Goal: Task Accomplishment & Management: Manage account settings

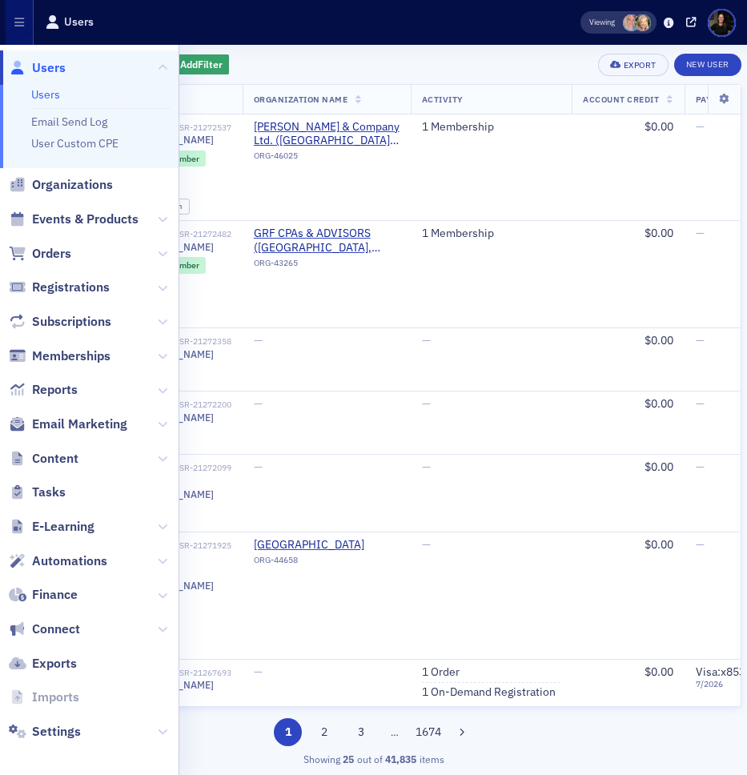
click at [465, 48] on div "Add Filter Export New User Name Organization Name Activity Account Credit Payme…" at bounding box center [373, 410] width 735 height 730
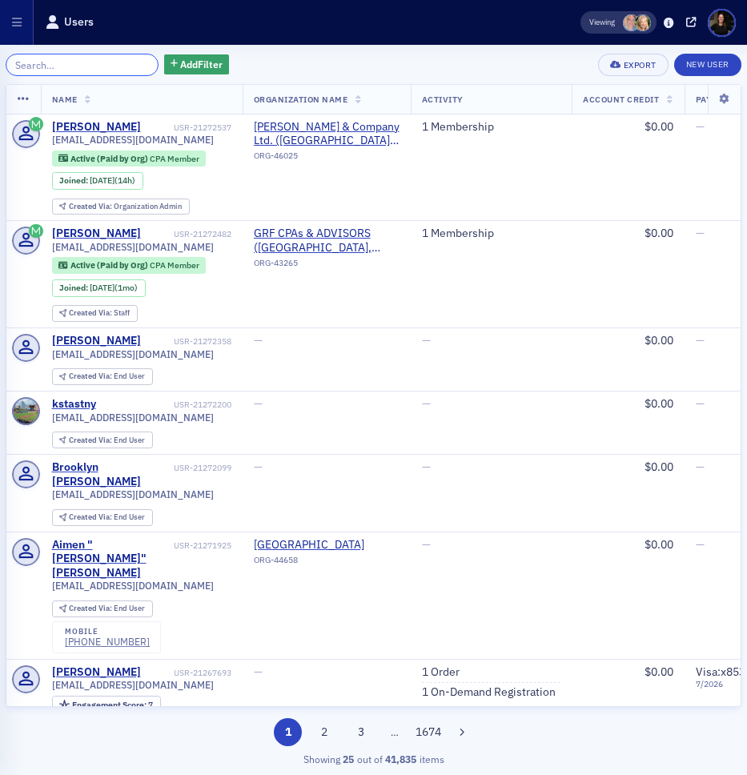
click at [115, 73] on input "search" at bounding box center [82, 65] width 153 height 22
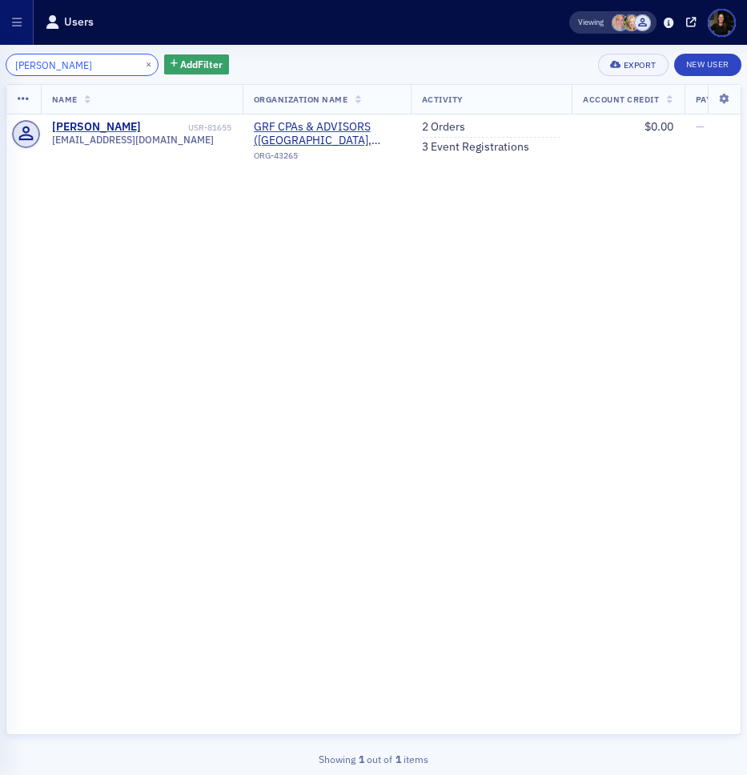
type input "lucio"
click at [743, 227] on div "lucio × Add Filter Export New User Name Organization Name Activity Account Cred…" at bounding box center [373, 410] width 747 height 730
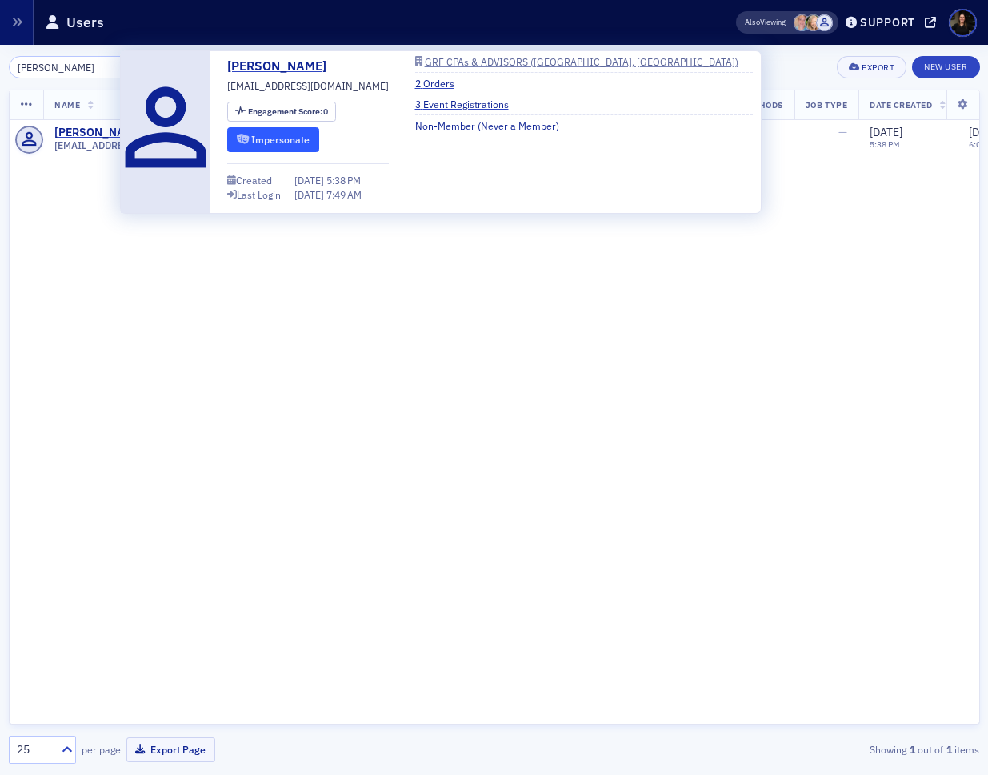
click at [295, 142] on button "Impersonate" at bounding box center [273, 139] width 92 height 25
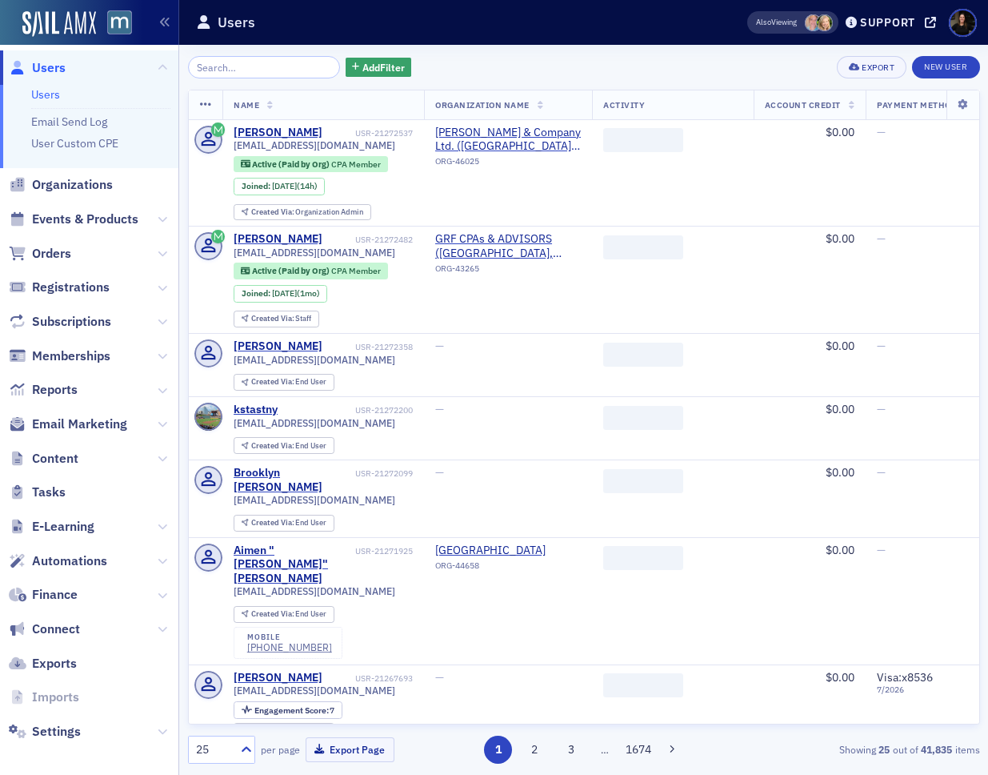
click at [267, 72] on input "search" at bounding box center [264, 67] width 153 height 22
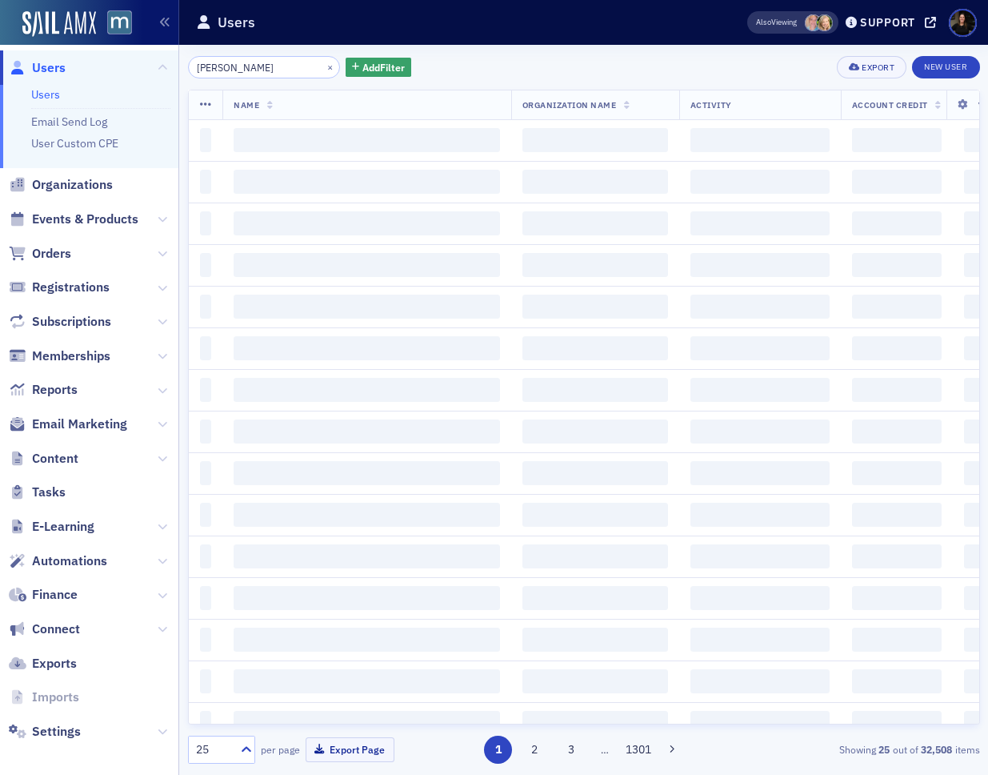
type input "[PERSON_NAME]"
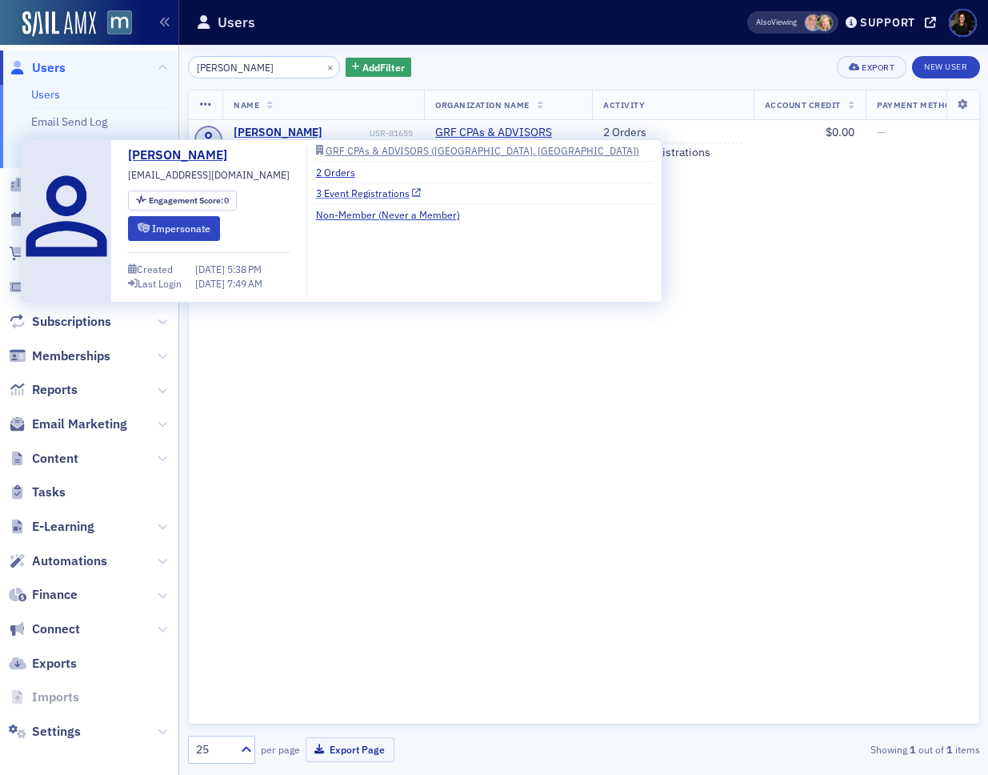
click at [371, 194] on link "3 Event Registrations" at bounding box center [369, 193] width 106 height 14
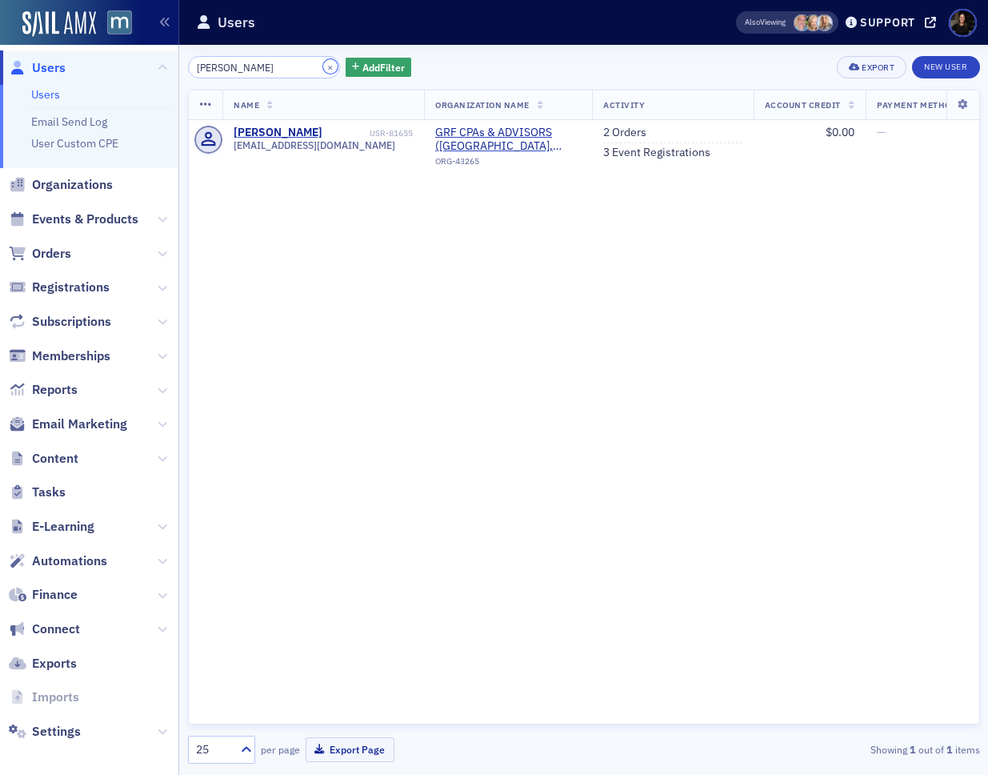
drag, startPoint x: 311, startPoint y: 66, endPoint x: 77, endPoint y: 206, distance: 273.5
click at [323, 66] on button "×" at bounding box center [330, 66] width 14 height 14
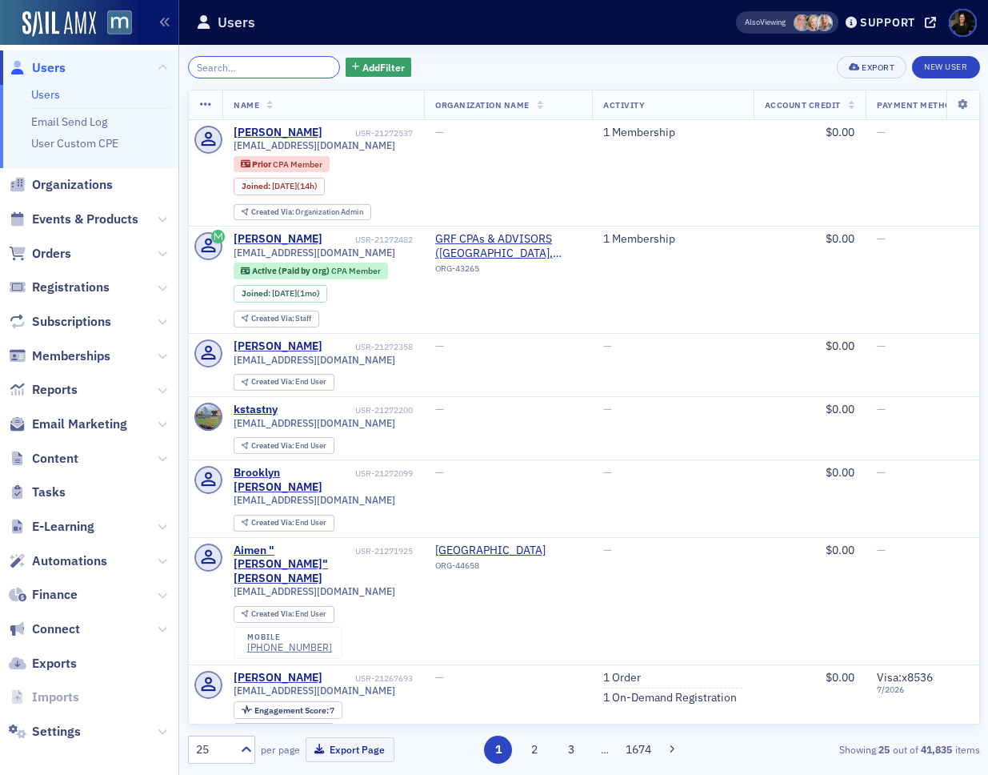
click at [232, 66] on input "search" at bounding box center [264, 67] width 153 height 22
paste input "kdavidhouston@yahoo.com"
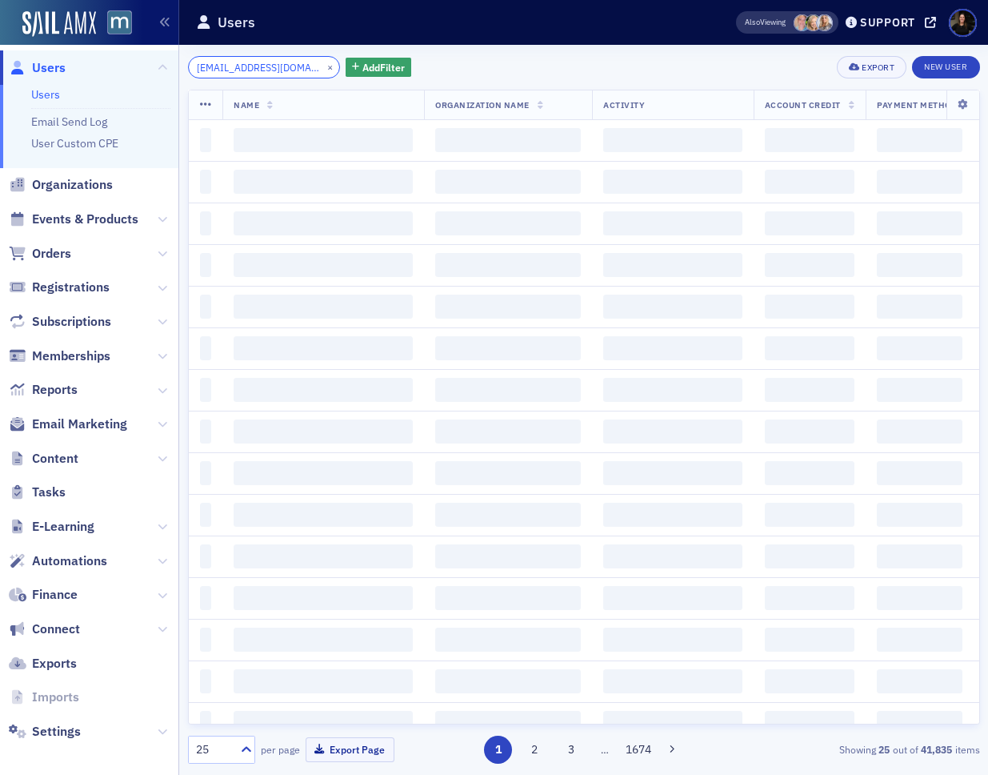
scroll to position [0, 15]
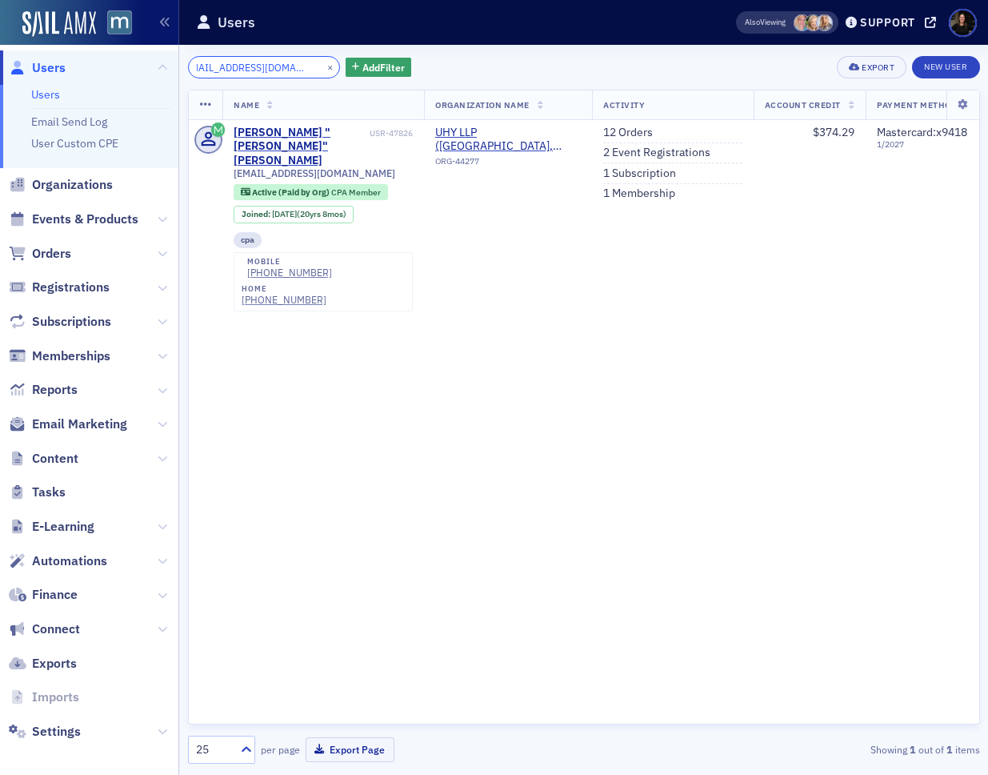
type input "kdavidhouston@yahoo.com"
drag, startPoint x: 311, startPoint y: 69, endPoint x: 287, endPoint y: 68, distance: 23.2
click at [323, 69] on button "×" at bounding box center [330, 66] width 14 height 14
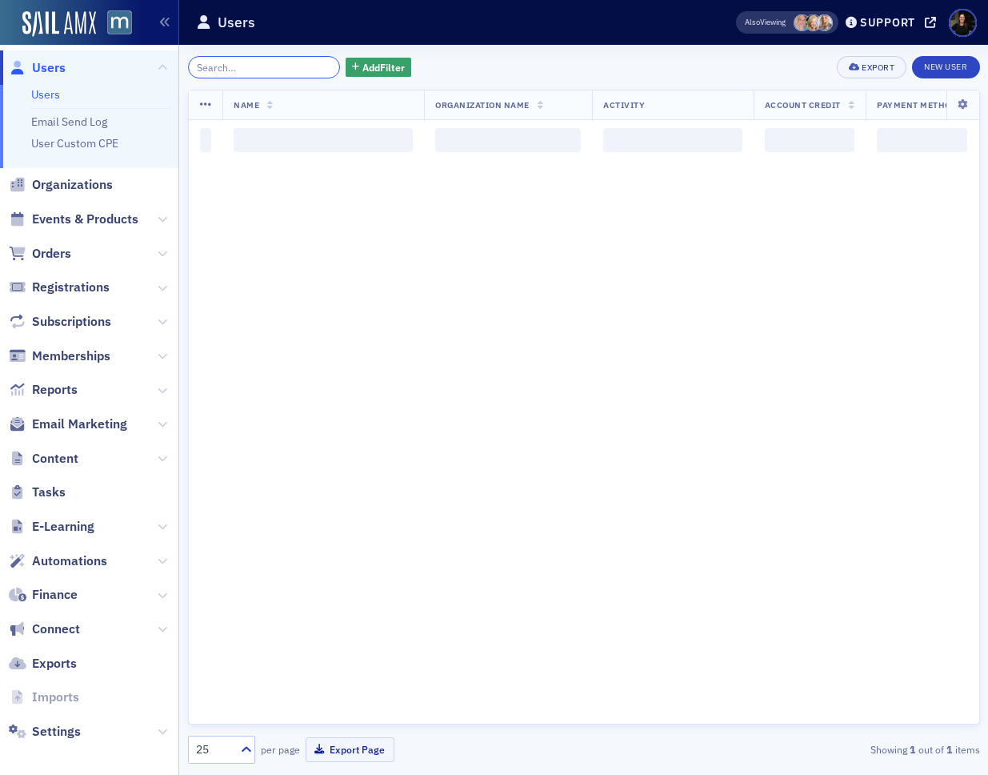
click at [256, 68] on input "search" at bounding box center [264, 67] width 153 height 22
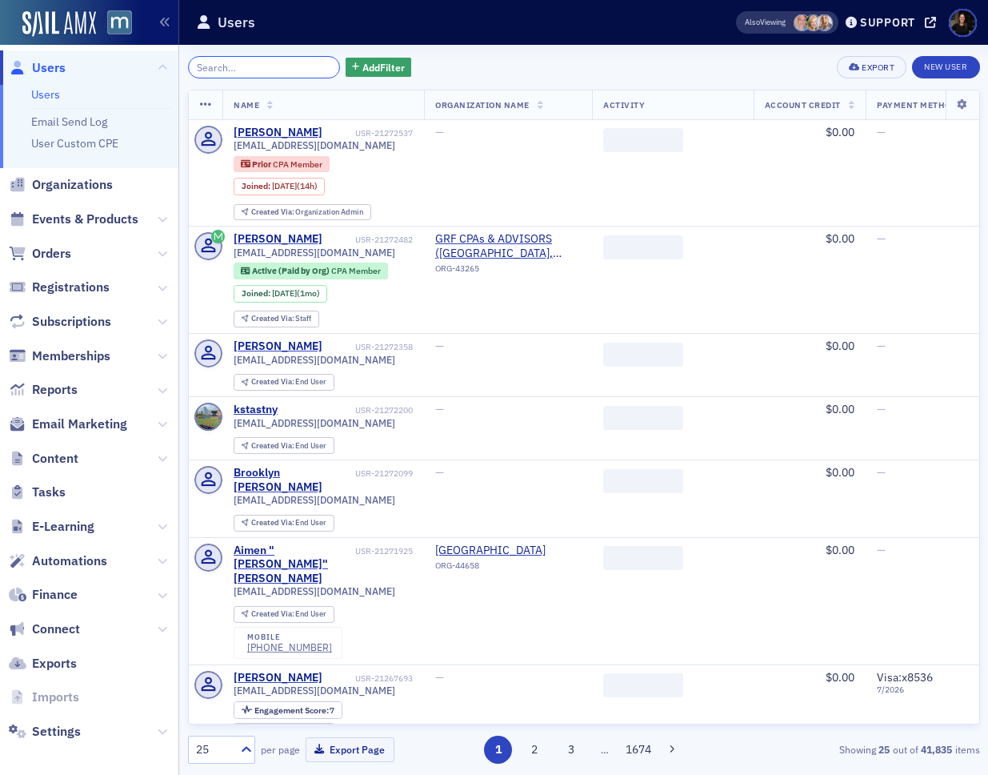
paste input "metanabe15@gmail.com"
click at [279, 67] on input "search" at bounding box center [264, 67] width 153 height 22
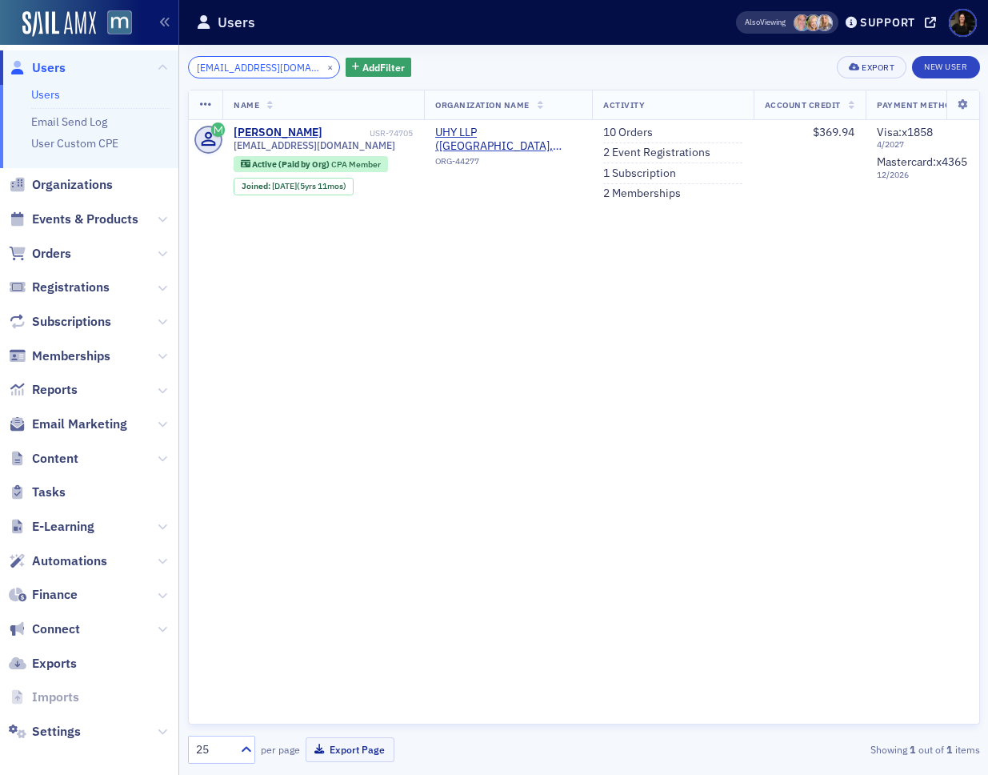
scroll to position [0, 5]
type input "metanabe15@gmail.com"
click at [636, 196] on link "2 Memberships" at bounding box center [642, 193] width 78 height 14
click at [323, 67] on button "×" at bounding box center [330, 66] width 14 height 14
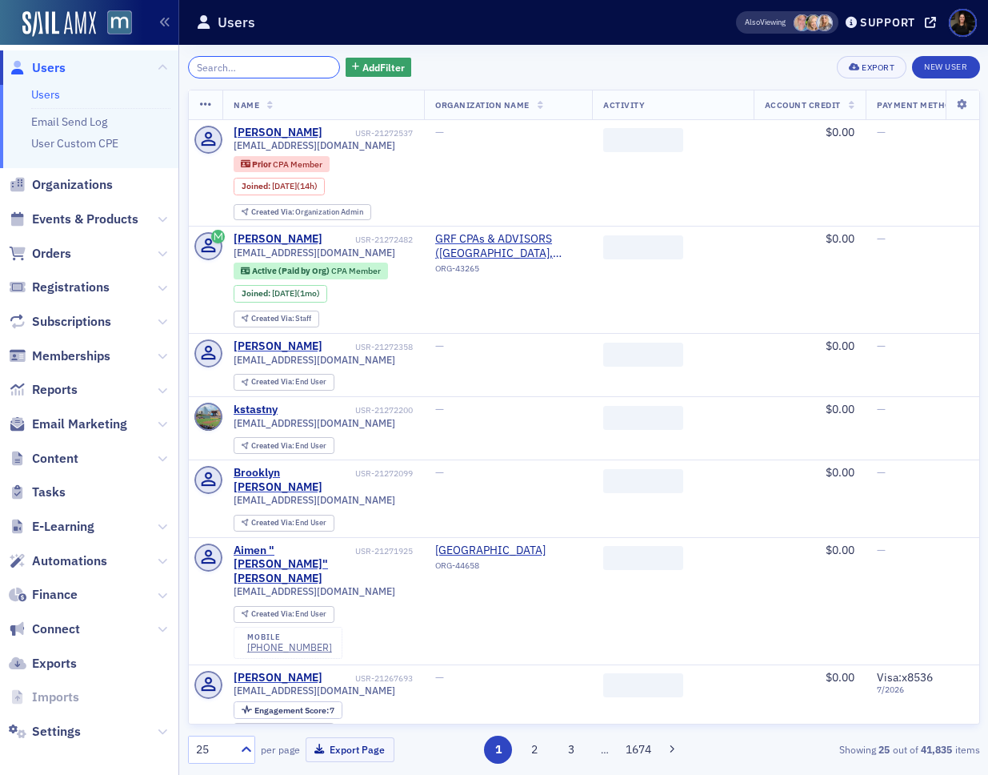
click at [270, 70] on input "search" at bounding box center [264, 67] width 153 height 22
paste input "zak.vincent1@gmail.com"
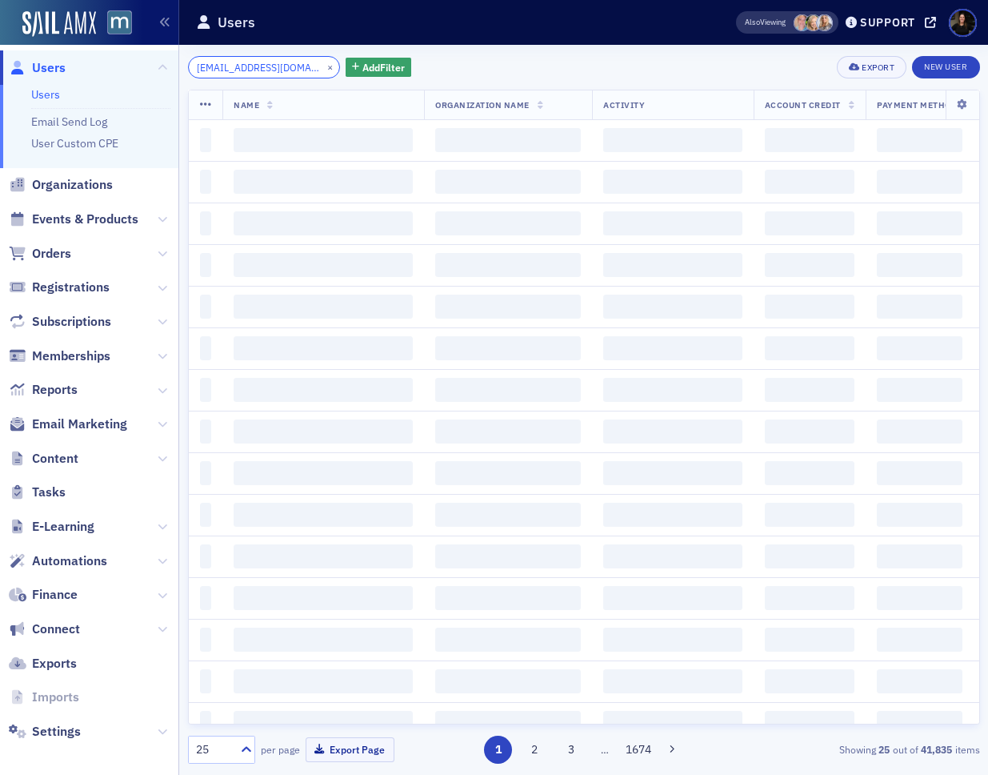
scroll to position [0, 3]
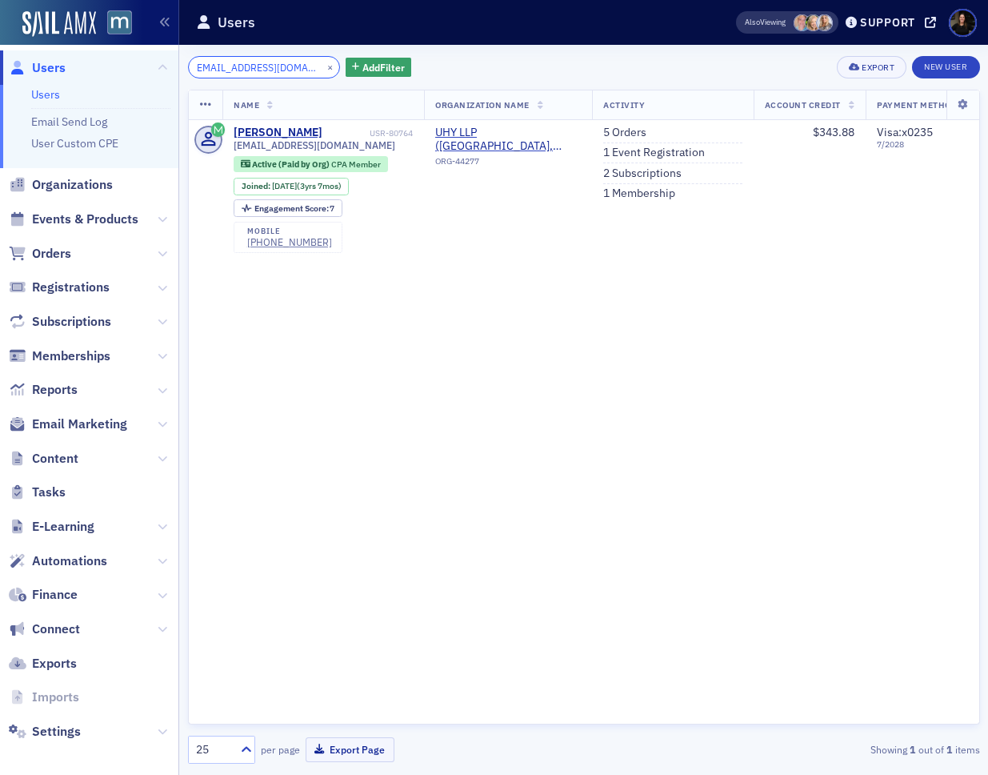
type input "zak.vincent1@gmail.com"
drag, startPoint x: 311, startPoint y: 68, endPoint x: 269, endPoint y: 66, distance: 41.6
click at [291, 66] on div "zak.vincent1@gmail.com ×" at bounding box center [264, 67] width 153 height 22
drag, startPoint x: 311, startPoint y: 69, endPoint x: 285, endPoint y: 72, distance: 26.6
click at [323, 69] on button "×" at bounding box center [330, 66] width 14 height 14
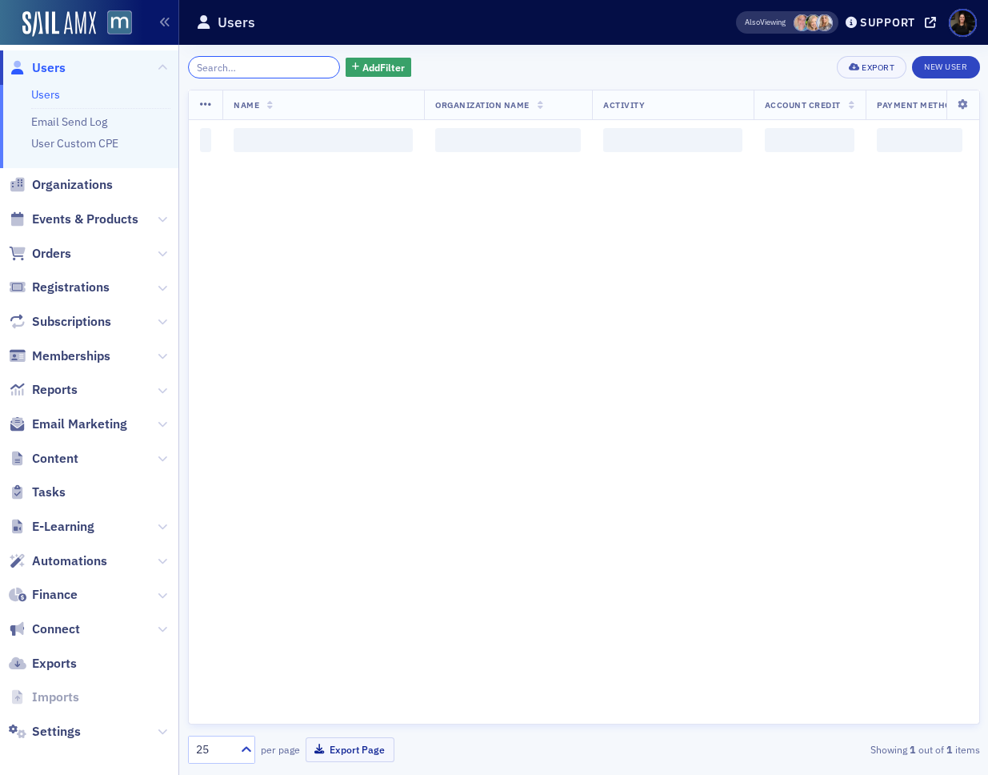
click at [251, 74] on input "search" at bounding box center [264, 67] width 153 height 22
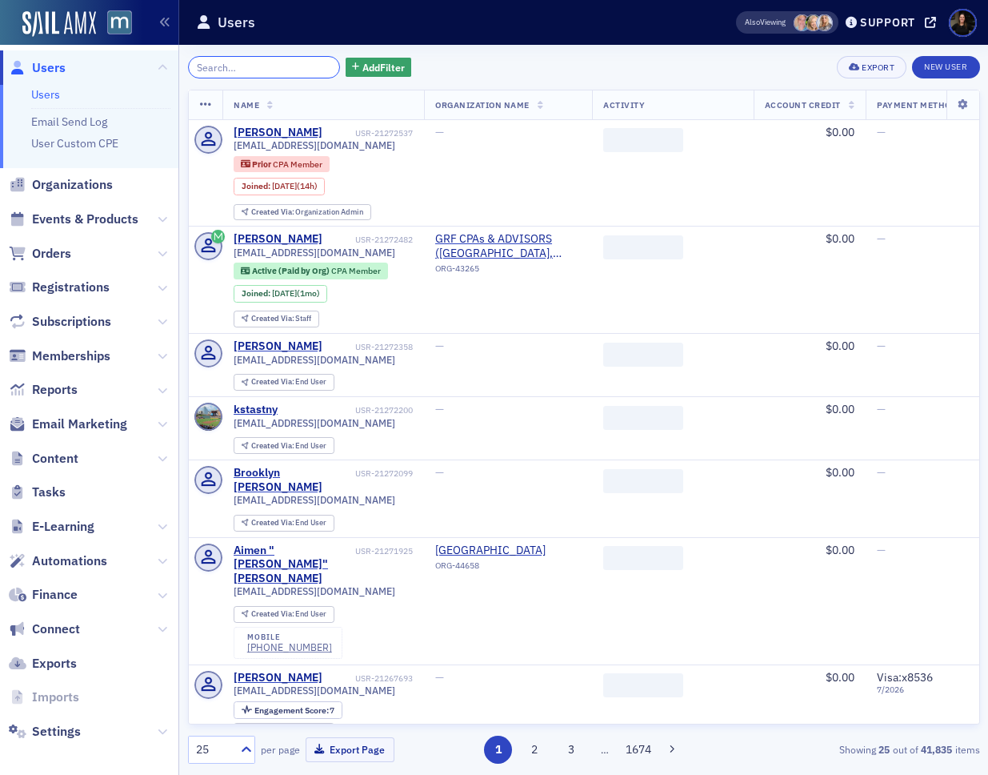
paste input "boilkazaimova@gmail.com"
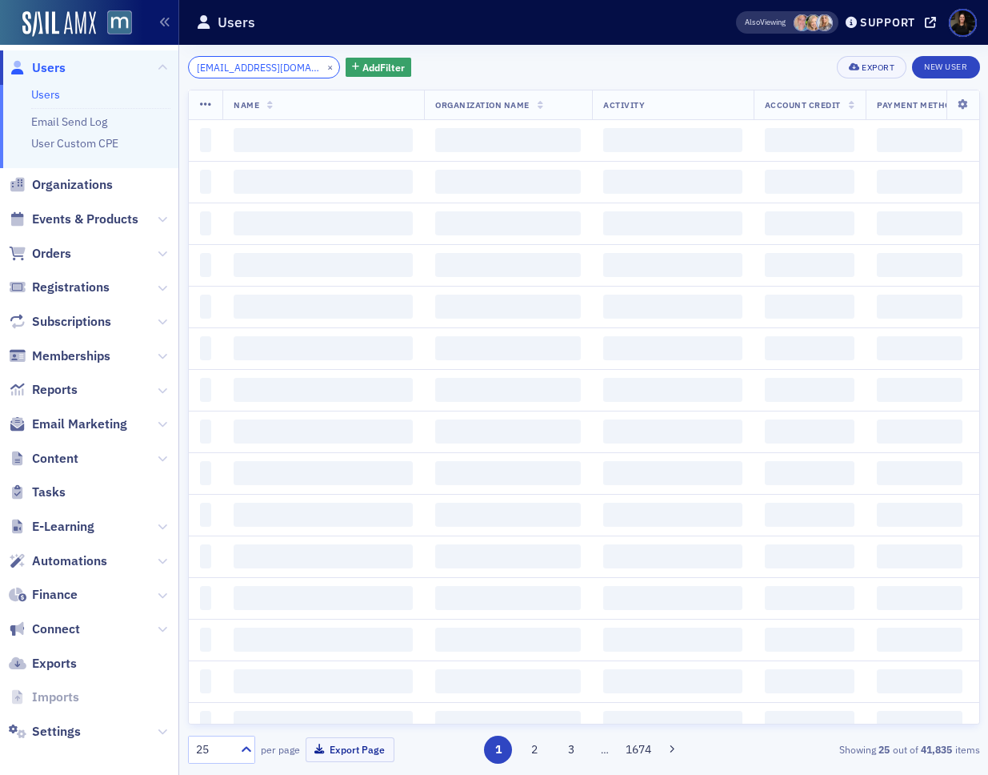
scroll to position [0, 11]
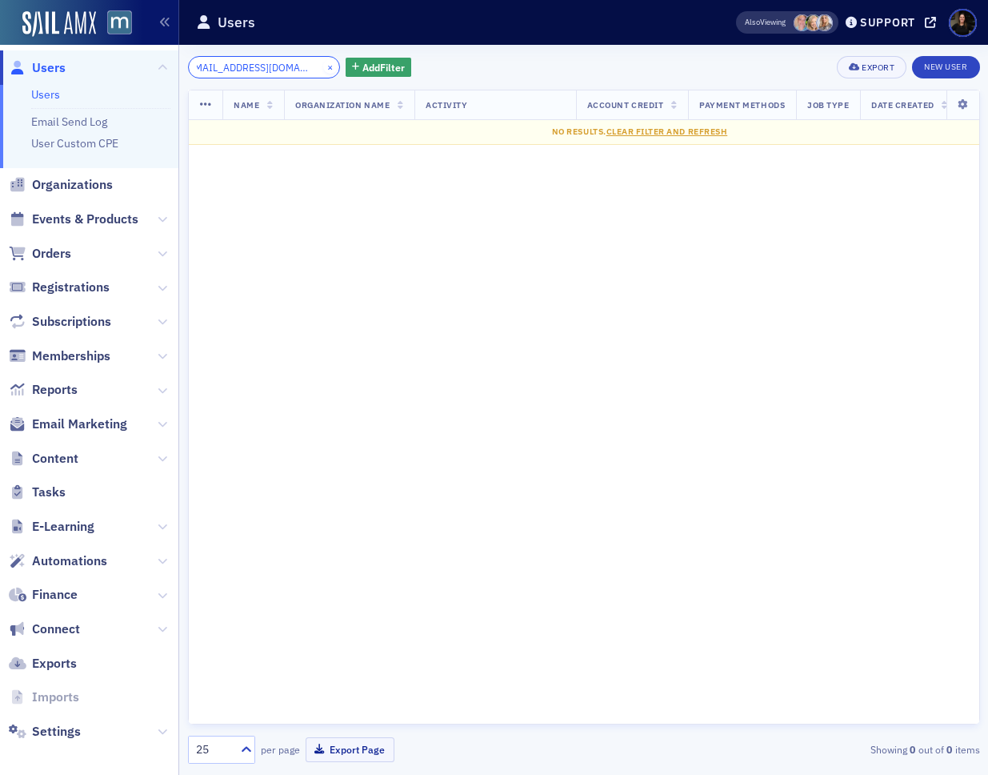
type input "boilkazaimova@gmail.com"
click at [323, 65] on button "×" at bounding box center [330, 66] width 14 height 14
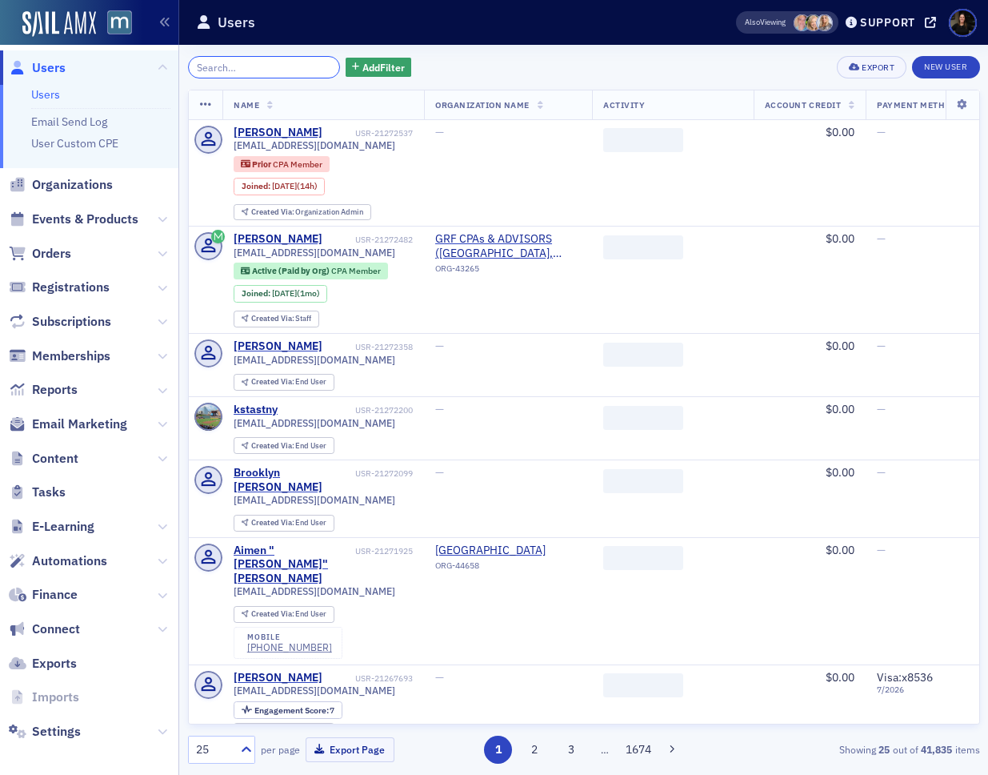
click at [262, 69] on input "search" at bounding box center [264, 67] width 153 height 22
paste input "boilkazaimova@gmail.com"
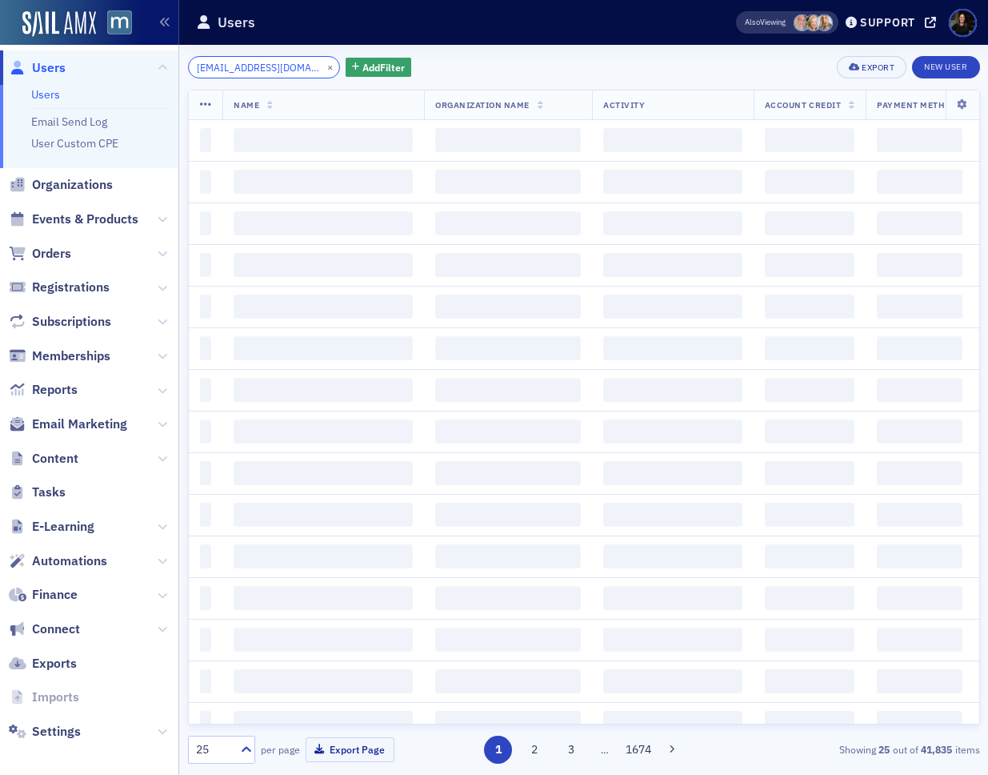
scroll to position [0, 11]
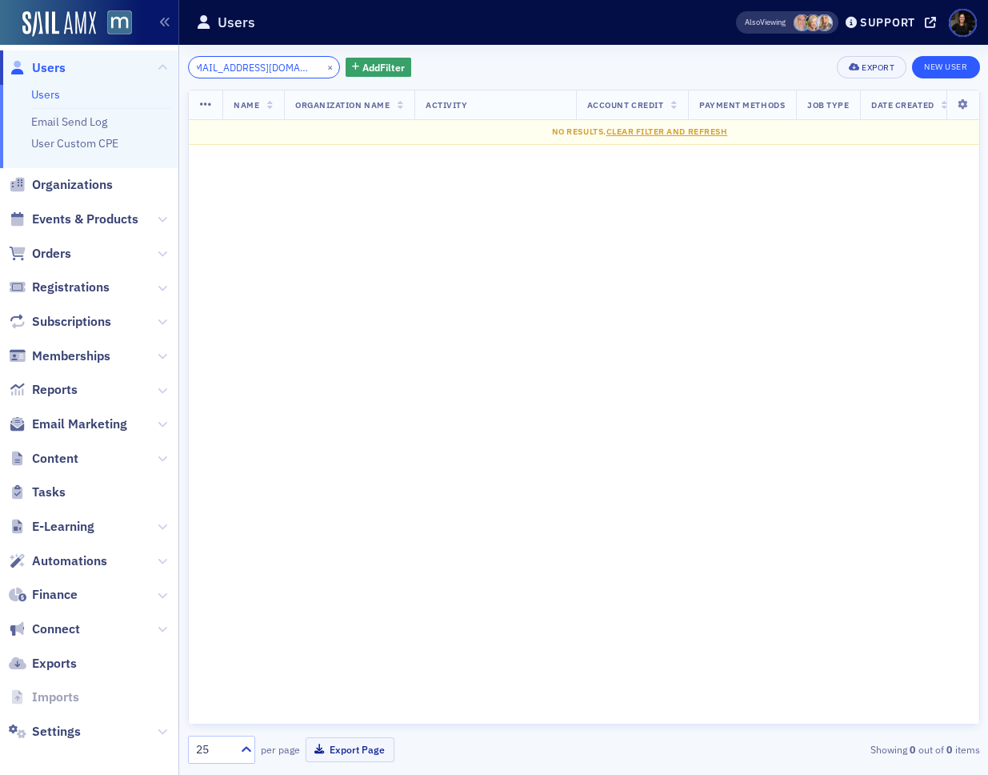
type input "boilkazaimova@gmail.com"
click at [938, 72] on link "New User" at bounding box center [945, 67] width 67 height 22
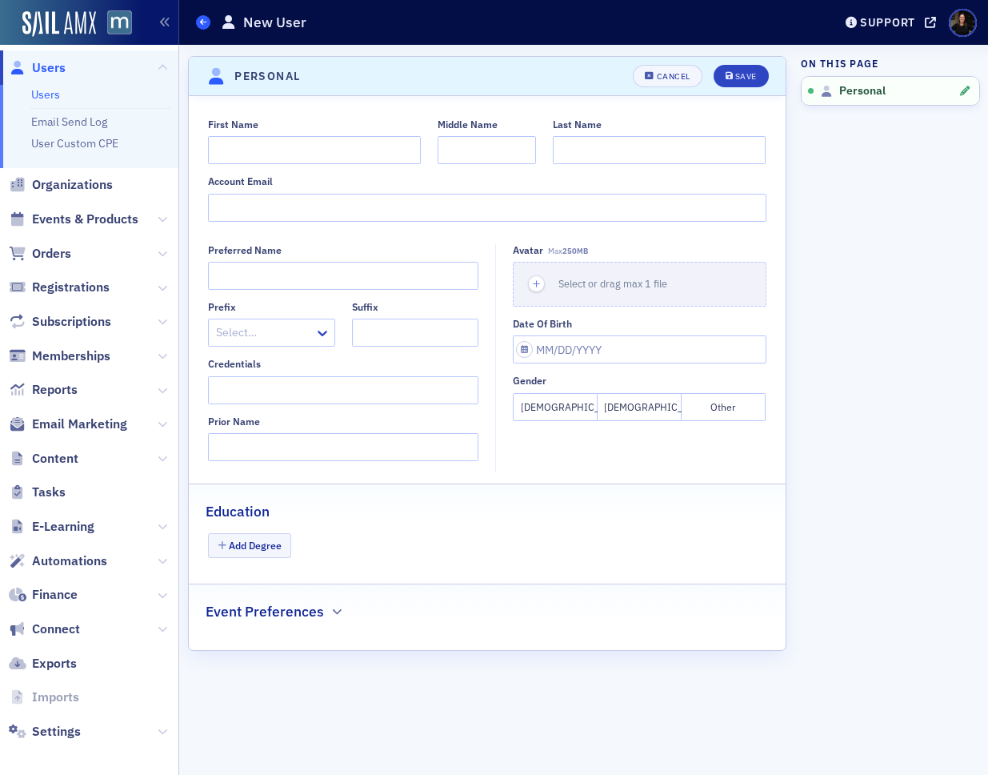
click at [207, 25] on span at bounding box center [203, 22] width 14 height 14
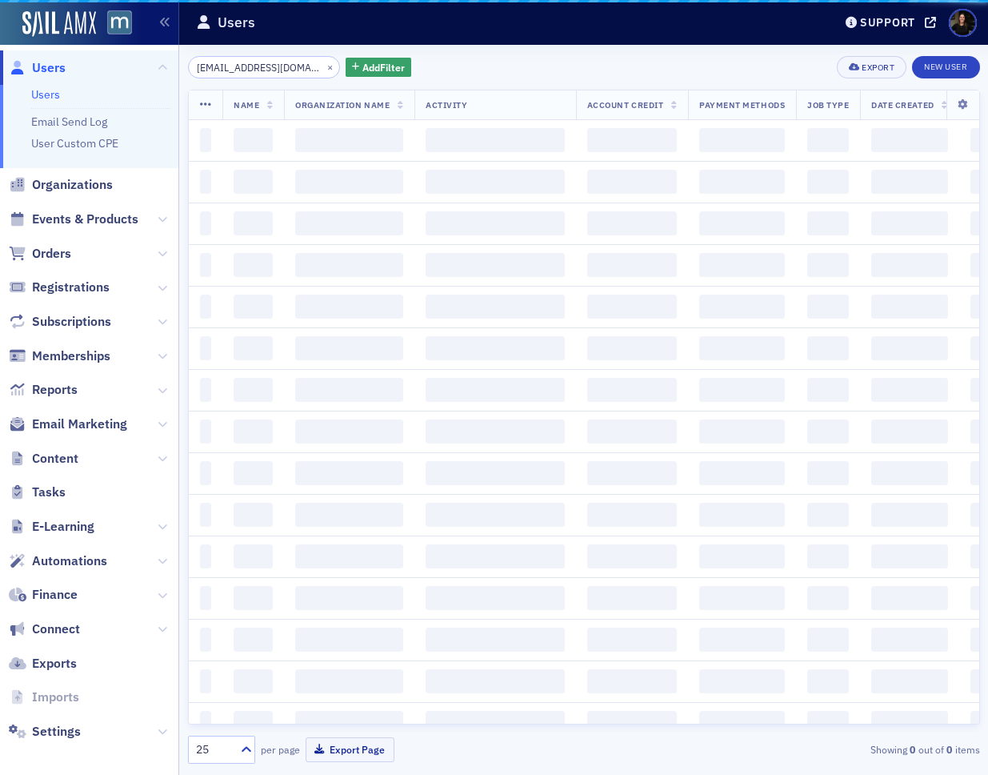
scroll to position [0, 12]
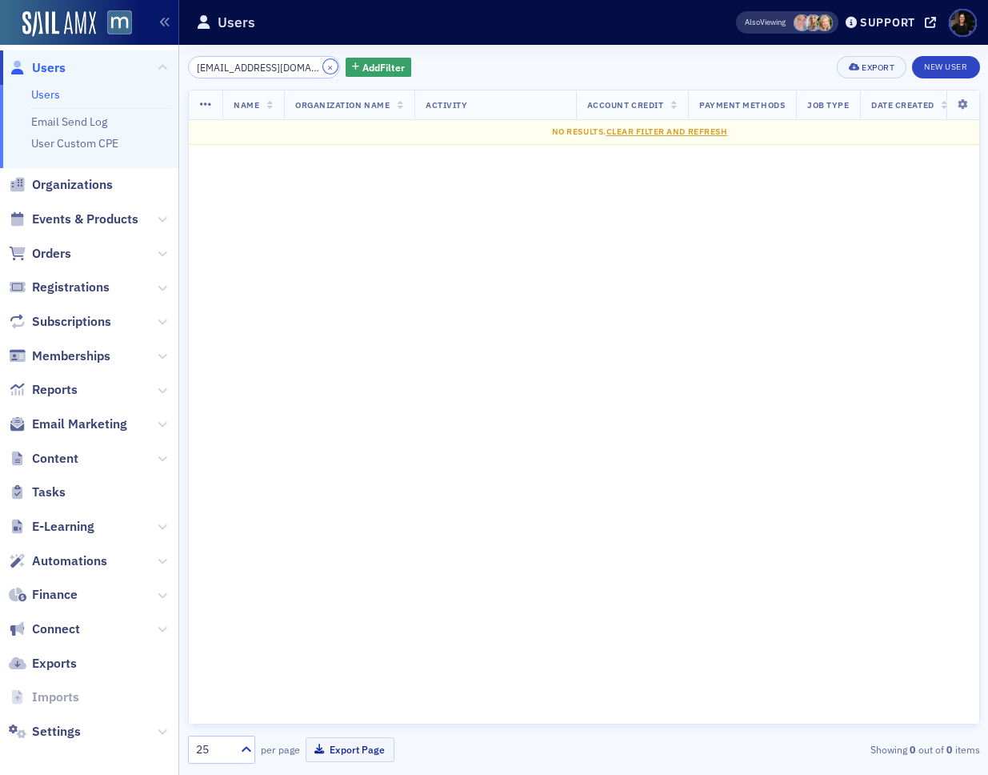
drag, startPoint x: 312, startPoint y: 67, endPoint x: 261, endPoint y: 64, distance: 51.3
click at [323, 67] on button "×" at bounding box center [330, 66] width 14 height 14
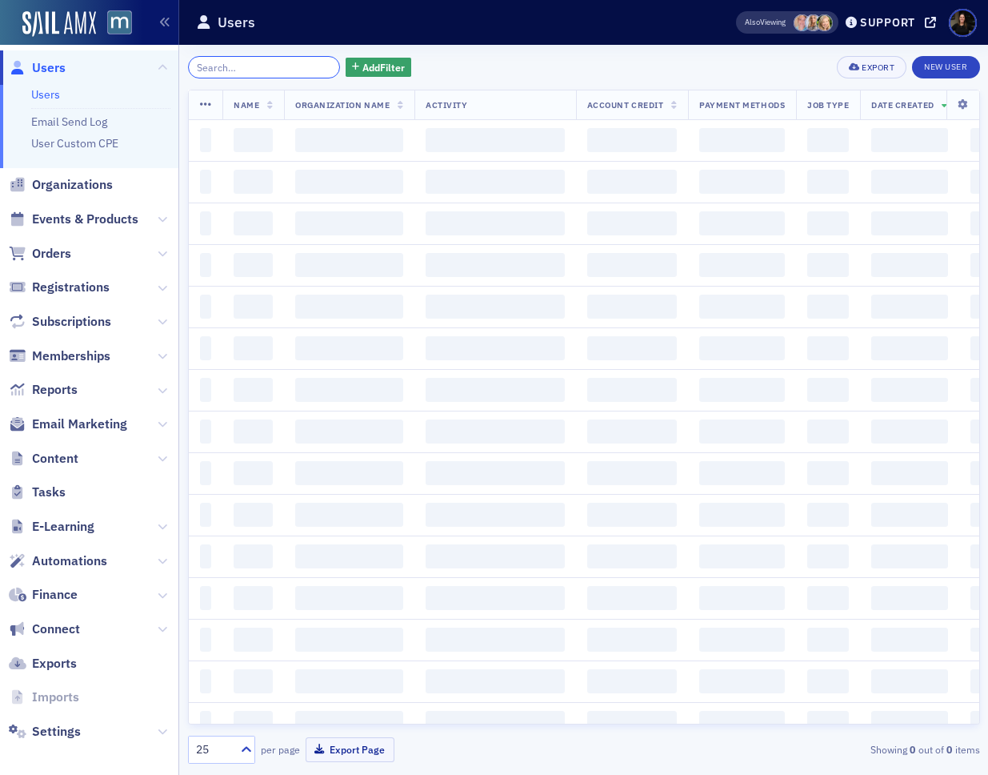
click at [260, 64] on input "search" at bounding box center [264, 67] width 153 height 22
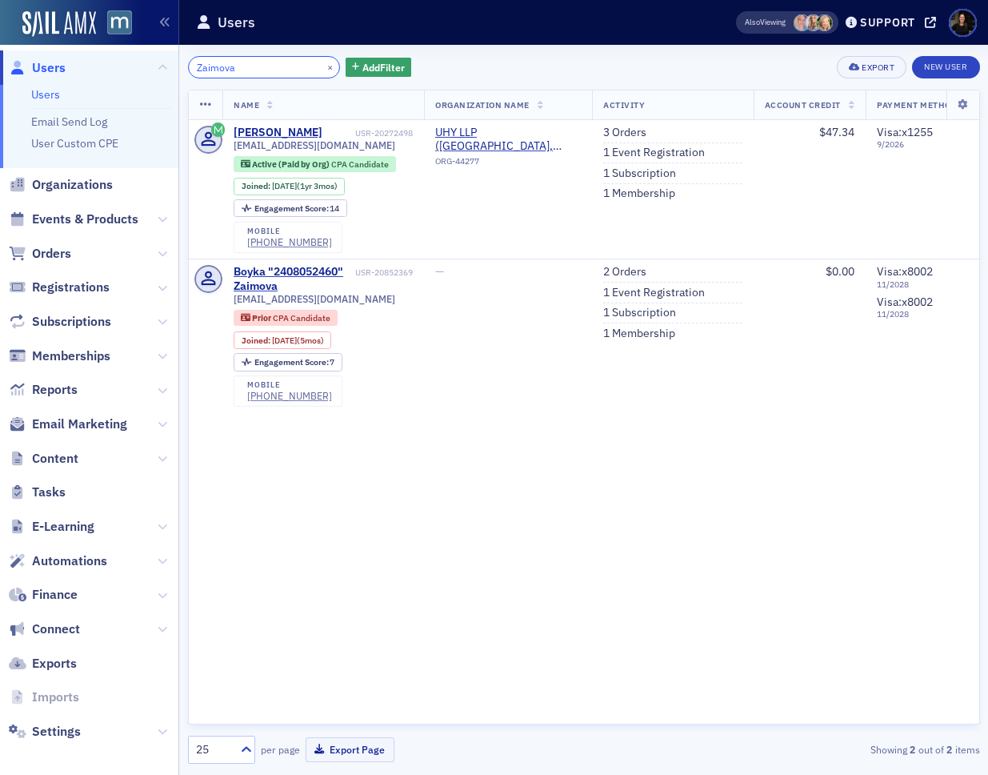
type input "Zaimova"
click at [66, 222] on span "Events & Products" at bounding box center [85, 219] width 106 height 18
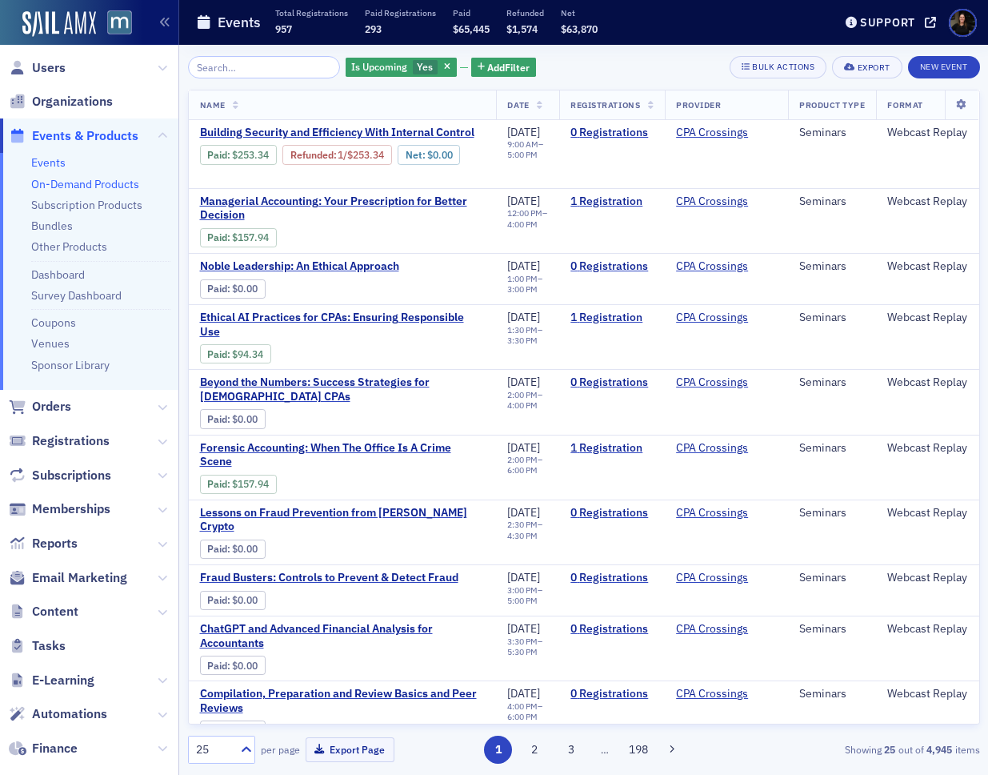
click at [58, 186] on link "On-Demand Products" at bounding box center [85, 184] width 108 height 14
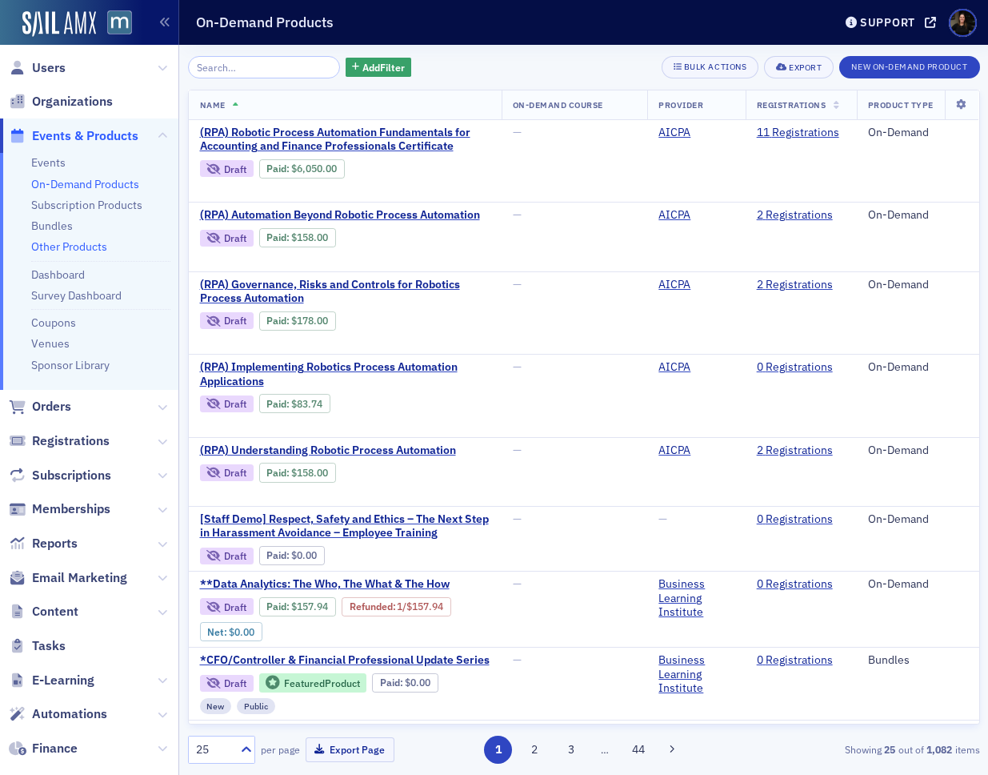
click at [71, 250] on link "Other Products" at bounding box center [69, 246] width 76 height 14
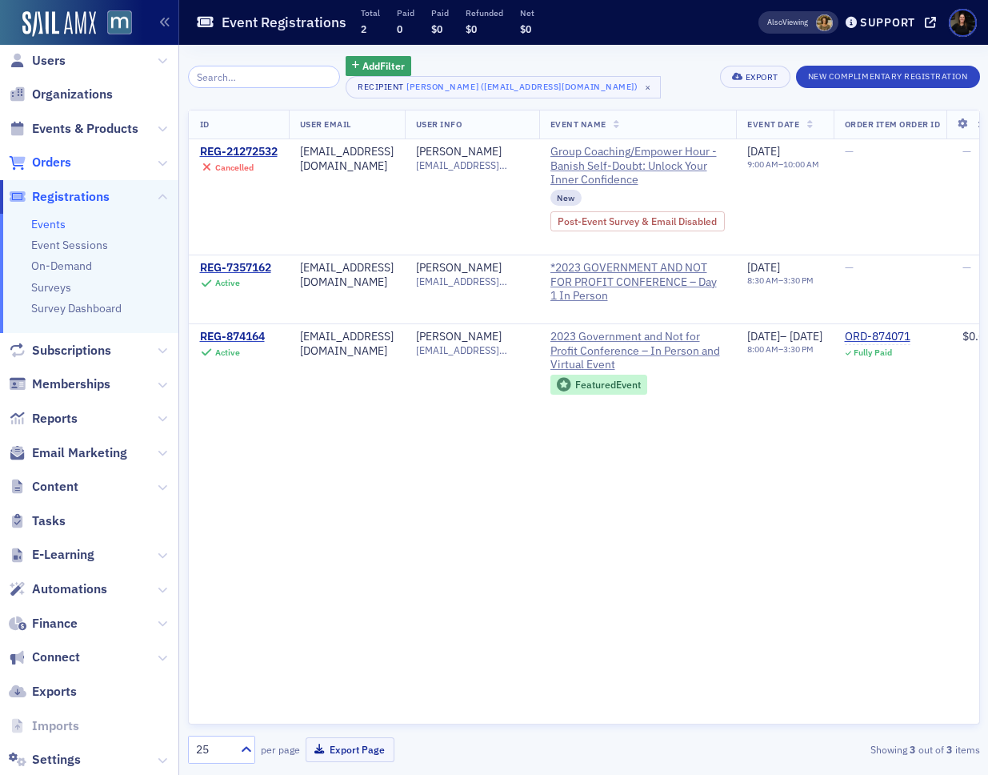
click at [57, 169] on span "Orders" at bounding box center [51, 163] width 39 height 18
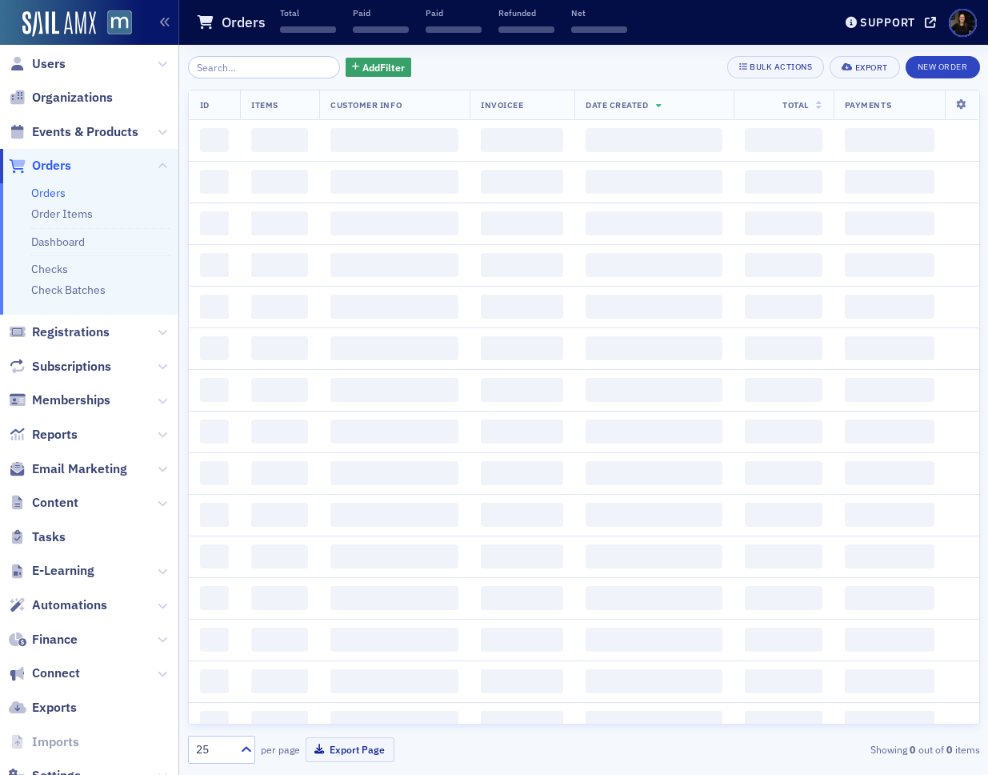
scroll to position [2, 0]
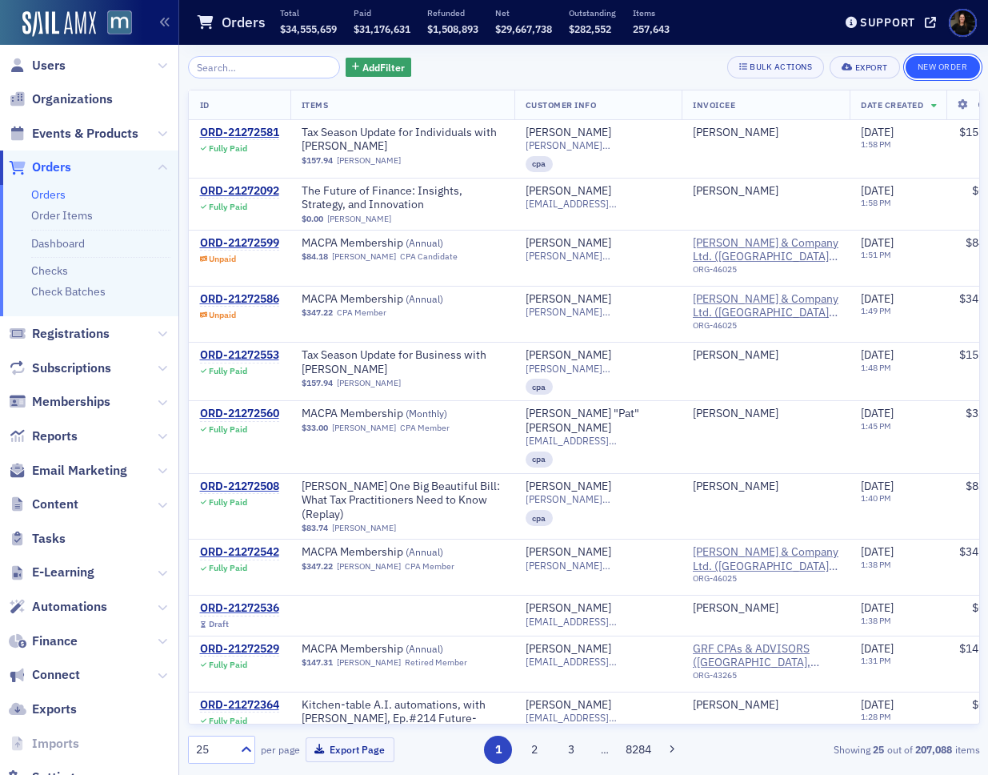
click at [939, 62] on button "New Order" at bounding box center [943, 67] width 74 height 22
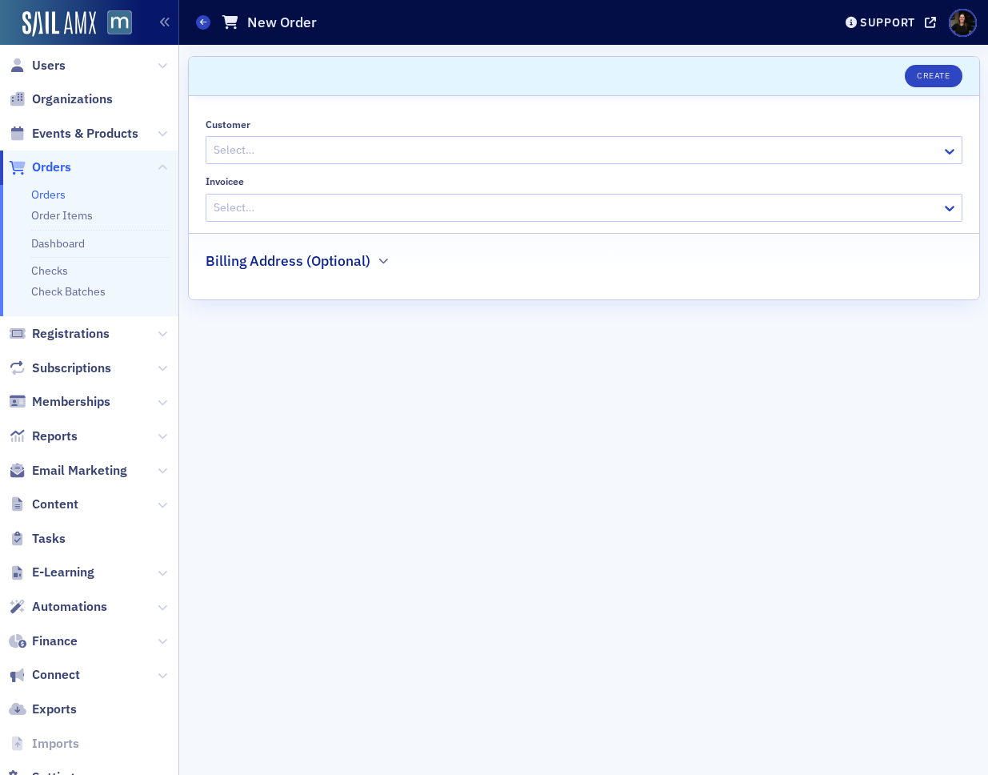
click at [339, 147] on div at bounding box center [576, 150] width 728 height 20
type input "wendy luc"
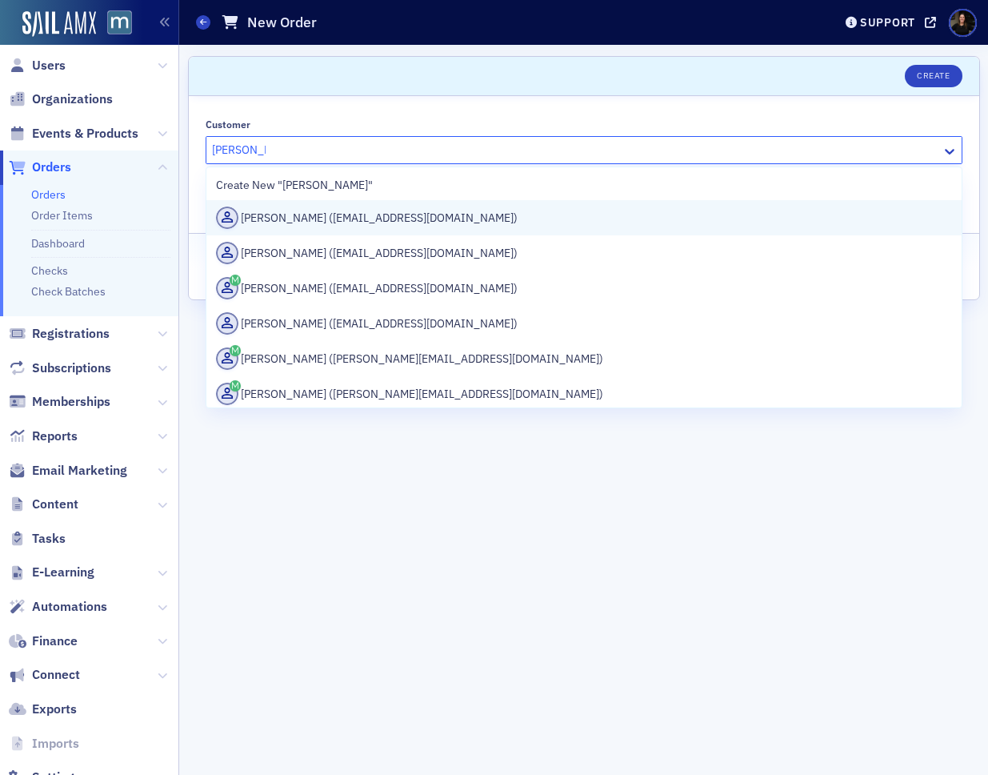
click at [326, 218] on div "Wendy Lucio (wlucio@grfcpa.com)" at bounding box center [584, 217] width 736 height 22
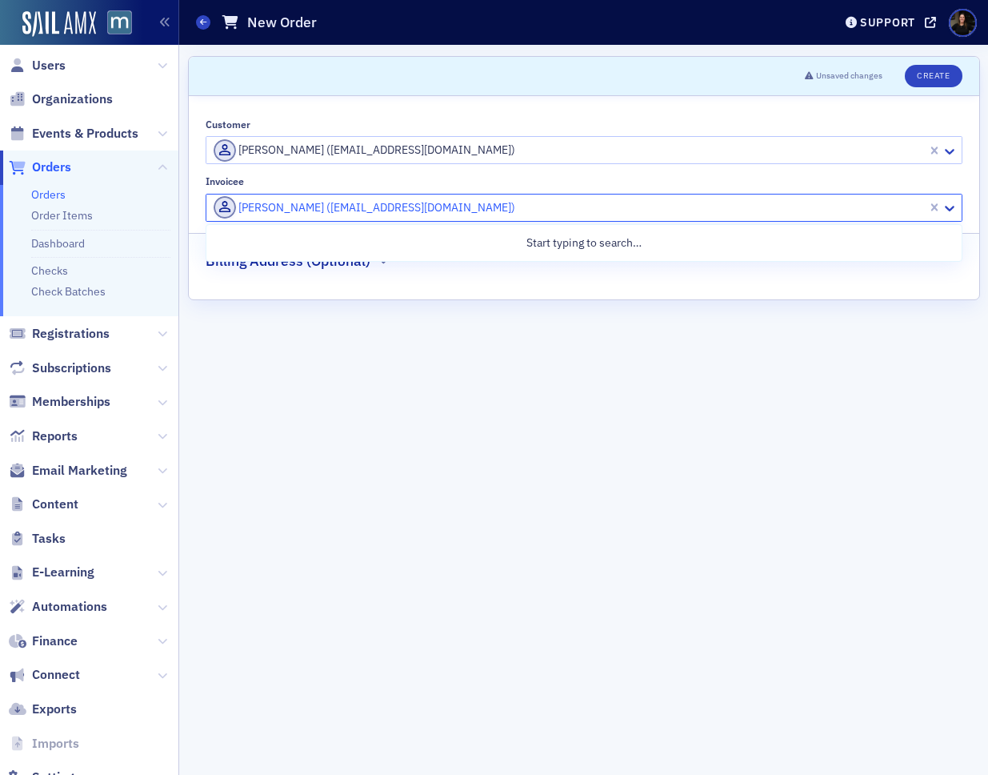
click at [383, 210] on div at bounding box center [569, 208] width 714 height 20
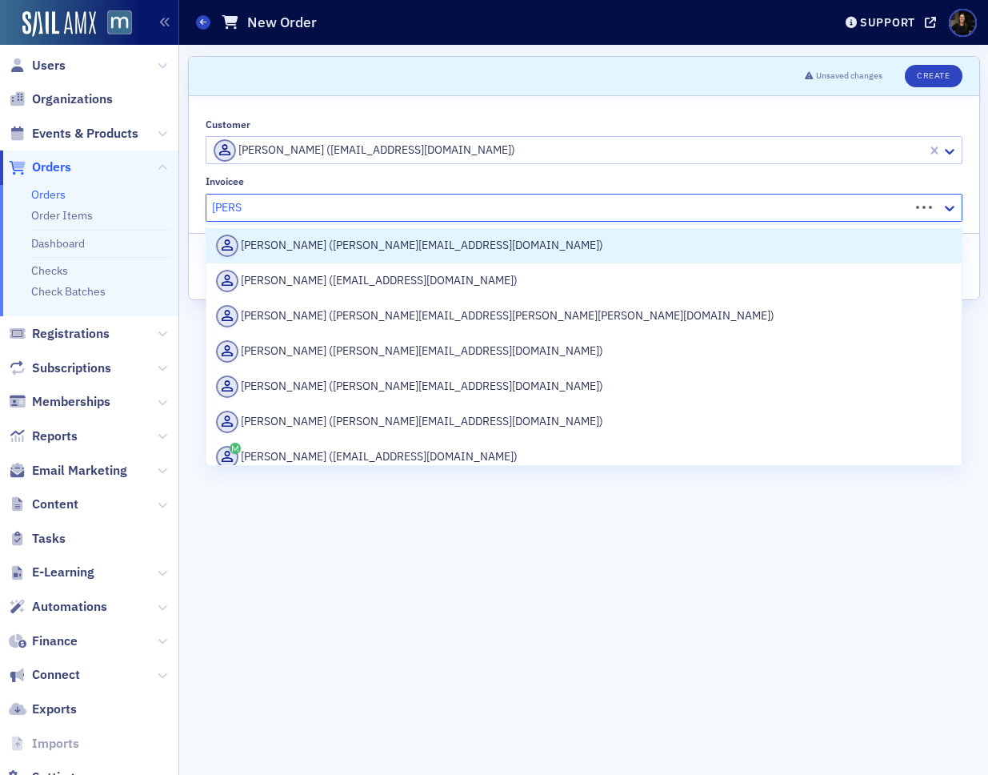
type input "mary v"
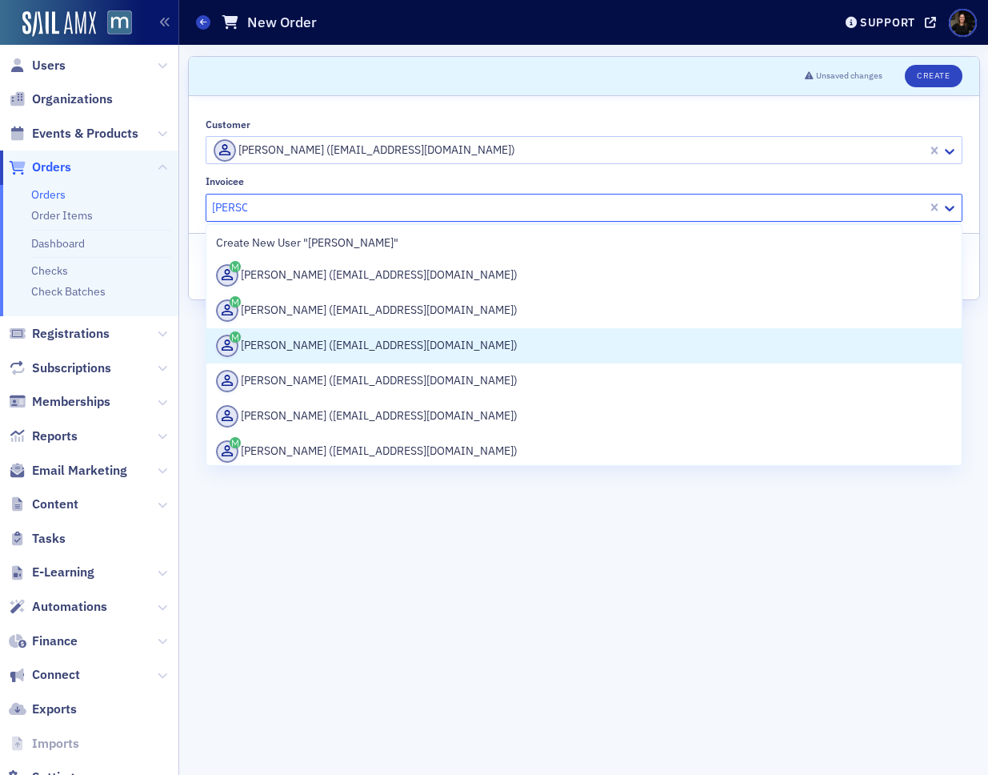
drag, startPoint x: 397, startPoint y: 340, endPoint x: 455, endPoint y: 364, distance: 63.2
click at [406, 339] on div "Mary Villany (mvillany@grfcpa.com)" at bounding box center [584, 346] width 736 height 22
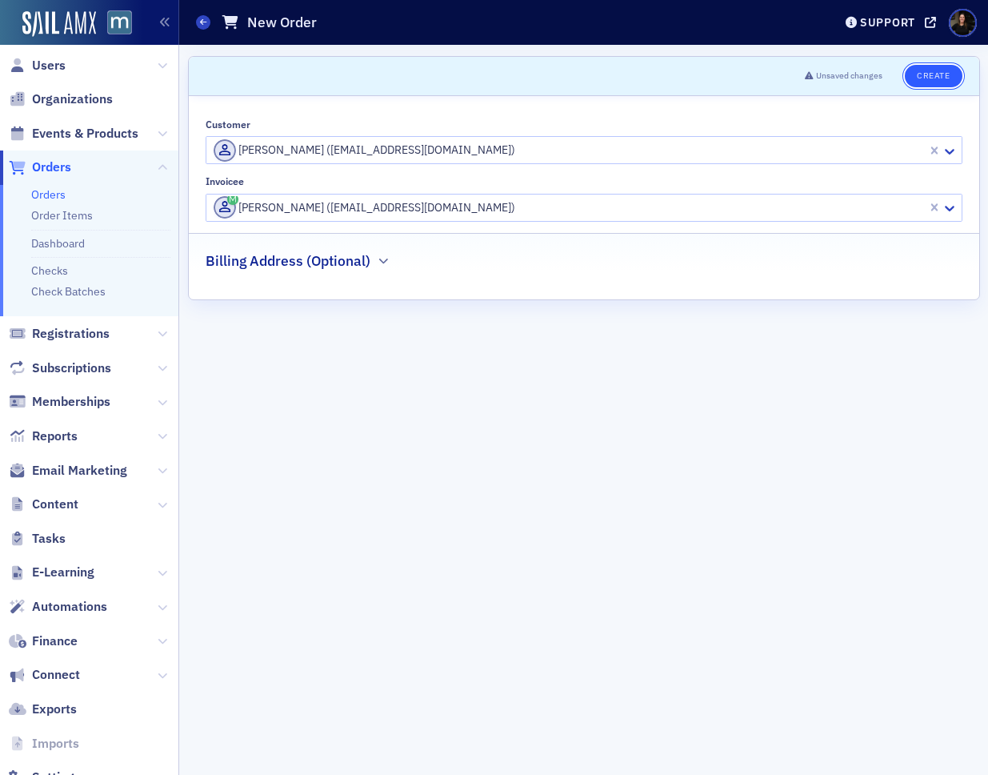
click at [946, 77] on button "Create" at bounding box center [933, 76] width 57 height 22
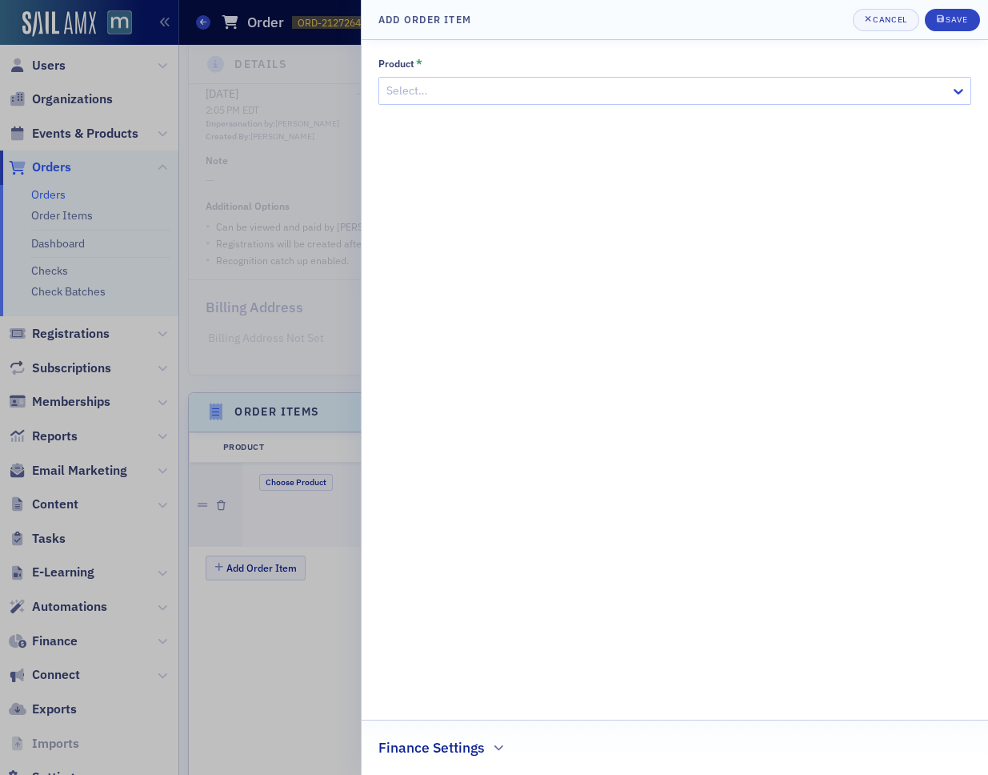
scroll to position [345, 0]
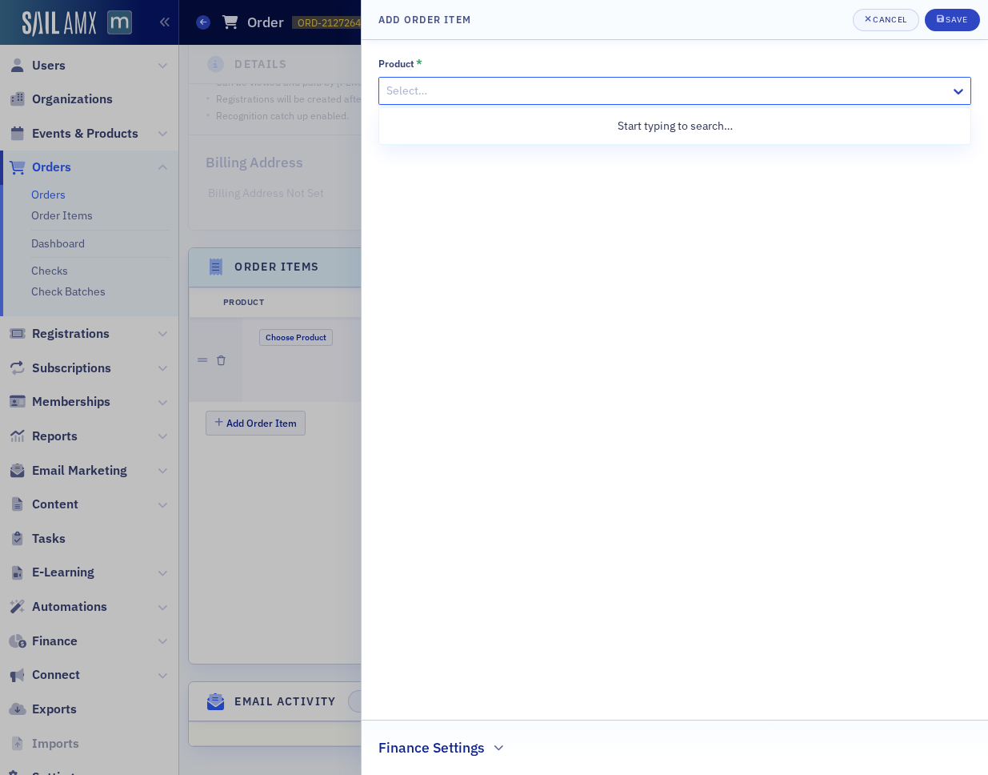
click at [489, 91] on div at bounding box center [667, 91] width 564 height 20
paste input "Empower Hour"
type input "Empower Hour"
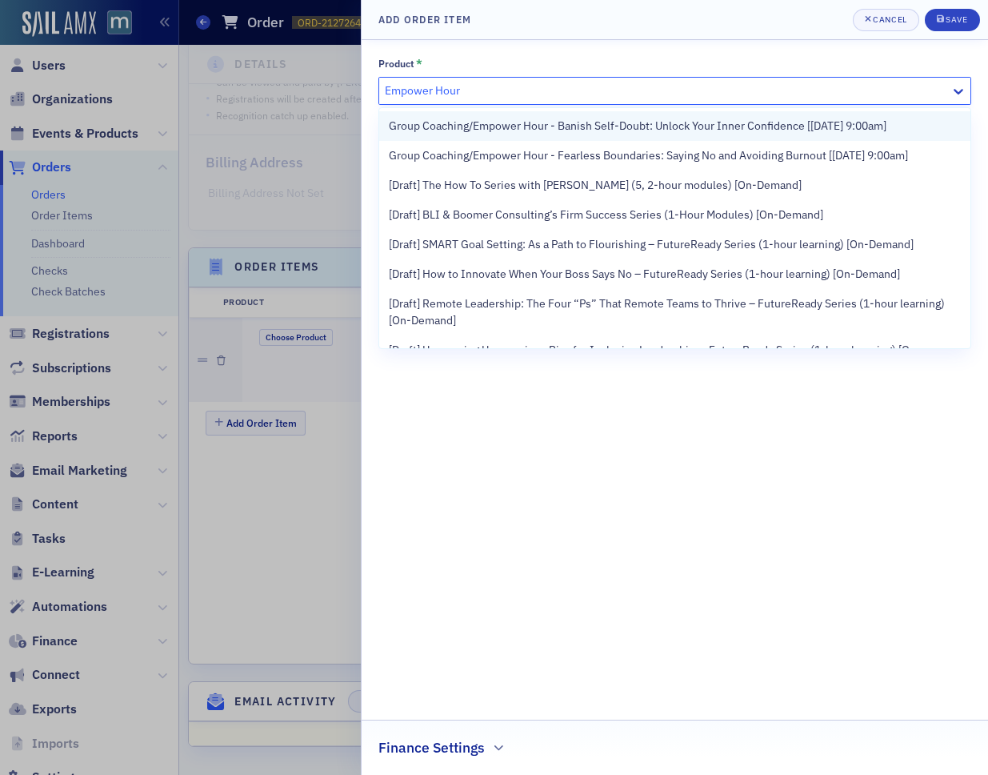
click at [812, 130] on span "Group Coaching/Empower Hour - Banish Self-Doubt: Unlock Your Inner Confidence […" at bounding box center [638, 126] width 498 height 17
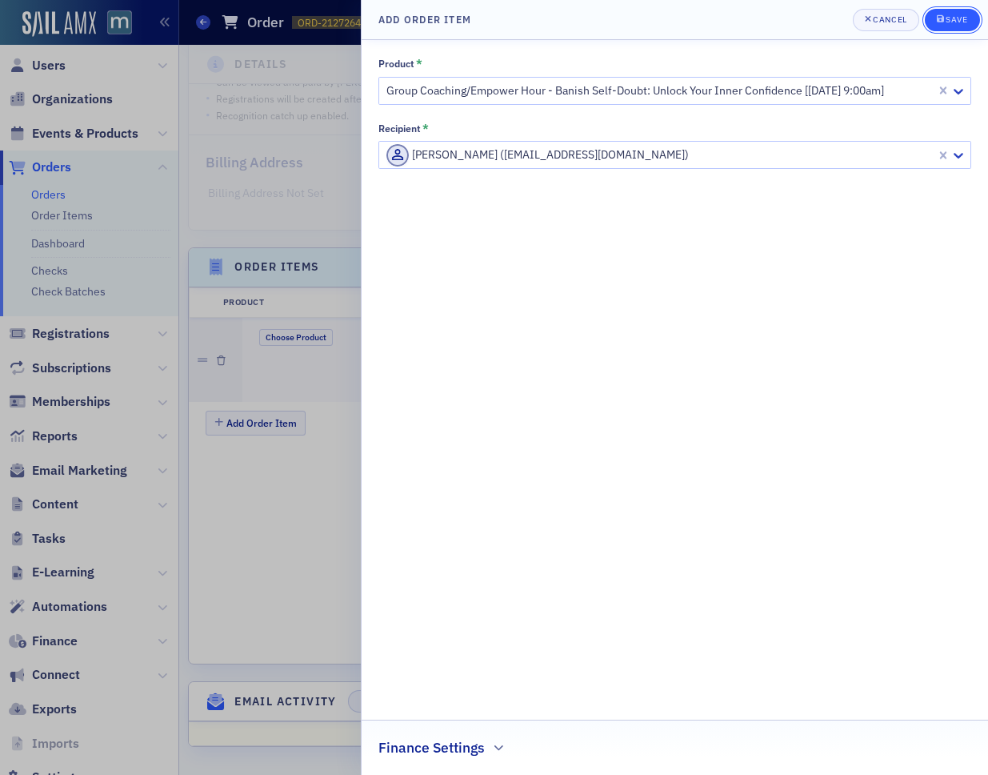
click at [958, 22] on div "Save" at bounding box center [957, 19] width 22 height 9
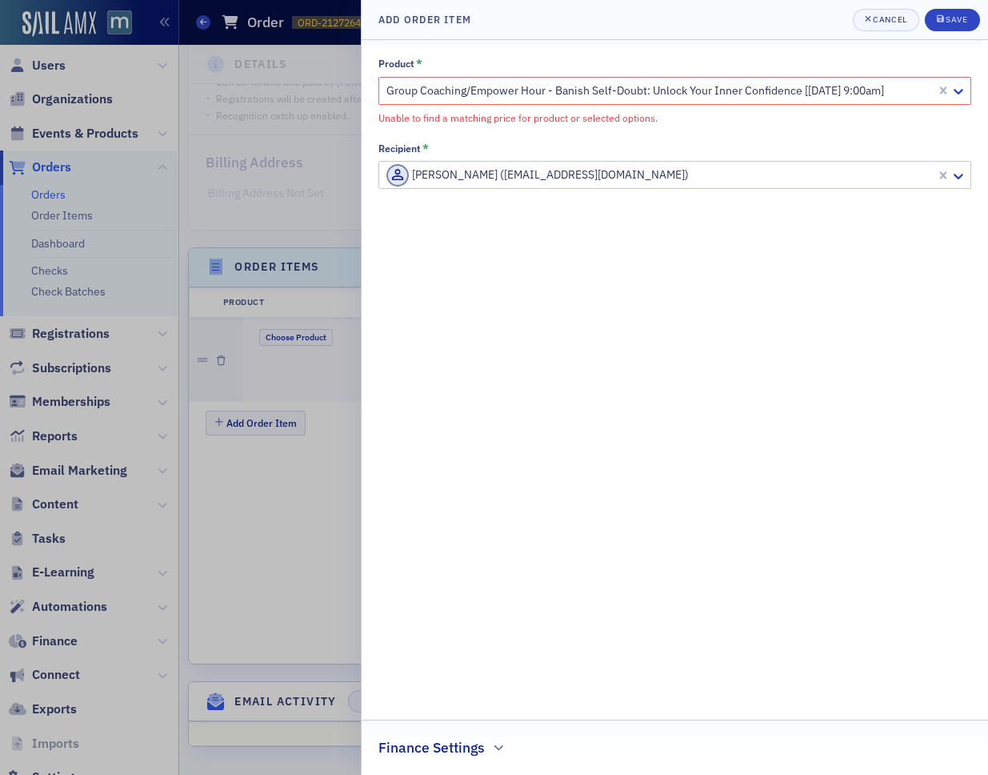
drag, startPoint x: 461, startPoint y: 113, endPoint x: 721, endPoint y: 115, distance: 260.1
click at [721, 115] on div "Unable to find a matching price for product or selected options." at bounding box center [675, 117] width 593 height 14
drag, startPoint x: 715, startPoint y: 117, endPoint x: 834, endPoint y: 82, distance: 123.6
click at [715, 117] on div "Unable to find a matching price for product or selected options." at bounding box center [675, 117] width 593 height 14
drag, startPoint x: 893, startPoint y: 25, endPoint x: 972, endPoint y: 62, distance: 86.6
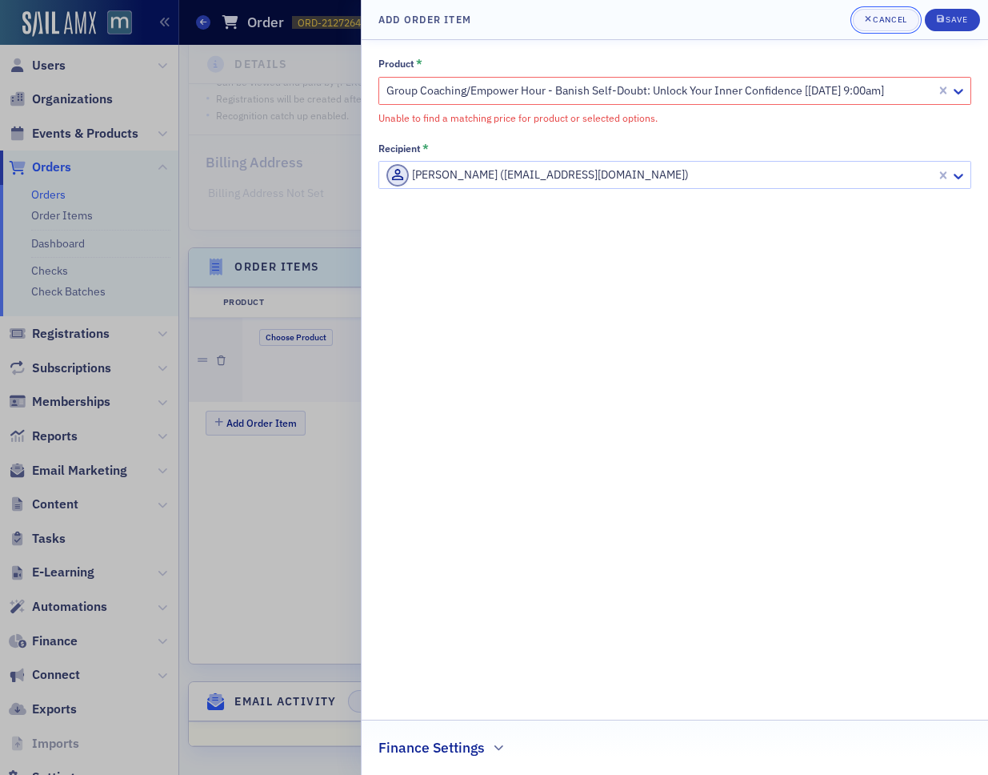
click at [893, 25] on span "Cancel" at bounding box center [886, 20] width 42 height 13
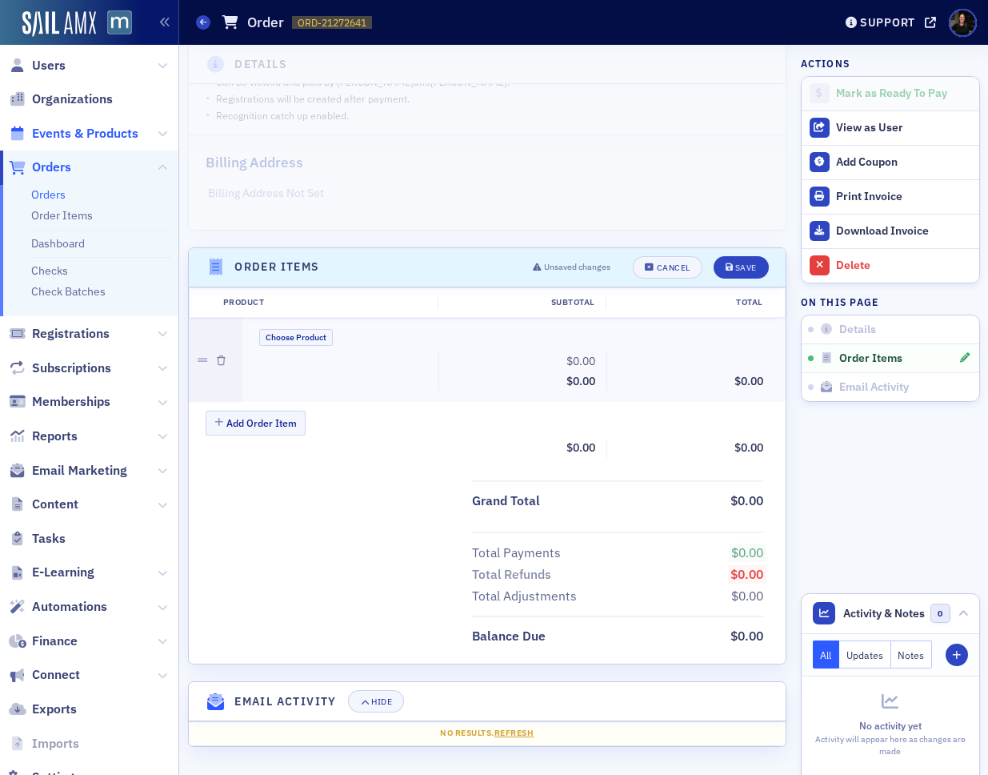
click at [117, 132] on span "Events & Products" at bounding box center [85, 134] width 106 height 18
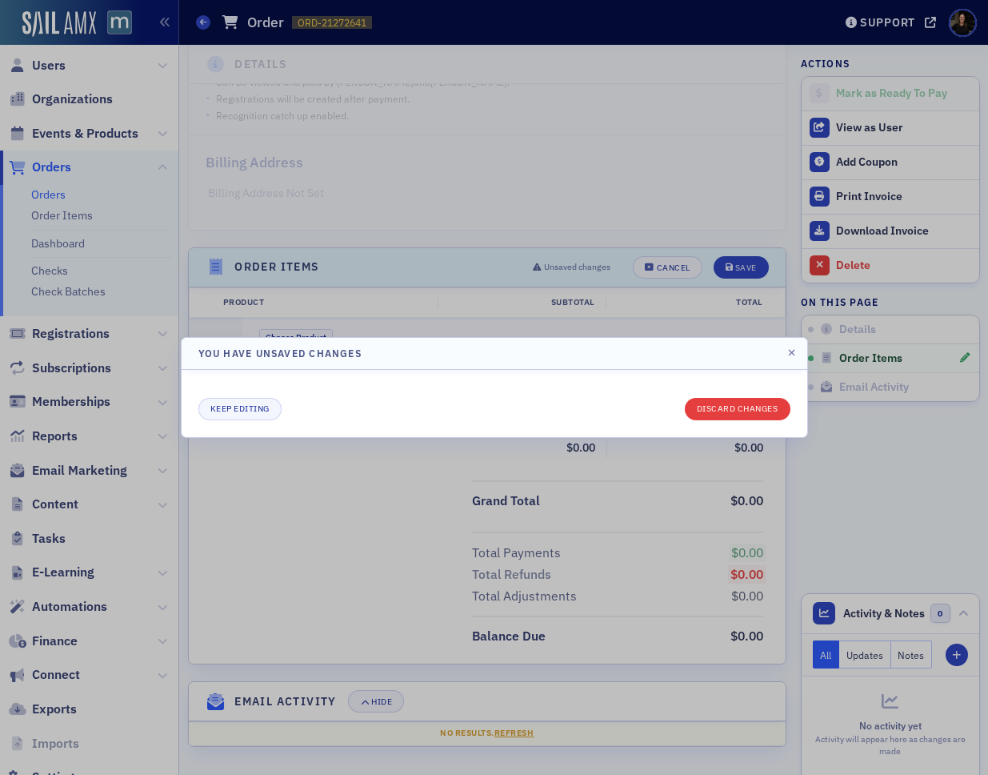
drag, startPoint x: 748, startPoint y: 392, endPoint x: 748, endPoint y: 407, distance: 14.4
click at [748, 398] on div "Keep editing Discard changes" at bounding box center [494, 404] width 592 height 34
click at [747, 411] on button "Discard changes" at bounding box center [738, 409] width 106 height 22
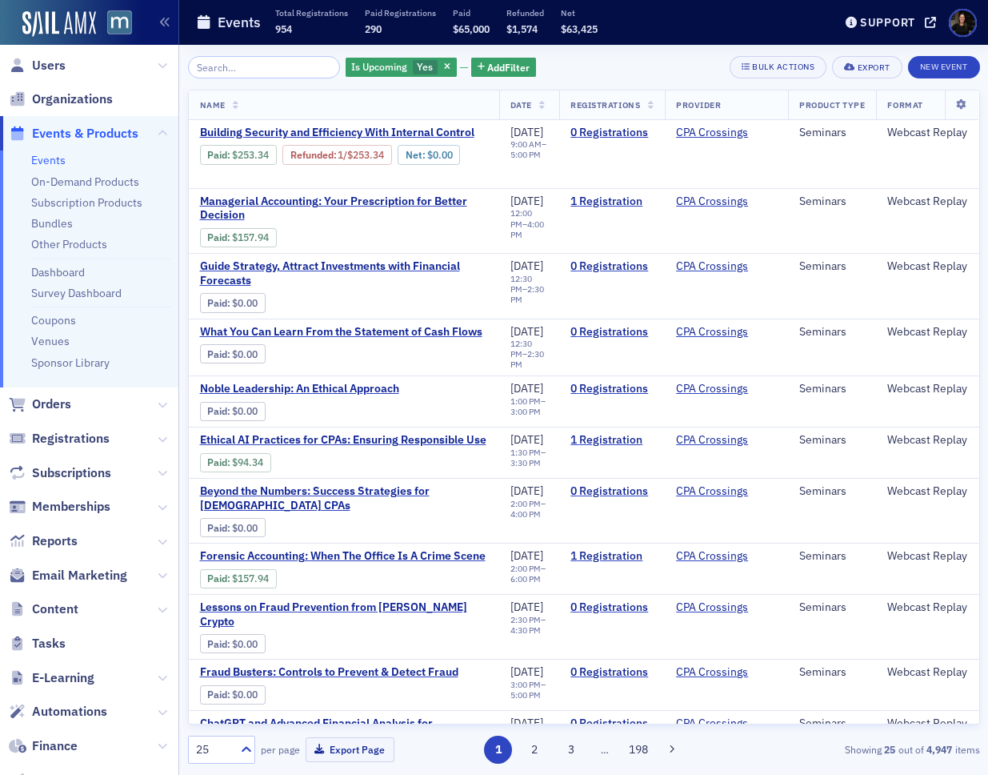
click at [265, 66] on input "search" at bounding box center [264, 67] width 153 height 22
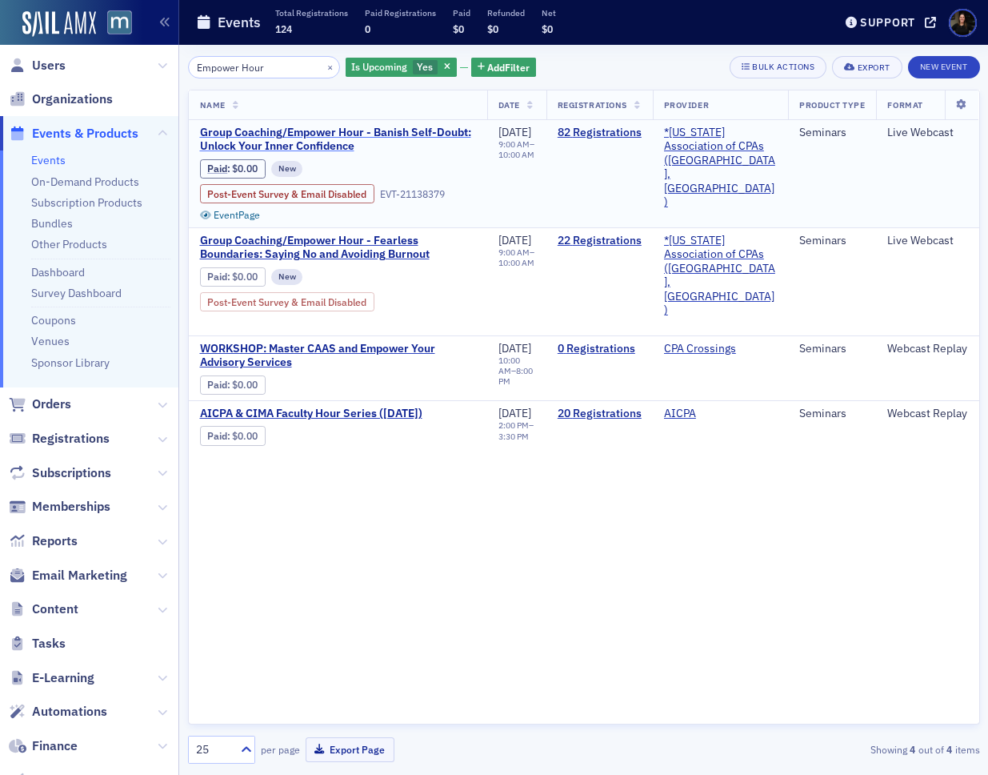
type input "Empower Hour"
click at [384, 128] on span "Group Coaching/Empower Hour - Banish Self-Doubt: Unlock Your Inner Confidence" at bounding box center [338, 140] width 276 height 28
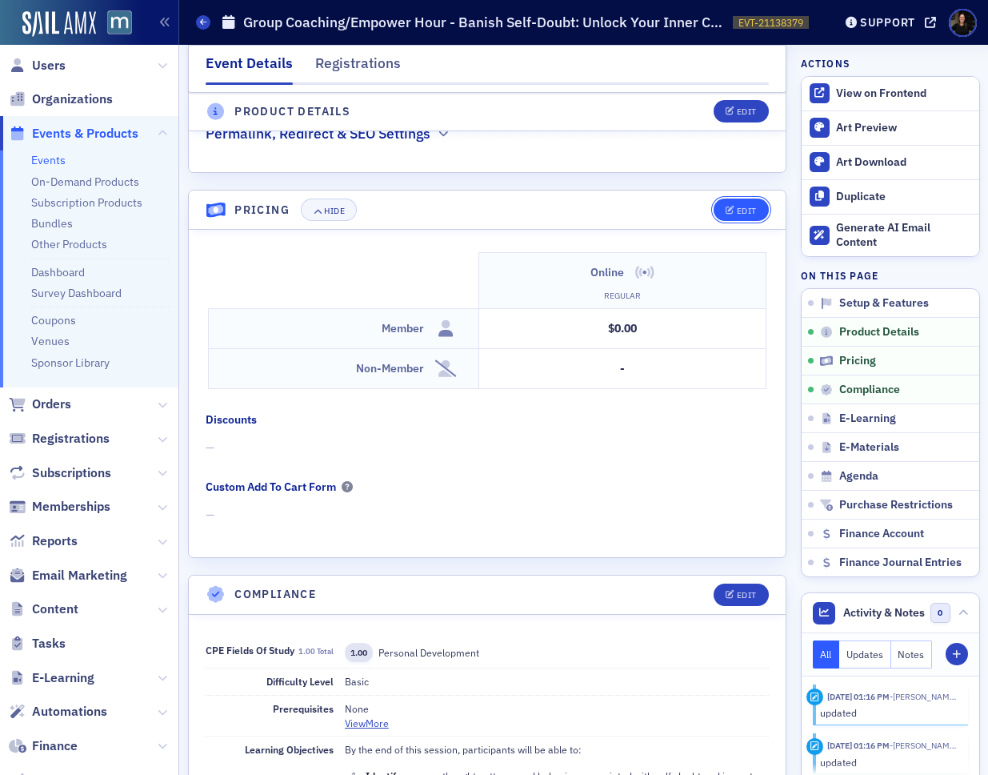
click at [760, 198] on button "Edit" at bounding box center [741, 209] width 55 height 22
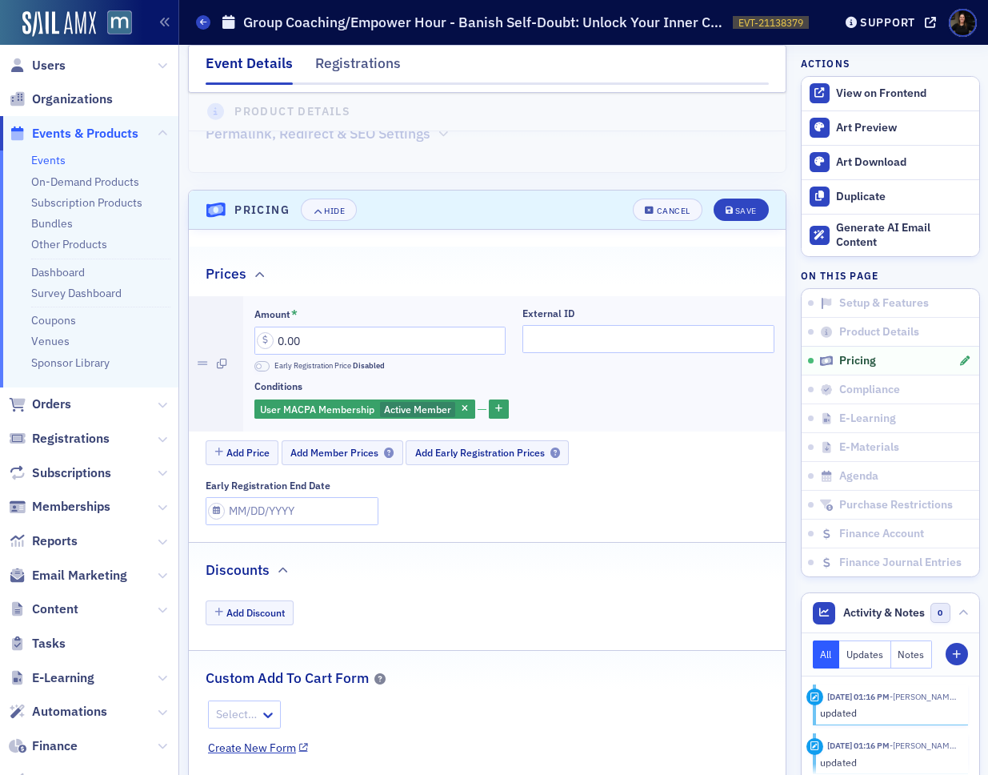
scroll to position [1457, 0]
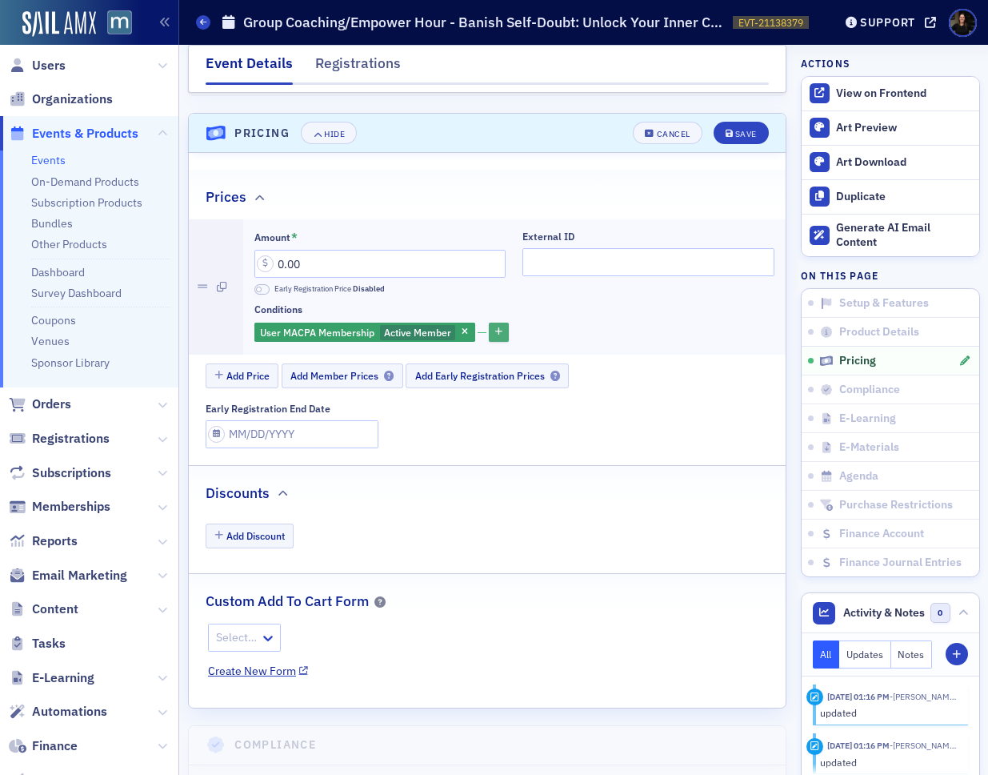
click at [502, 328] on icon "button" at bounding box center [498, 332] width 7 height 9
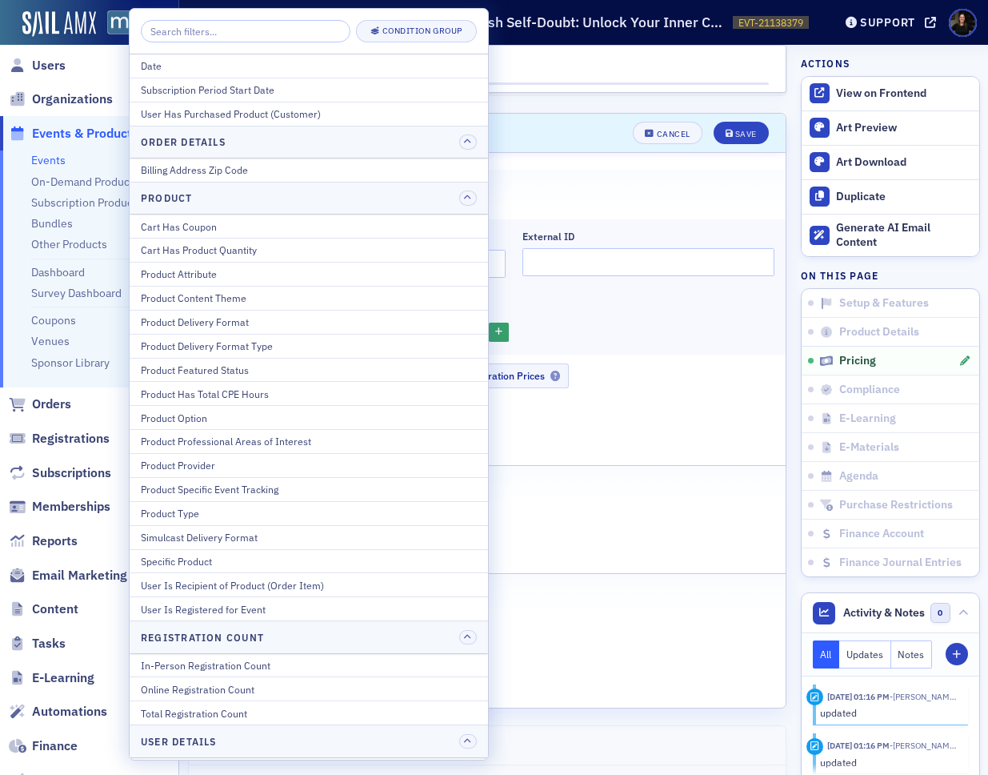
drag, startPoint x: 597, startPoint y: 305, endPoint x: 400, endPoint y: 321, distance: 197.5
click at [595, 321] on div "User MACPA Membership Active Member" at bounding box center [514, 332] width 521 height 22
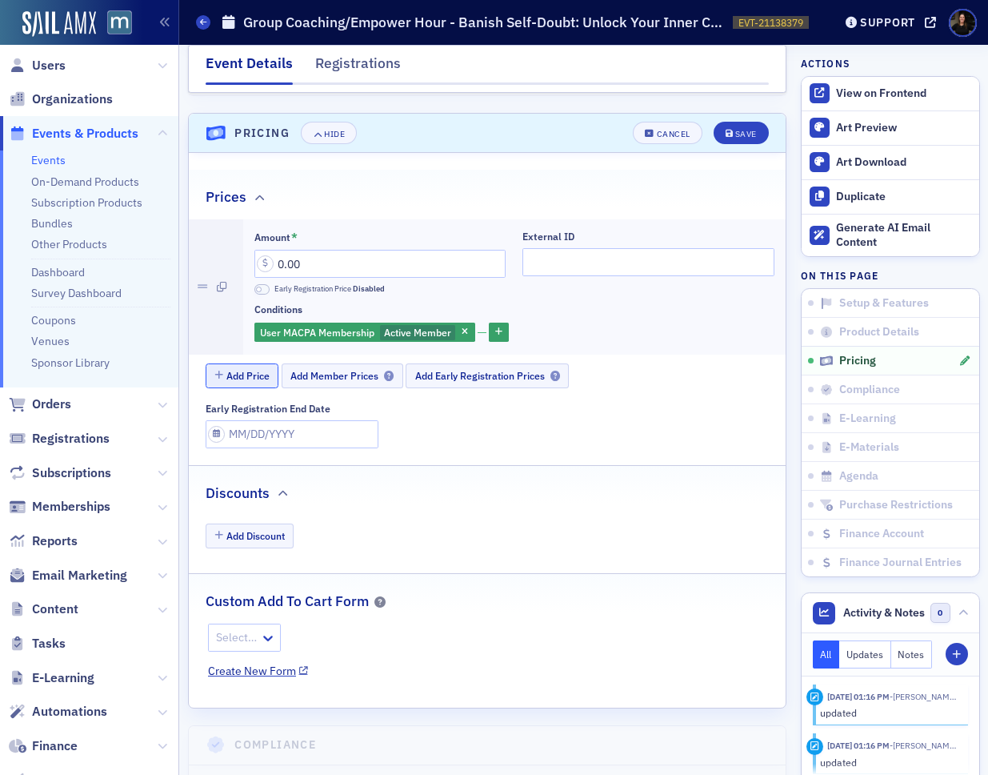
click at [237, 363] on button "Add Price" at bounding box center [243, 375] width 74 height 25
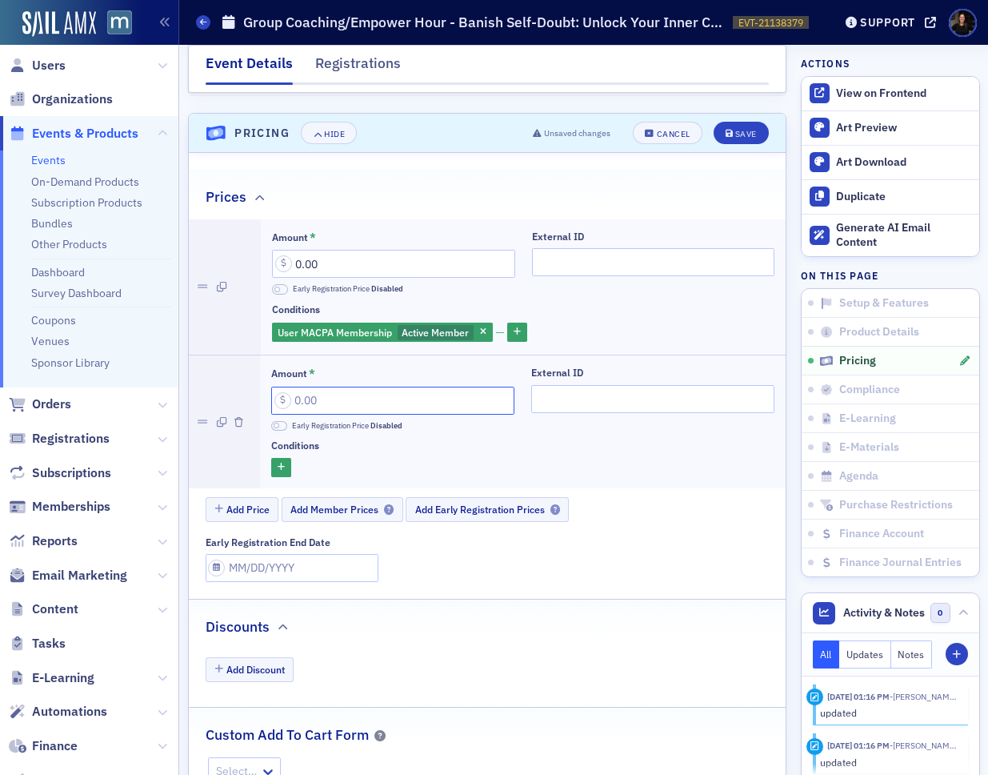
drag, startPoint x: 300, startPoint y: 375, endPoint x: 263, endPoint y: 371, distance: 37.8
click at [263, 371] on div "Amount * Early Registration Price Disabled External ID Conditions" at bounding box center [523, 421] width 526 height 133
type input "65.00"
click at [278, 463] on icon "button" at bounding box center [281, 467] width 7 height 9
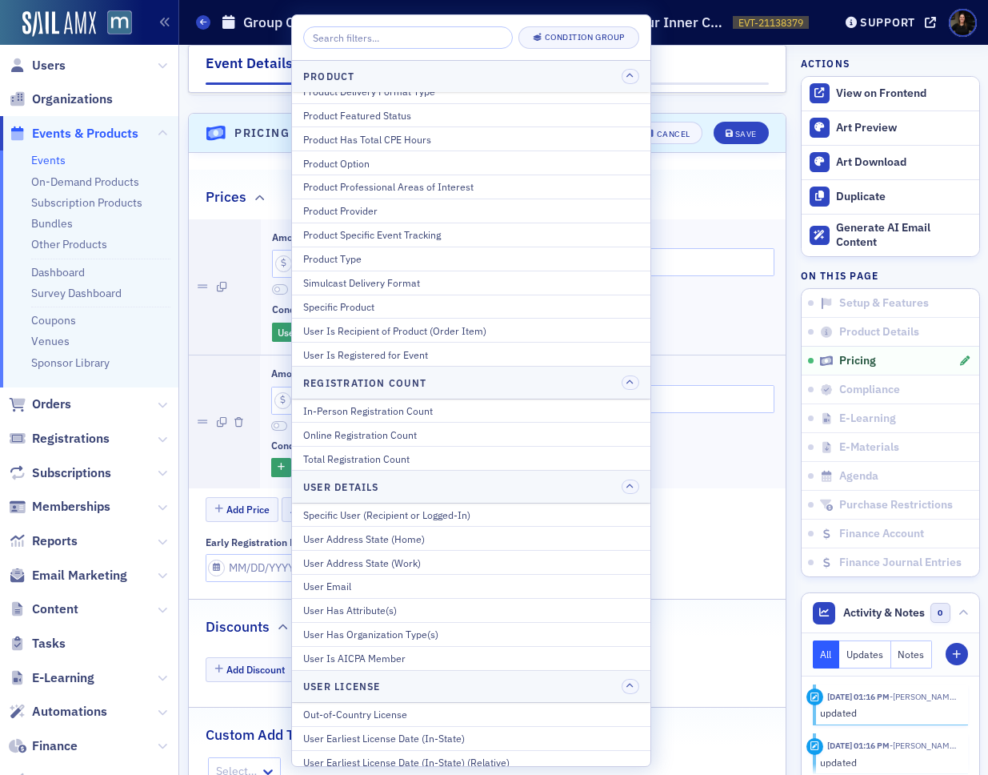
scroll to position [263, 0]
click at [249, 435] on div at bounding box center [225, 421] width 72 height 133
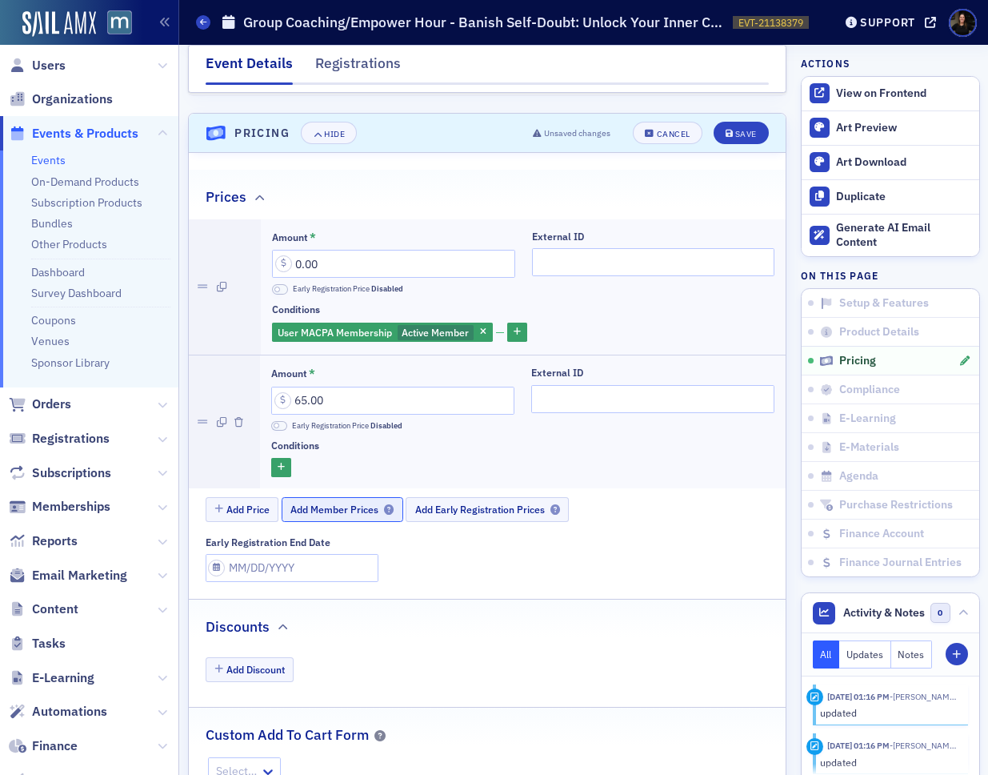
click at [330, 503] on span "Add Member Prices" at bounding box center [342, 509] width 103 height 12
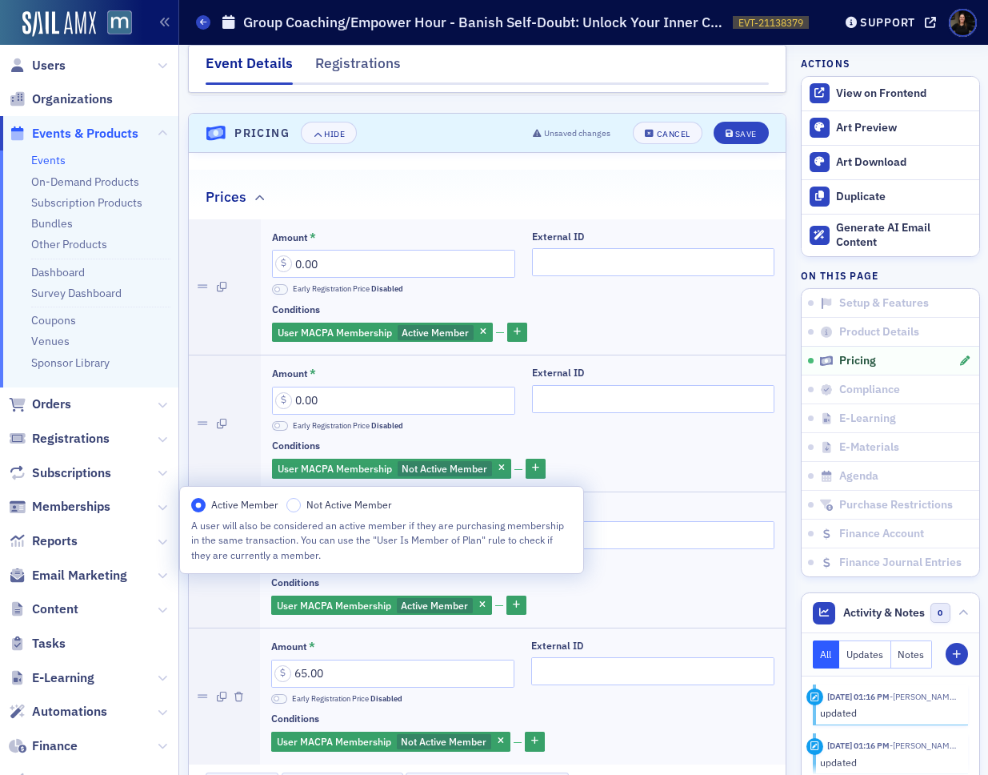
click at [697, 458] on div "User MACPA Membership Not Active Member" at bounding box center [523, 469] width 503 height 22
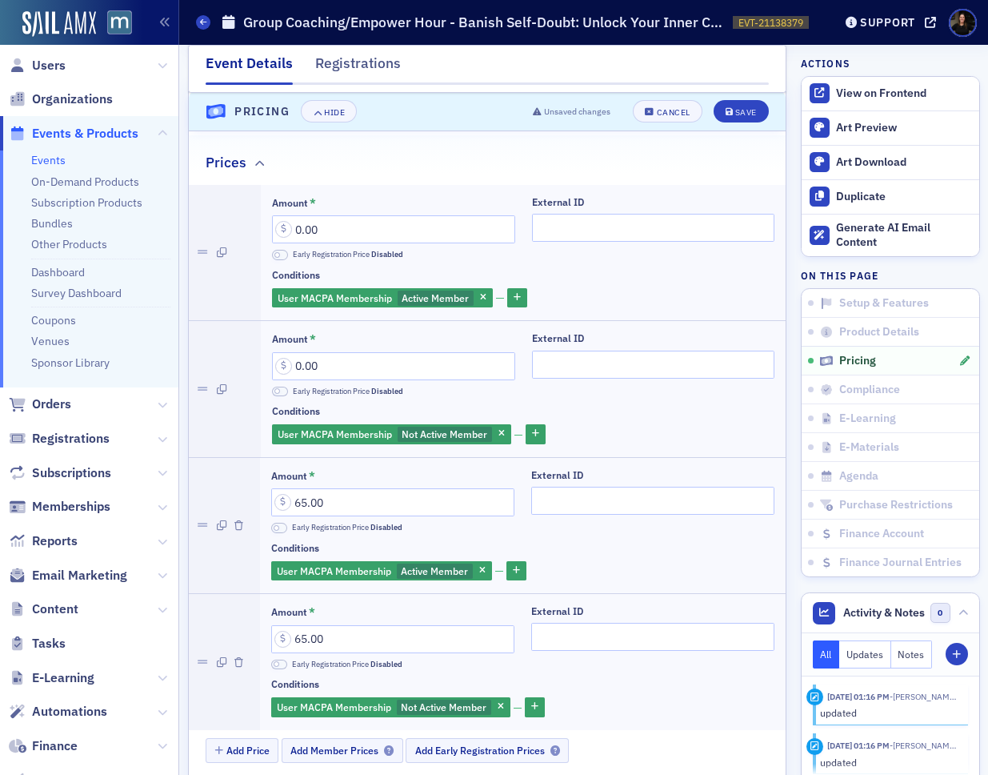
scroll to position [1497, 0]
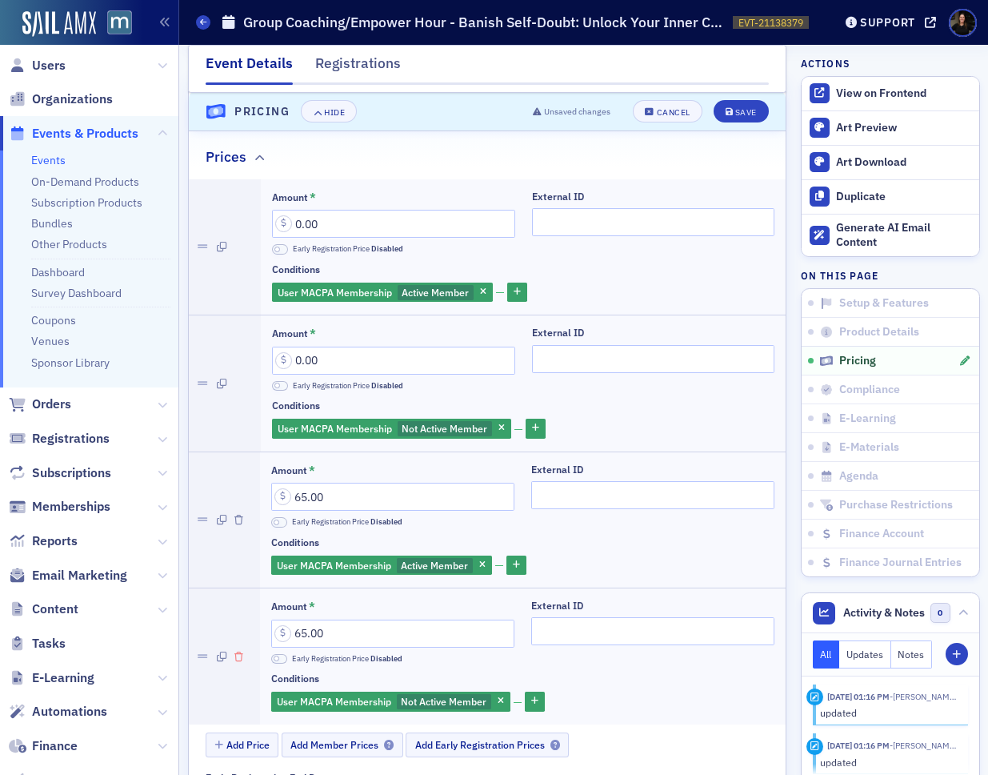
drag, startPoint x: 238, startPoint y: 499, endPoint x: 236, endPoint y: 474, distance: 24.9
click at [239, 515] on icon "button" at bounding box center [238, 520] width 9 height 10
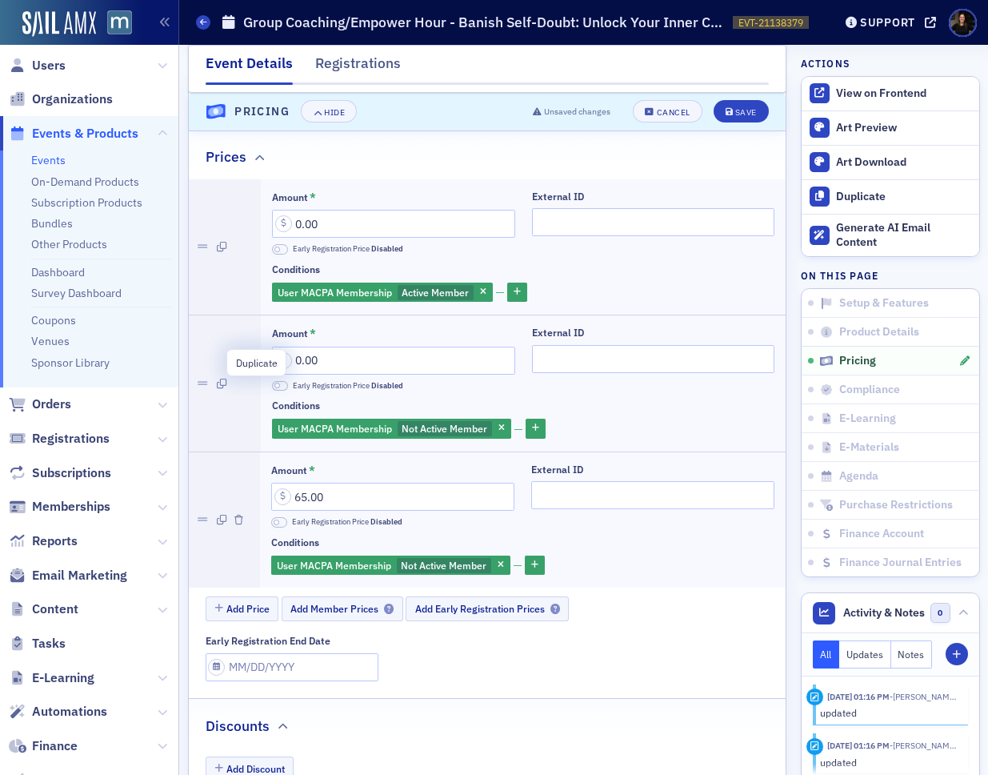
click at [222, 379] on icon "button" at bounding box center [222, 384] width 10 height 10
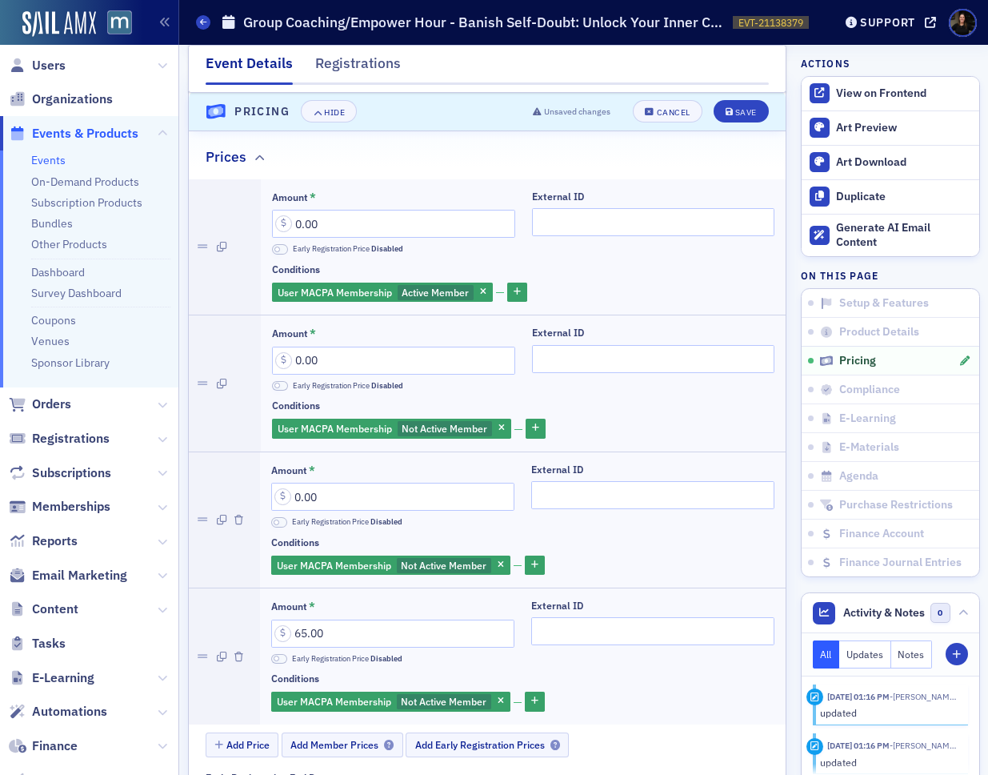
click at [242, 503] on div at bounding box center [225, 519] width 72 height 135
click at [238, 515] on icon "button" at bounding box center [238, 520] width 9 height 10
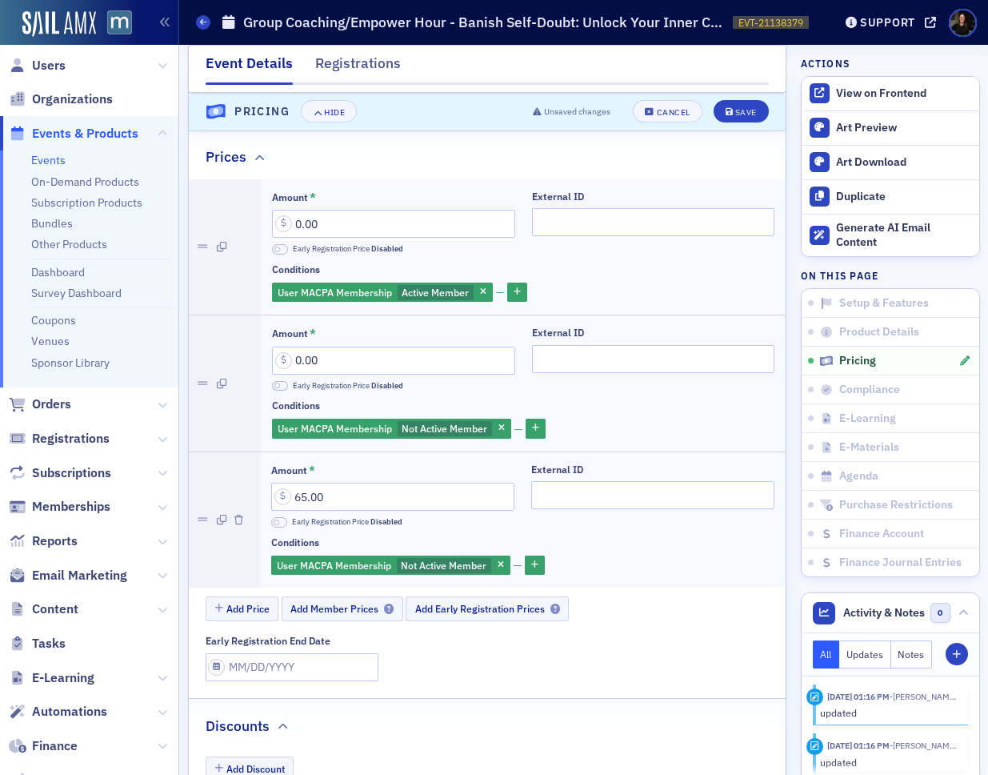
drag, startPoint x: 237, startPoint y: 501, endPoint x: 278, endPoint y: 462, distance: 56.6
click at [238, 515] on icon "button" at bounding box center [238, 520] width 9 height 10
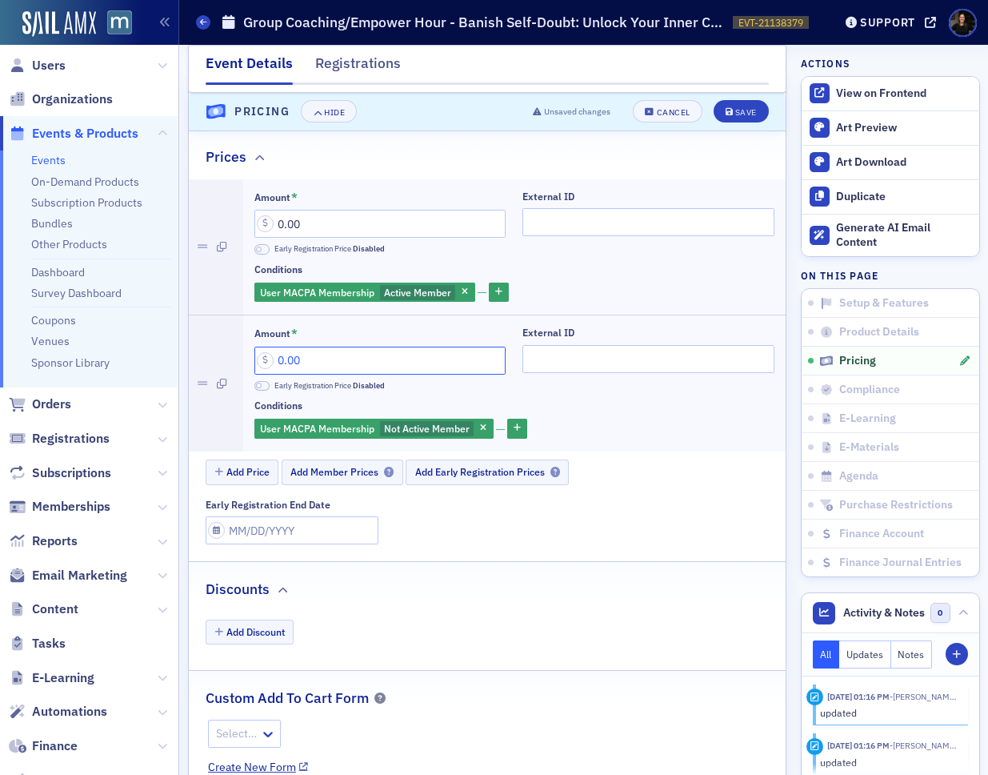
click at [307, 347] on input "0.00" at bounding box center [380, 361] width 252 height 28
drag, startPoint x: 291, startPoint y: 339, endPoint x: 192, endPoint y: 328, distance: 99.0
click at [192, 328] on li "Amount * 0.00 Early Registration Price Disabled External ID Conditions User MAC…" at bounding box center [488, 383] width 598 height 136
type input "65.00"
click at [751, 113] on div "Save" at bounding box center [746, 112] width 22 height 9
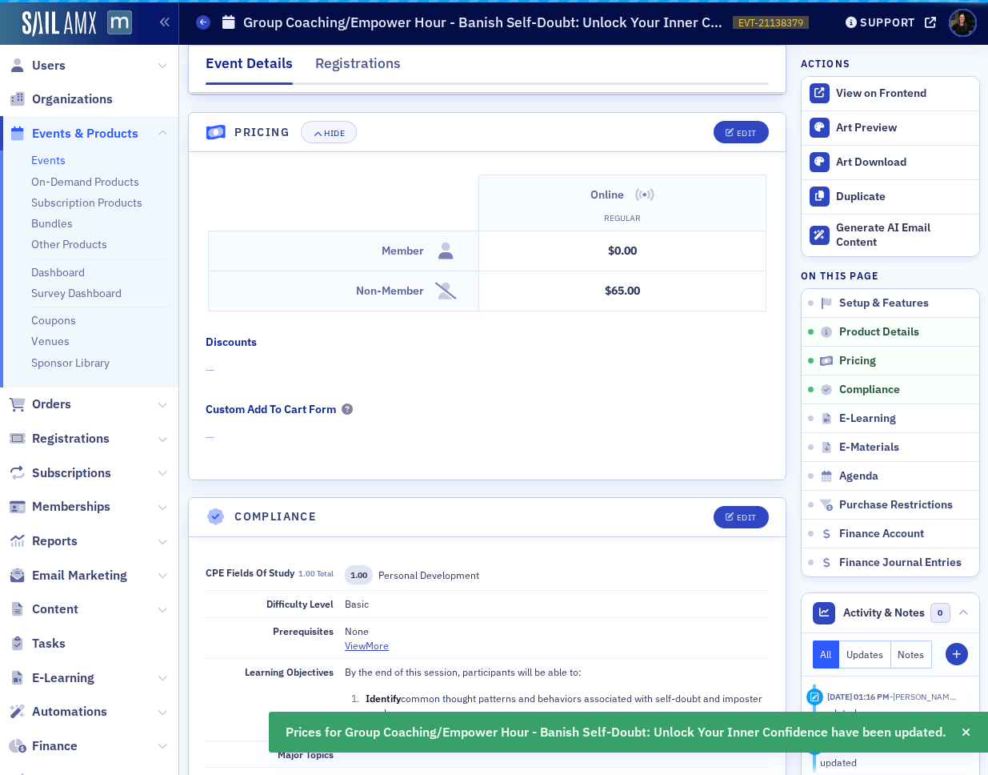
scroll to position [1457, 0]
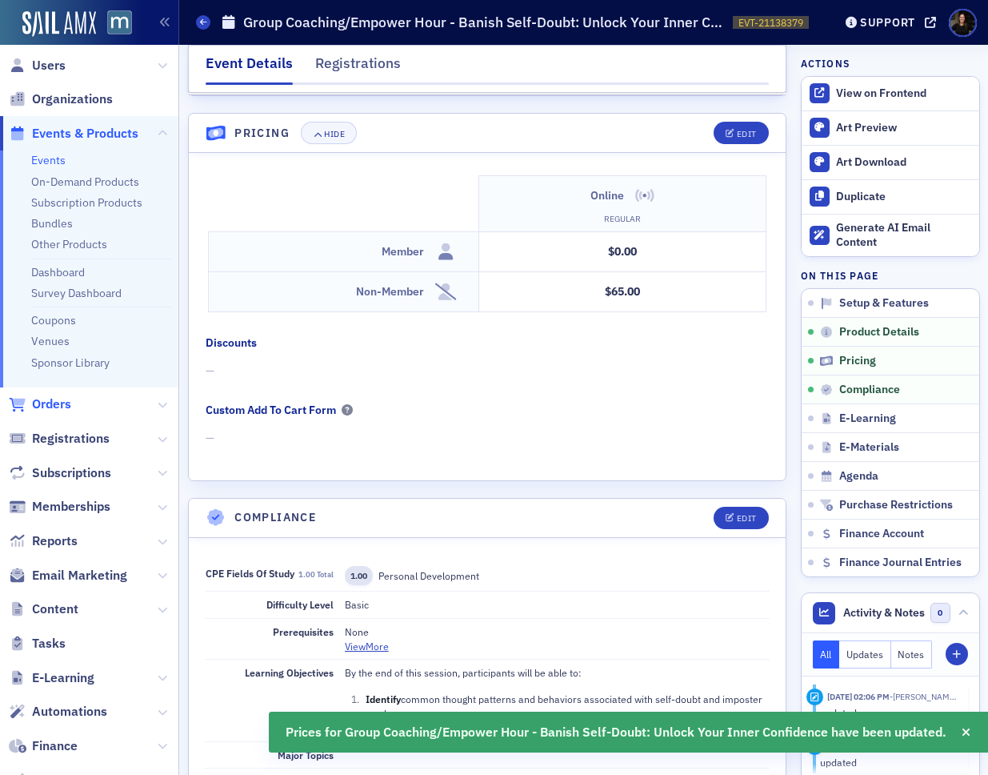
click at [56, 403] on span "Orders" at bounding box center [51, 404] width 39 height 18
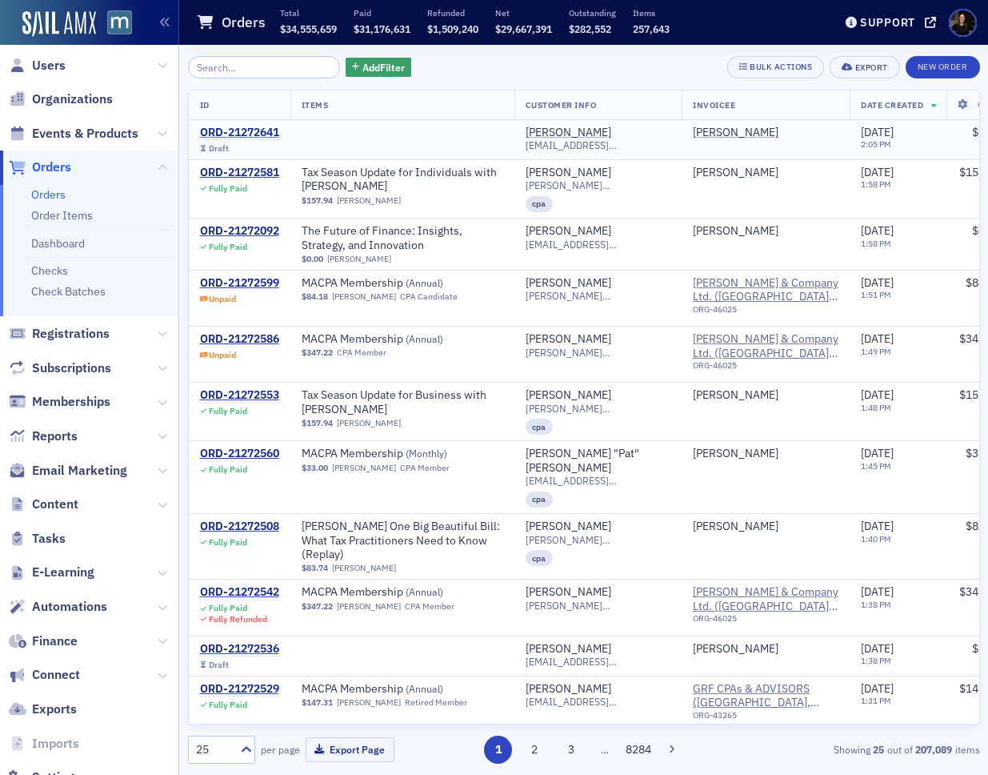
click at [258, 129] on div "ORD-21272641" at bounding box center [239, 133] width 79 height 14
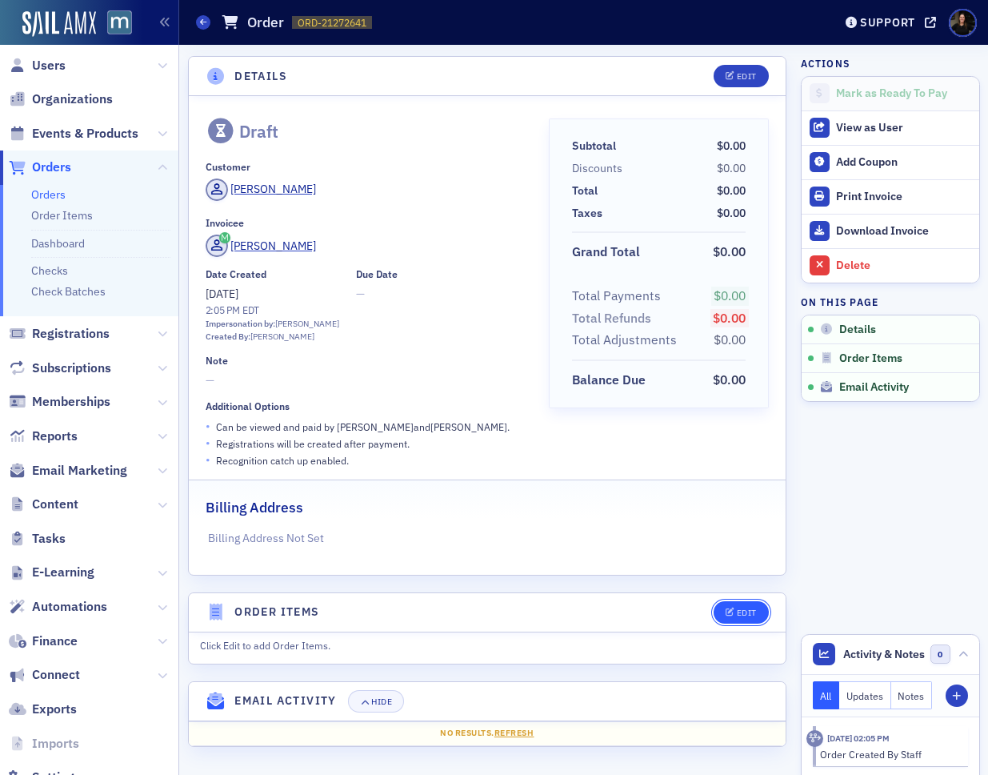
click at [750, 611] on div "Edit" at bounding box center [747, 612] width 20 height 9
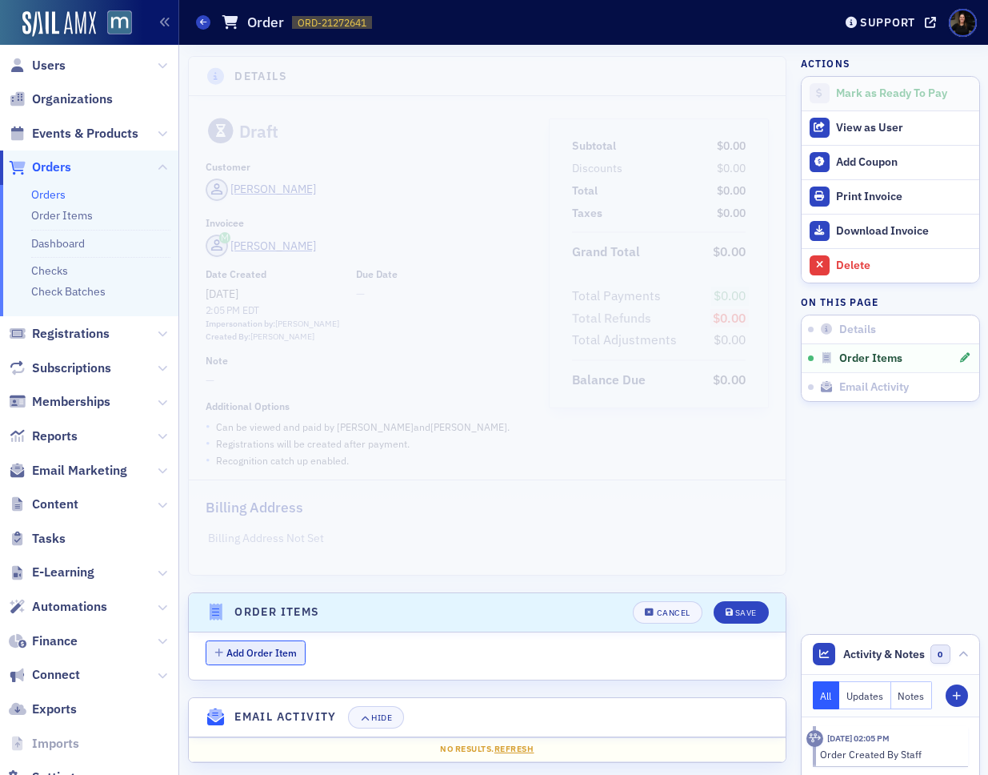
click at [293, 651] on button "Add Order Item" at bounding box center [256, 652] width 101 height 25
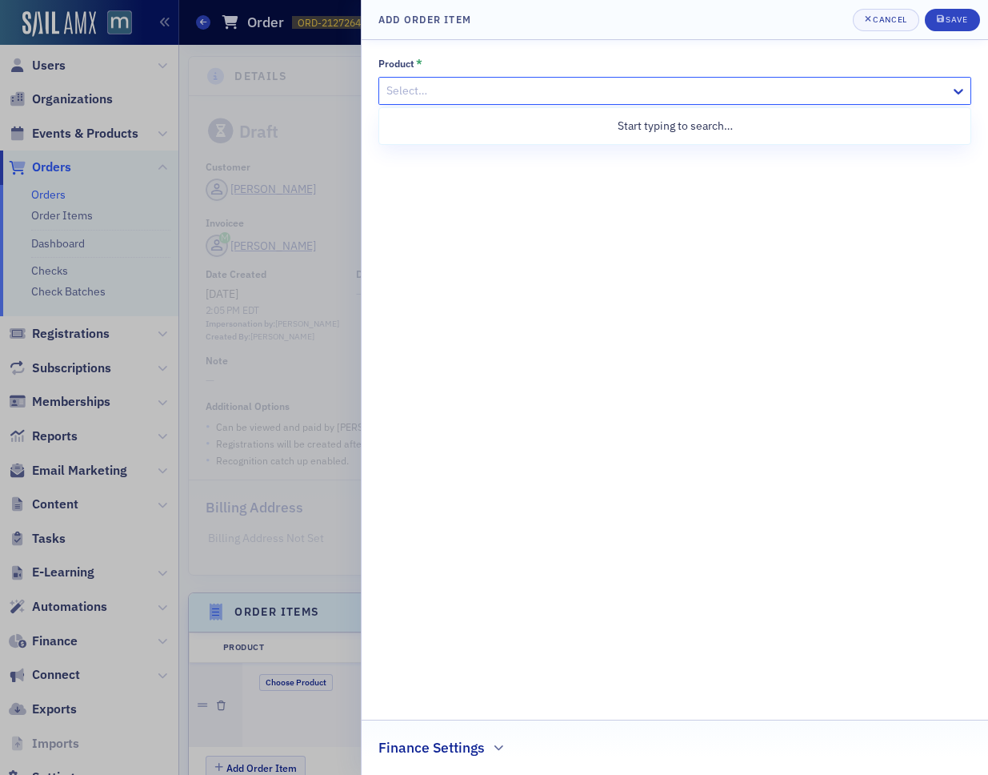
click at [675, 87] on div at bounding box center [667, 91] width 564 height 20
paste input "Empower Hour"
type input "Empower Hour"
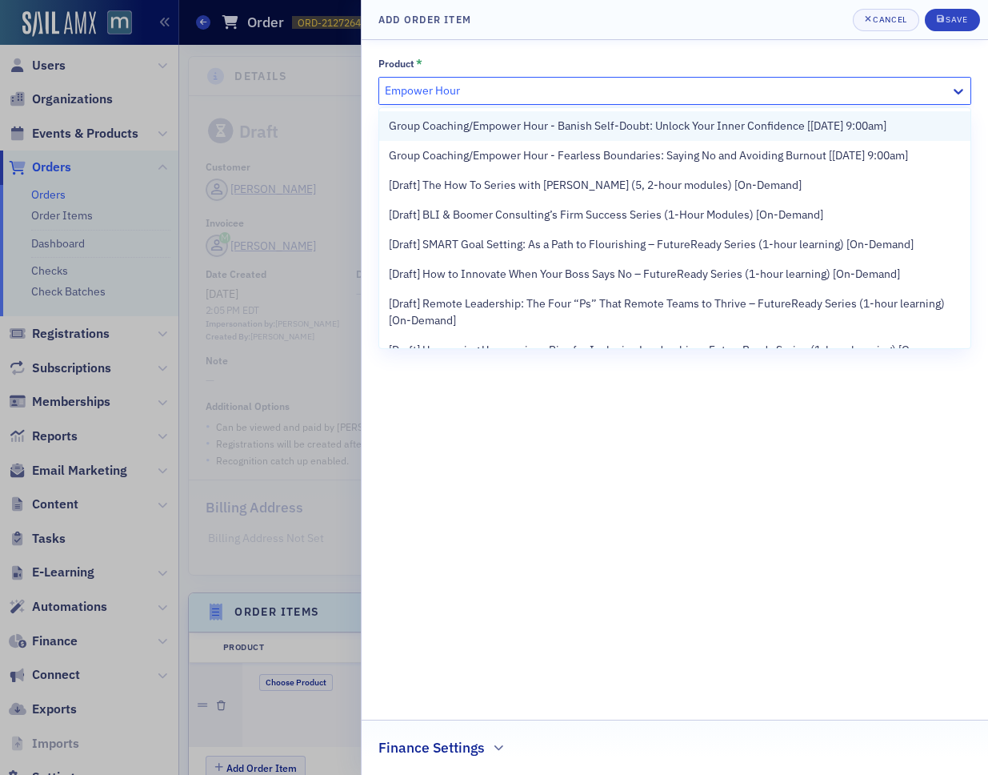
click at [615, 134] on span "Group Coaching/Empower Hour - Banish Self-Doubt: Unlock Your Inner Confidence […" at bounding box center [638, 126] width 498 height 17
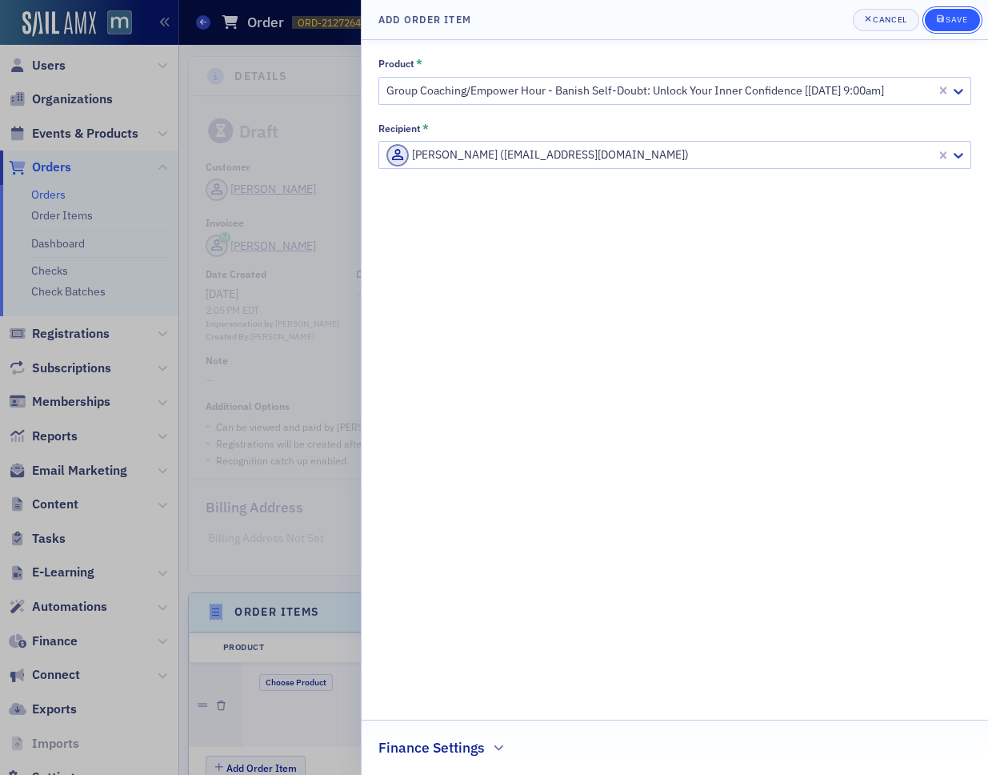
click at [958, 16] on div "Save" at bounding box center [957, 19] width 22 height 9
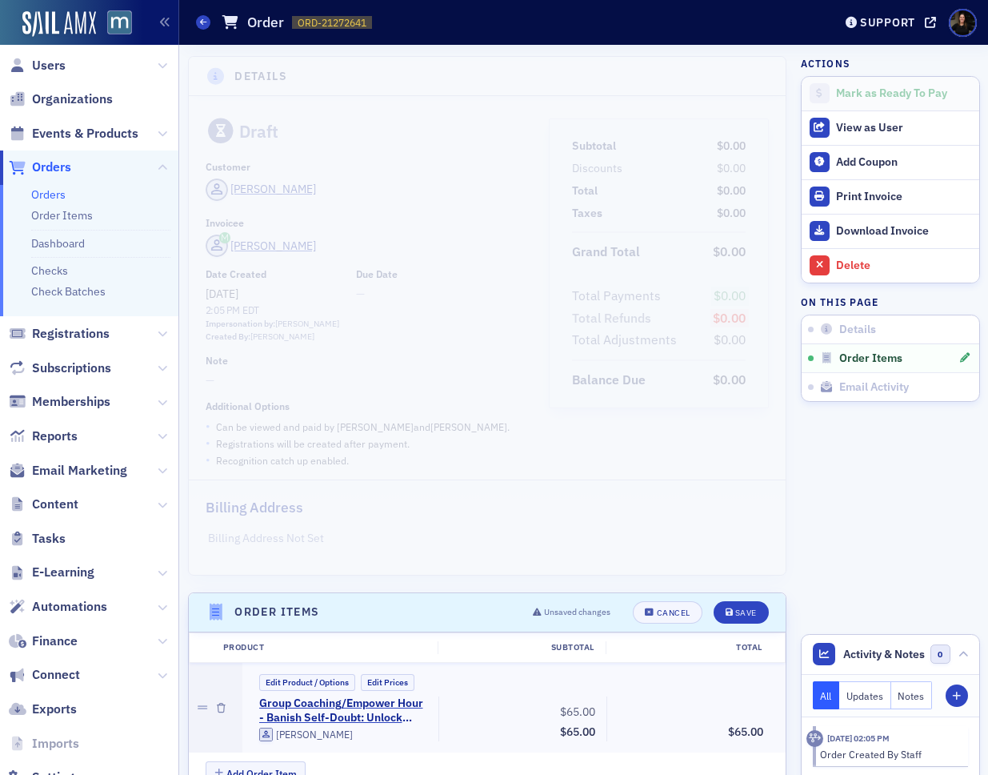
scroll to position [5, 0]
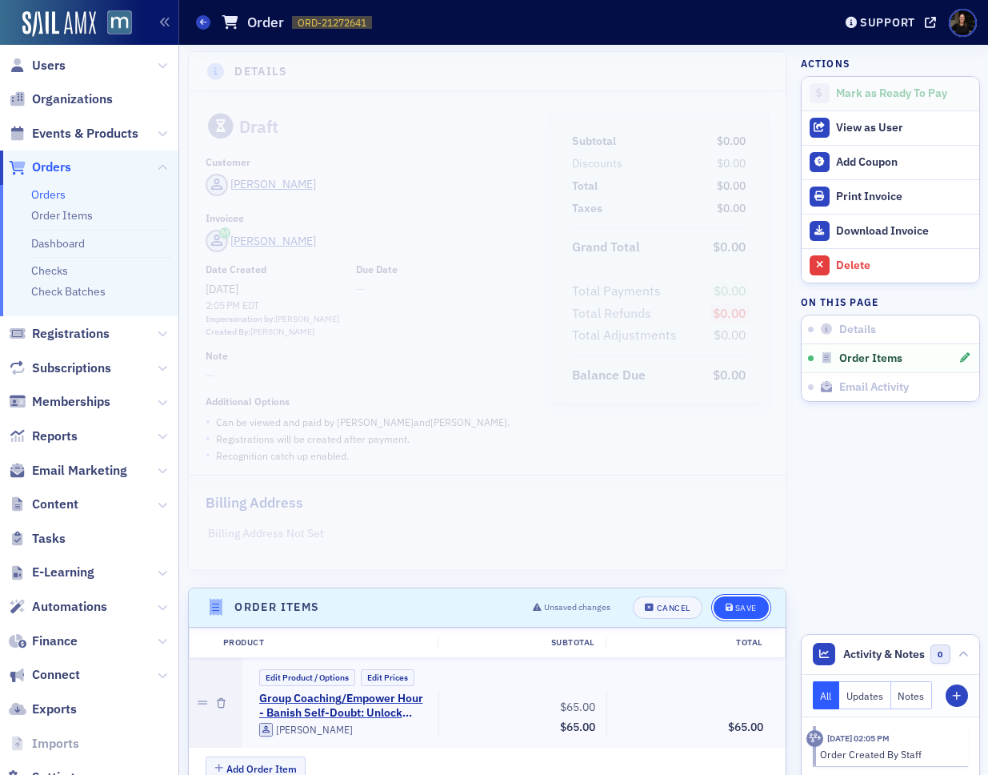
click at [755, 601] on button "Save" at bounding box center [741, 607] width 55 height 22
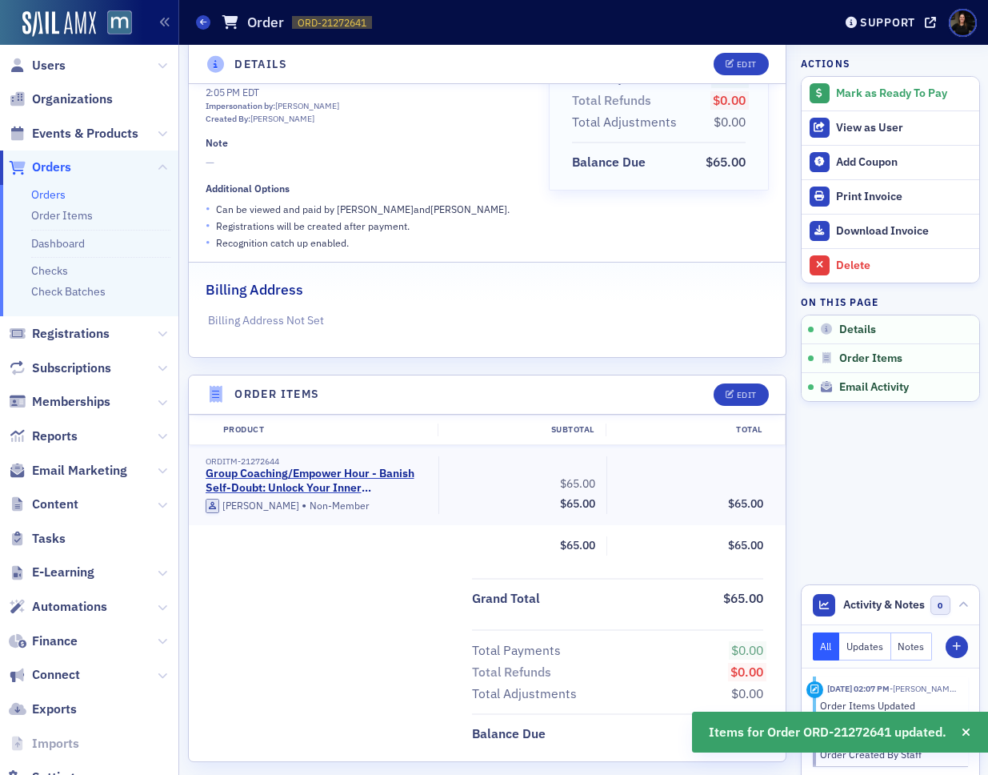
scroll to position [315, 0]
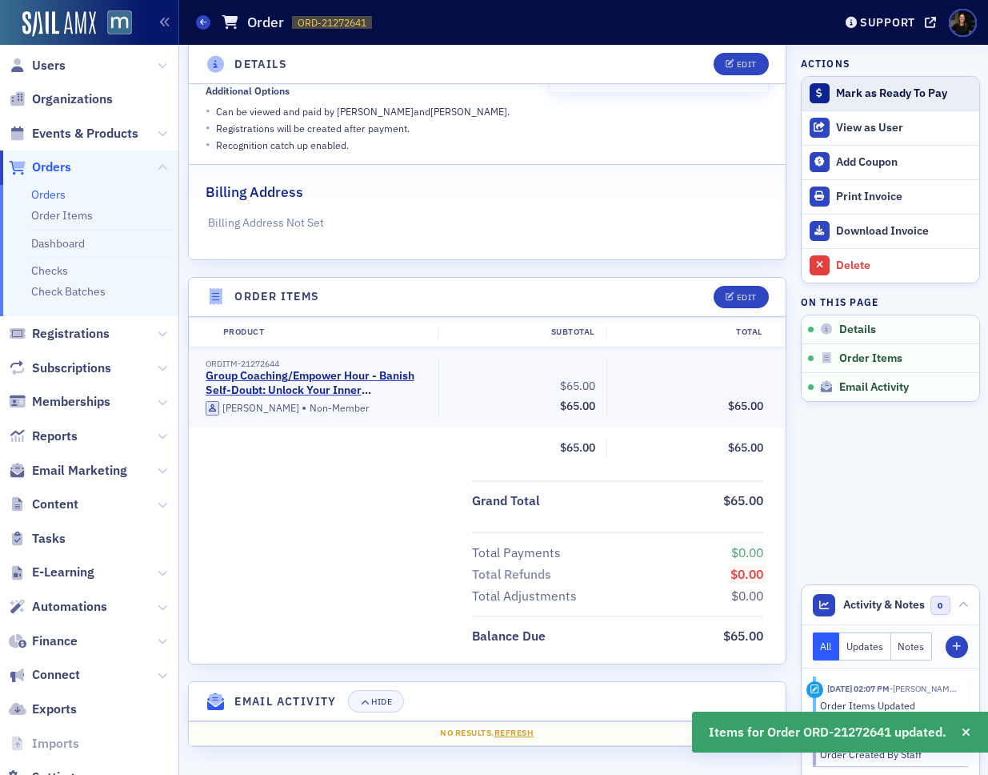
click at [860, 93] on div "Mark as Ready To Pay" at bounding box center [903, 93] width 134 height 14
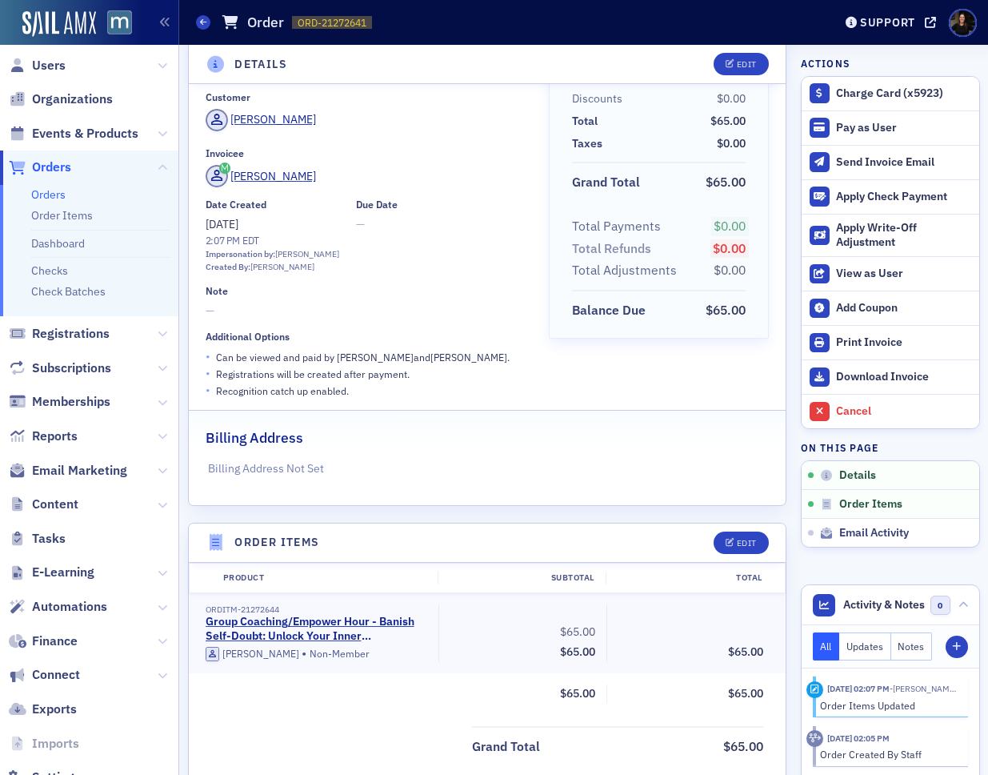
scroll to position [0, 0]
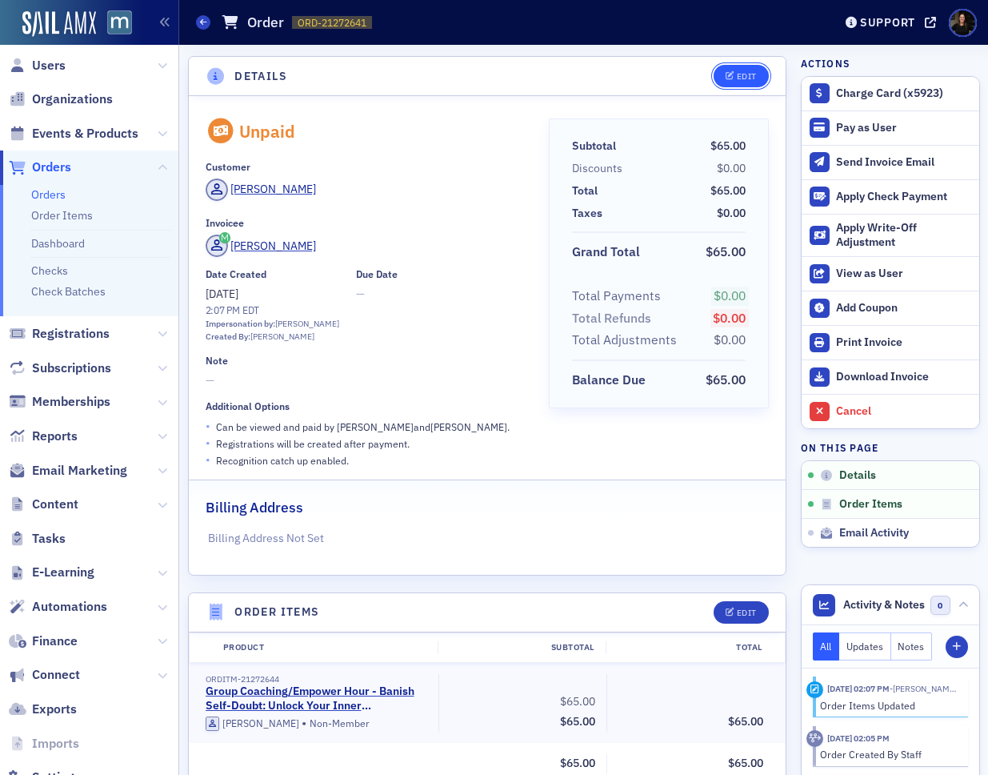
click at [729, 74] on icon "button" at bounding box center [731, 76] width 10 height 9
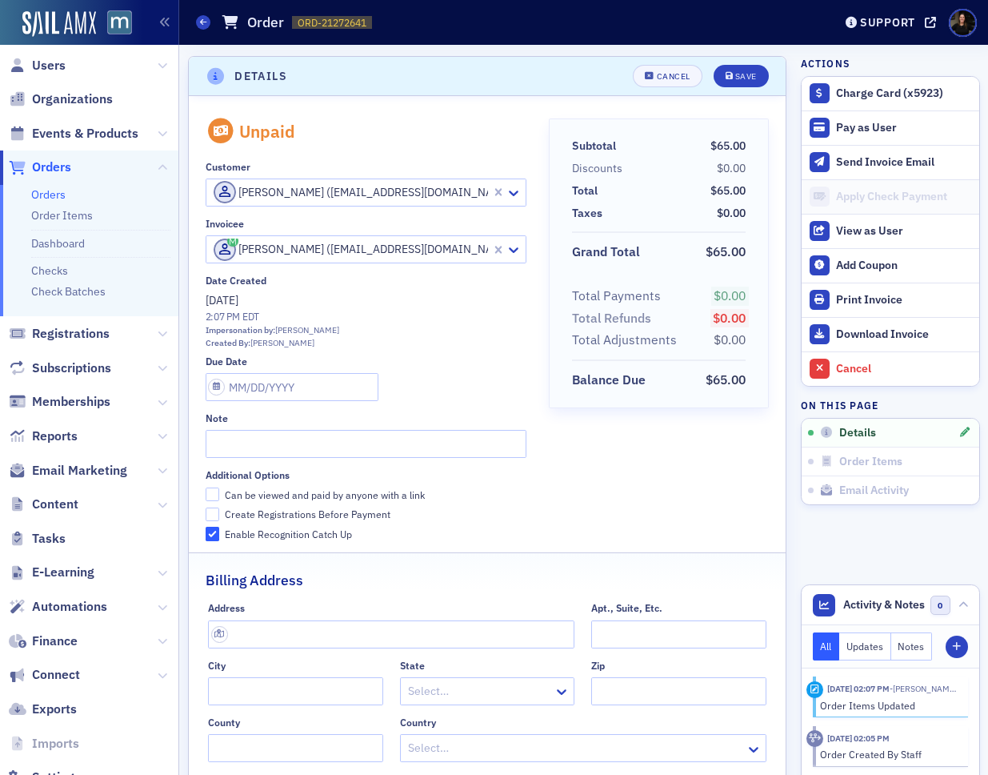
scroll to position [3, 0]
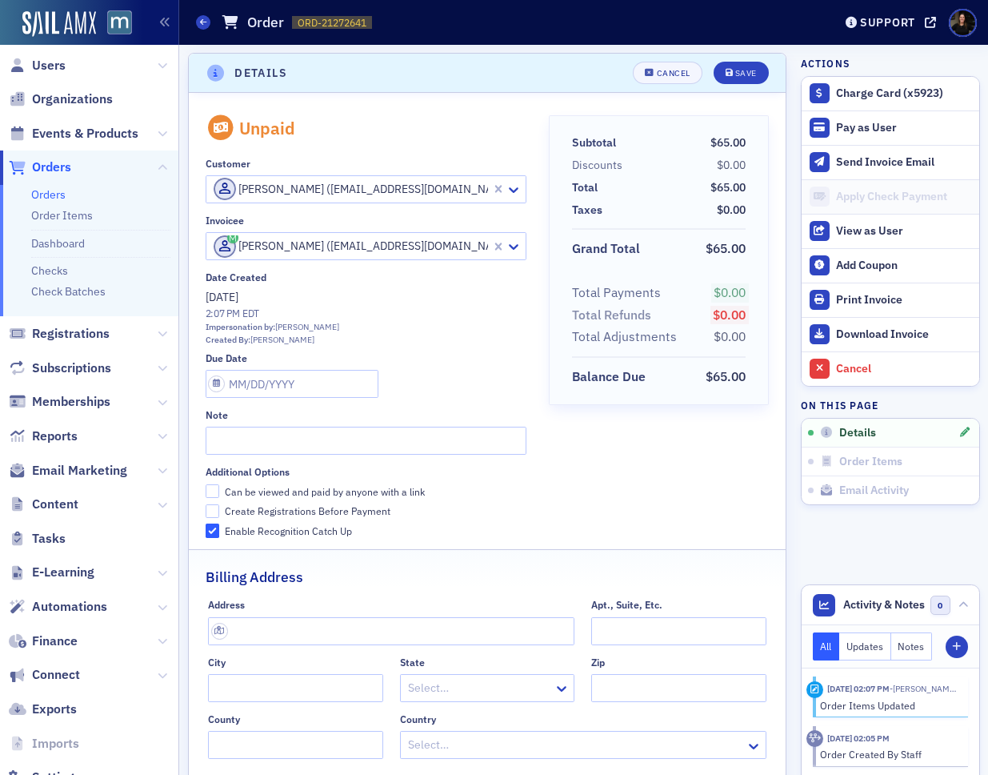
click at [220, 466] on div "Additional Options Can be viewed and paid by anyone with a link Create Registra…" at bounding box center [367, 502] width 322 height 72
drag, startPoint x: 217, startPoint y: 437, endPoint x: 375, endPoint y: 407, distance: 161.2
click at [218, 484] on input "Can be viewed and paid by anyone with a link" at bounding box center [213, 491] width 14 height 14
checkbox input "true"
drag, startPoint x: 728, startPoint y: 63, endPoint x: 735, endPoint y: 75, distance: 14.0
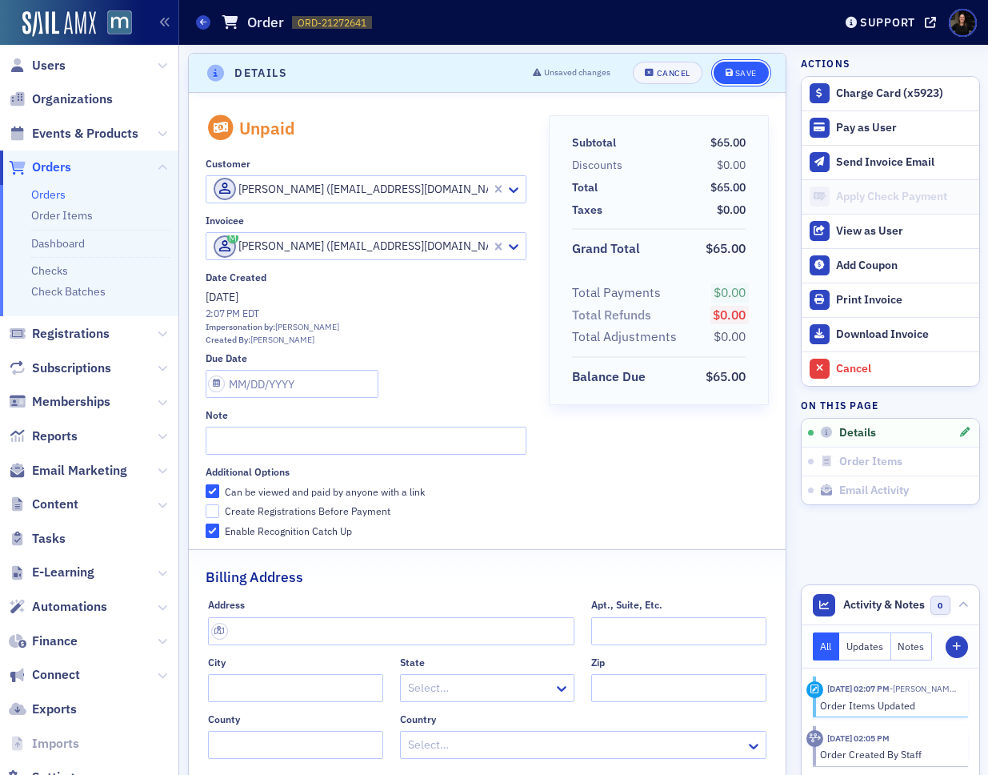
click at [729, 66] on button "Save" at bounding box center [741, 73] width 55 height 22
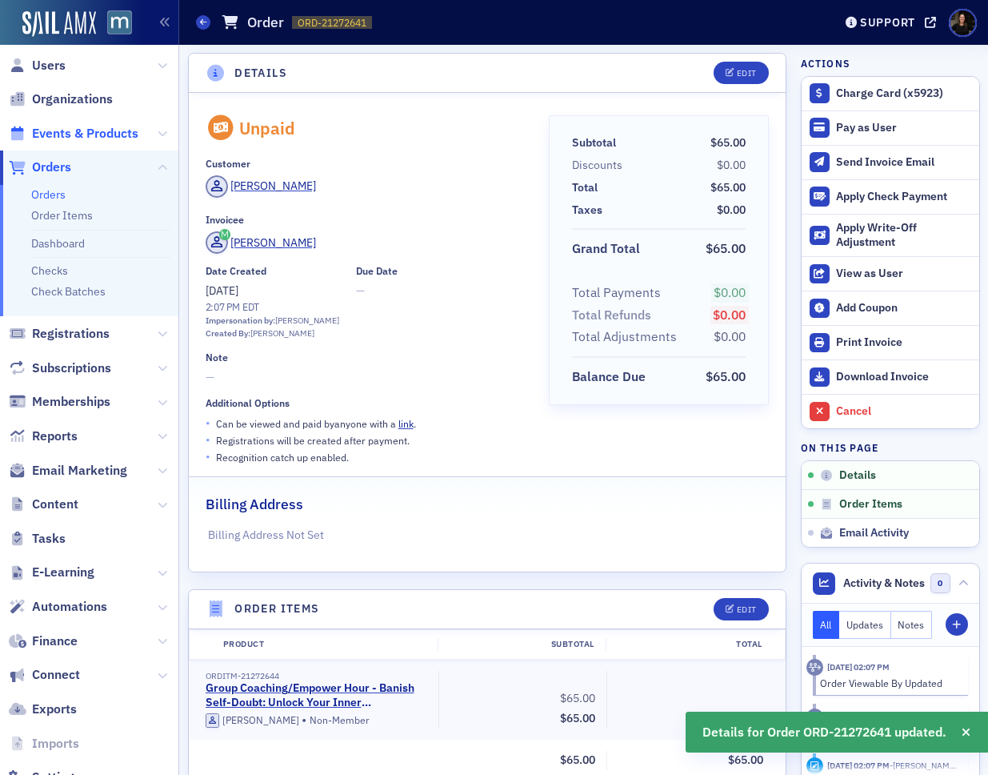
click at [82, 138] on span "Events & Products" at bounding box center [85, 134] width 106 height 18
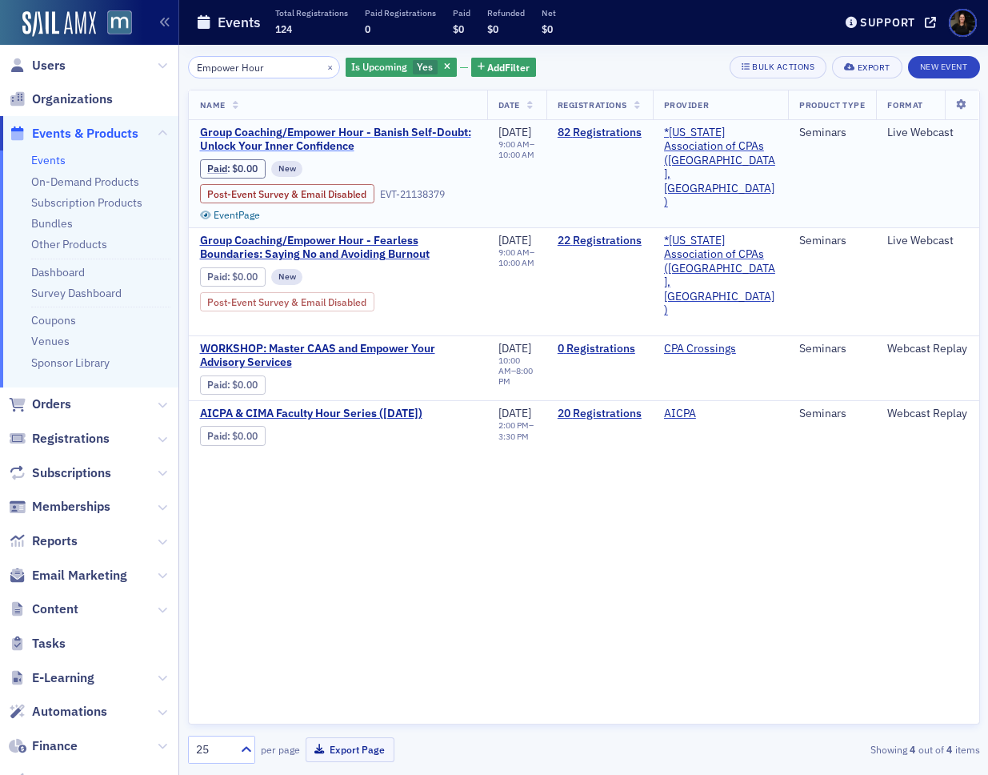
click at [292, 133] on span "Group Coaching/Empower Hour - Banish Self-Doubt: Unlock Your Inner Confidence" at bounding box center [338, 140] width 276 height 28
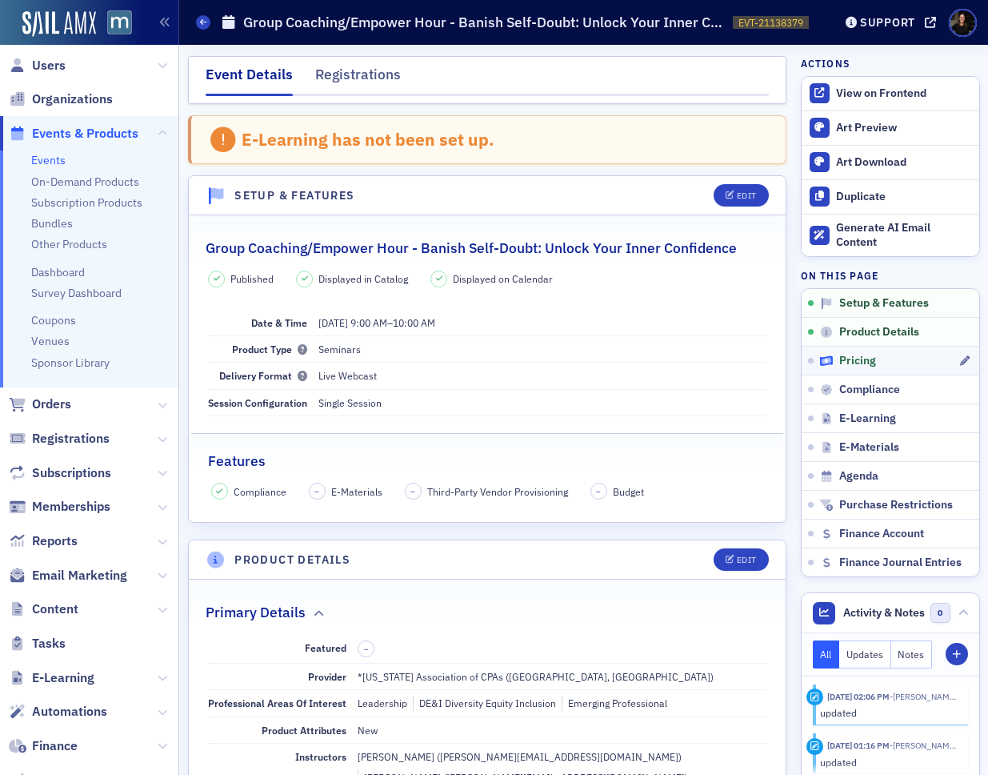
click at [854, 367] on span "Pricing" at bounding box center [858, 361] width 37 height 14
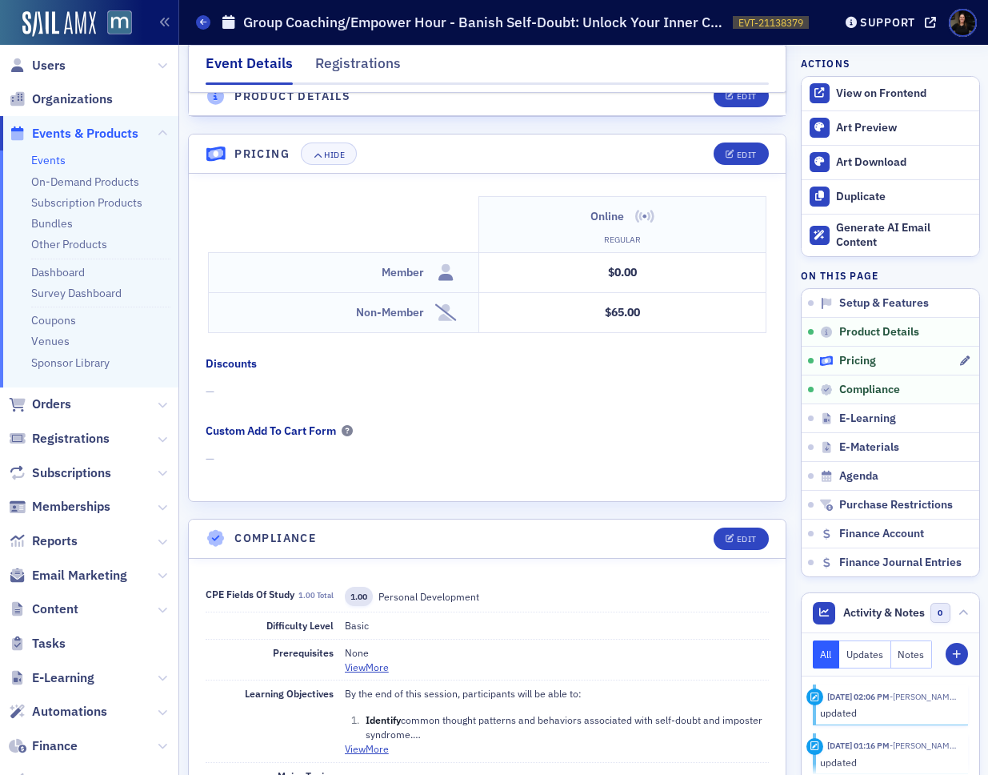
scroll to position [1457, 0]
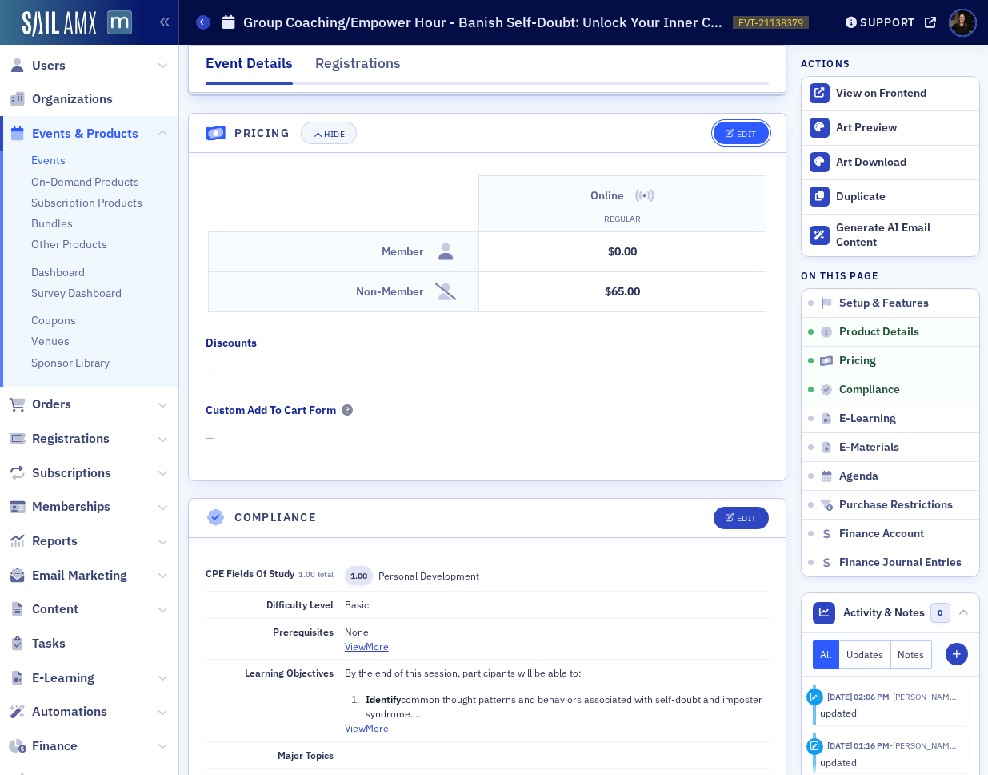
click at [724, 122] on button "Edit" at bounding box center [741, 133] width 55 height 22
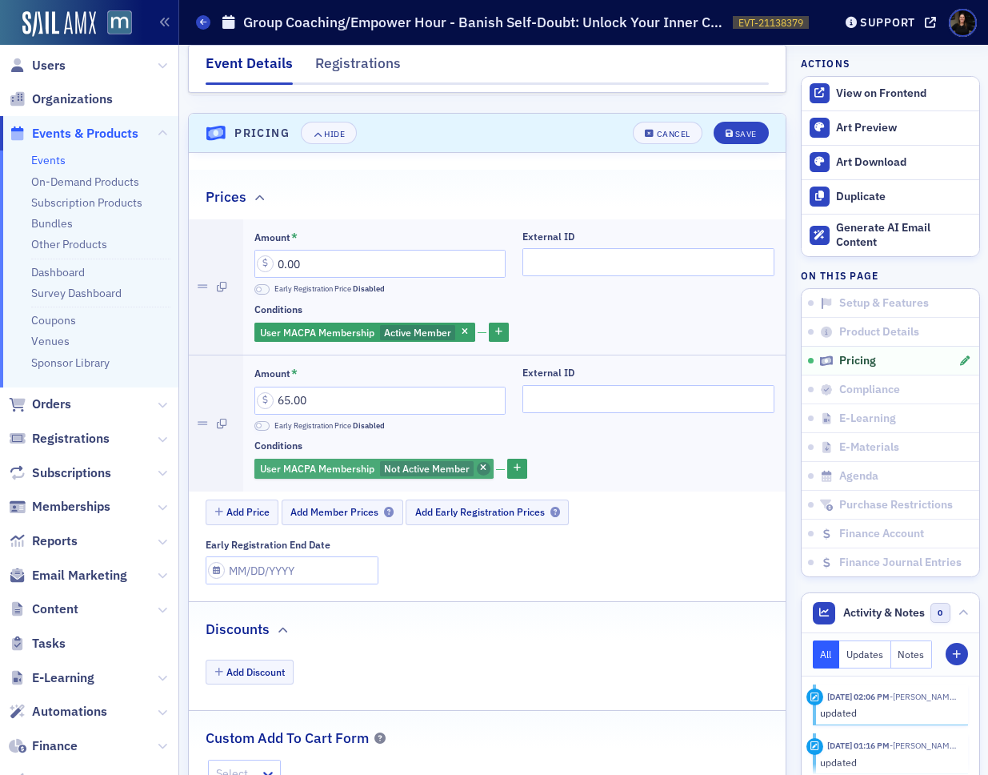
click at [486, 464] on icon "button" at bounding box center [483, 468] width 6 height 9
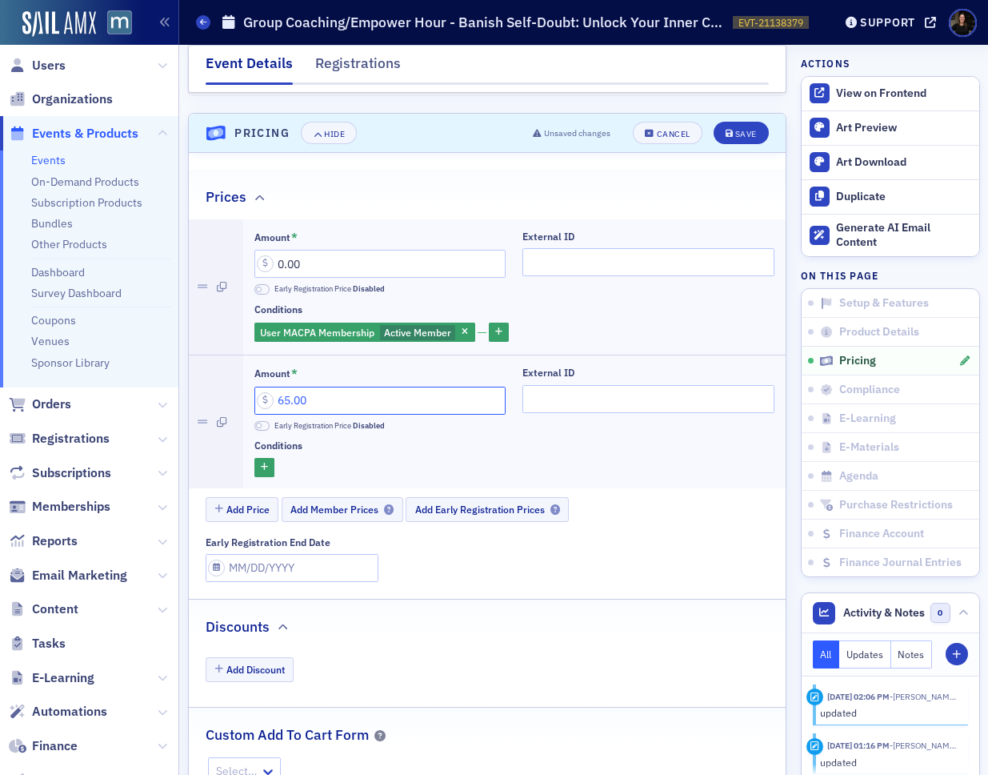
drag, startPoint x: 391, startPoint y: 380, endPoint x: 240, endPoint y: 363, distance: 152.3
click at [246, 368] on div "Amount * 65.00 Early Registration Price Disabled External ID Conditions" at bounding box center [514, 421] width 543 height 133
click at [316, 387] on input "0.00" at bounding box center [380, 401] width 252 height 28
drag, startPoint x: 311, startPoint y: 375, endPoint x: 184, endPoint y: 371, distance: 127.3
click at [194, 368] on li "Amount * 0.00 Early Registration Price Disabled External ID Conditions" at bounding box center [488, 422] width 598 height 134
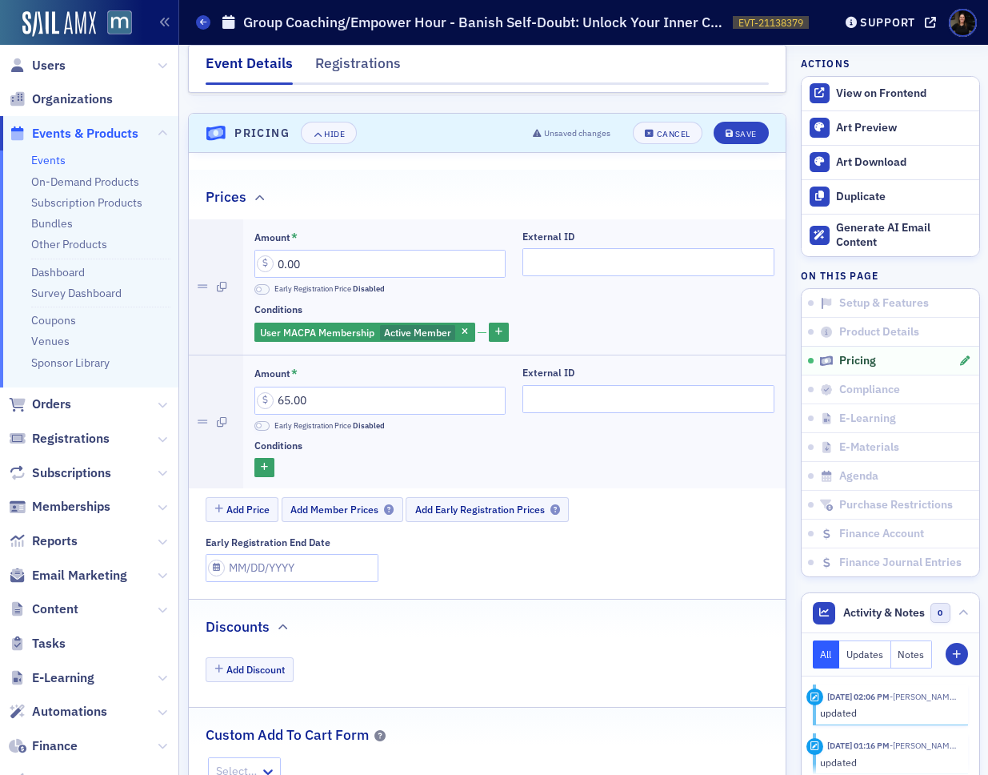
click at [427, 466] on div "Amount * 65.00 Early Registration Price Disabled External ID Conditions" at bounding box center [514, 421] width 543 height 133
click at [315, 503] on span "Add Member Prices" at bounding box center [342, 509] width 103 height 12
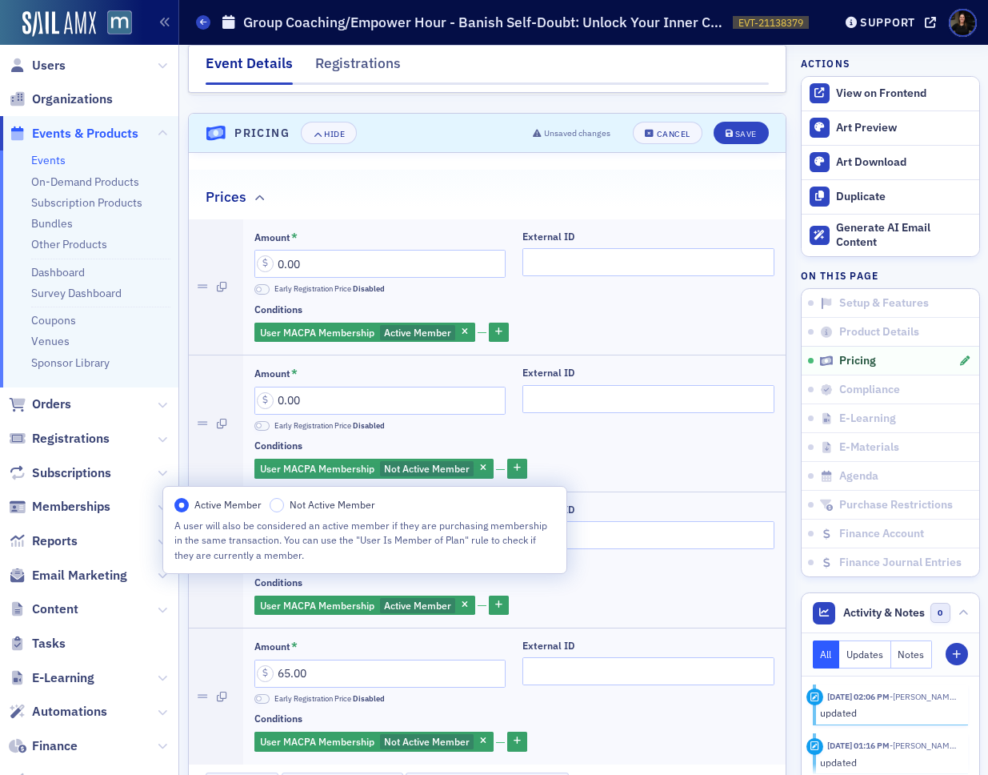
click at [595, 458] on div "User MACPA Membership Not Active Member" at bounding box center [514, 469] width 521 height 22
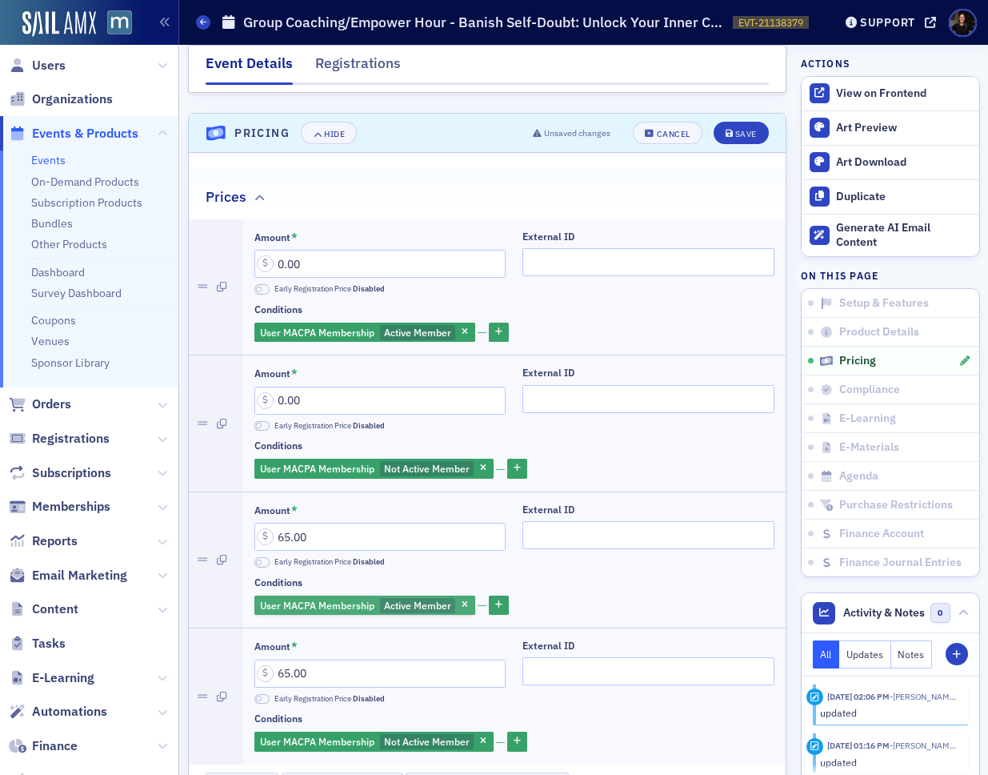
scroll to position [1459, 0]
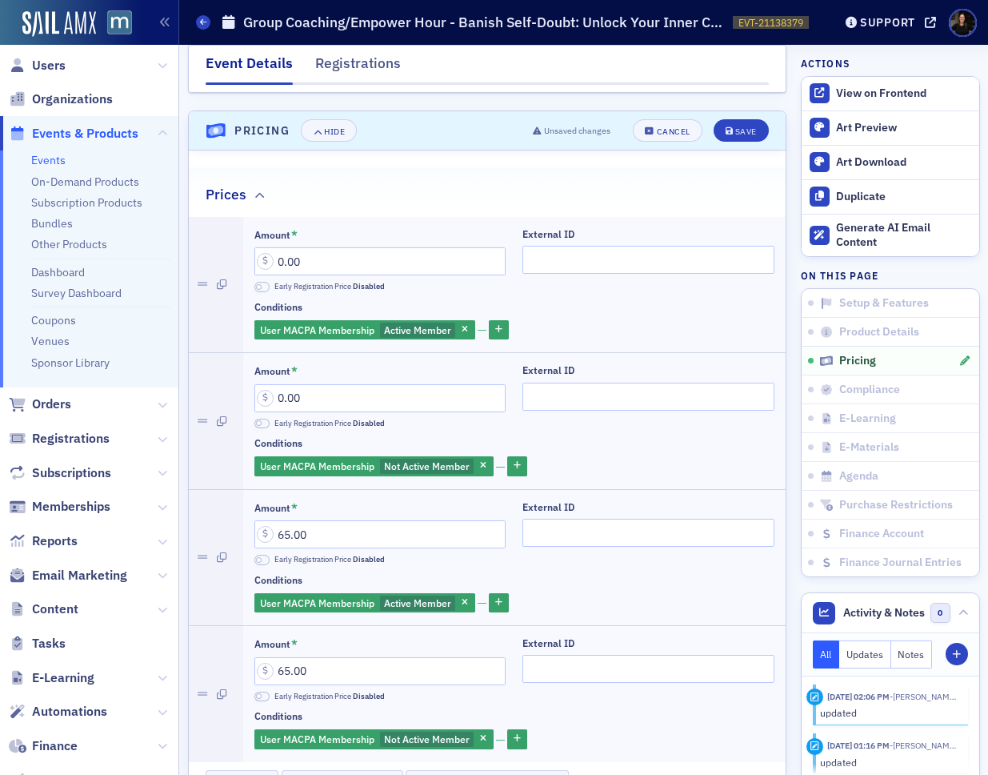
drag, startPoint x: 486, startPoint y: 720, endPoint x: 499, endPoint y: 710, distance: 17.1
click at [486, 735] on icon "button" at bounding box center [483, 739] width 6 height 9
drag, startPoint x: 465, startPoint y: 585, endPoint x: 363, endPoint y: 527, distance: 117.9
click at [464, 599] on icon "button" at bounding box center [465, 603] width 6 height 9
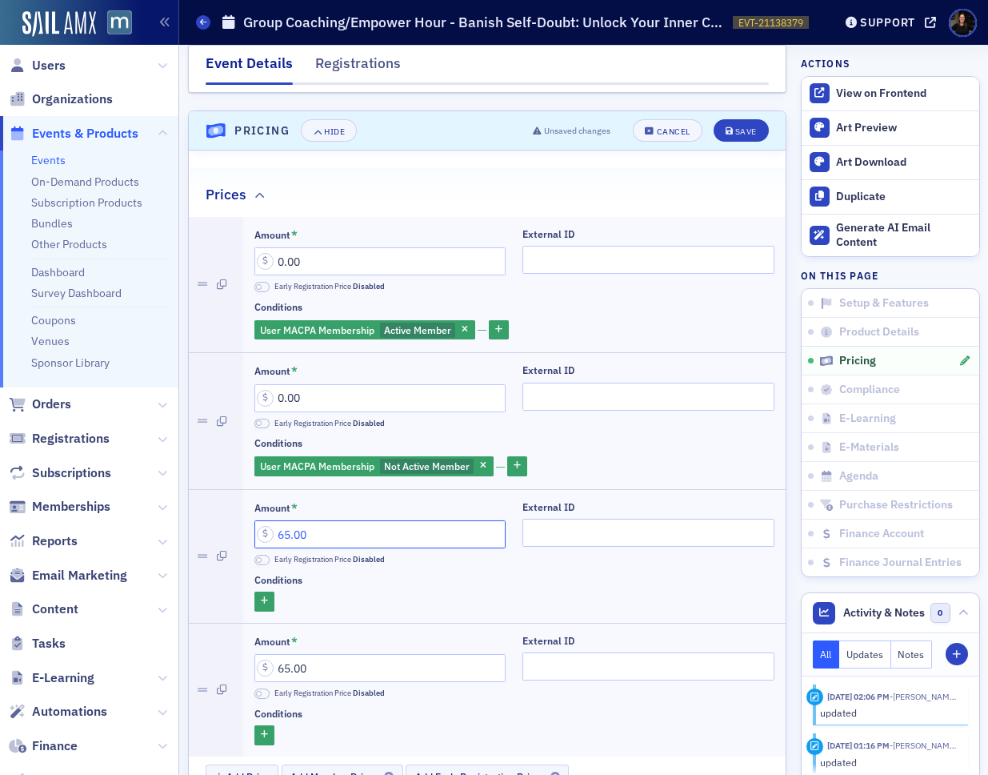
drag, startPoint x: 340, startPoint y: 505, endPoint x: 131, endPoint y: 510, distance: 208.9
click at [158, 506] on div "Users Organizations Events & Products Events On-Demand Products Subscription Pr…" at bounding box center [494, 387] width 988 height 775
type input "0.00"
click at [470, 459] on span "Not Active Member" at bounding box center [427, 466] width 94 height 15
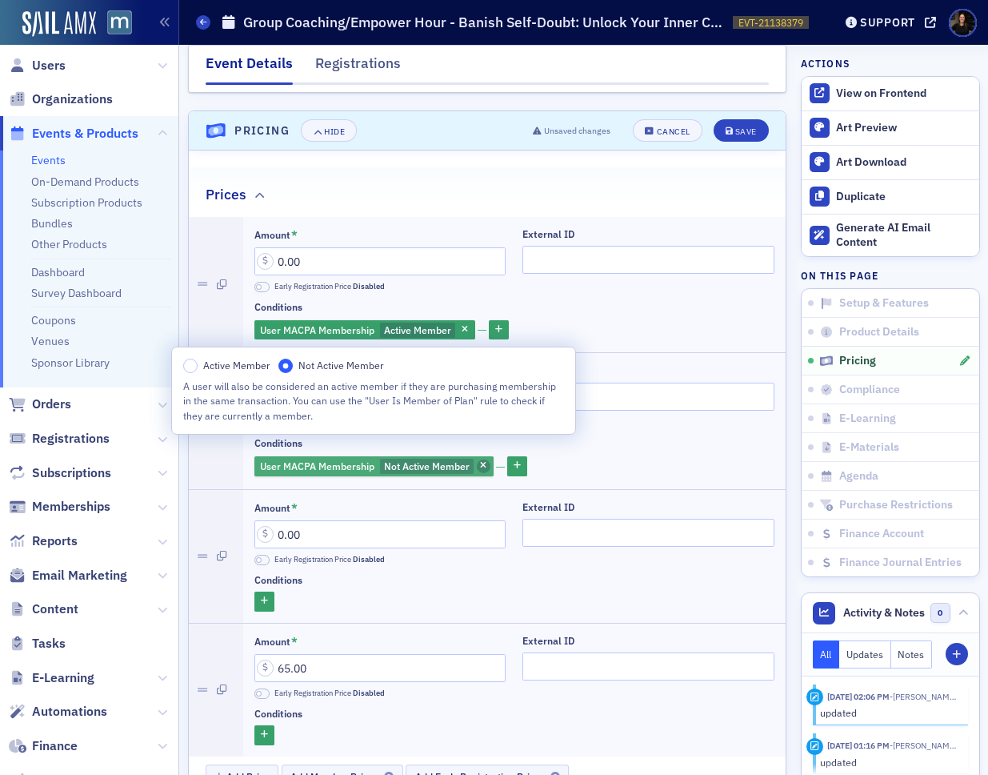
click at [471, 459] on span "Not Active Member" at bounding box center [427, 466] width 94 height 15
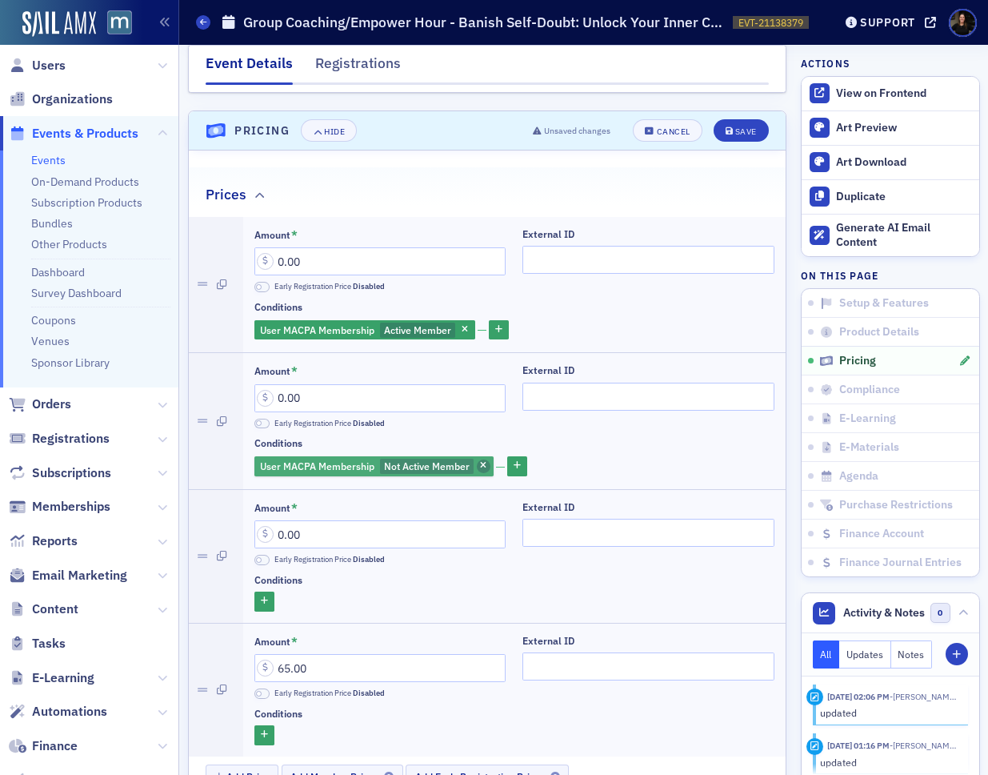
click at [480, 462] on icon "button" at bounding box center [483, 466] width 6 height 9
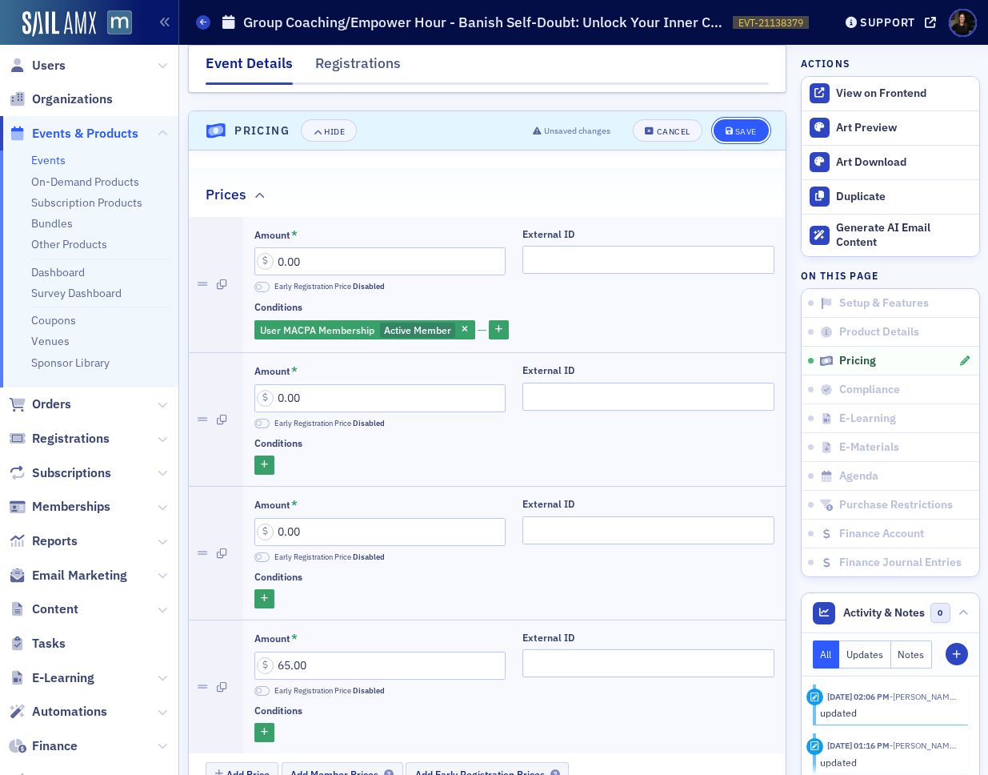
click at [751, 127] on div "Save" at bounding box center [746, 131] width 22 height 9
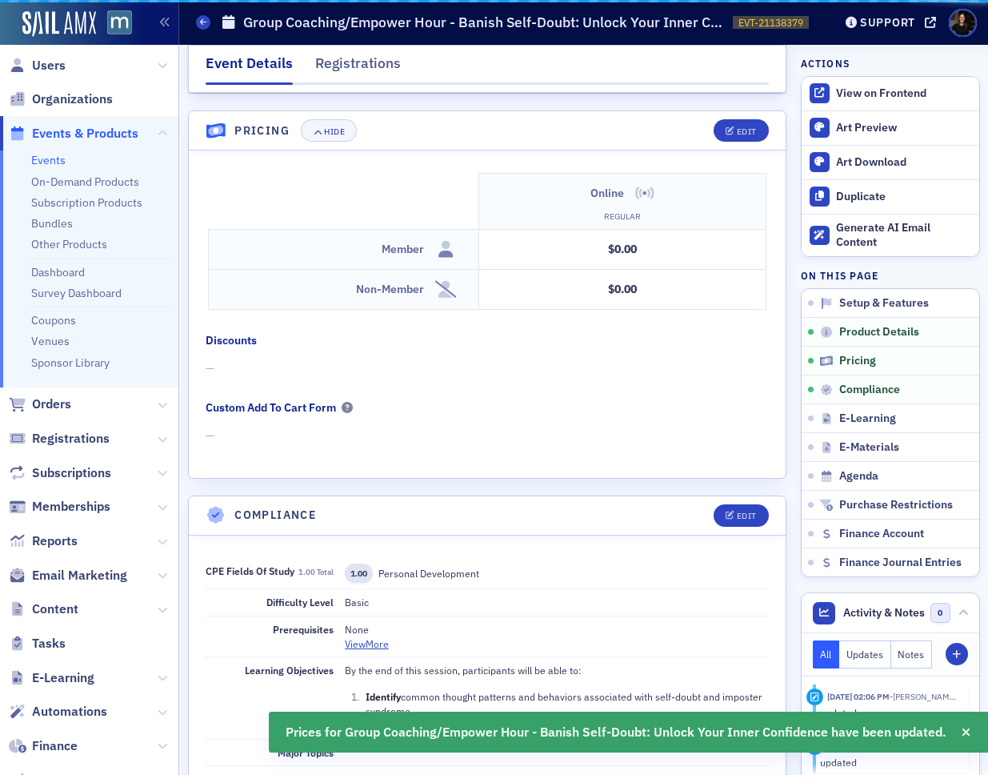
scroll to position [1457, 0]
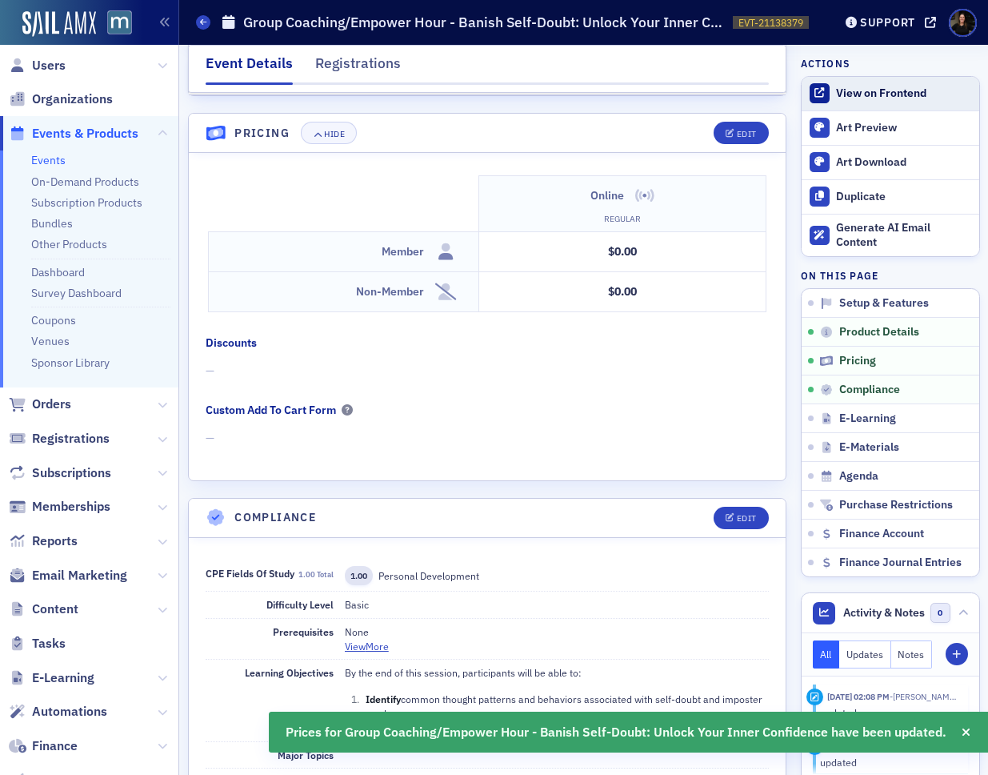
click at [840, 98] on div "View on Frontend" at bounding box center [903, 93] width 134 height 14
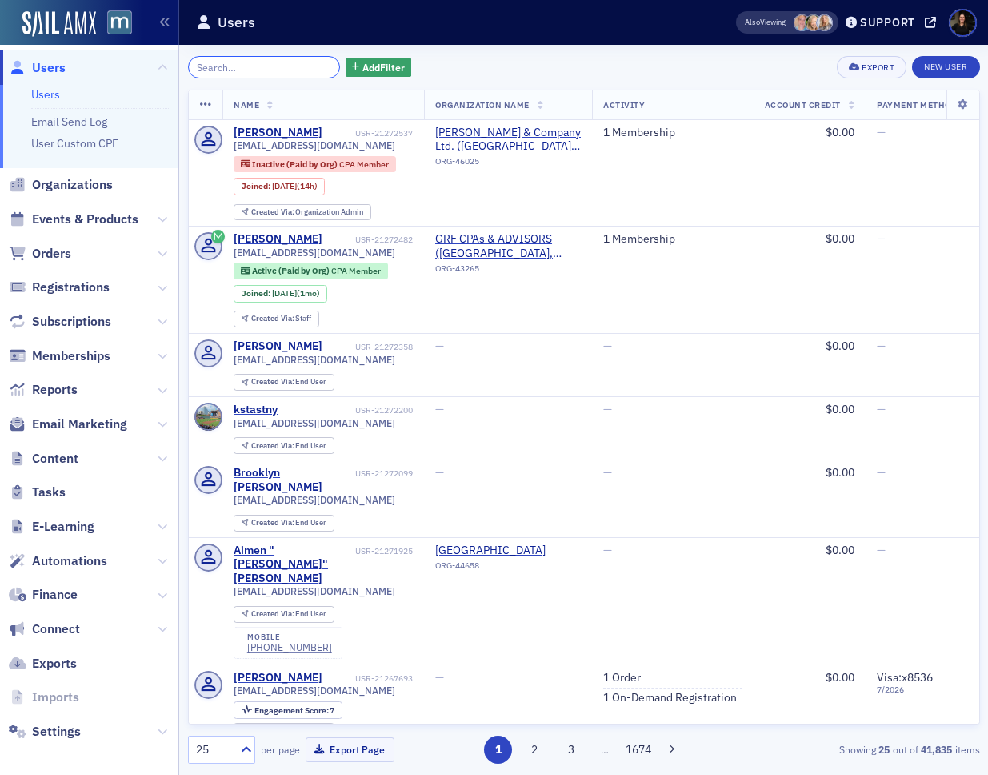
drag, startPoint x: 272, startPoint y: 60, endPoint x: 271, endPoint y: 70, distance: 9.6
click at [272, 66] on input "search" at bounding box center [264, 67] width 153 height 22
paste input "cxy84chenxiao@gmail.com"
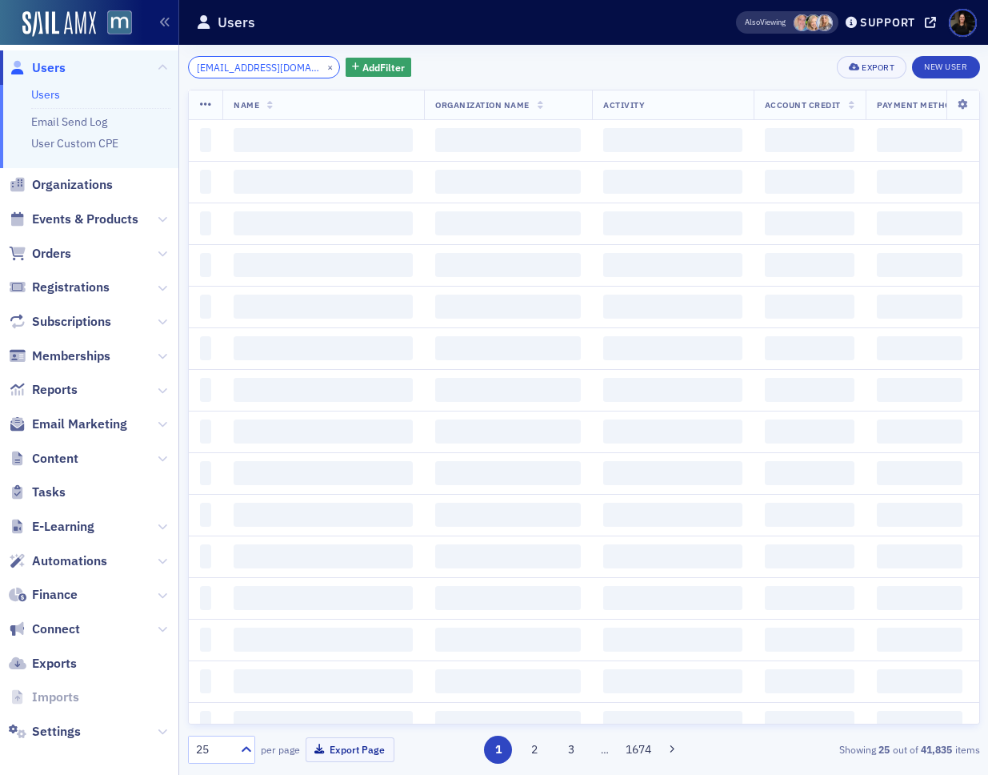
scroll to position [0, 14]
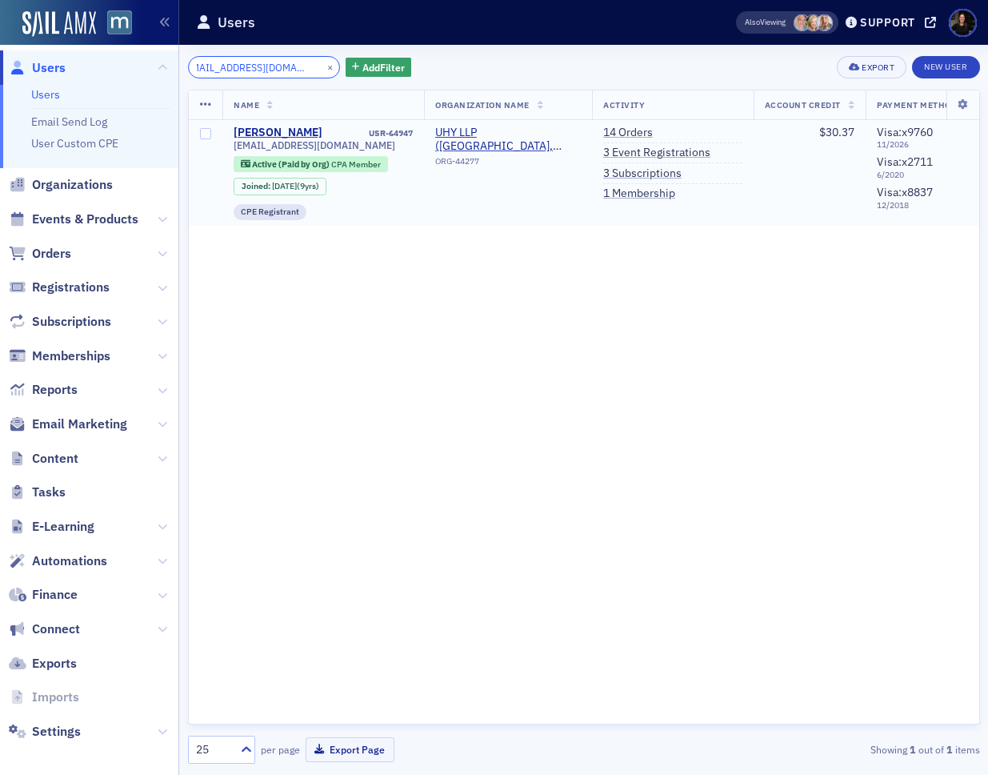
type input "cxy84chenxiao@gmail.com"
drag, startPoint x: 864, startPoint y: 134, endPoint x: 767, endPoint y: 145, distance: 98.3
click at [765, 130] on td "$30.37" at bounding box center [810, 173] width 112 height 106
click at [747, 300] on div "Name Organization Name Activity Account Credit Payment Methods Job Type Date Cr…" at bounding box center [584, 407] width 792 height 635
drag, startPoint x: 527, startPoint y: 295, endPoint x: 466, endPoint y: 307, distance: 62.8
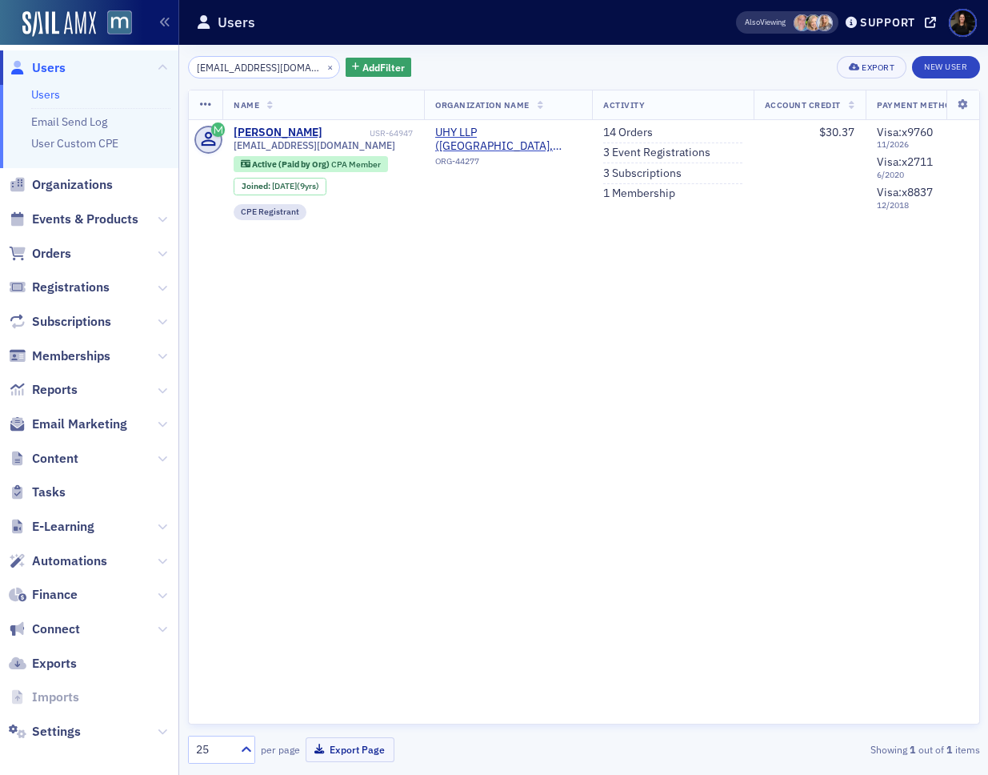
click at [521, 295] on div "Name Organization Name Activity Account Credit Payment Methods Job Type Date Cr…" at bounding box center [584, 407] width 792 height 635
click at [645, 168] on link "3 Subscriptions" at bounding box center [642, 173] width 78 height 14
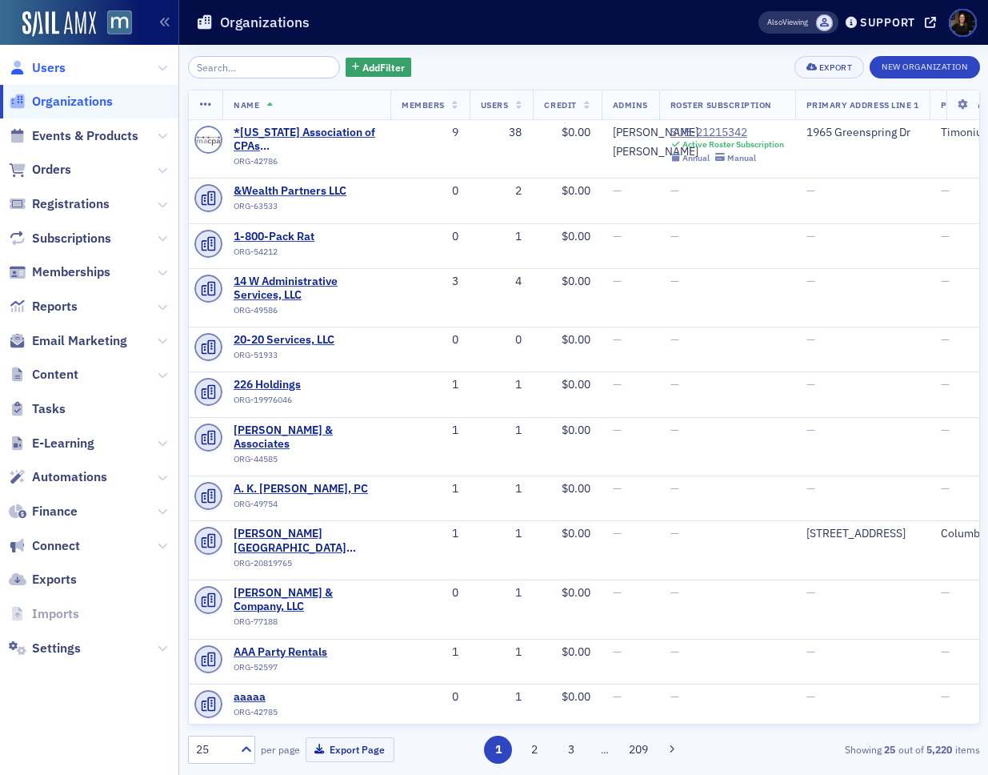
click at [51, 73] on span "Users" at bounding box center [49, 68] width 34 height 18
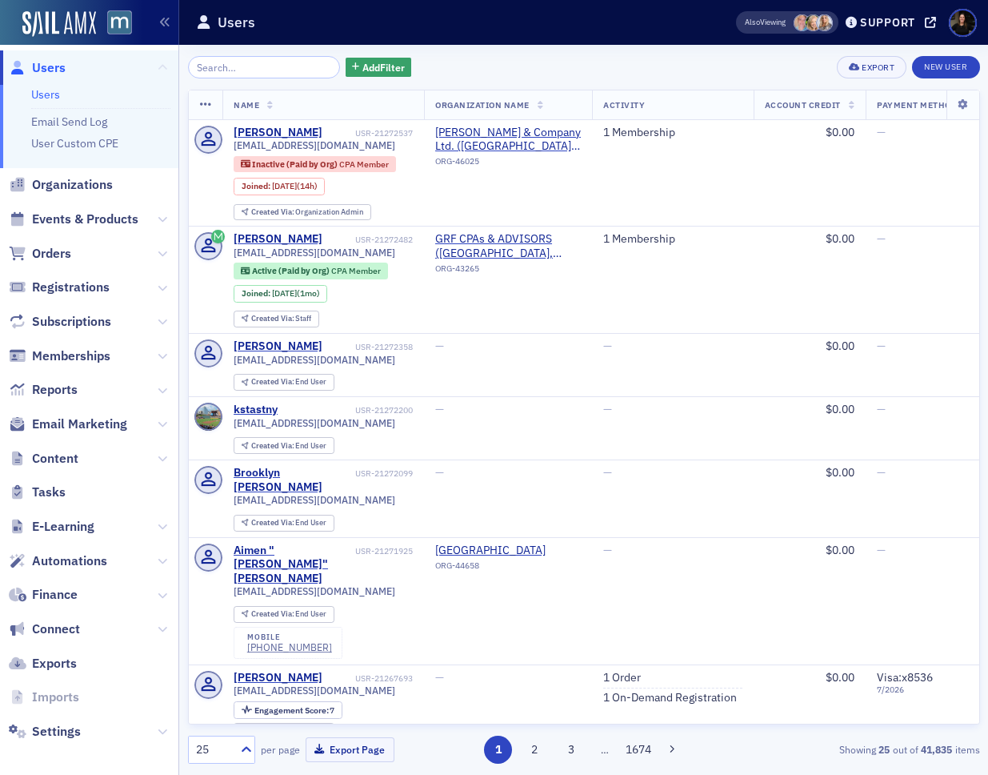
drag, startPoint x: 47, startPoint y: 64, endPoint x: 163, endPoint y: 62, distance: 116.1
click at [47, 64] on span "Users" at bounding box center [49, 68] width 34 height 18
click at [242, 67] on input "search" at bounding box center [264, 67] width 153 height 22
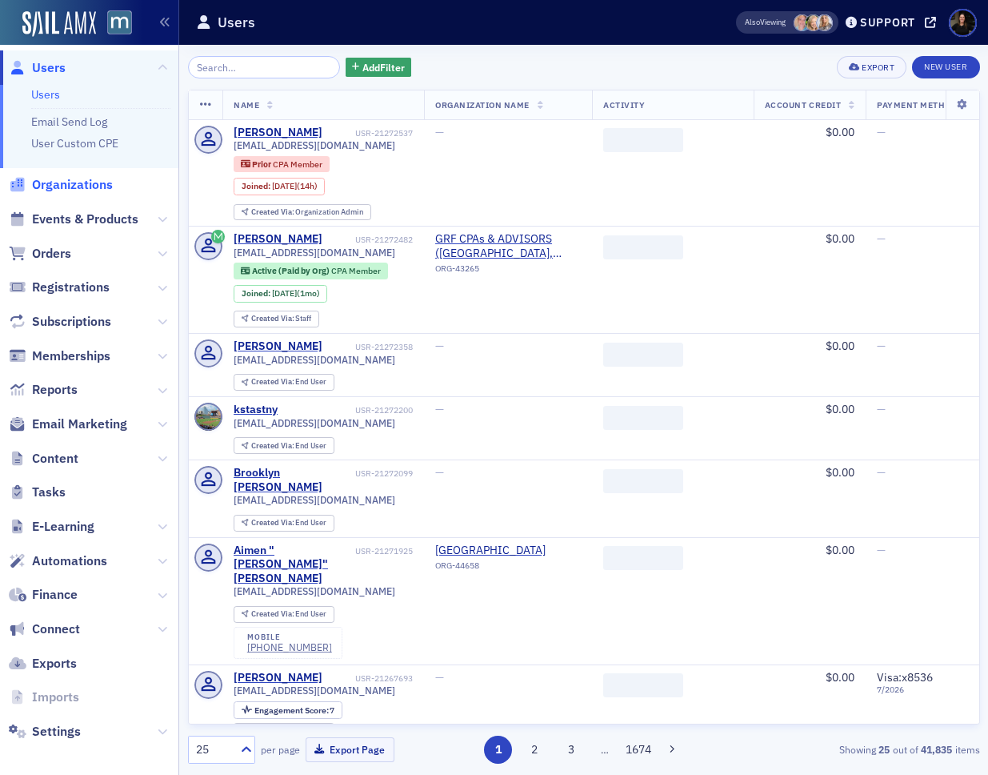
click at [46, 184] on span "Organizations" at bounding box center [72, 185] width 81 height 18
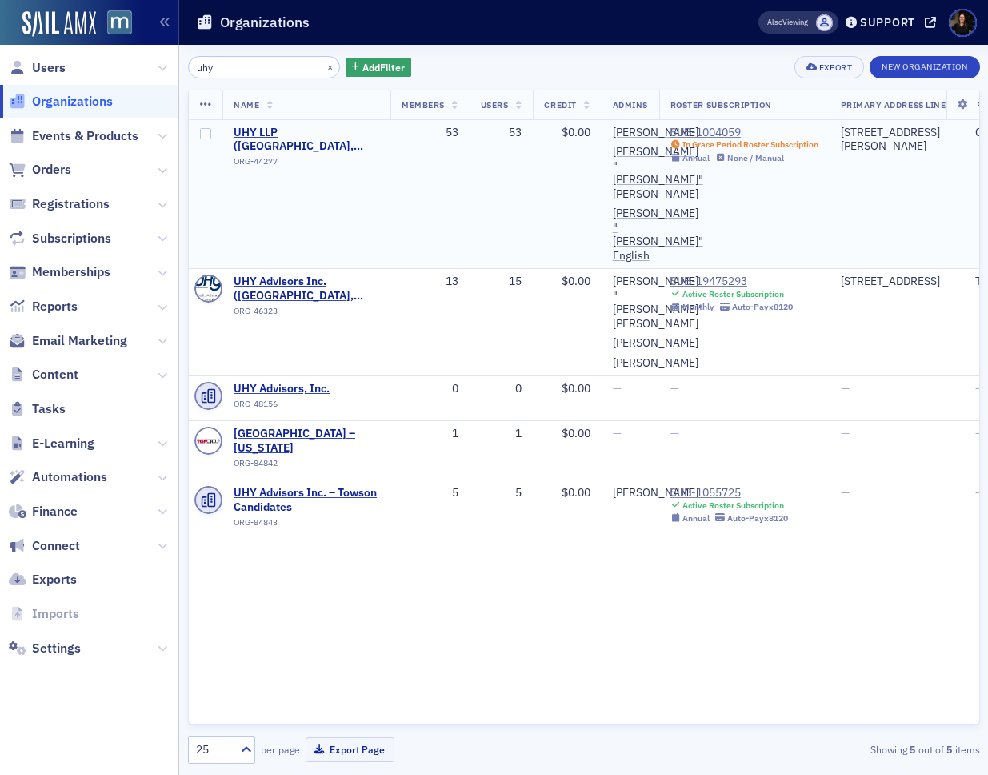
scroll to position [0, 5]
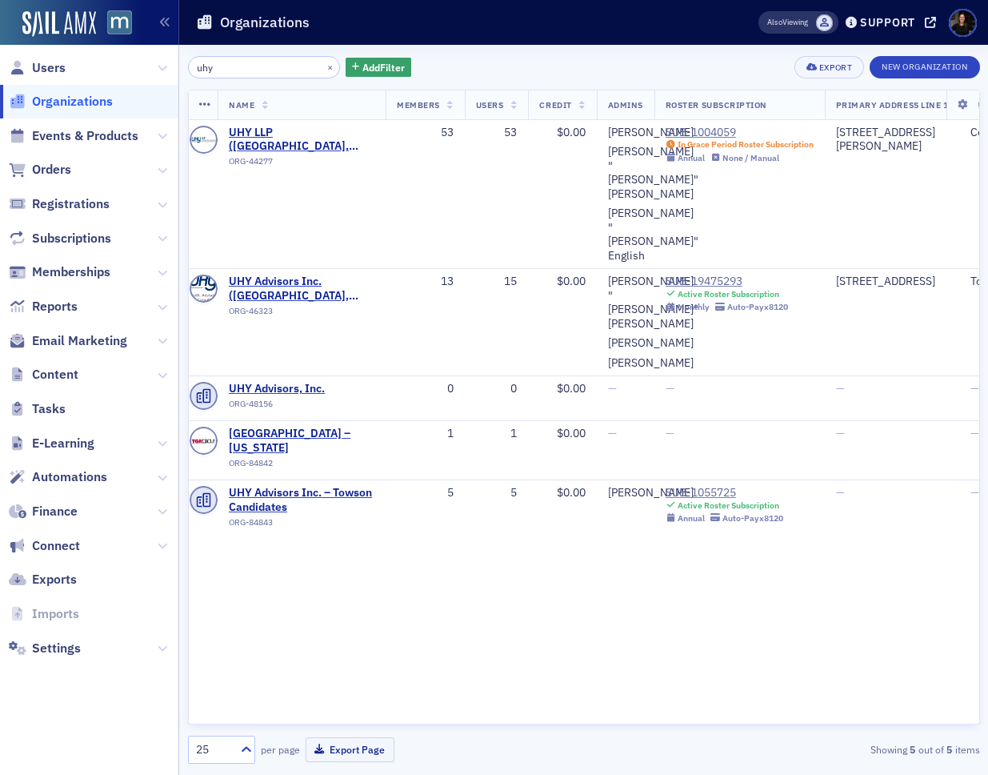
type input "uhy"
click at [717, 126] on div "SUB-1004059" at bounding box center [740, 133] width 148 height 14
drag, startPoint x: 311, startPoint y: 63, endPoint x: 346, endPoint y: 2, distance: 71.0
click at [234, 53] on div "uhy × Add Filter Export New Organization Name Members Users Credit Admins Roste…" at bounding box center [584, 410] width 792 height 730
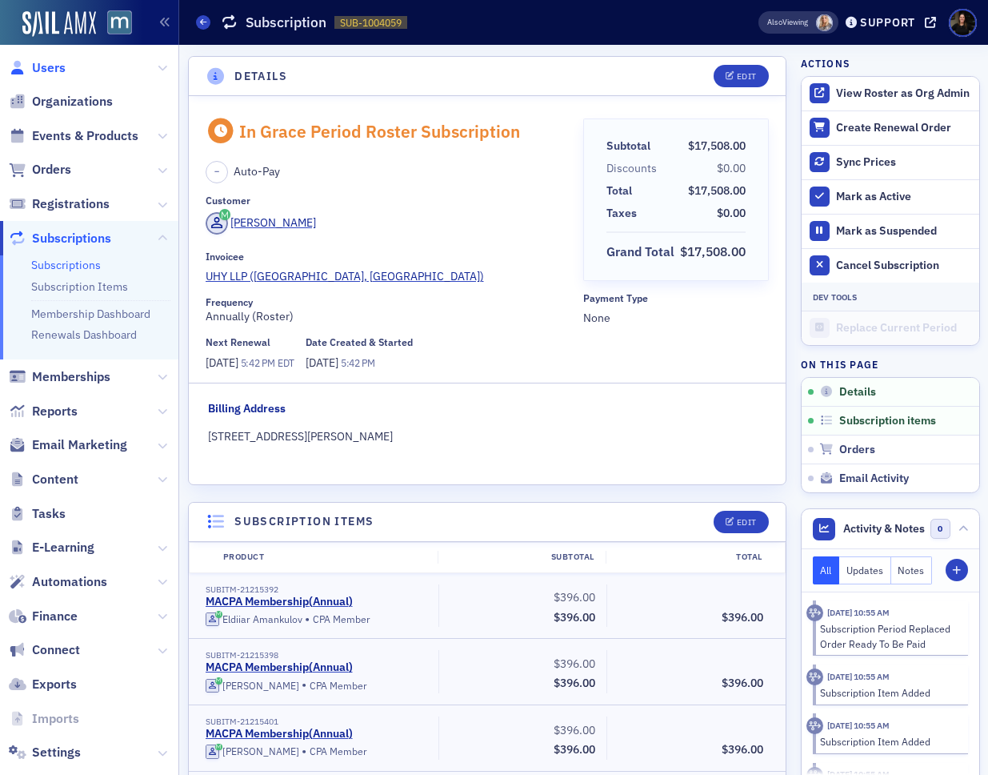
click at [56, 69] on span "Users" at bounding box center [49, 68] width 34 height 18
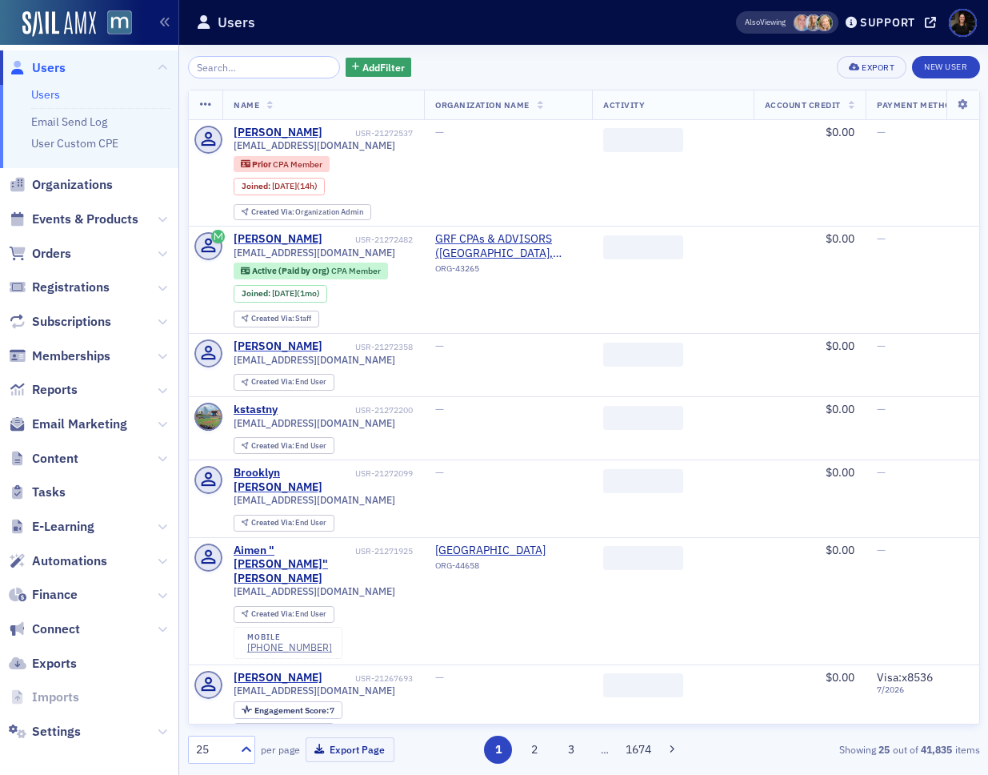
click at [273, 61] on input "search" at bounding box center [264, 67] width 153 height 22
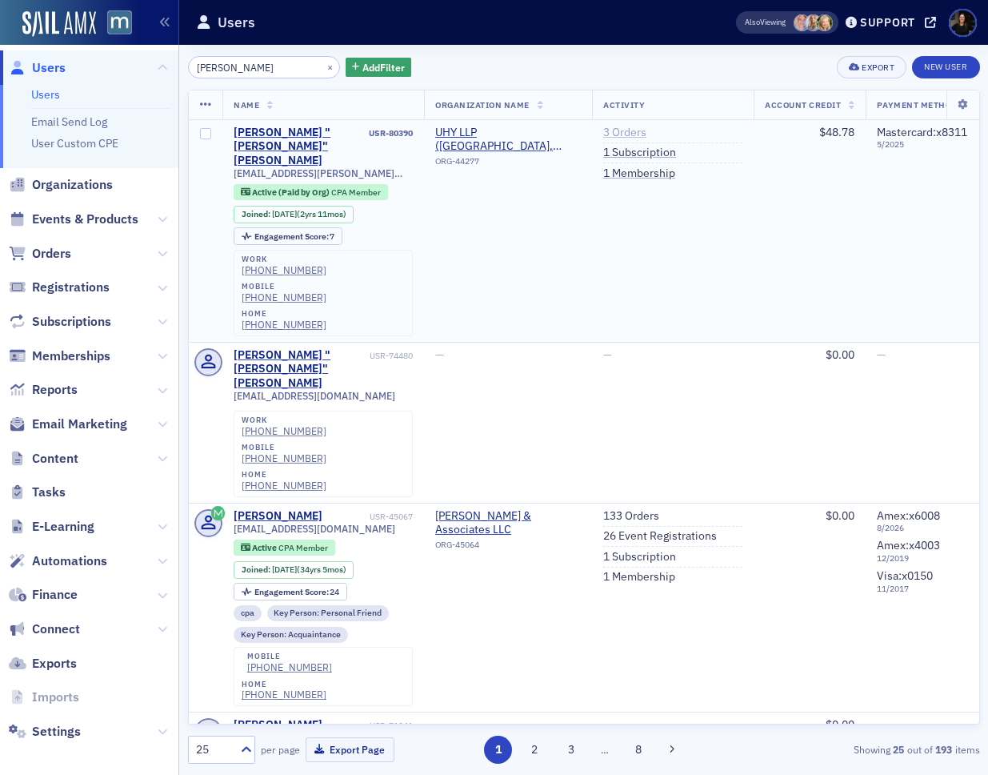
type input "jack reagan"
click at [636, 132] on link "3 Orders" at bounding box center [624, 133] width 43 height 14
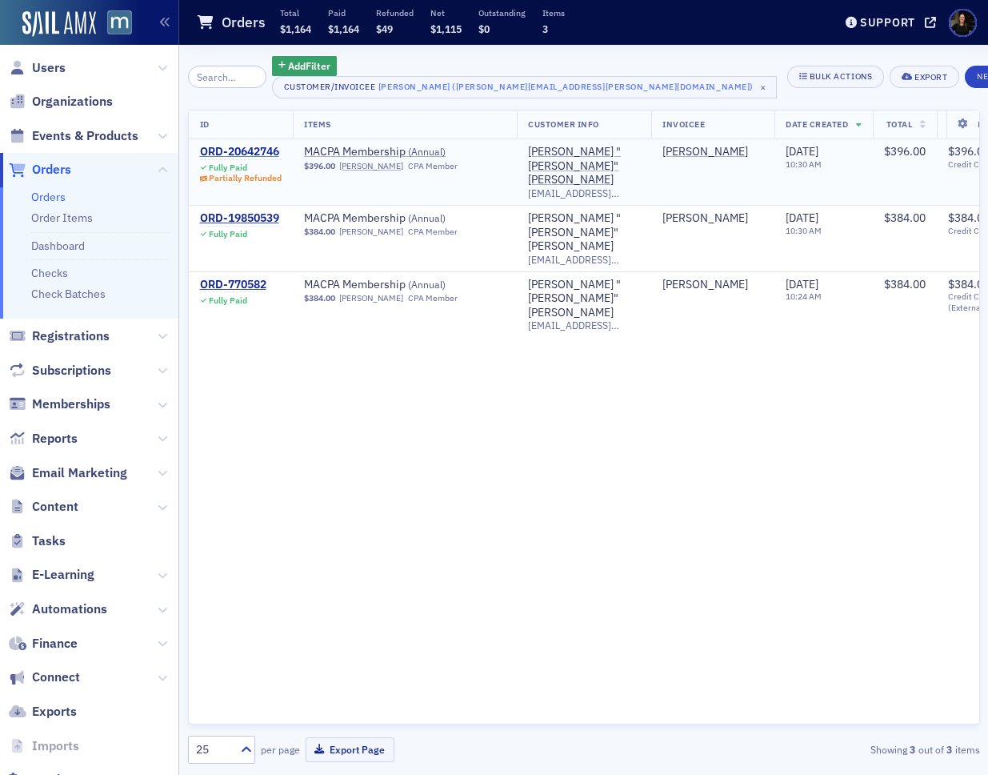
click at [202, 145] on div "ORD-20642746" at bounding box center [241, 152] width 82 height 14
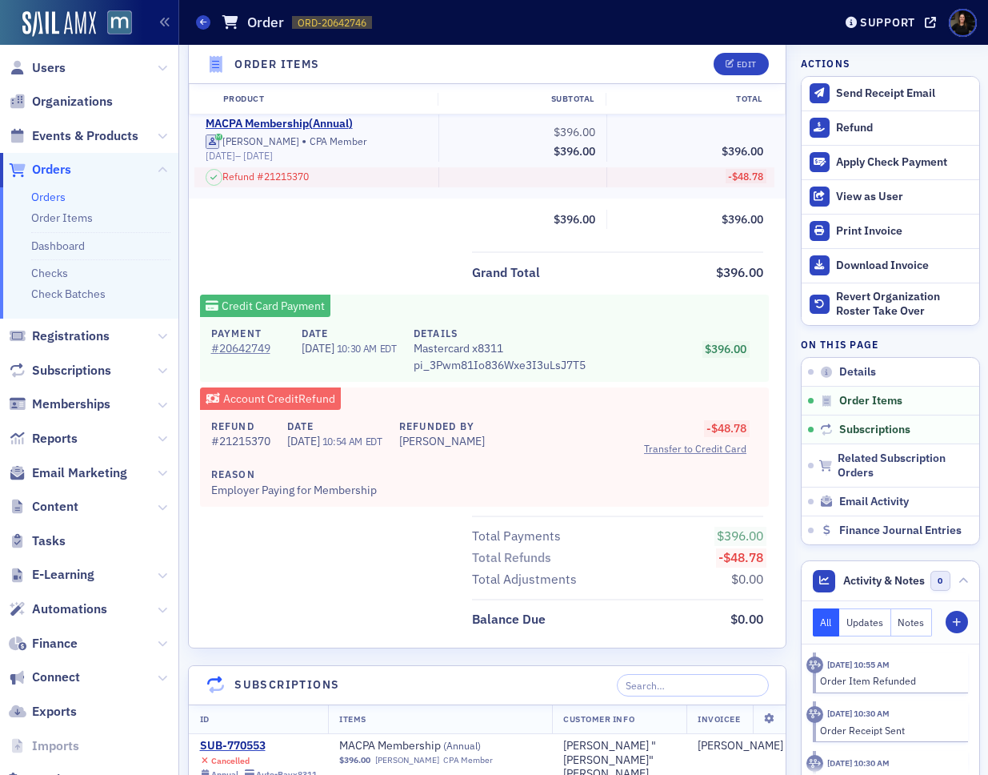
scroll to position [582, 0]
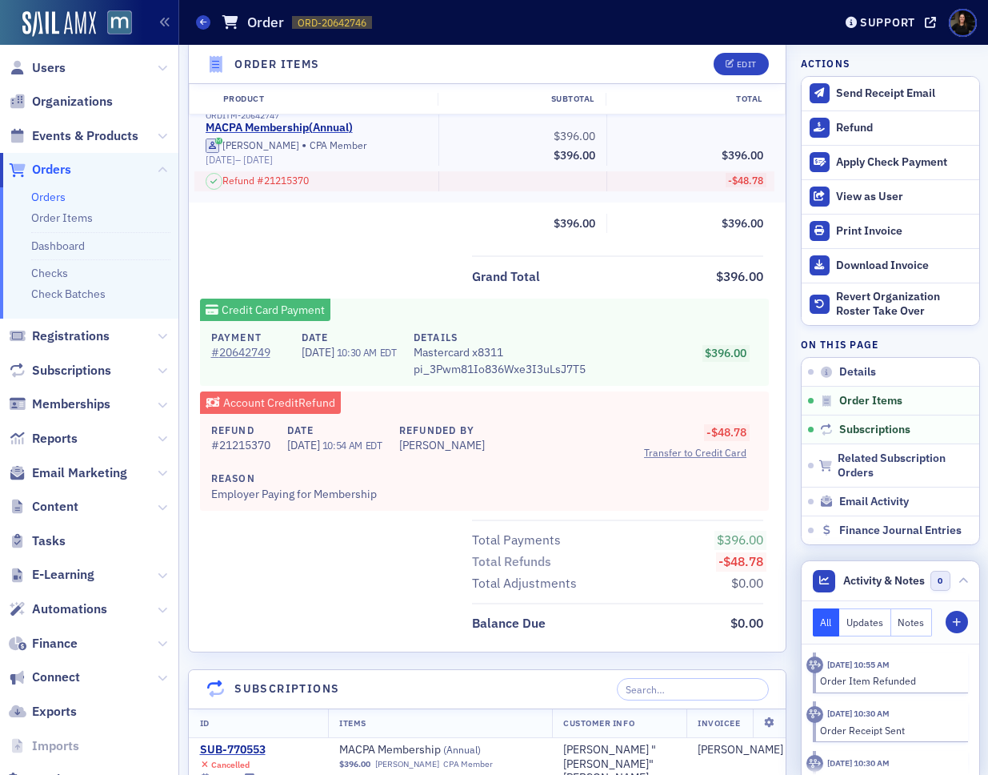
click at [861, 619] on button "Updates" at bounding box center [866, 622] width 52 height 28
click at [827, 621] on button "All" at bounding box center [826, 622] width 27 height 28
click at [929, 628] on button "Notes" at bounding box center [913, 622] width 42 height 28
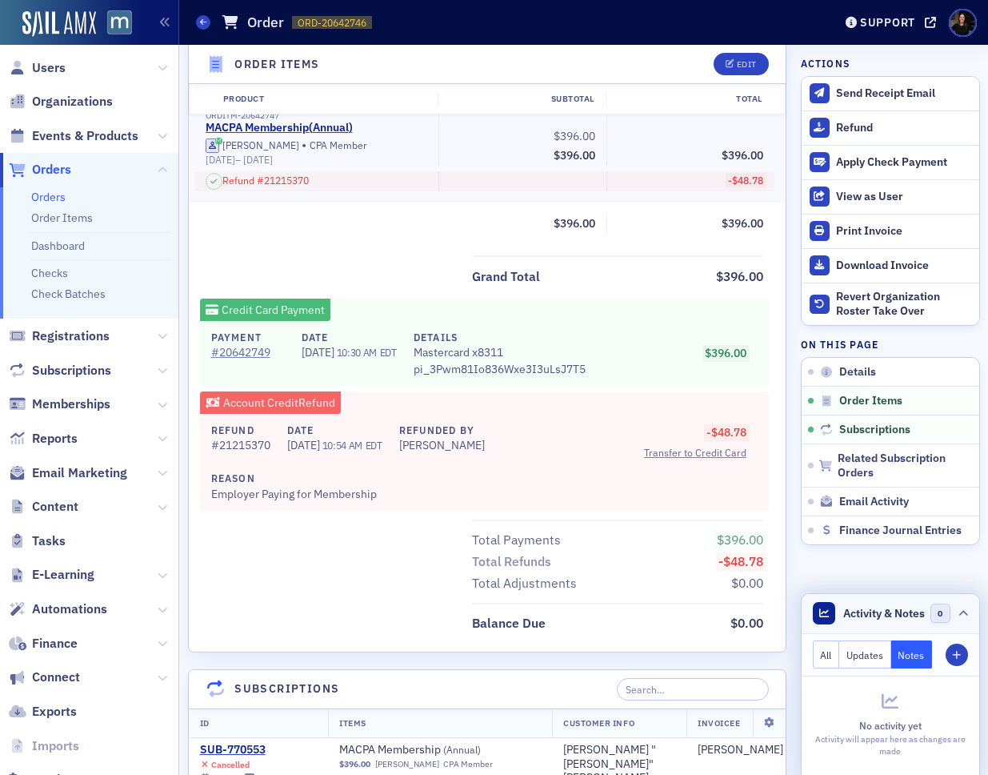
click at [867, 653] on button "Updates" at bounding box center [866, 654] width 52 height 28
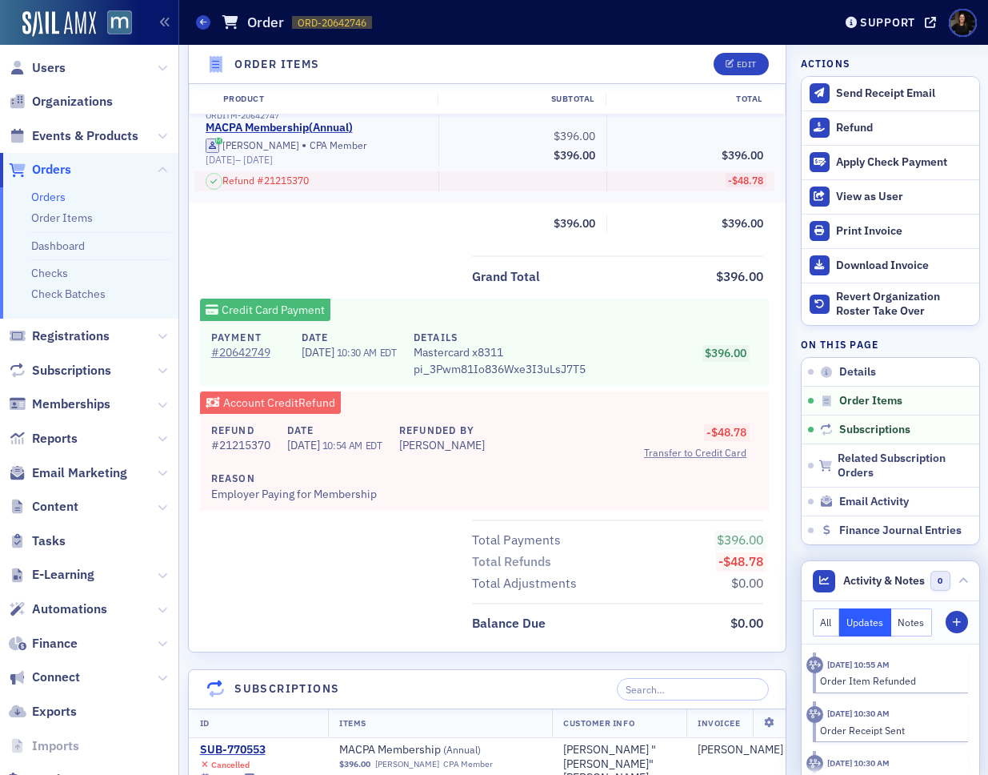
click at [832, 623] on button "All" at bounding box center [826, 622] width 27 height 28
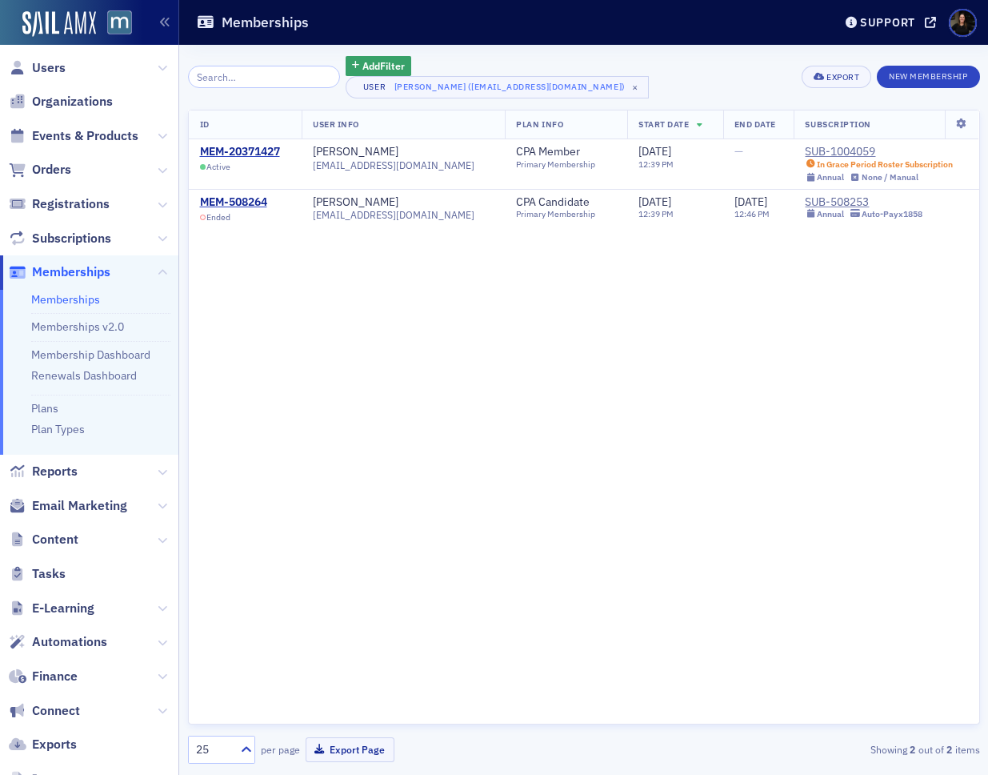
drag, startPoint x: 557, startPoint y: 437, endPoint x: 451, endPoint y: 427, distance: 106.9
click at [551, 437] on div "ID User Info Plan Info Start Date End Date Subscription MEM-20371427 Active [PE…" at bounding box center [584, 417] width 792 height 615
click at [42, 136] on span "Events & Products" at bounding box center [85, 136] width 106 height 18
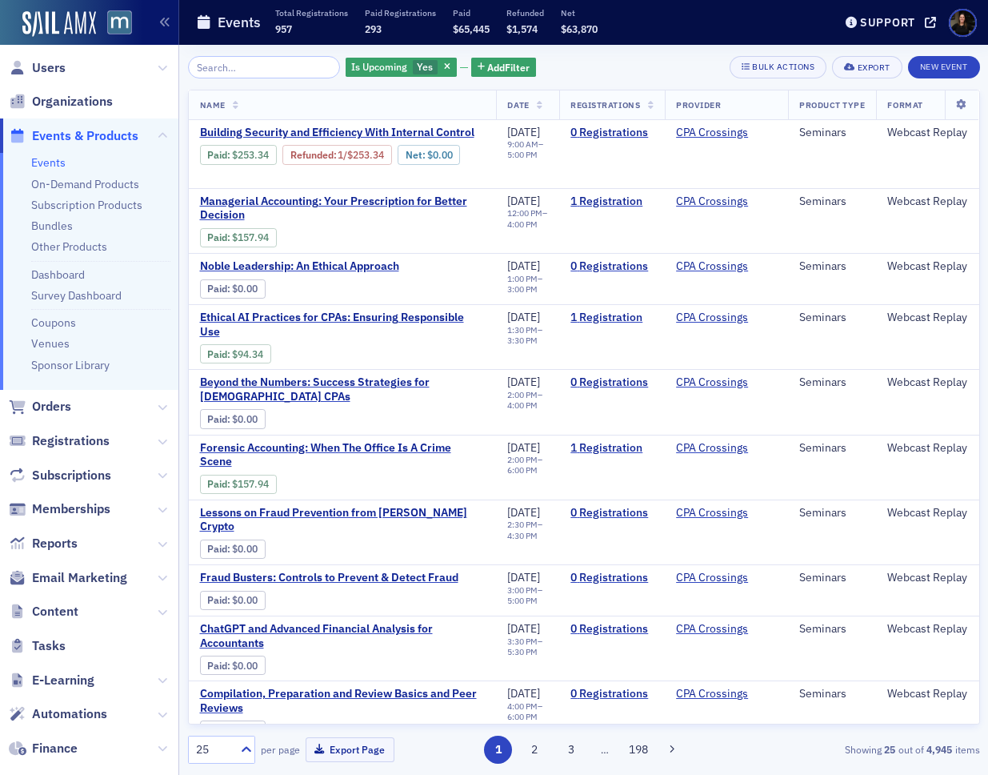
click at [220, 63] on input "search" at bounding box center [264, 67] width 153 height 22
click at [53, 406] on span "Orders" at bounding box center [51, 407] width 39 height 18
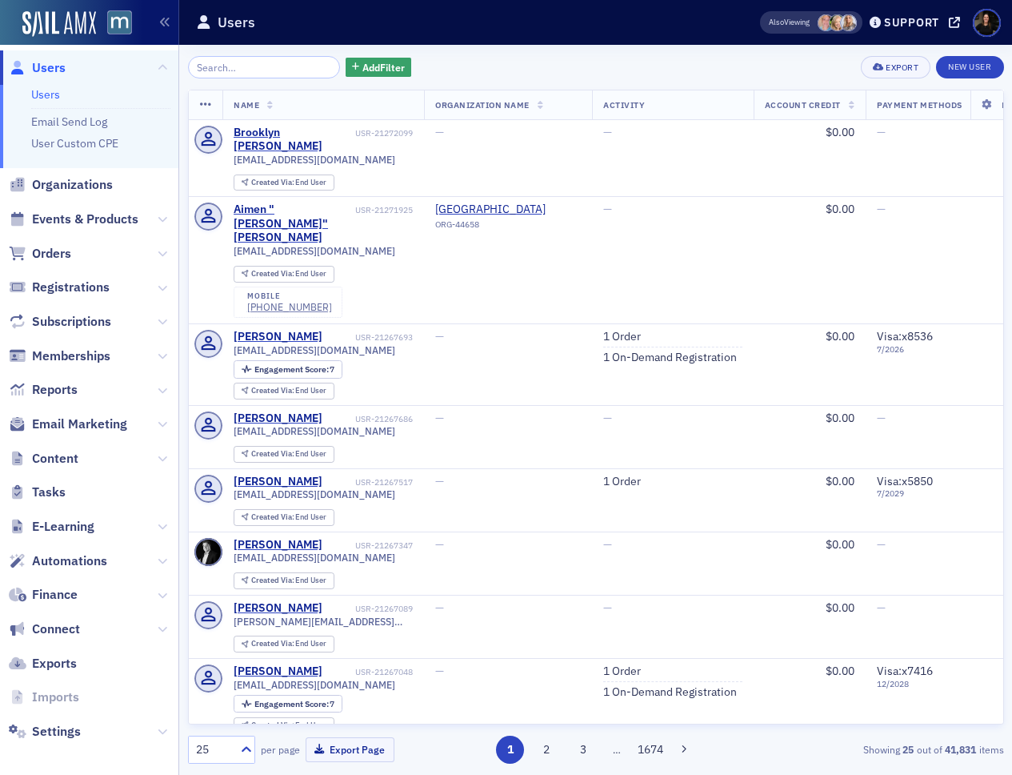
click at [46, 67] on span "Users" at bounding box center [49, 68] width 34 height 18
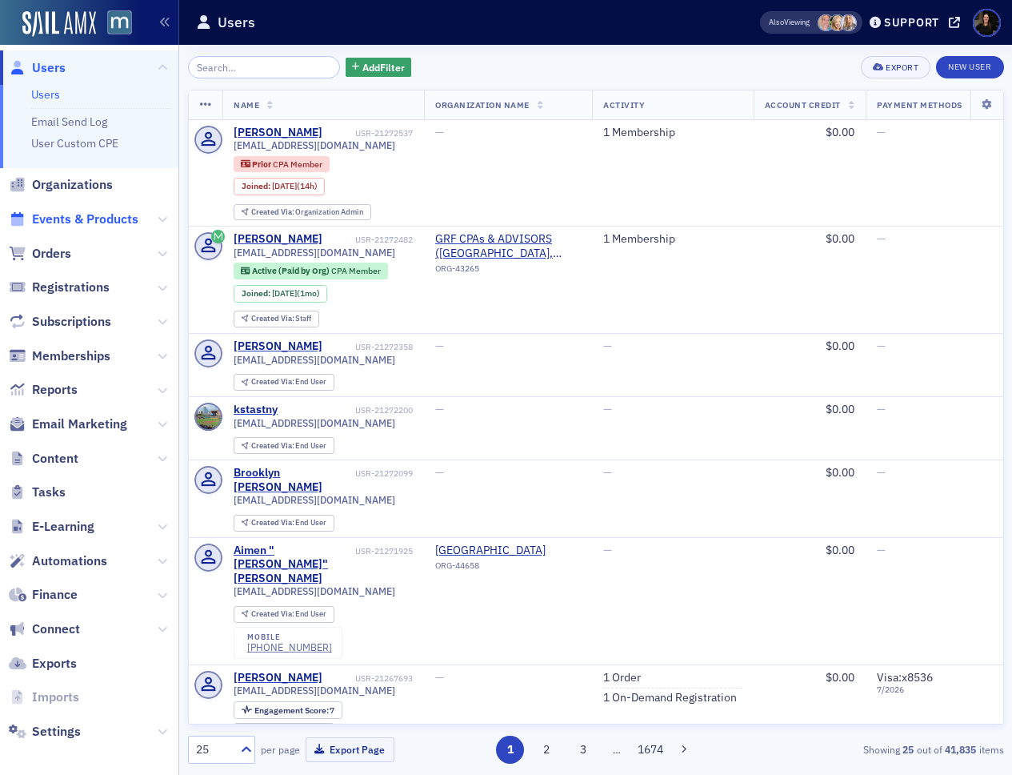
click at [92, 214] on span "Events & Products" at bounding box center [85, 219] width 106 height 18
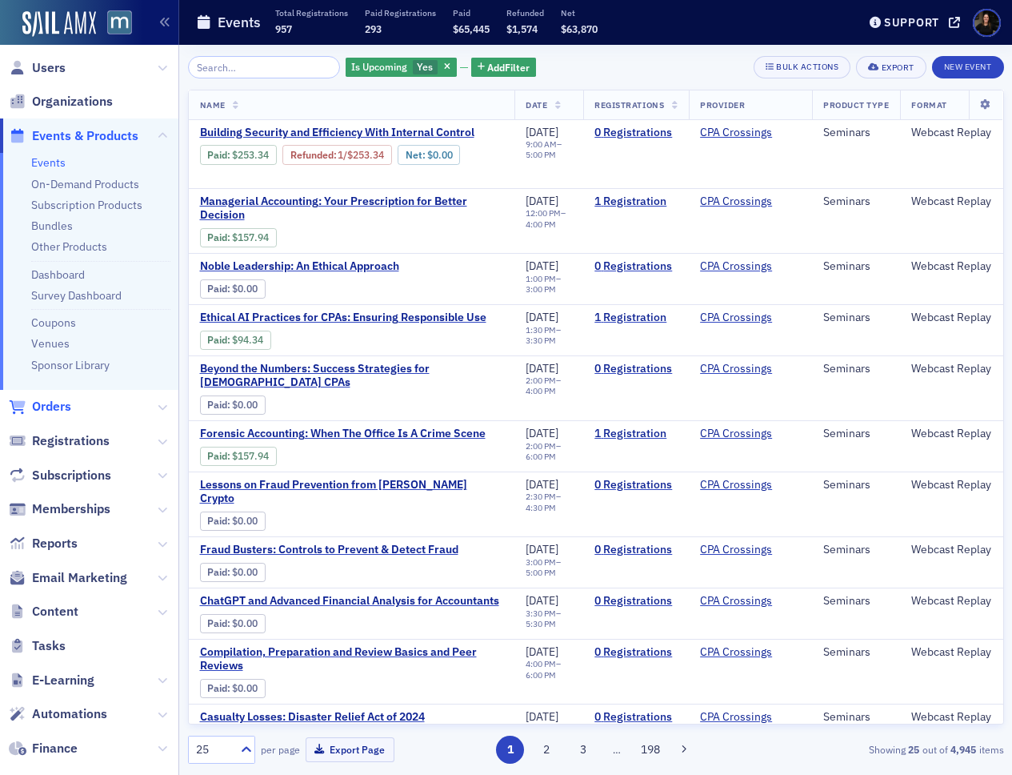
click at [42, 404] on span "Orders" at bounding box center [51, 407] width 39 height 18
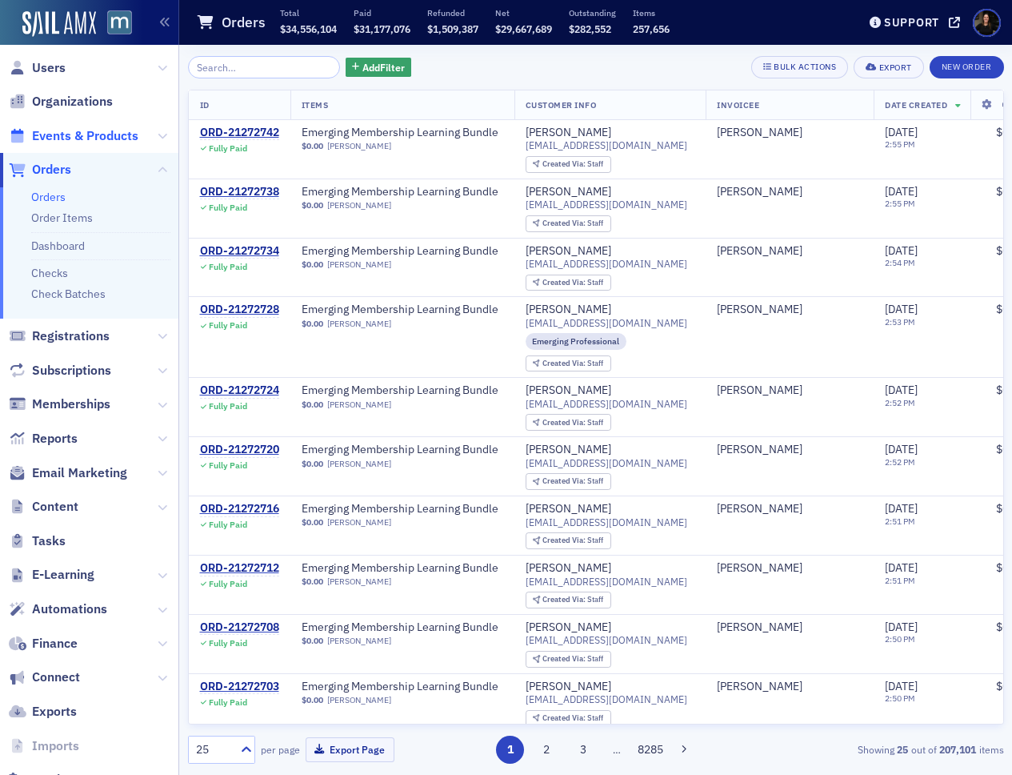
click at [56, 141] on span "Events & Products" at bounding box center [85, 136] width 106 height 18
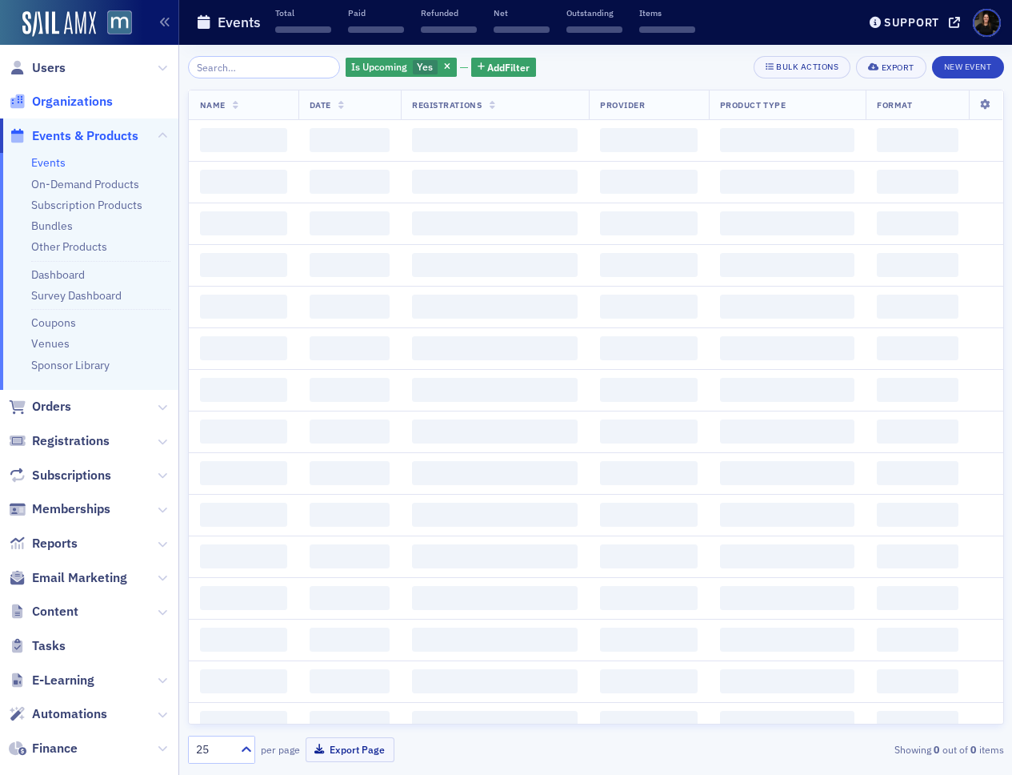
click at [70, 102] on span "Organizations" at bounding box center [72, 102] width 81 height 18
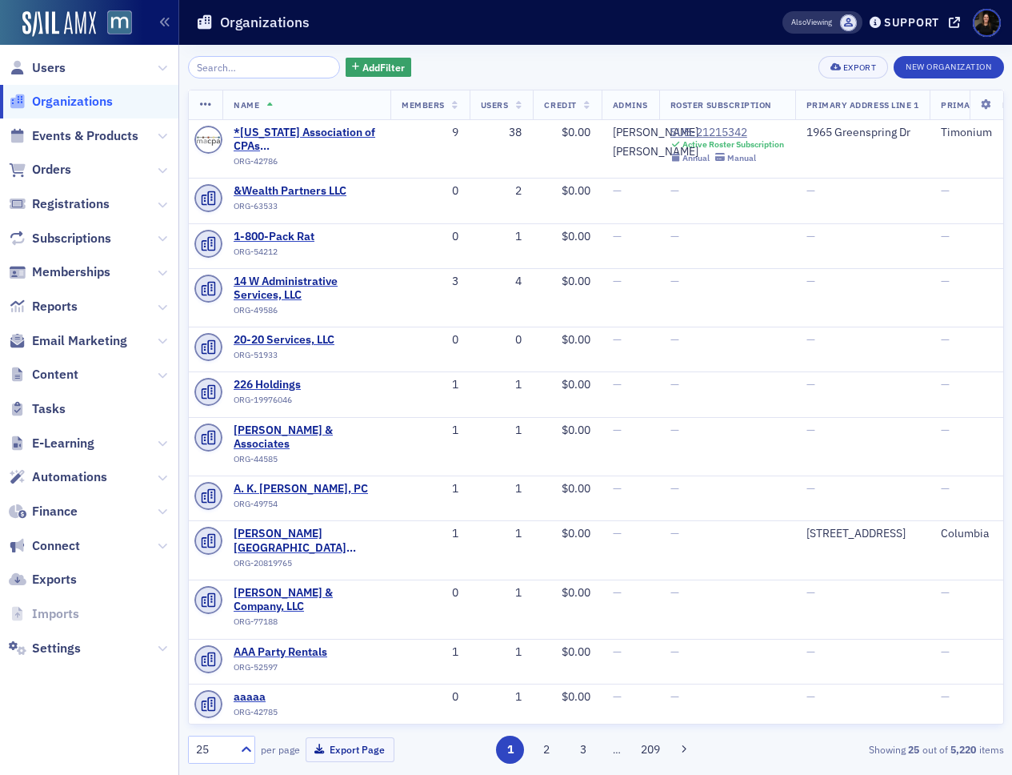
click at [233, 70] on input "search" at bounding box center [264, 67] width 153 height 22
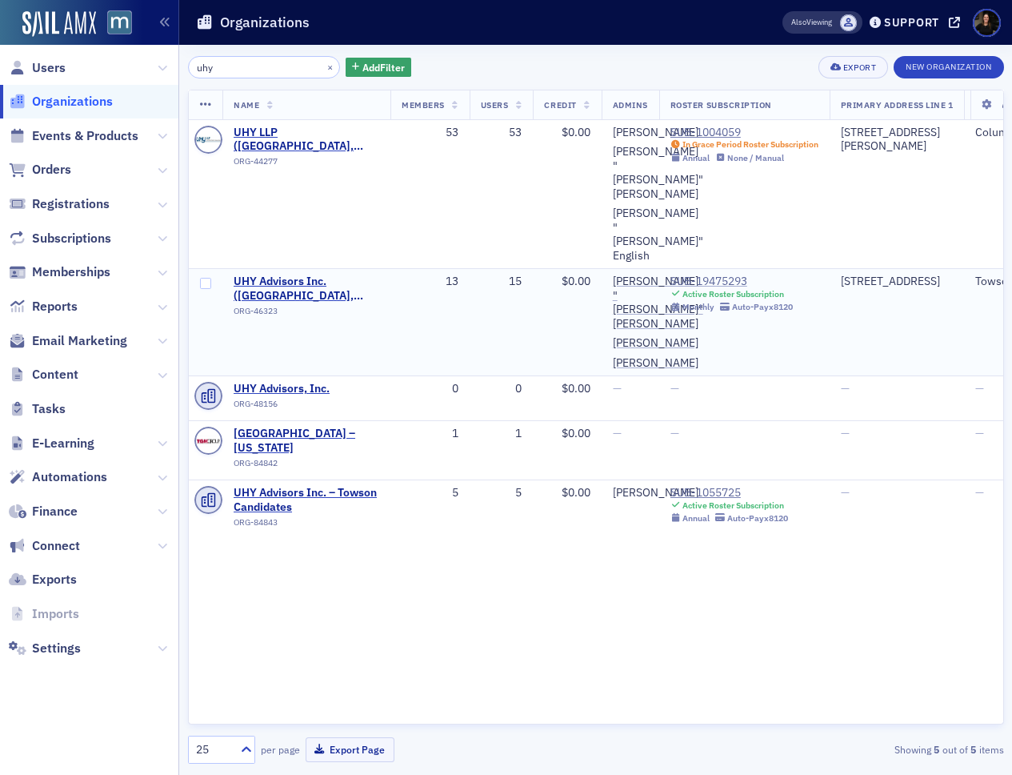
type input "uhy"
click at [731, 275] on div "SUB-19475293" at bounding box center [732, 282] width 122 height 14
click at [719, 129] on div "SUB-1004059" at bounding box center [745, 133] width 148 height 14
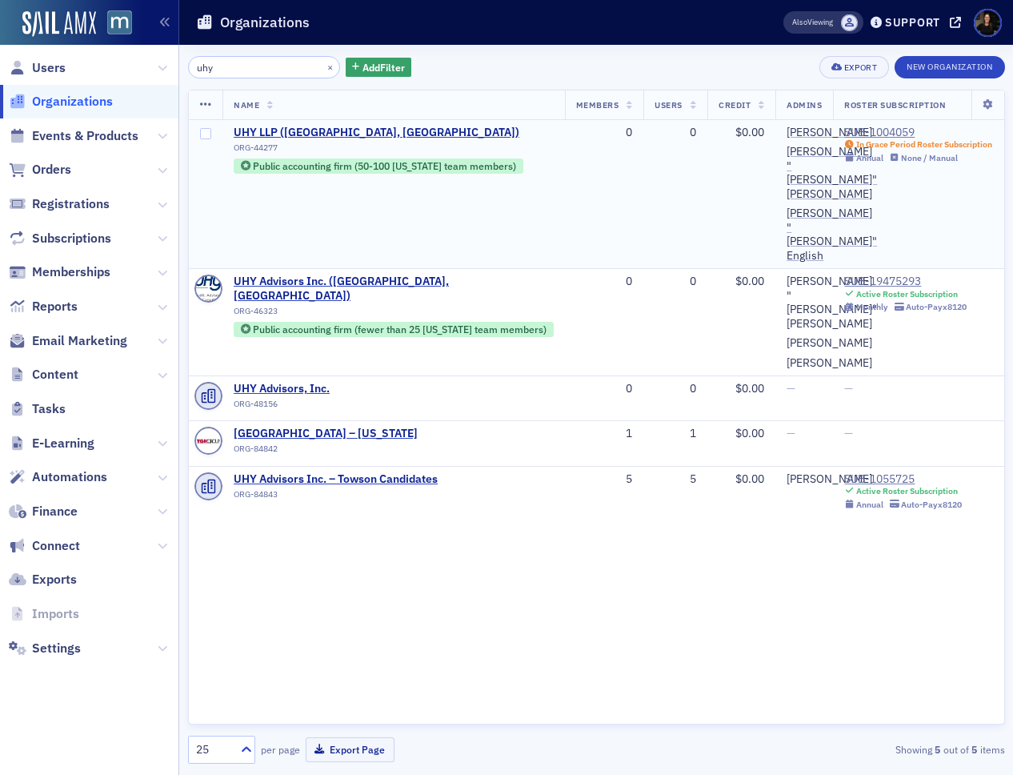
drag, startPoint x: 66, startPoint y: 99, endPoint x: 462, endPoint y: 166, distance: 401.7
click at [66, 99] on span "Organizations" at bounding box center [72, 102] width 81 height 18
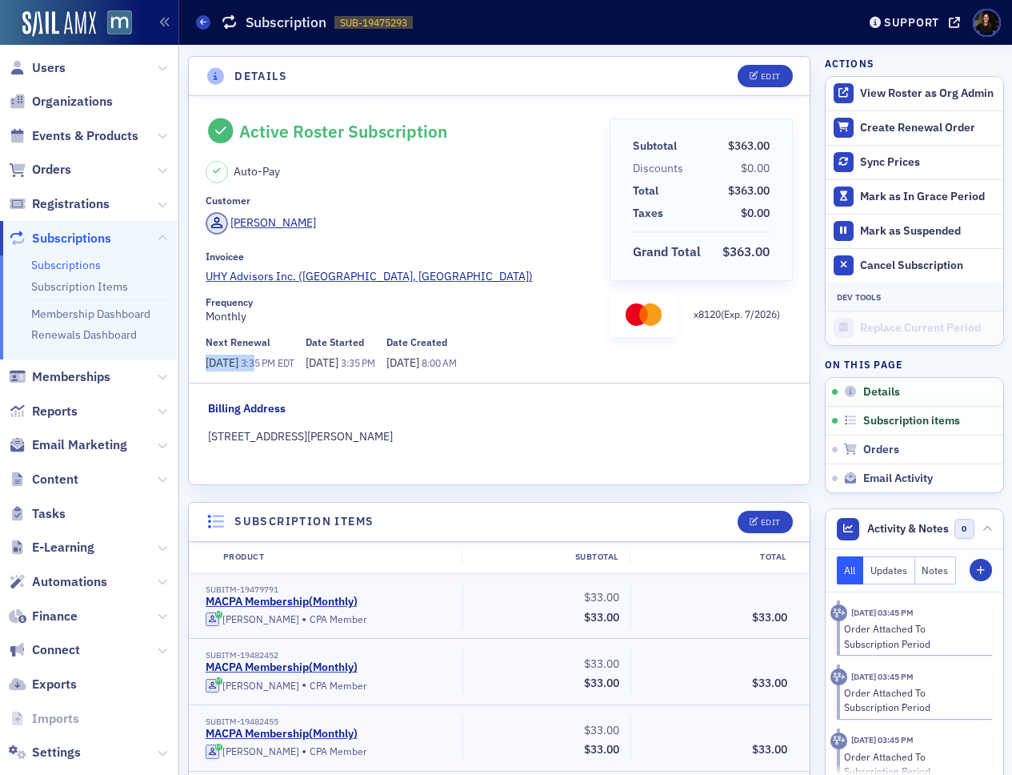
drag, startPoint x: 207, startPoint y: 365, endPoint x: 279, endPoint y: 367, distance: 72.1
click at [279, 367] on span "[DATE] 3:35 PM EDT" at bounding box center [250, 363] width 89 height 17
click at [378, 455] on fieldset "Billing Address [STREET_ADDRESS][PERSON_NAME]" at bounding box center [499, 428] width 583 height 56
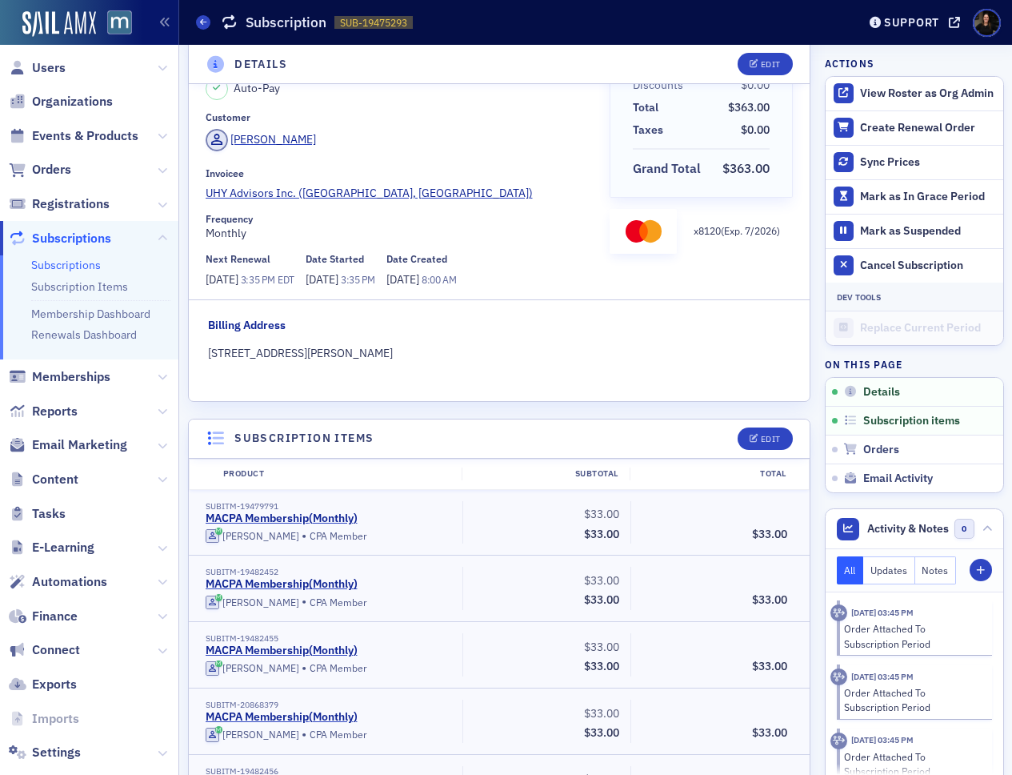
scroll to position [75, 0]
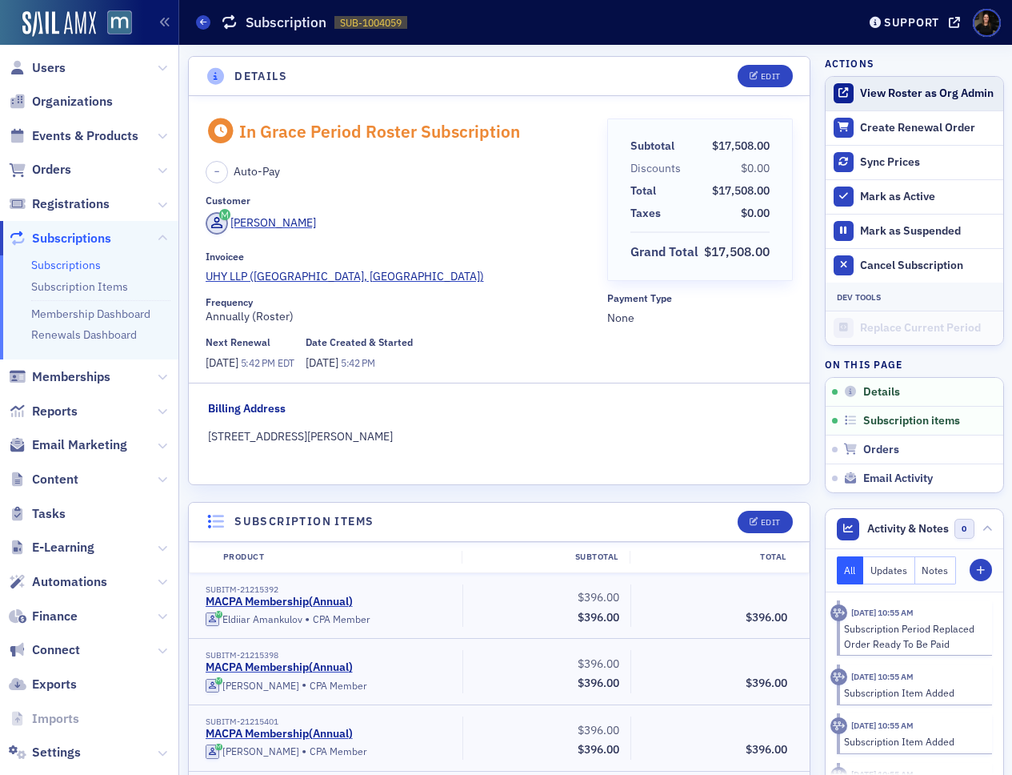
click at [947, 92] on button "View Roster as Org Admin" at bounding box center [927, 93] width 134 height 14
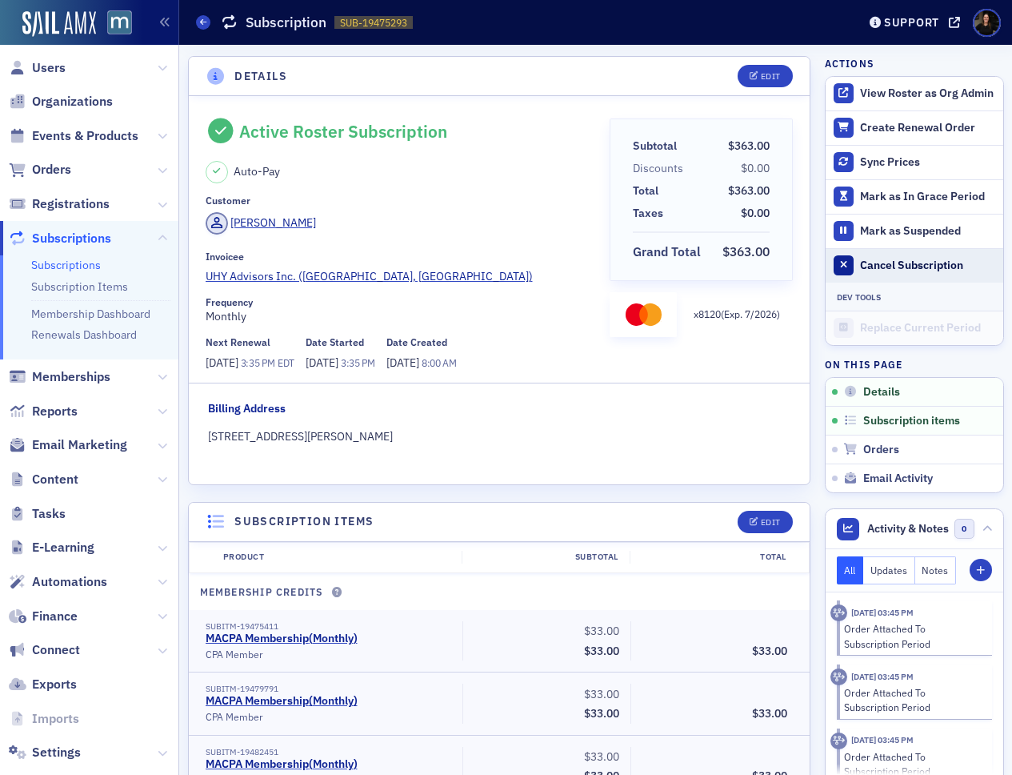
click at [904, 262] on div "Cancel Subscription" at bounding box center [927, 265] width 134 height 14
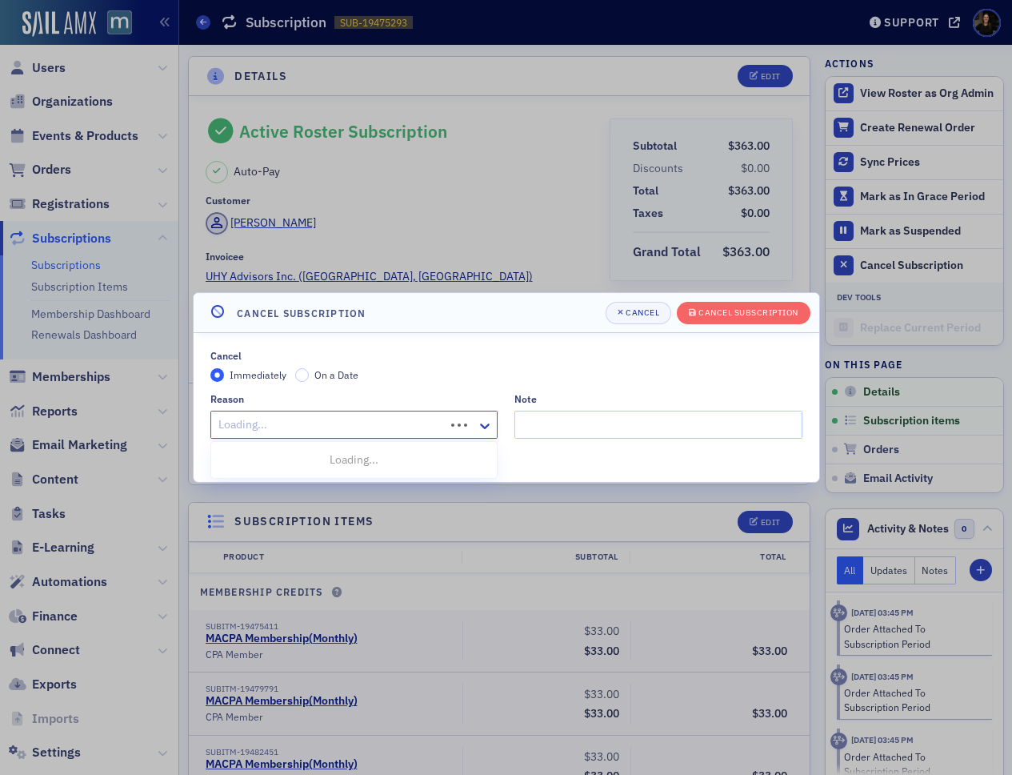
click at [250, 430] on div at bounding box center [330, 425] width 227 height 20
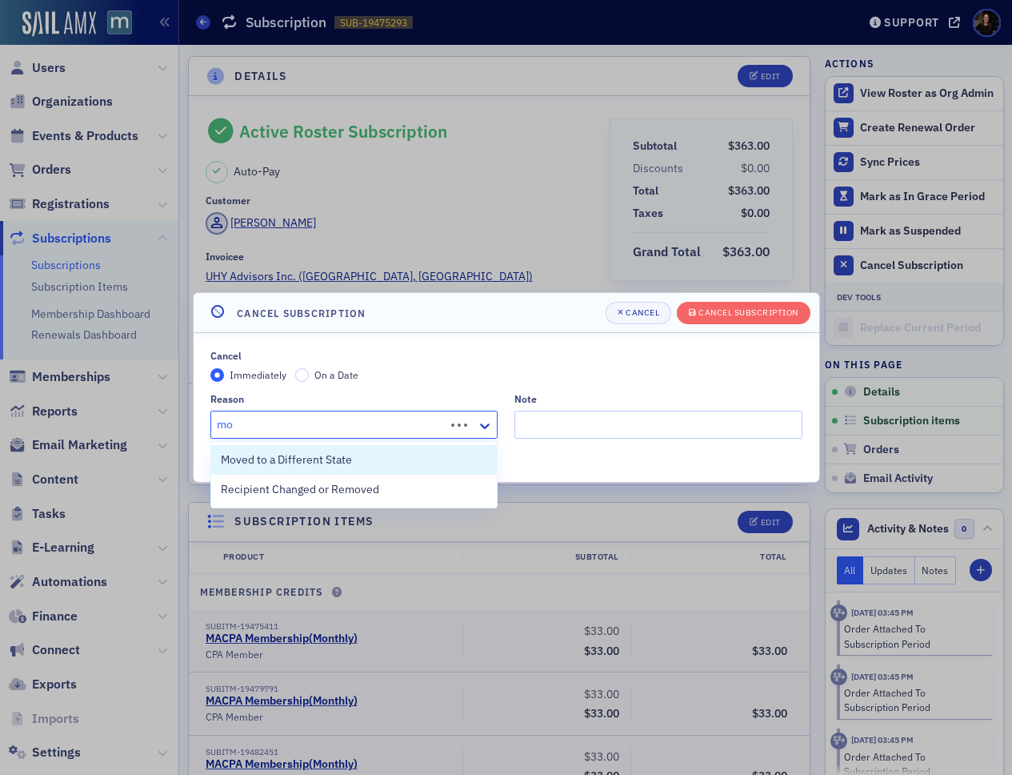
type input "m"
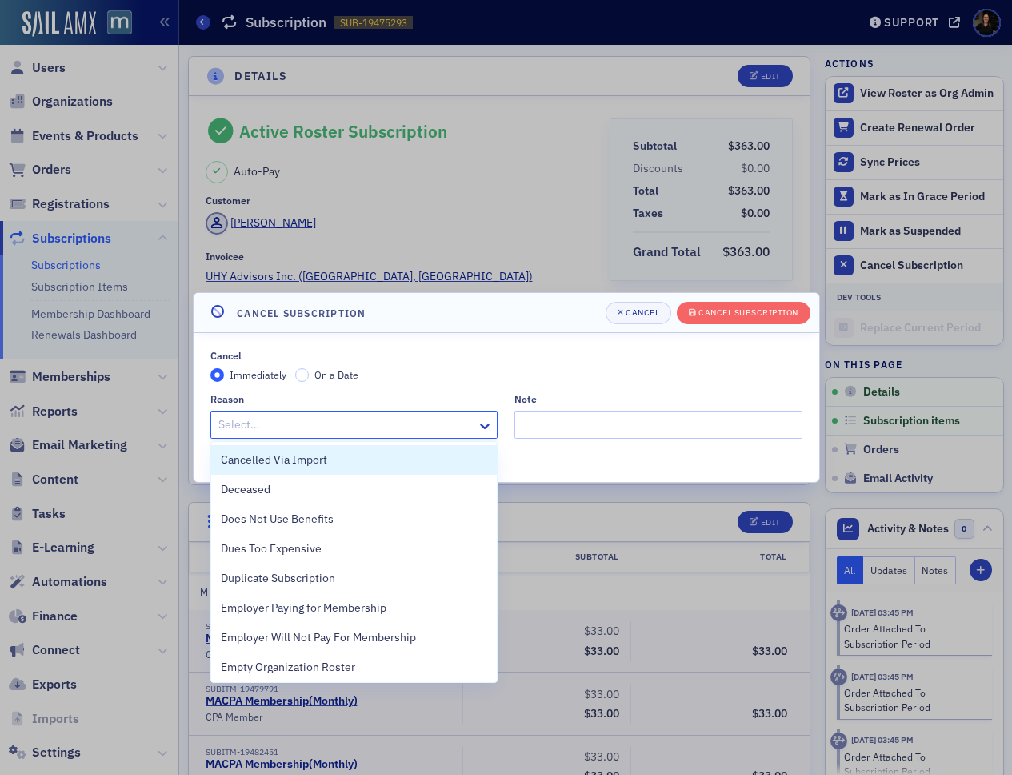
type input "r"
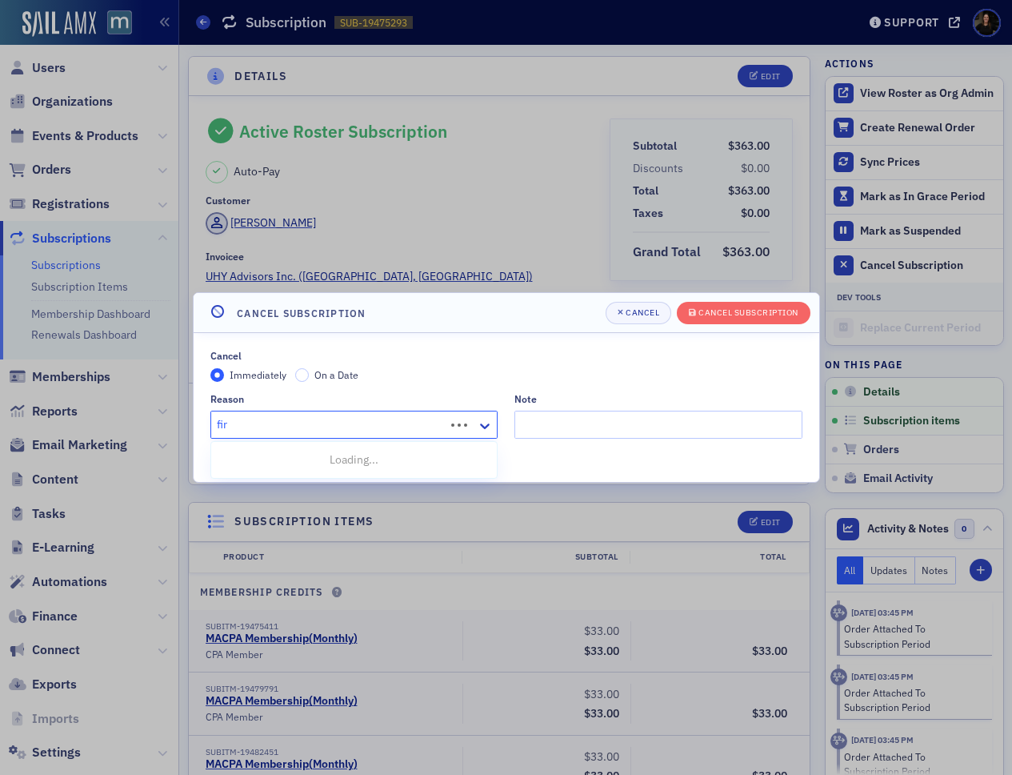
type input "firm"
drag, startPoint x: 263, startPoint y: 461, endPoint x: 555, endPoint y: 434, distance: 292.6
click at [264, 461] on span "Firm Paying for Dues" at bounding box center [272, 459] width 103 height 17
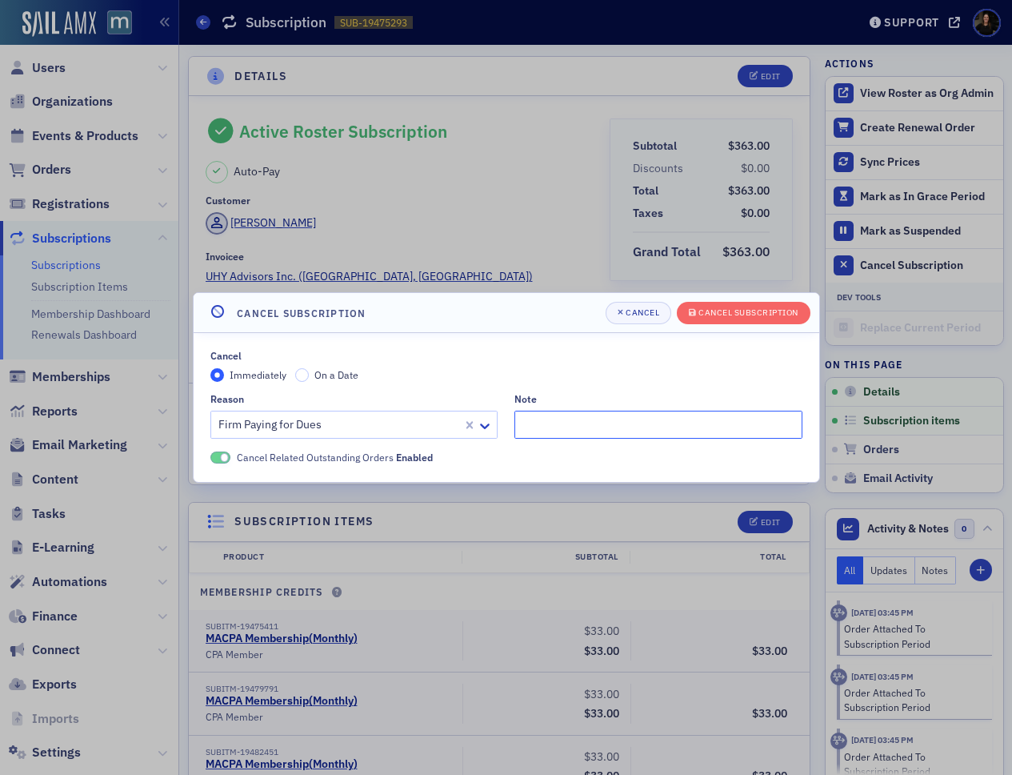
click at [600, 421] on input "Note" at bounding box center [659, 425] width 288 height 28
type input "Moved to Columbia Roster"
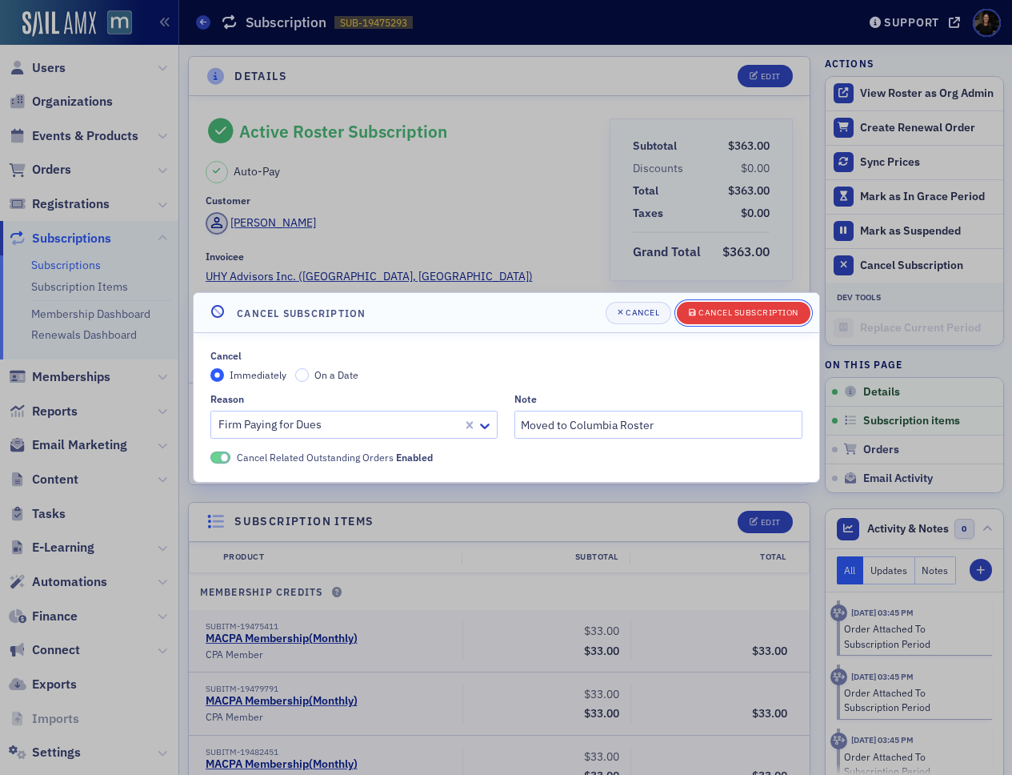
click at [796, 313] on div "Cancel Subscription" at bounding box center [749, 312] width 100 height 9
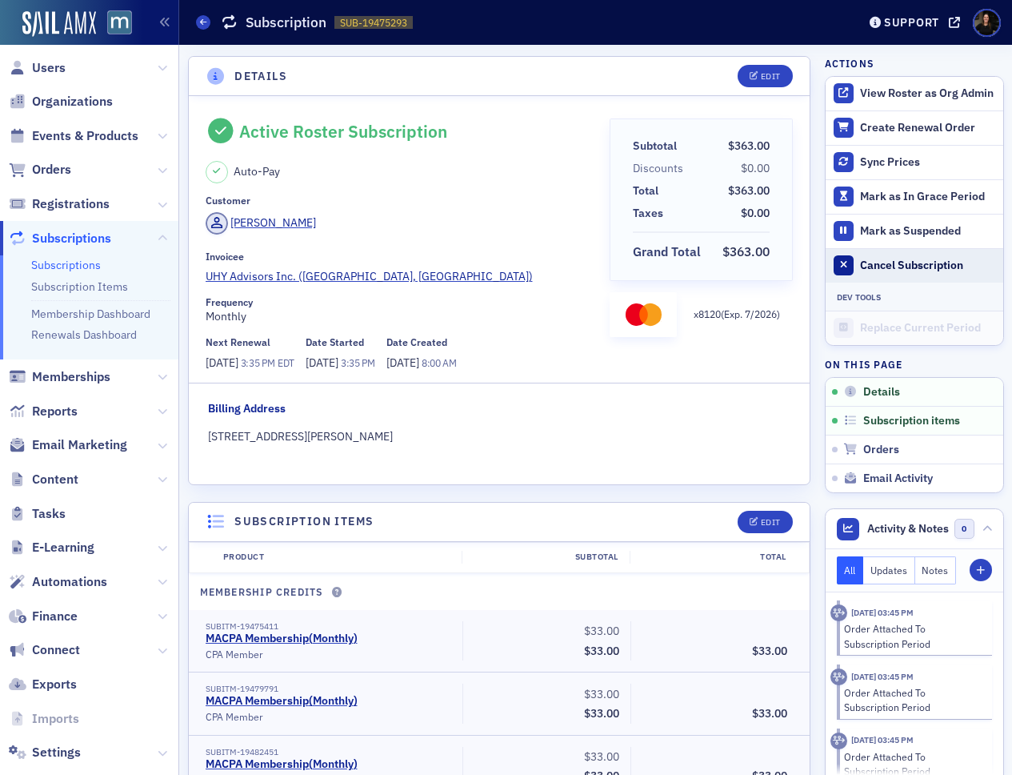
click at [865, 265] on div "Cancel Subscription" at bounding box center [927, 265] width 134 height 14
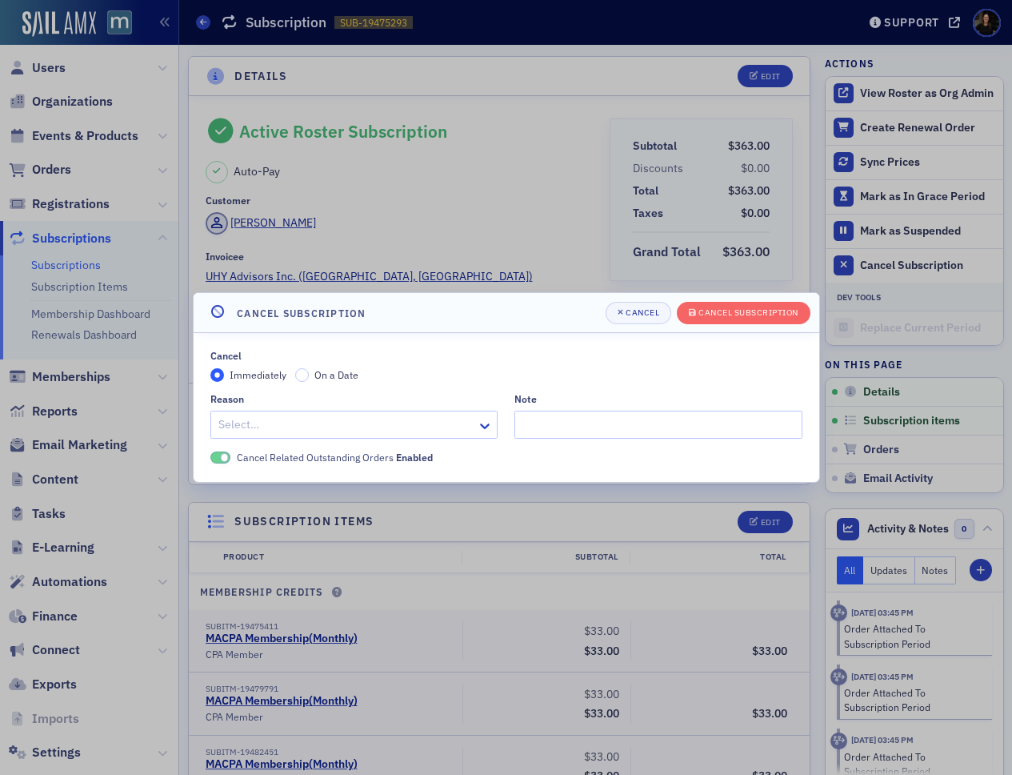
click at [246, 426] on div at bounding box center [346, 425] width 259 height 20
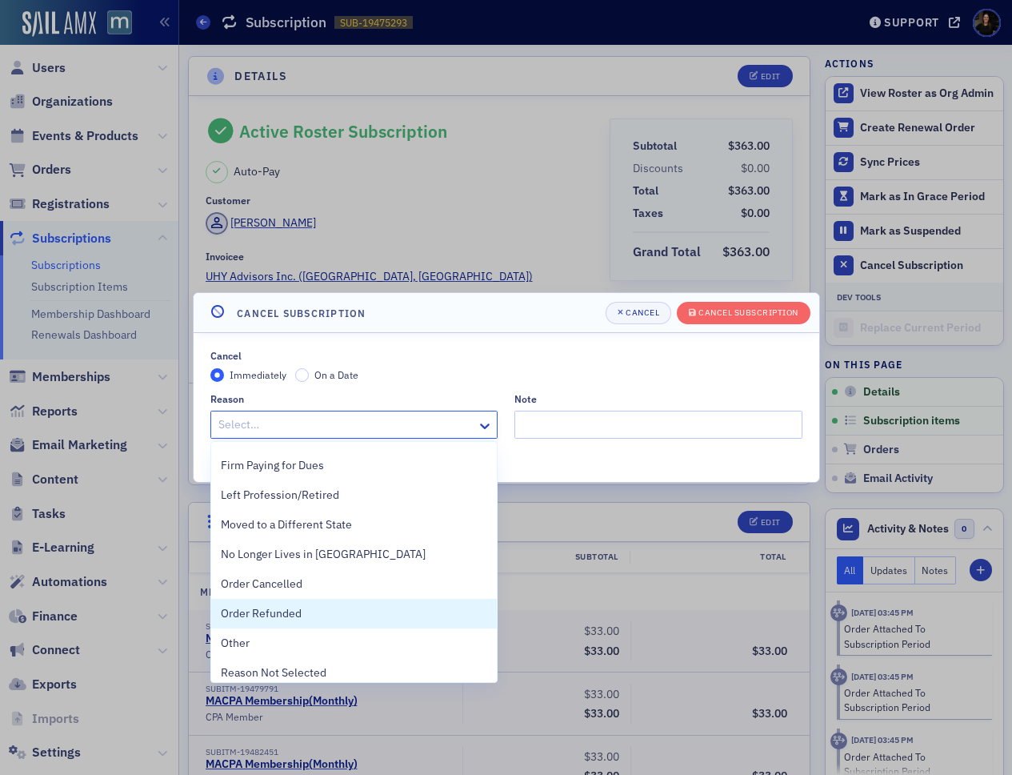
scroll to position [359, 0]
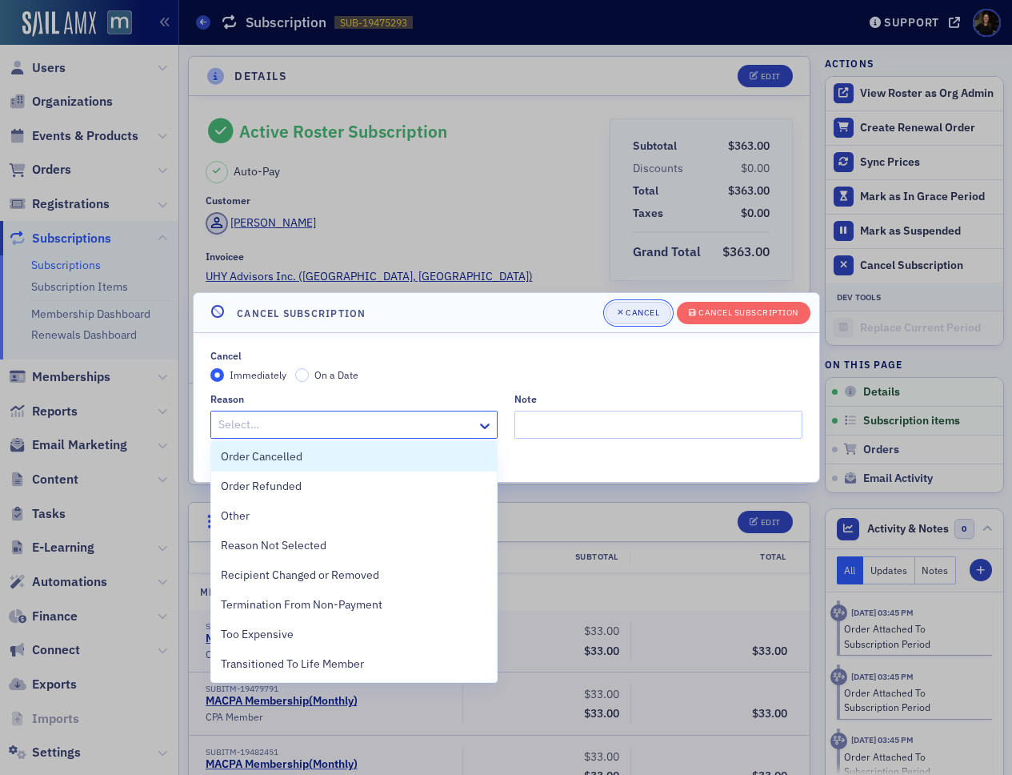
click at [631, 308] on div "Cancel" at bounding box center [643, 312] width 34 height 9
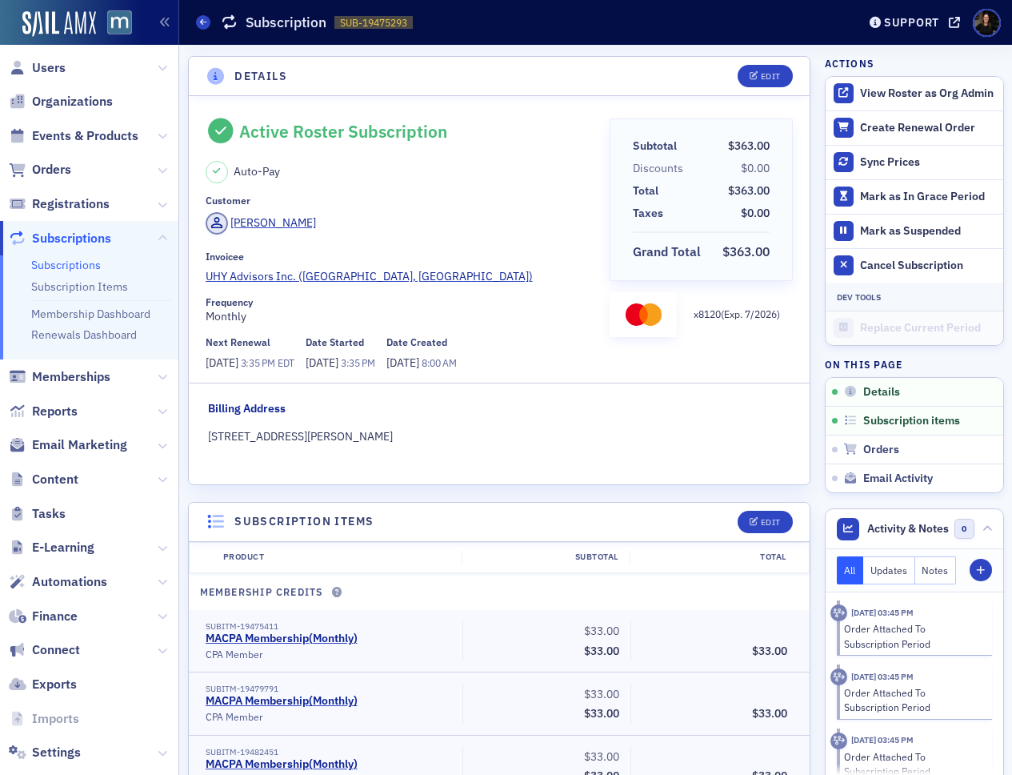
scroll to position [149, 0]
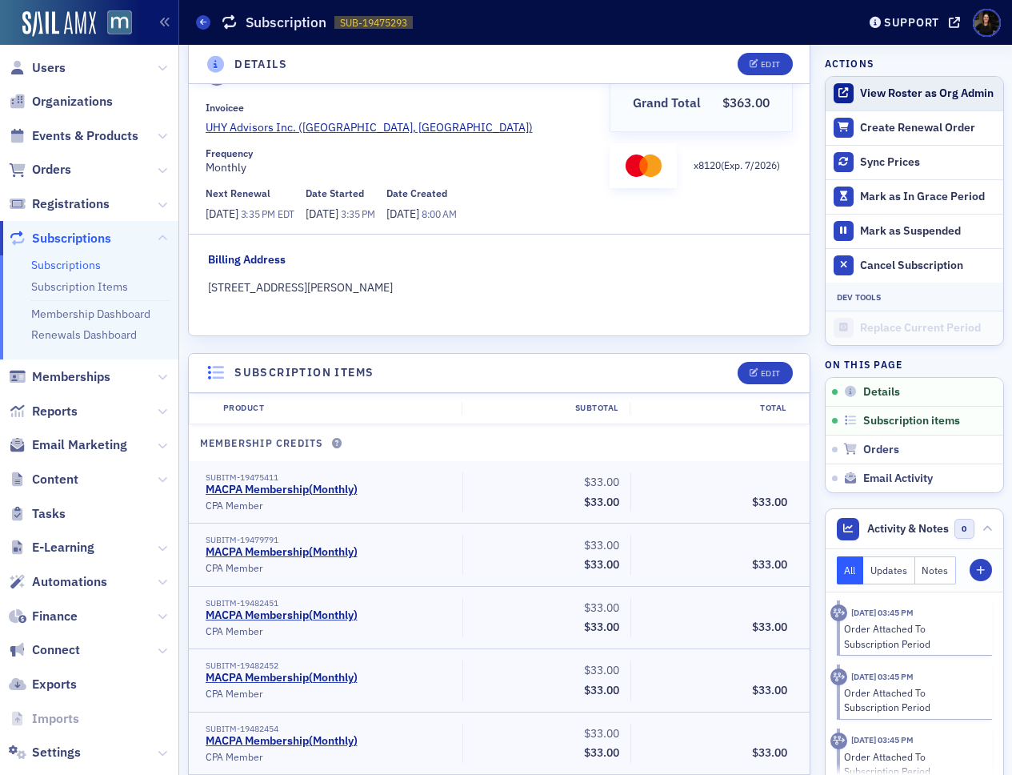
click at [893, 84] on button "View Roster as Org Admin" at bounding box center [915, 94] width 178 height 34
click at [767, 375] on div "Edit" at bounding box center [771, 373] width 20 height 9
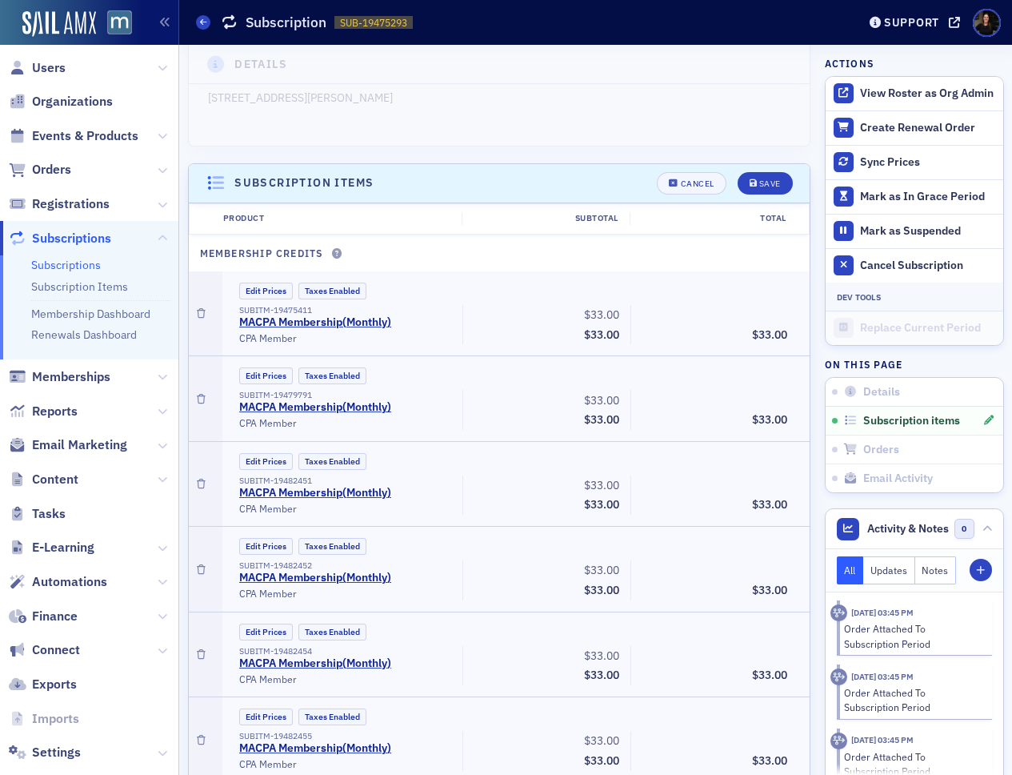
scroll to position [449, 0]
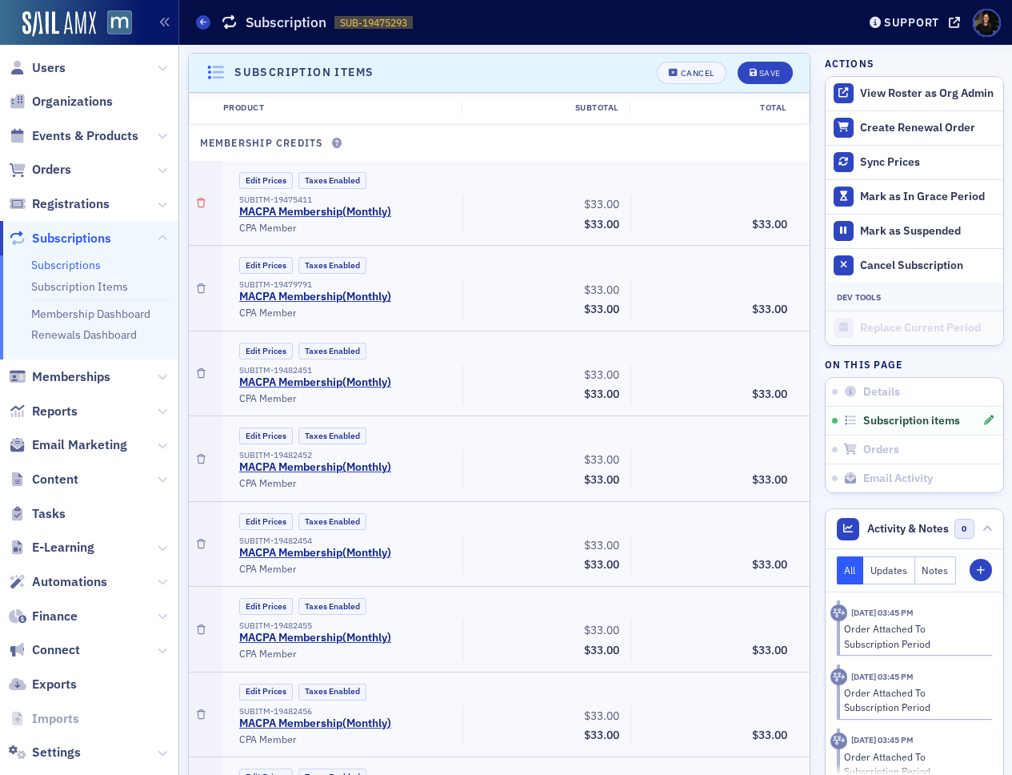
click at [204, 203] on icon "button" at bounding box center [201, 203] width 9 height 10
click at [204, 284] on icon "button" at bounding box center [201, 289] width 9 height 10
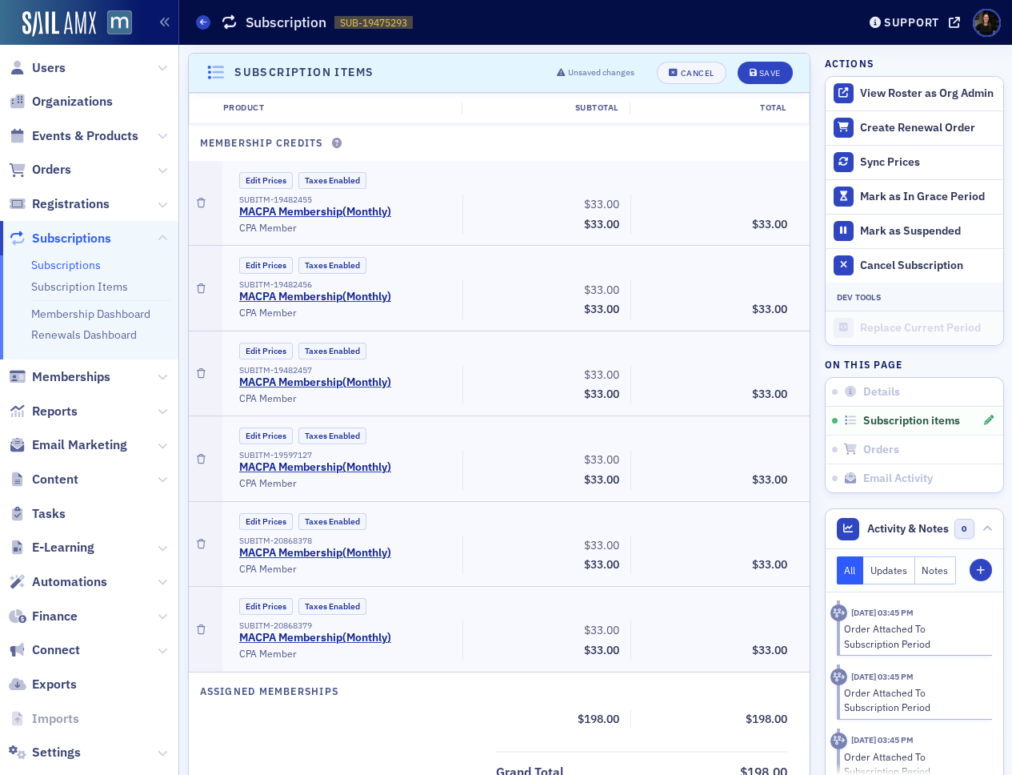
click at [204, 203] on icon "button" at bounding box center [201, 203] width 9 height 10
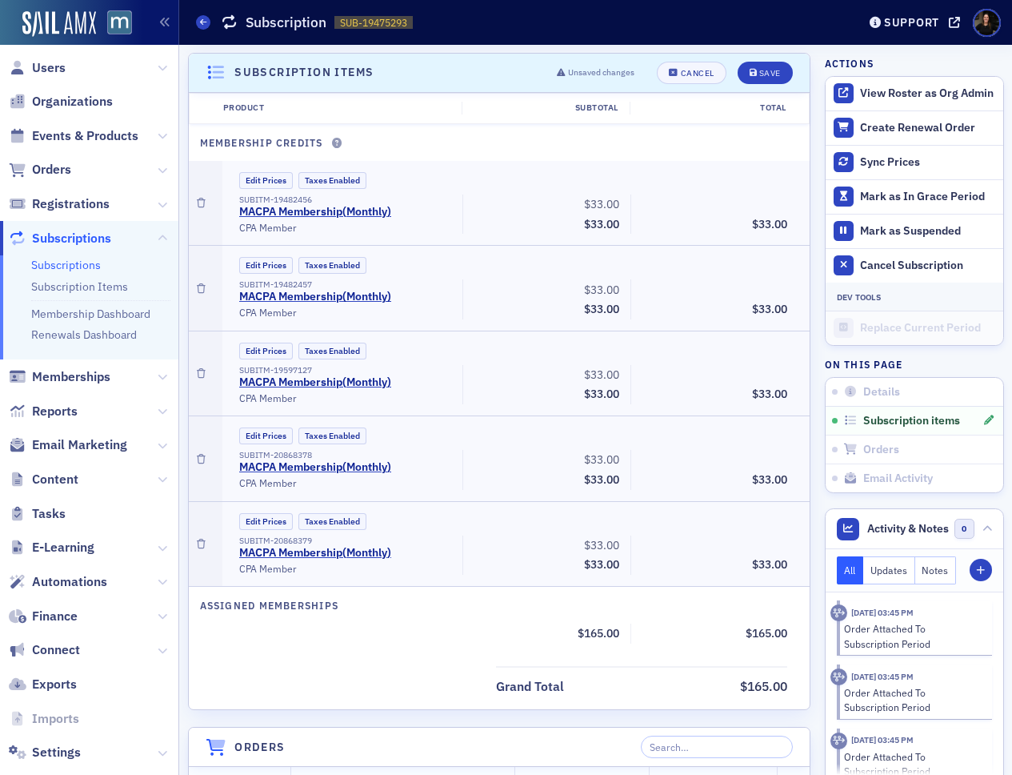
click at [204, 203] on icon "button" at bounding box center [201, 203] width 9 height 10
click at [204, 284] on icon "button" at bounding box center [201, 289] width 9 height 10
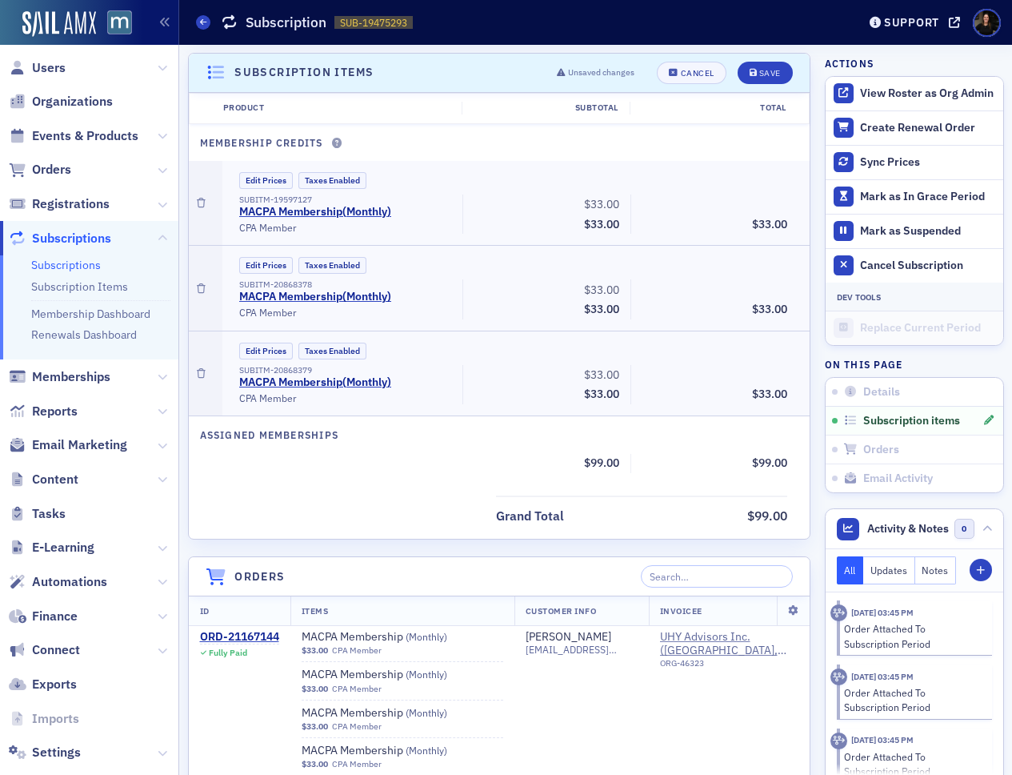
click at [204, 203] on icon "button" at bounding box center [201, 203] width 9 height 10
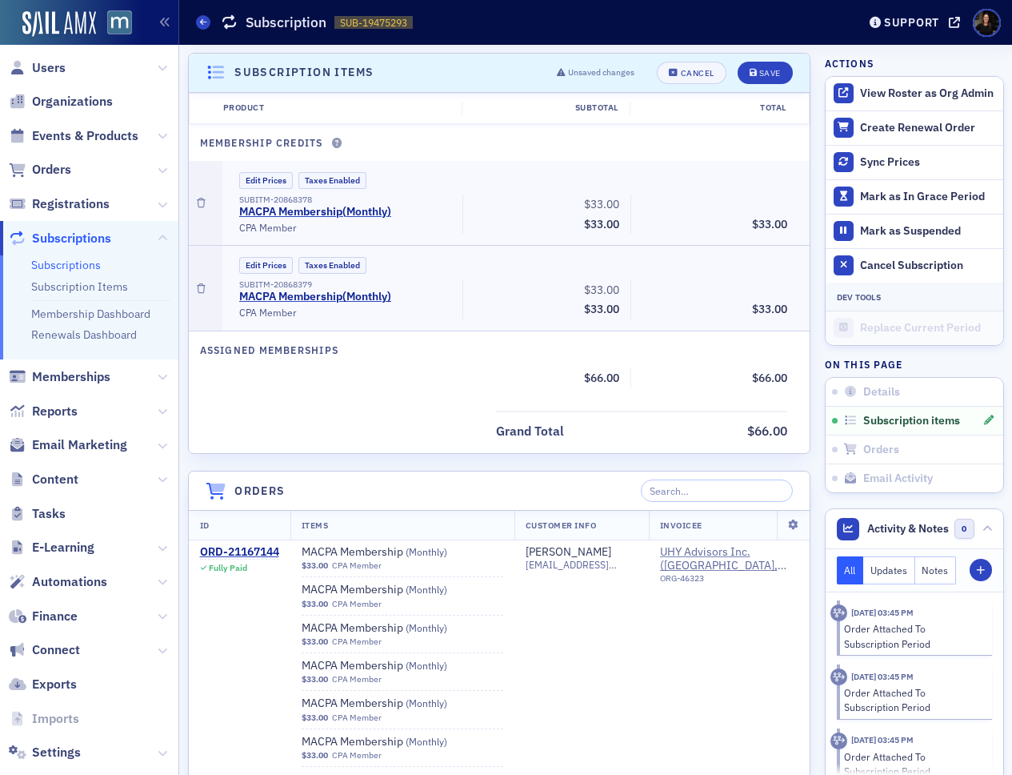
click at [204, 203] on icon "button" at bounding box center [201, 203] width 9 height 10
click at [204, 284] on icon "button" at bounding box center [201, 289] width 9 height 10
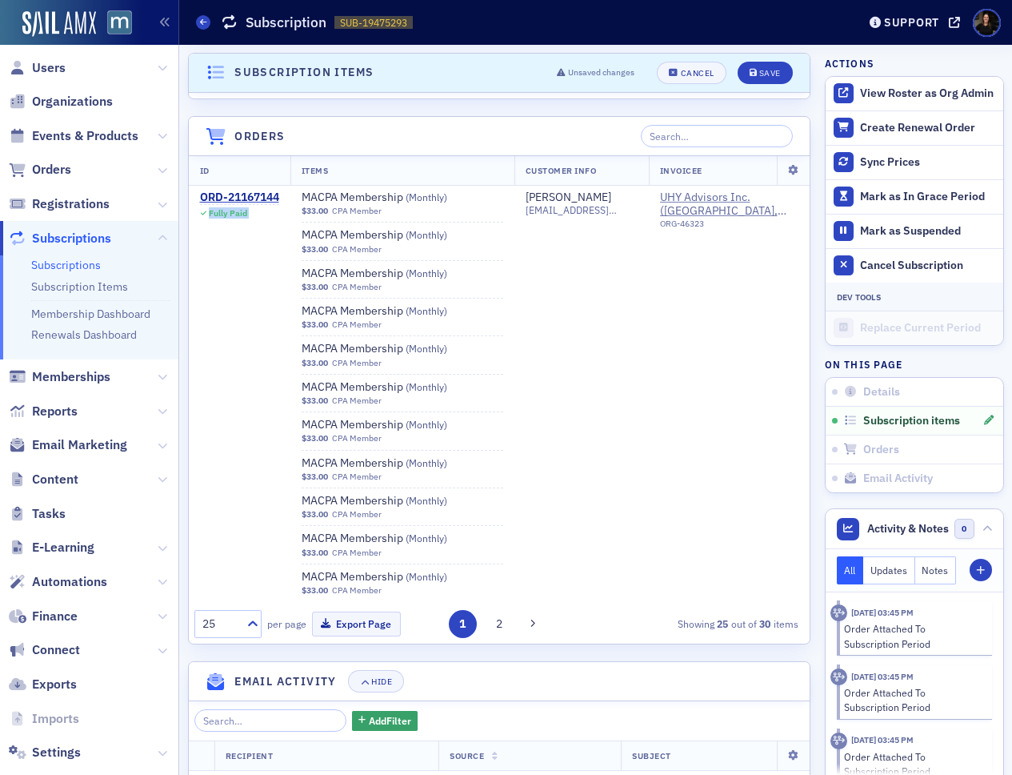
click at [204, 204] on span "Fully Paid" at bounding box center [239, 211] width 79 height 14
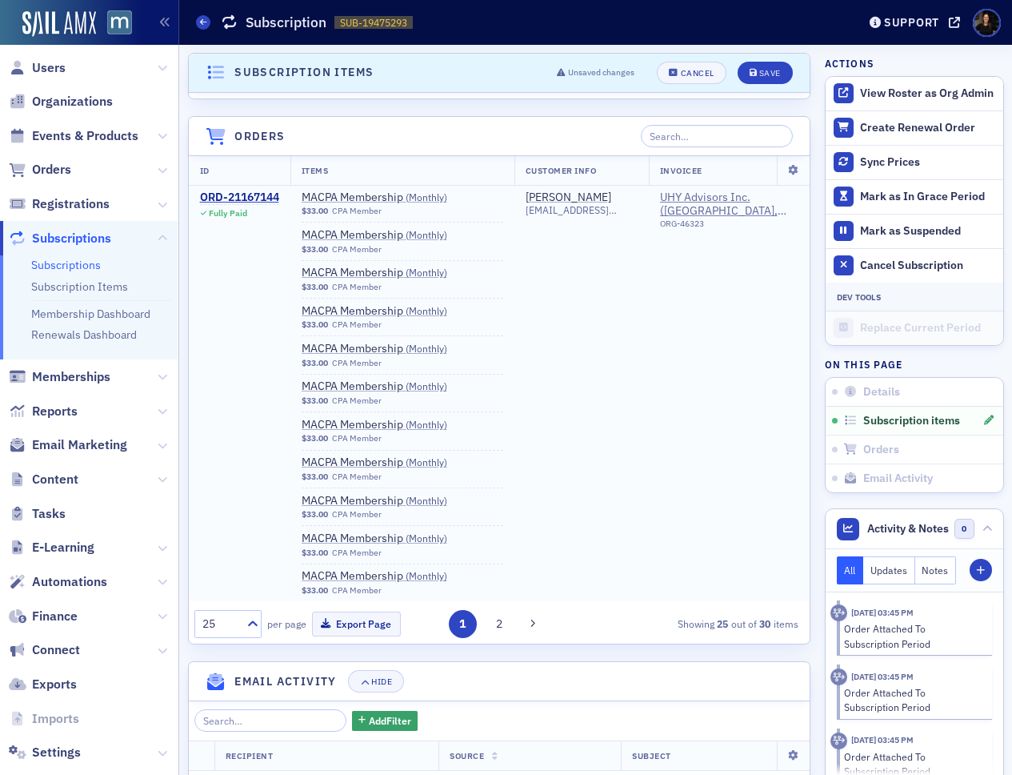
drag, startPoint x: 238, startPoint y: 333, endPoint x: 334, endPoint y: 296, distance: 102.1
click at [241, 331] on td "ORD-21167144 Fully Paid" at bounding box center [240, 393] width 102 height 416
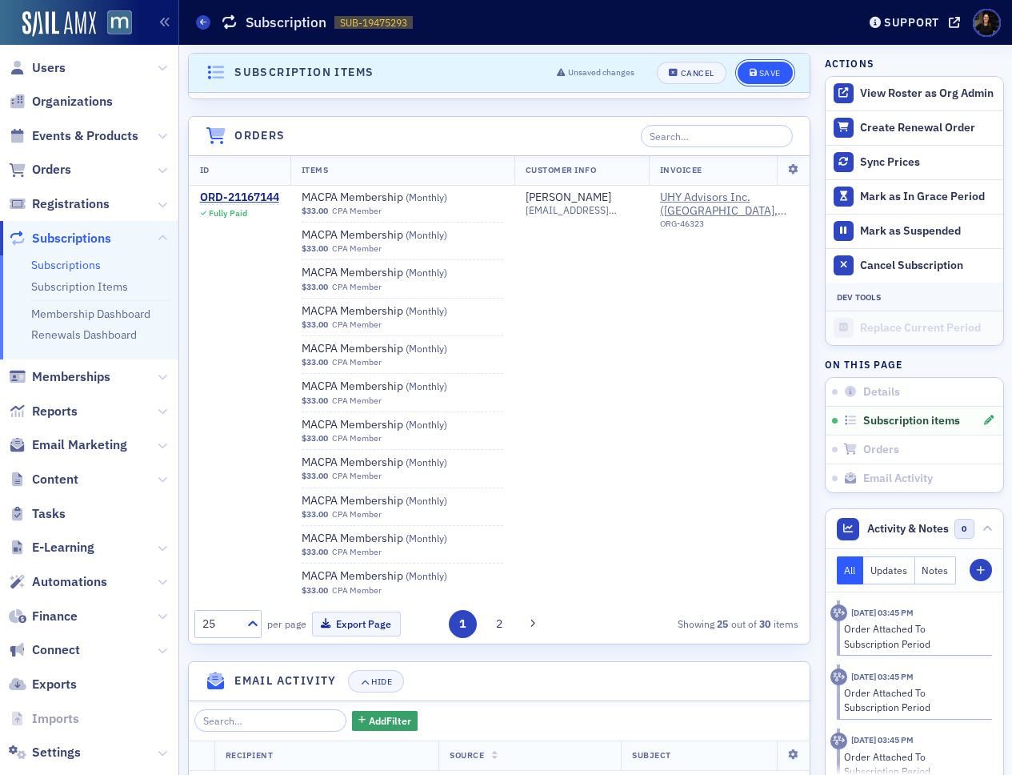
drag, startPoint x: 742, startPoint y: 71, endPoint x: 751, endPoint y: 73, distance: 9.7
click at [743, 71] on button "Save" at bounding box center [765, 73] width 55 height 22
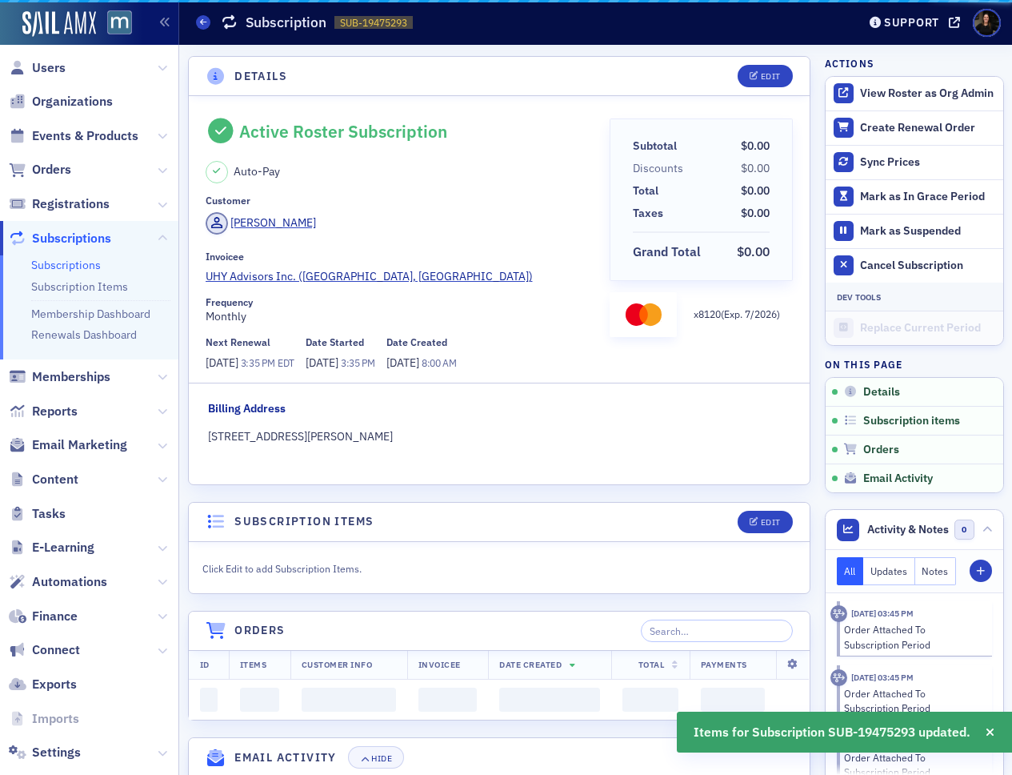
scroll to position [21, 0]
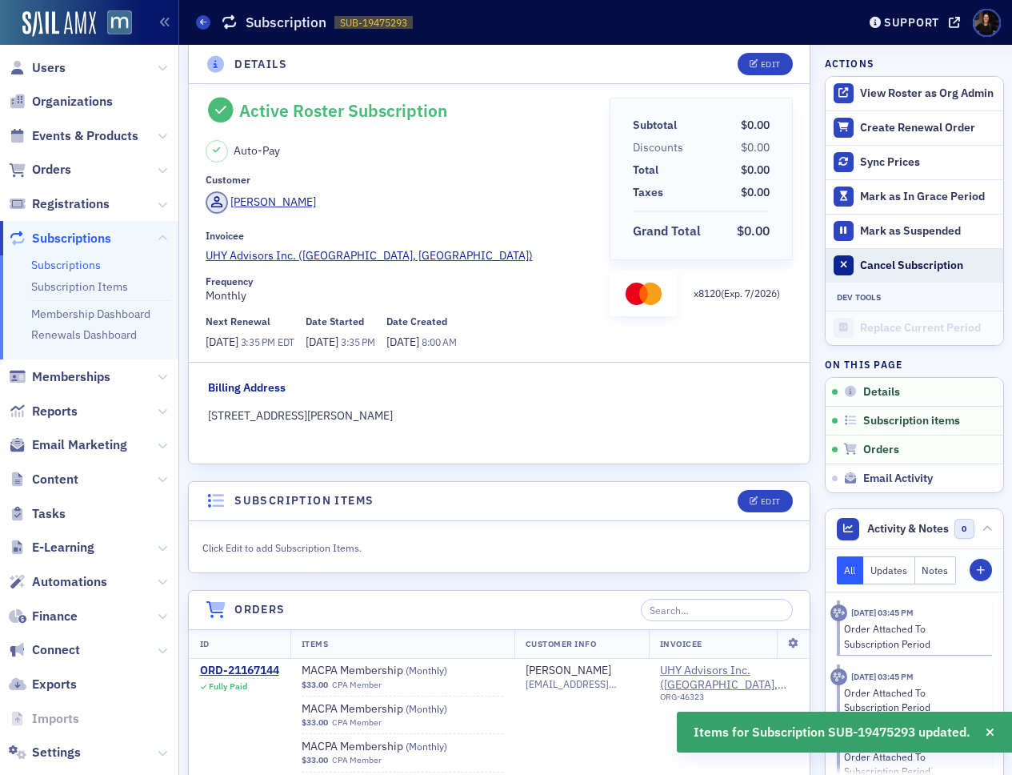
click at [928, 267] on div "Cancel Subscription" at bounding box center [927, 265] width 134 height 14
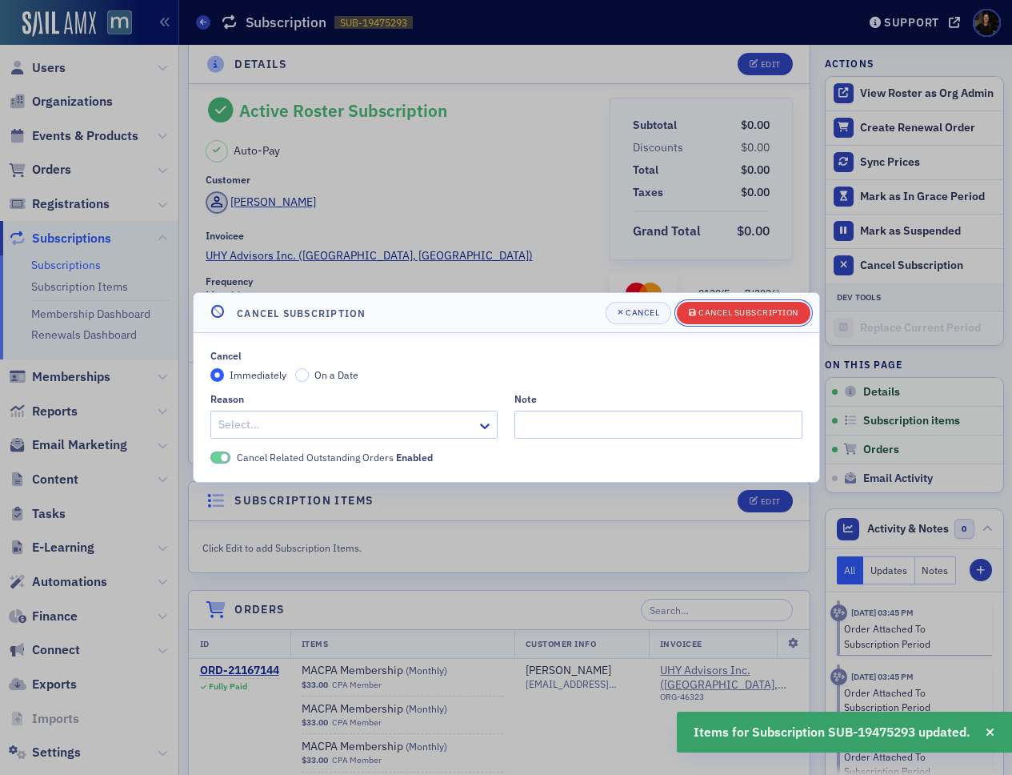
click at [709, 318] on span "Cancel Subscription" at bounding box center [744, 313] width 110 height 13
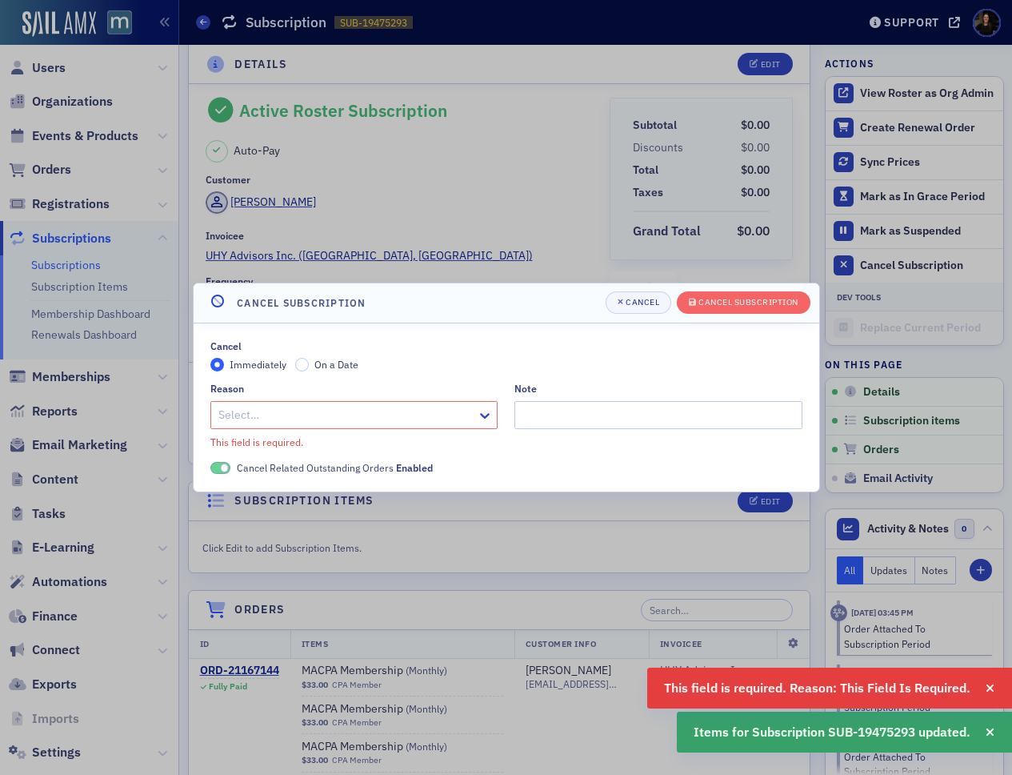
click at [271, 432] on div "Reason Select… This field is required." at bounding box center [354, 416] width 288 height 66
click at [275, 420] on div at bounding box center [346, 415] width 259 height 20
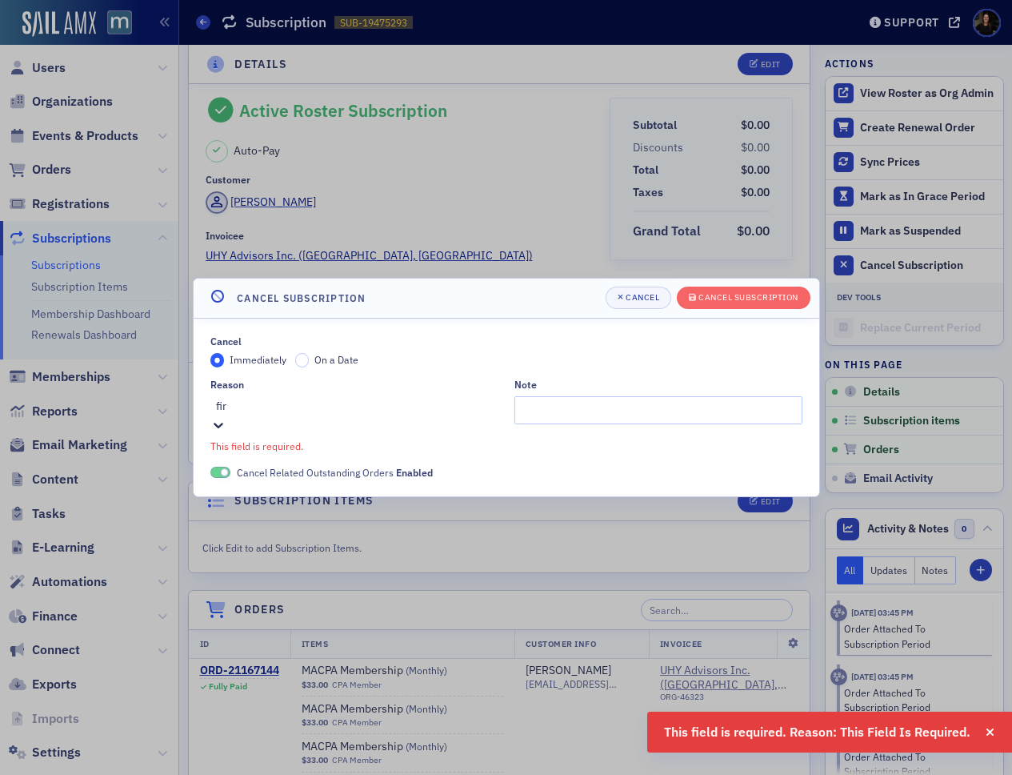
type input "firm"
drag, startPoint x: 304, startPoint y: 448, endPoint x: 583, endPoint y: 426, distance: 280.2
click at [103, 774] on span "Firm Paying for Dues" at bounding box center [51, 783] width 103 height 17
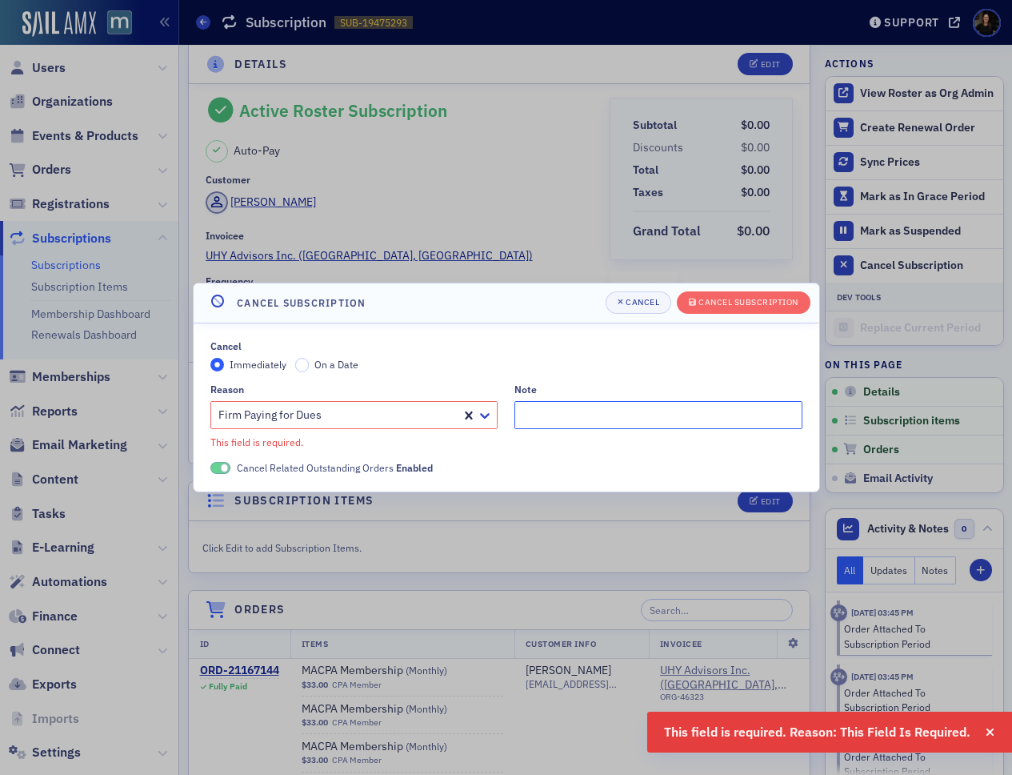
click at [635, 408] on input "Note" at bounding box center [659, 415] width 288 height 28
type input "o"
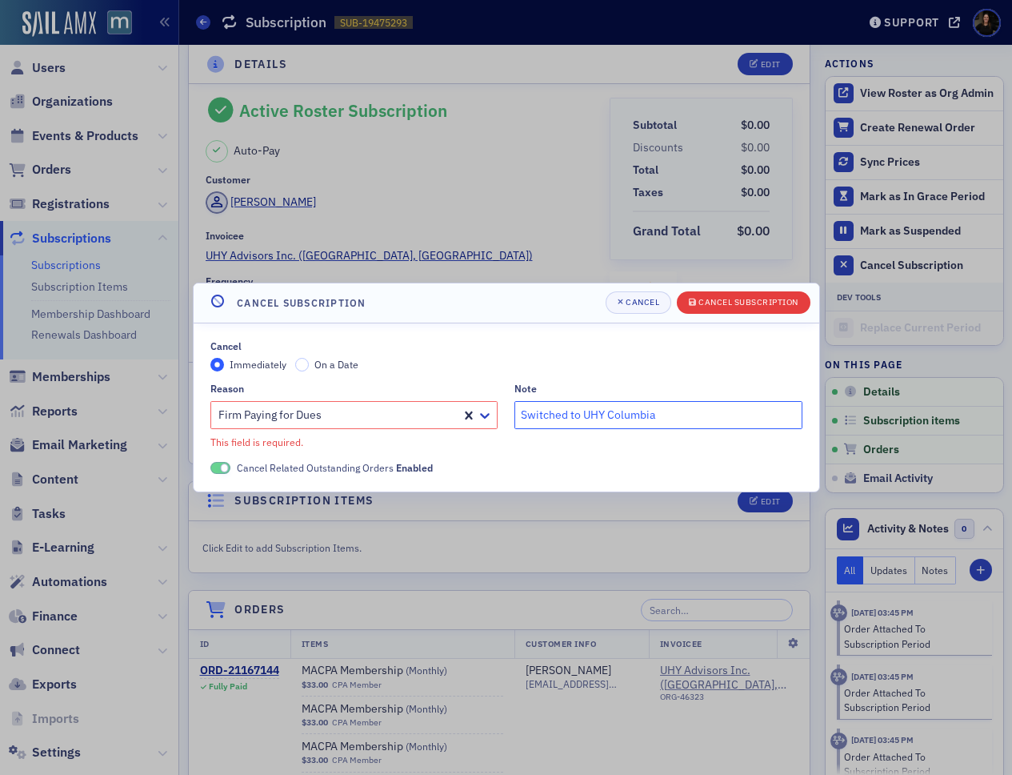
type input "Switched to UHY Columbia"
click at [715, 307] on span "Cancel Subscription" at bounding box center [744, 302] width 110 height 13
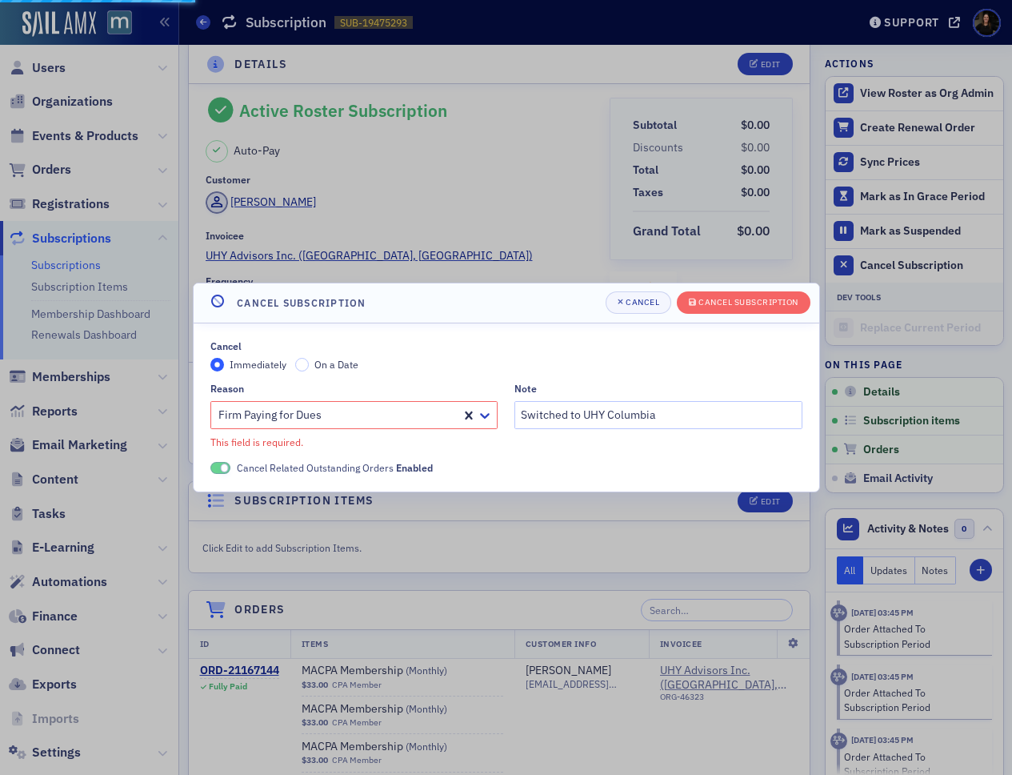
drag, startPoint x: 459, startPoint y: 359, endPoint x: 499, endPoint y: 341, distance: 43.0
click at [460, 358] on div "Immediately On a Date" at bounding box center [506, 365] width 592 height 14
click at [741, 303] on div "Cancel Subscription" at bounding box center [749, 302] width 100 height 9
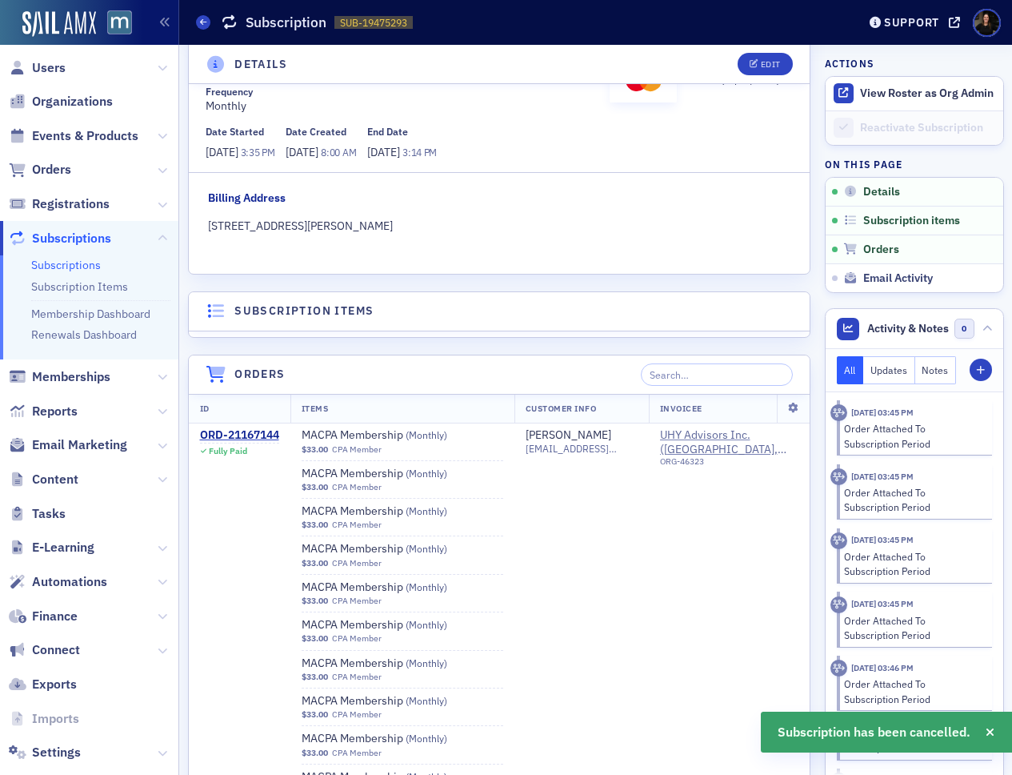
scroll to position [258, 0]
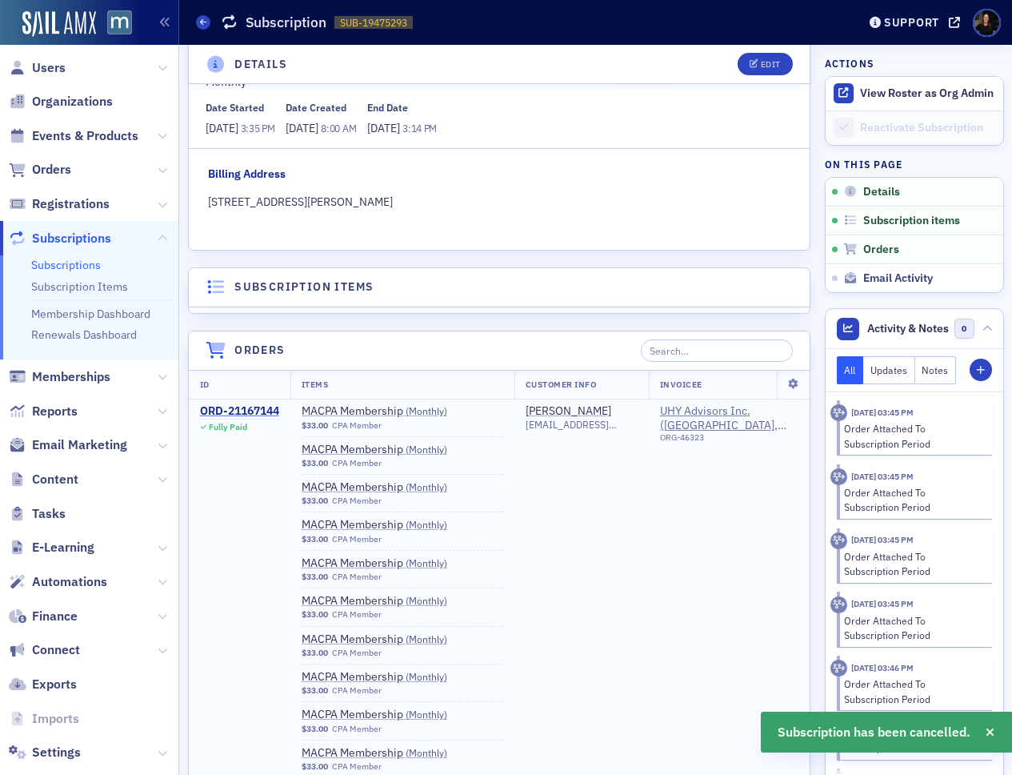
click at [246, 409] on div "ORD-21167144" at bounding box center [239, 411] width 79 height 14
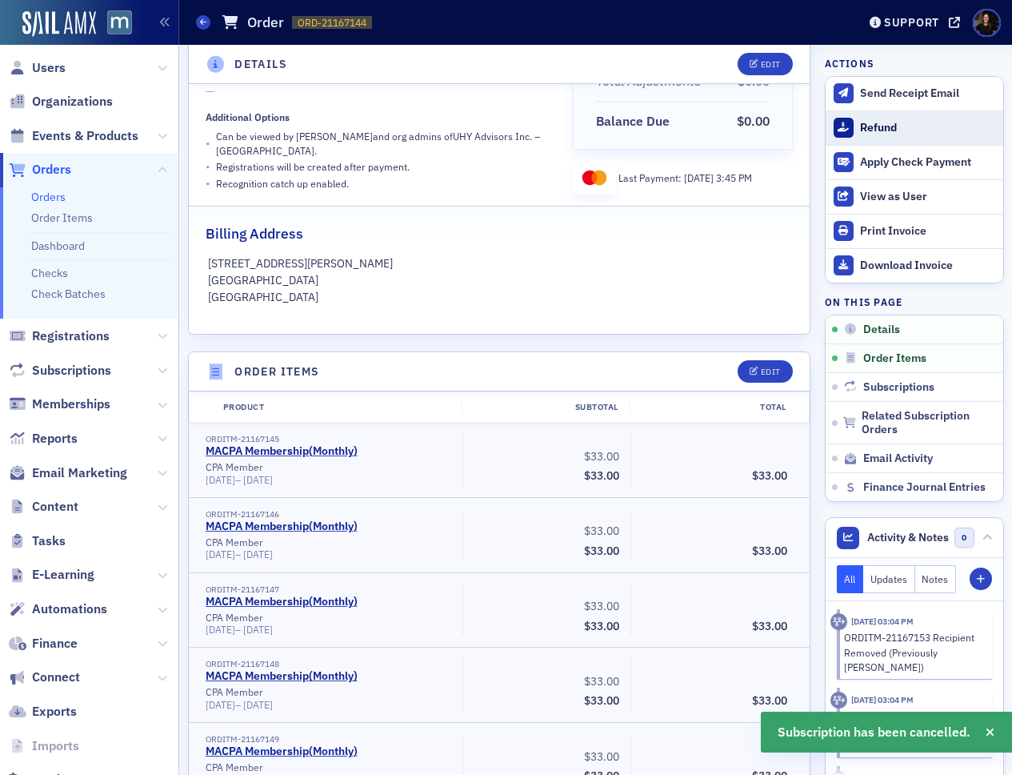
click at [878, 125] on div "Refund" at bounding box center [927, 128] width 134 height 14
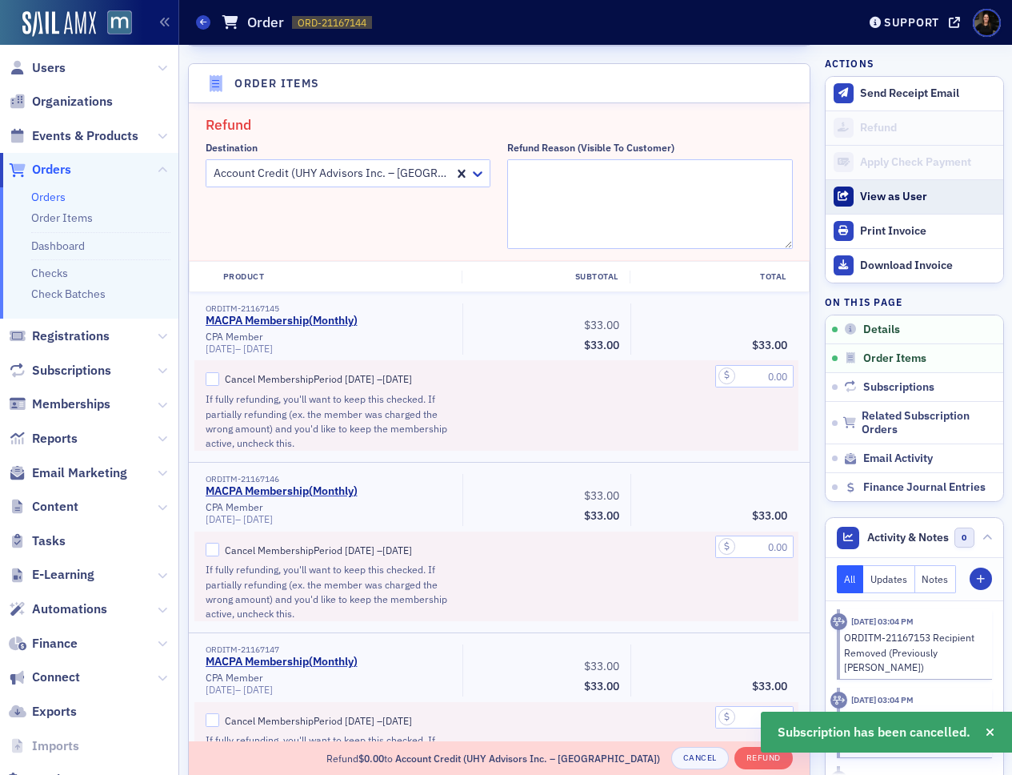
scroll to position [557, 0]
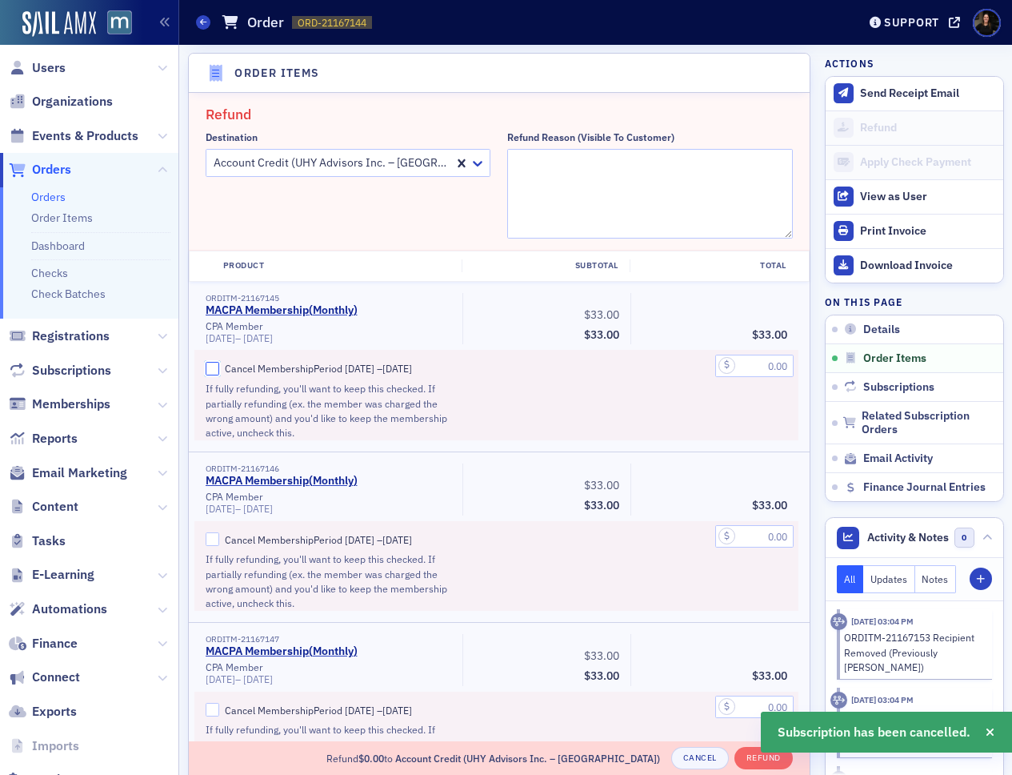
click at [211, 371] on input "Cancel Membership Period 7/18/2025 – 8/18/2025" at bounding box center [213, 369] width 14 height 14
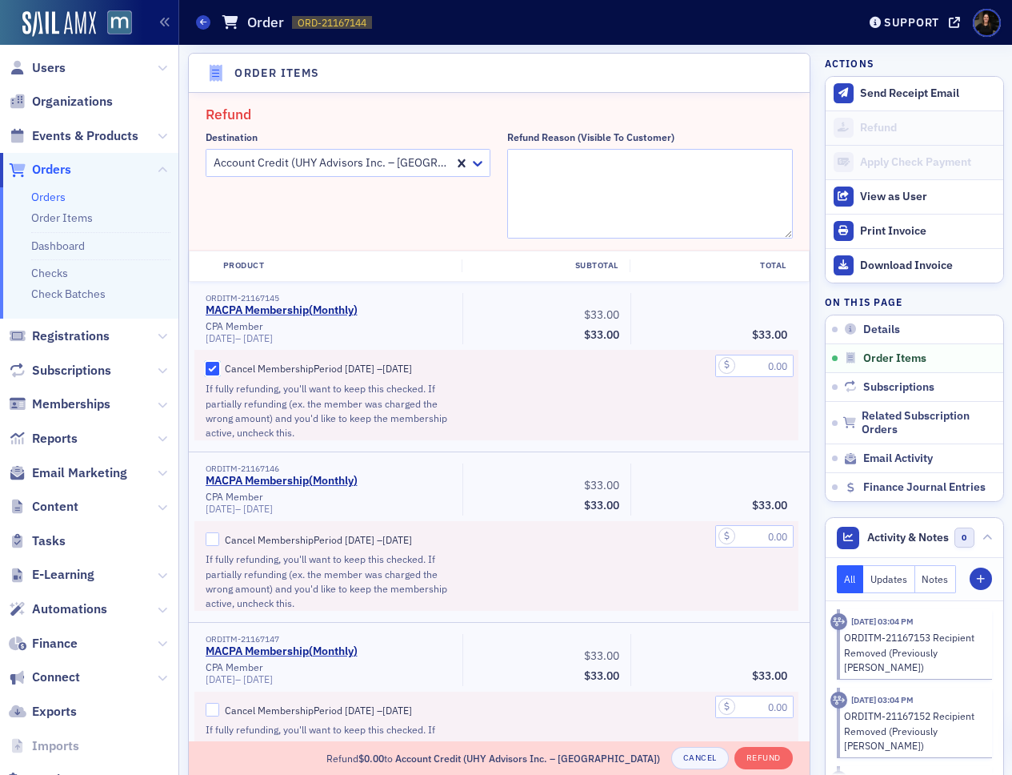
drag, startPoint x: 218, startPoint y: 379, endPoint x: 238, endPoint y: 366, distance: 24.4
click at [222, 373] on label "Cancel Membership Period 7/18/2025 – 8/18/2025" at bounding box center [329, 368] width 246 height 14
click at [220, 373] on input "Cancel Membership Period 7/18/2025 – 8/18/2025" at bounding box center [213, 369] width 14 height 14
checkbox input "false"
drag, startPoint x: 791, startPoint y: 371, endPoint x: 912, endPoint y: 370, distance: 121.7
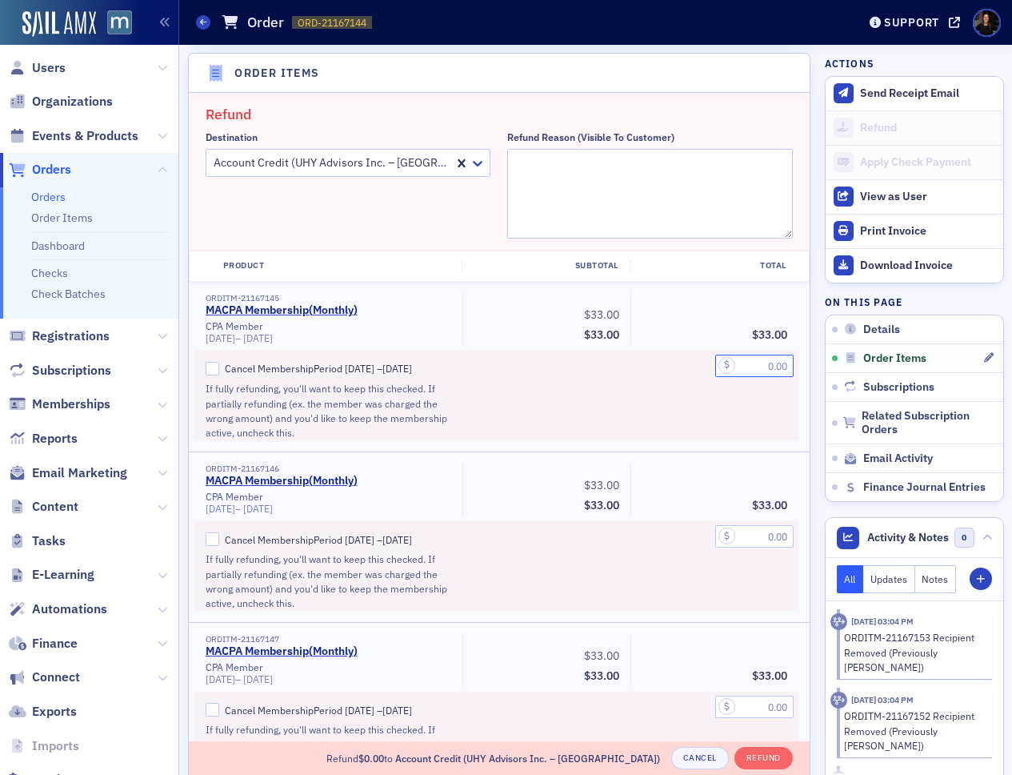
type input "33.00"
drag, startPoint x: 779, startPoint y: 535, endPoint x: 764, endPoint y: 544, distance: 17.6
click at [771, 540] on div at bounding box center [715, 567] width 168 height 90
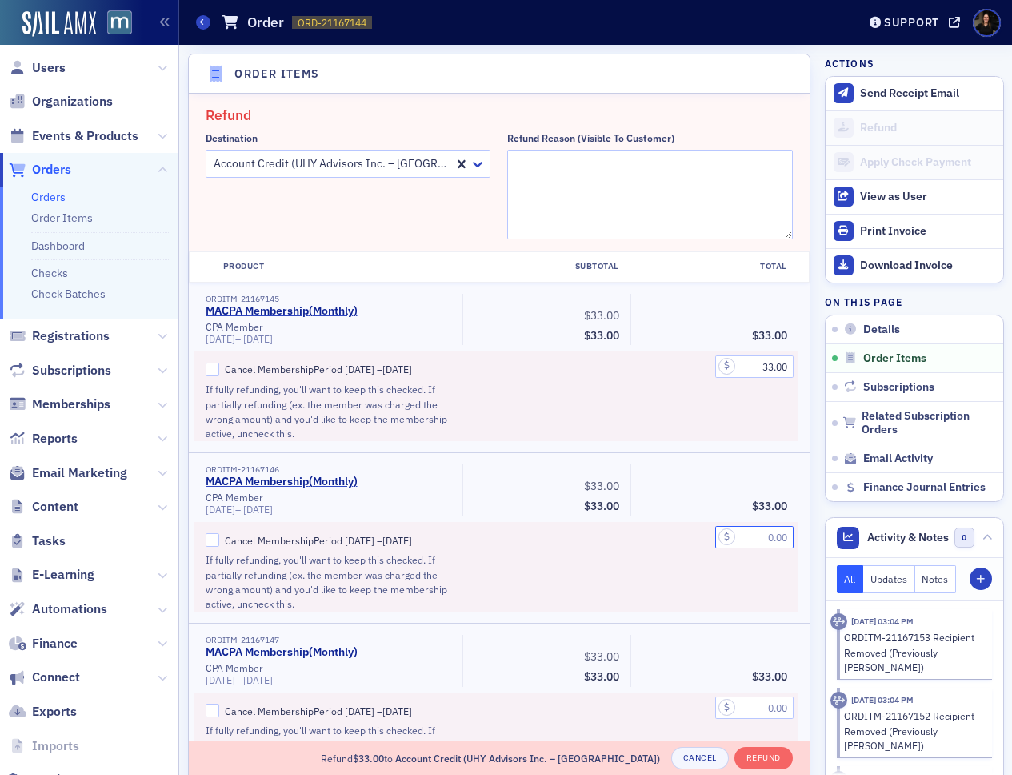
click at [760, 548] on input "text" at bounding box center [754, 537] width 78 height 22
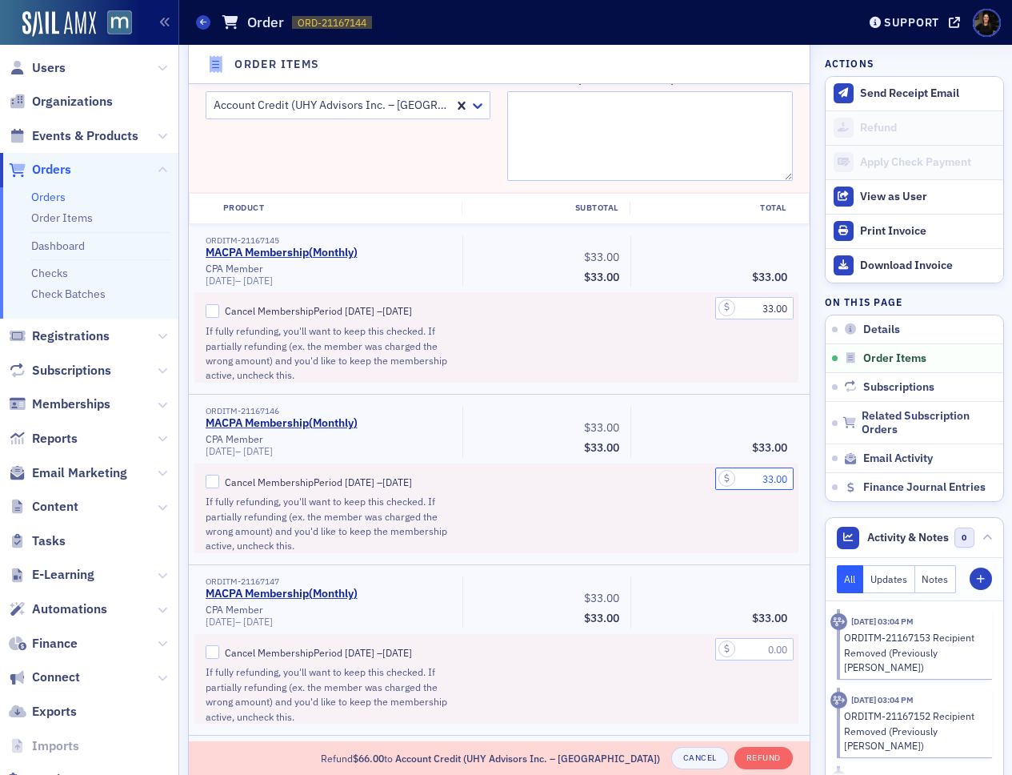
scroll to position [622, 0]
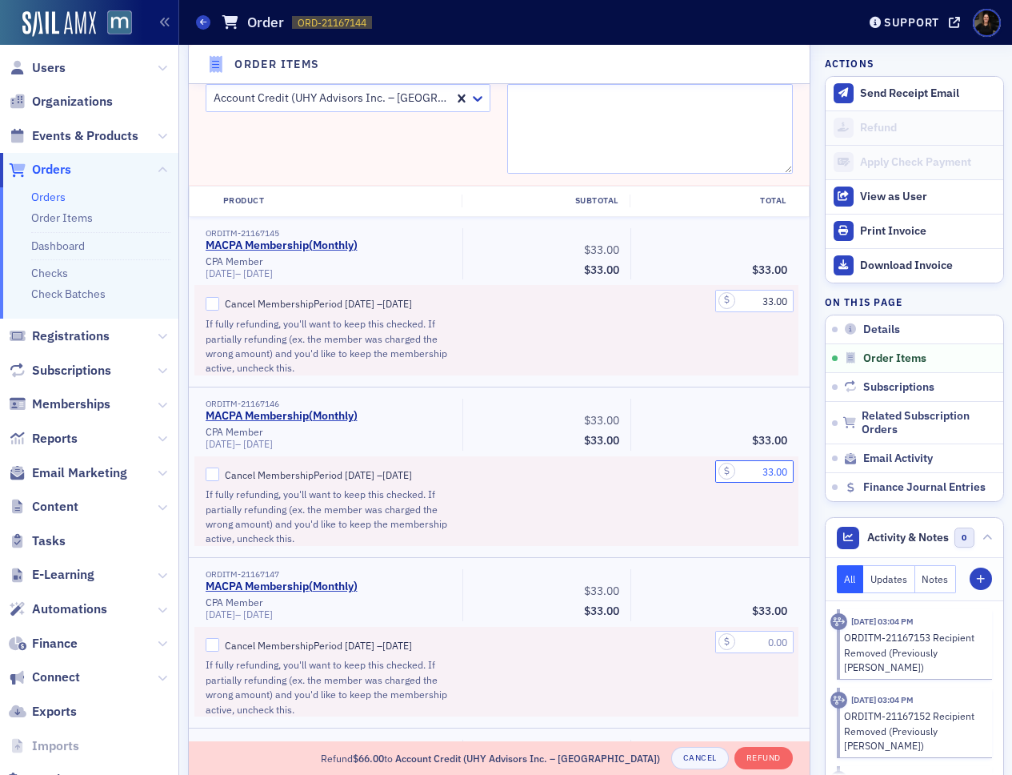
type input "33.00"
click at [775, 653] on input "text" at bounding box center [754, 642] width 78 height 22
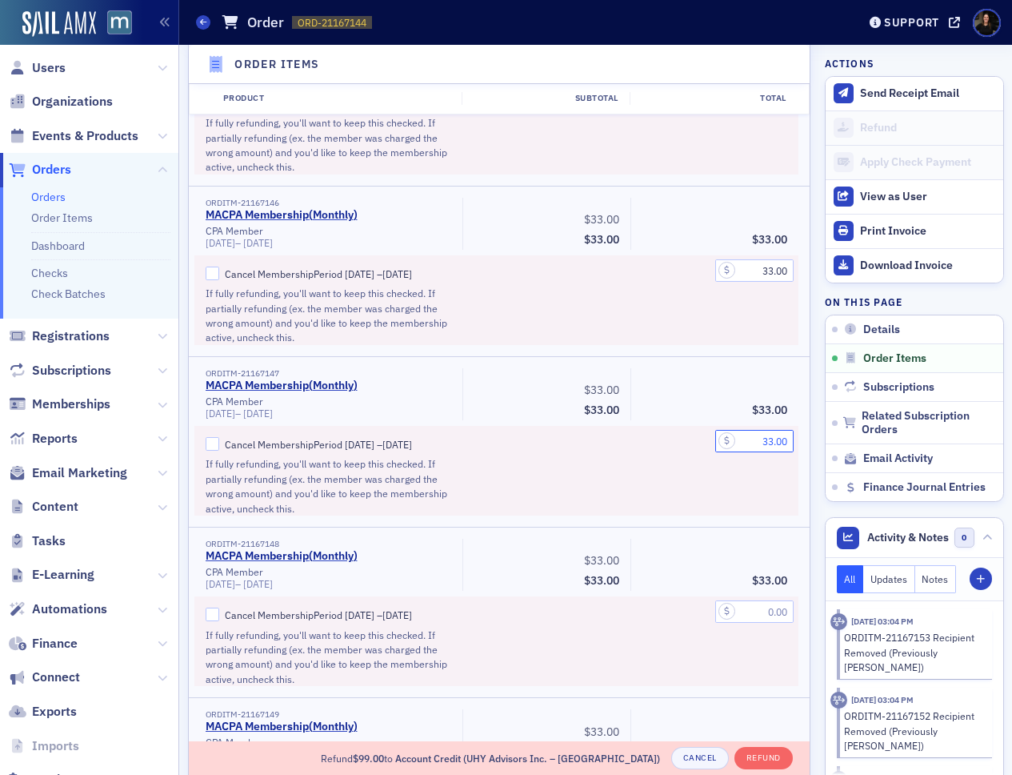
scroll to position [946, 0]
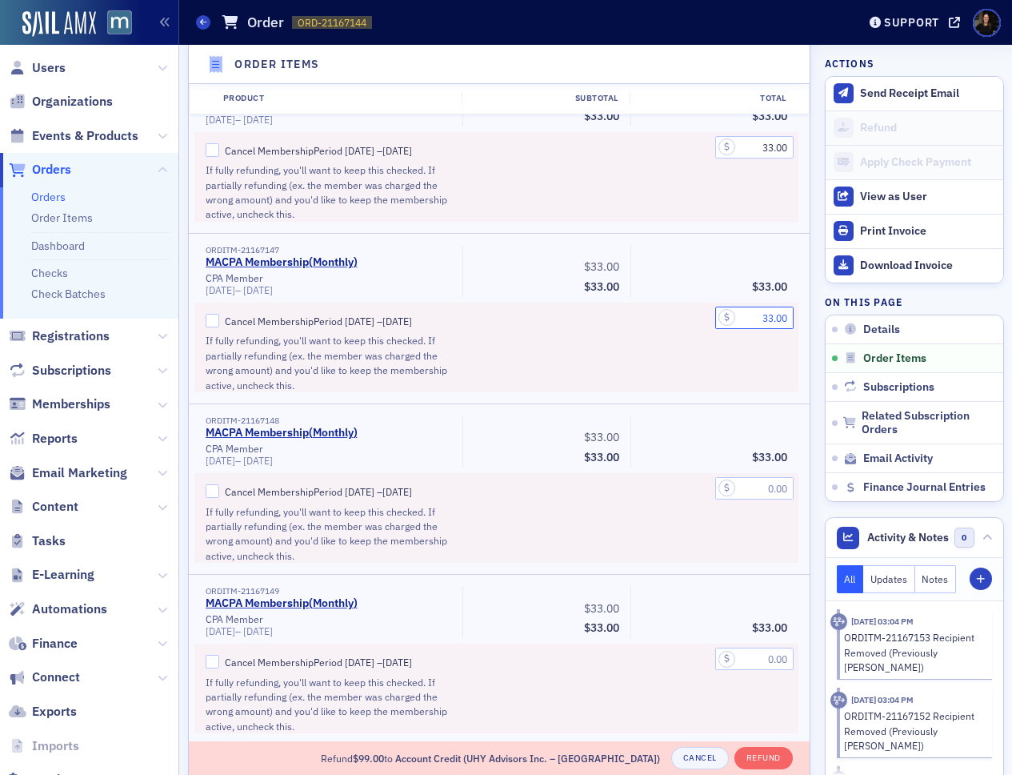
type input "33.00"
click at [761, 499] on input "text" at bounding box center [754, 488] width 78 height 22
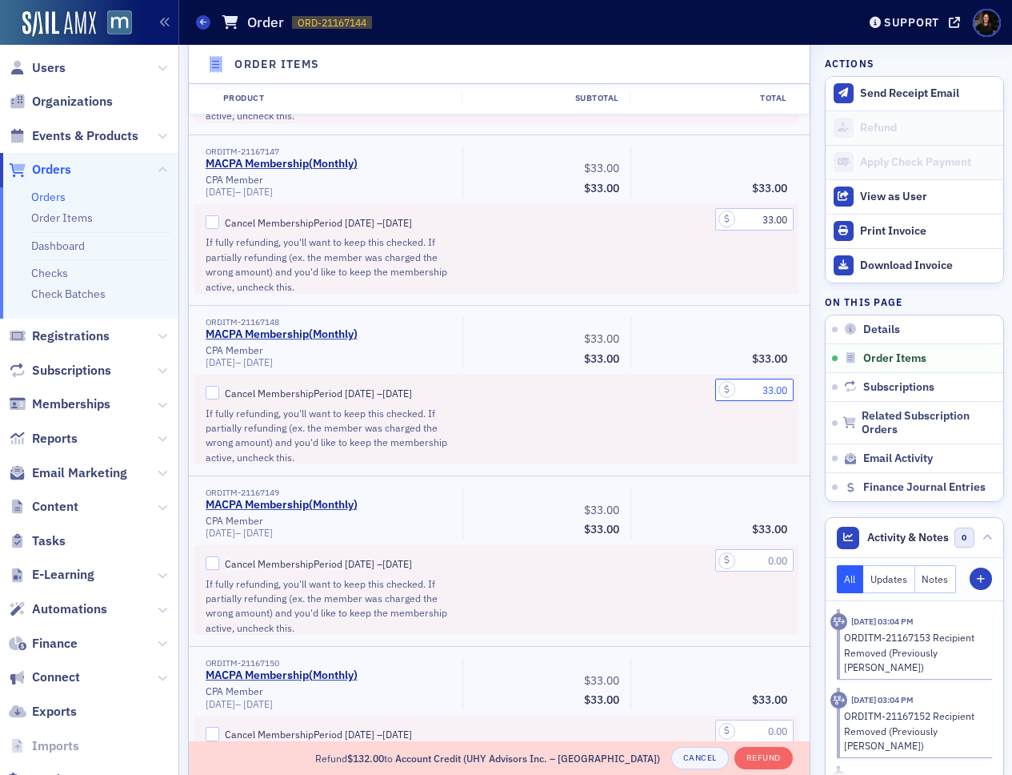
type input "33.00"
click at [761, 571] on input "text" at bounding box center [754, 560] width 78 height 22
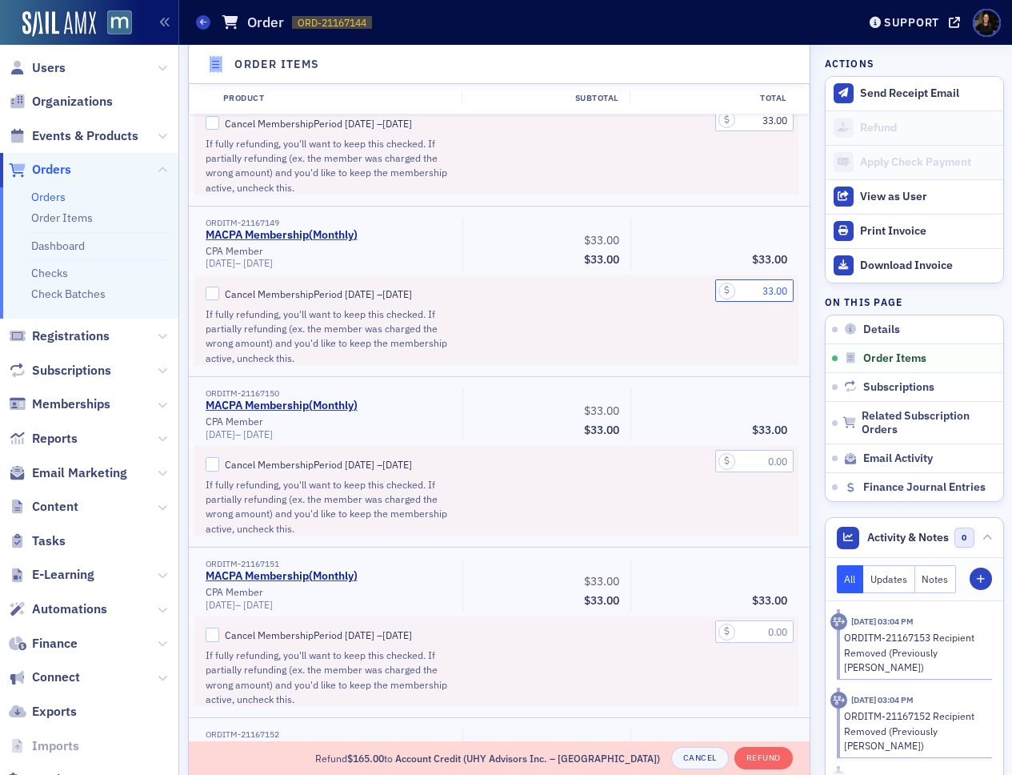
scroll to position [1320, 0]
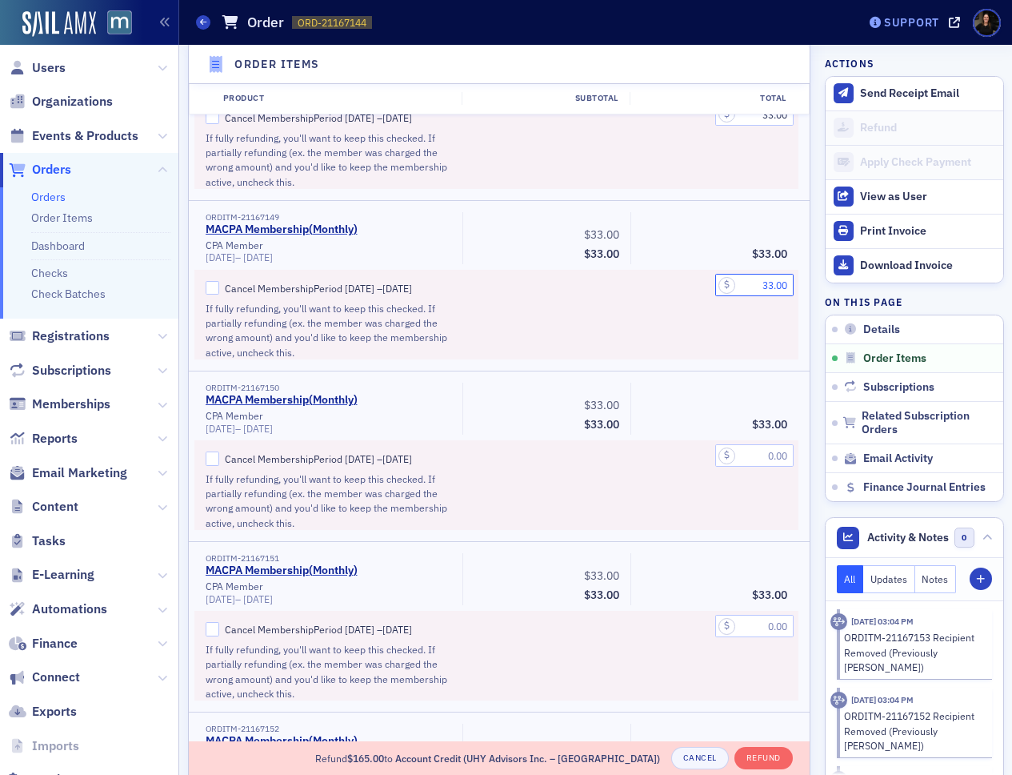
type input "33.00"
click at [756, 467] on input "text" at bounding box center [754, 455] width 78 height 22
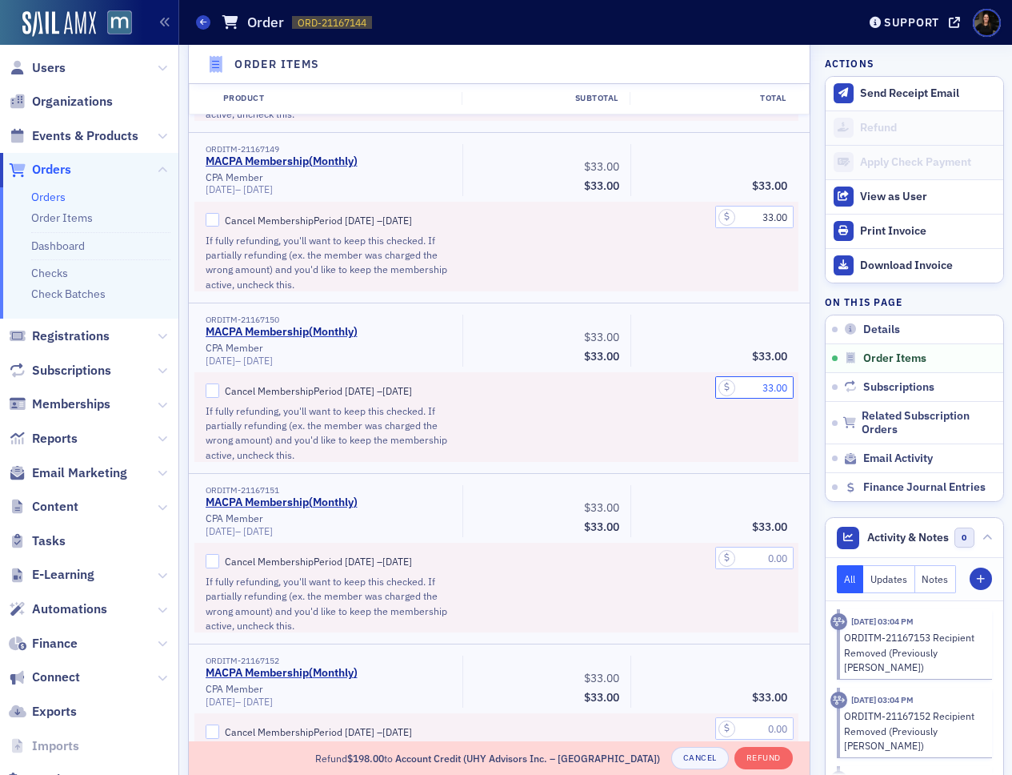
scroll to position [1409, 0]
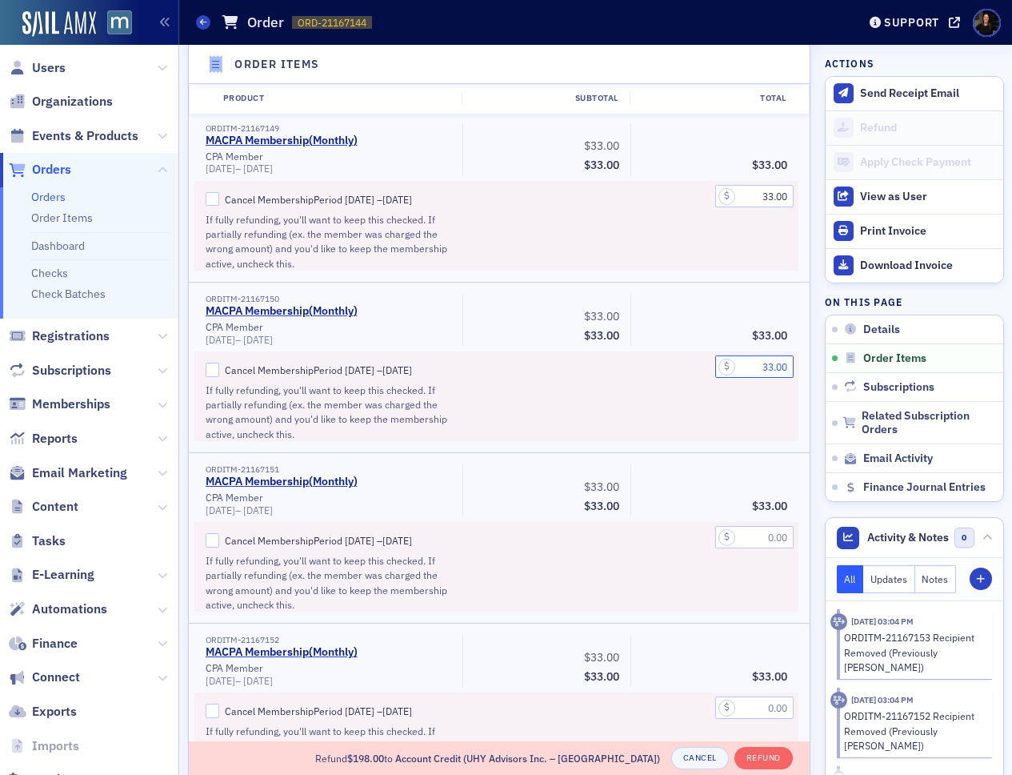
type input "33.00"
click at [759, 548] on input "text" at bounding box center [754, 537] width 78 height 22
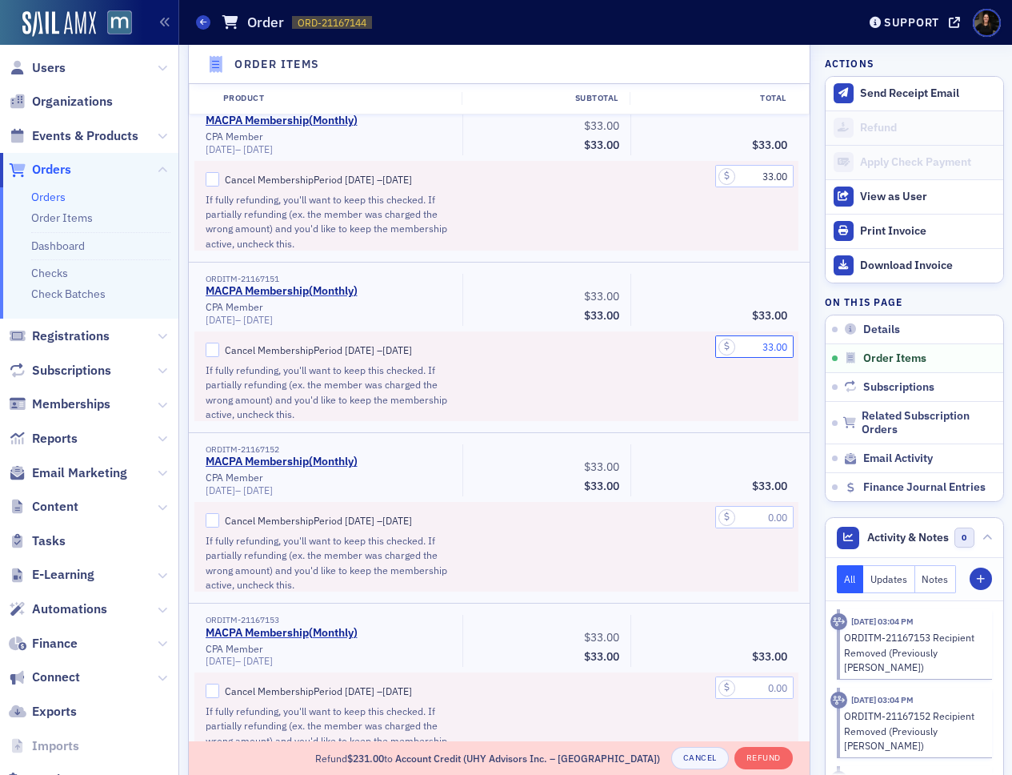
scroll to position [1601, 0]
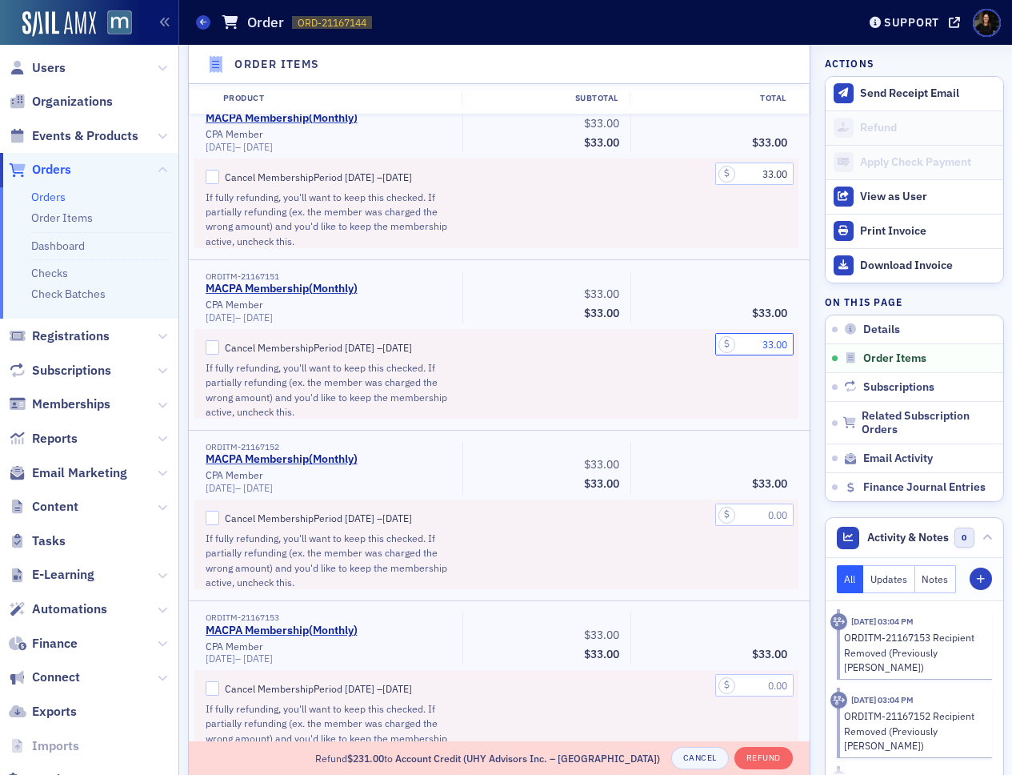
type input "33.00"
click at [752, 526] on input "text" at bounding box center [754, 514] width 78 height 22
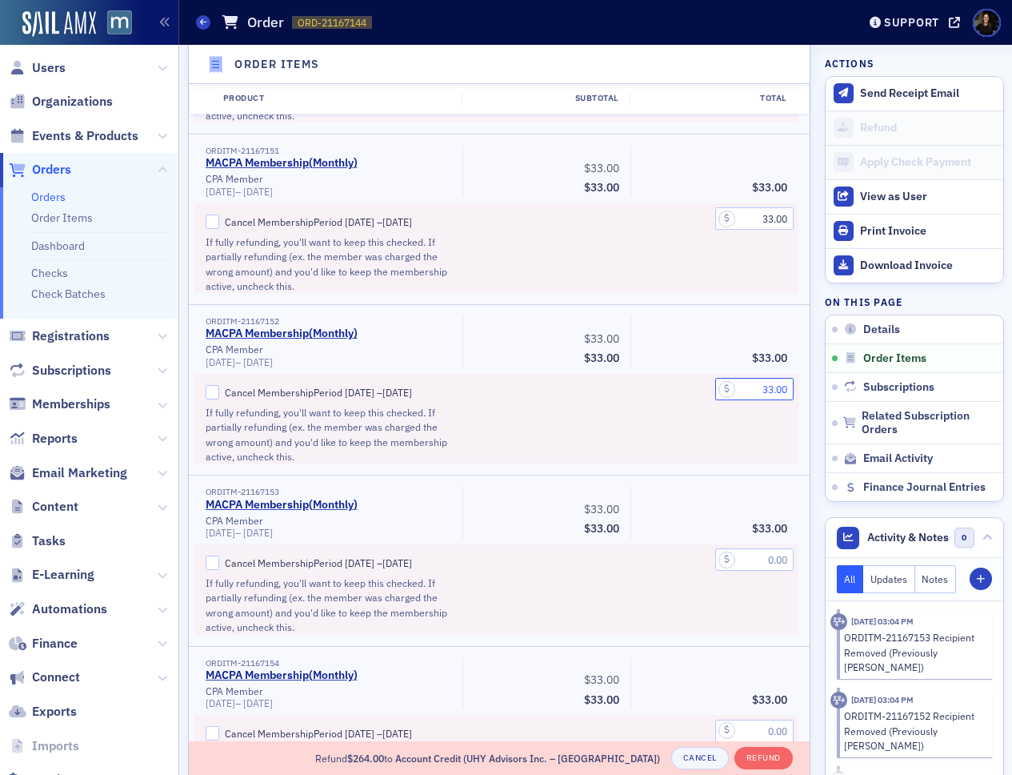
scroll to position [1726, 0]
type input "33.00"
click at [766, 571] on input "text" at bounding box center [754, 560] width 78 height 22
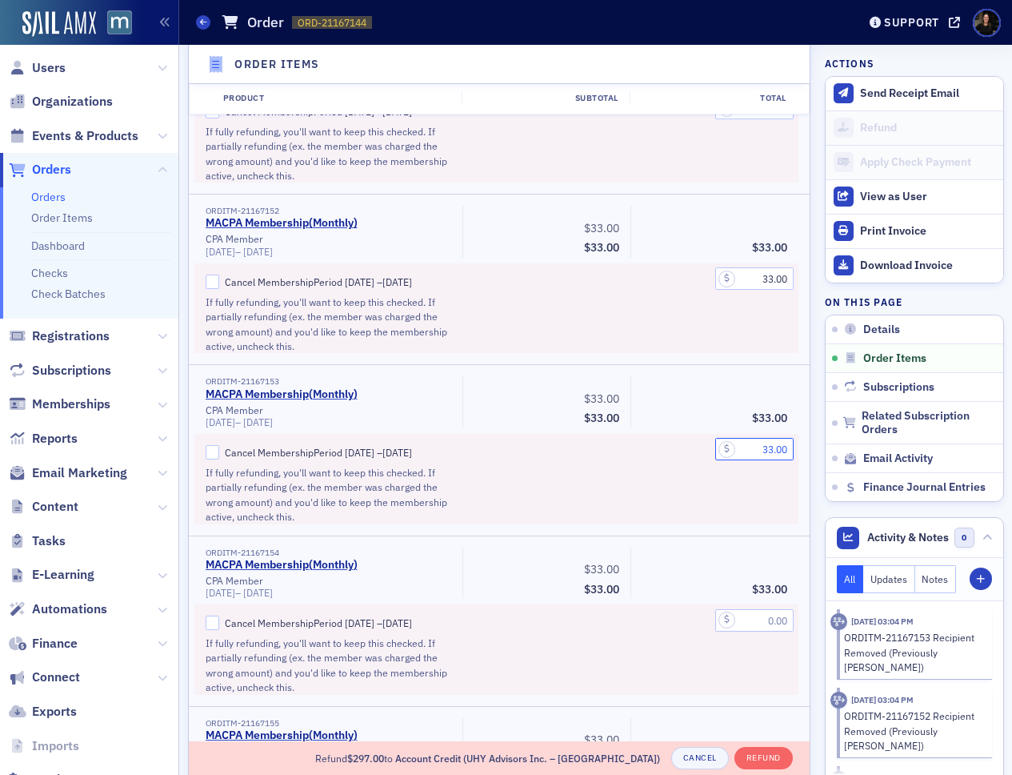
scroll to position [1884, 0]
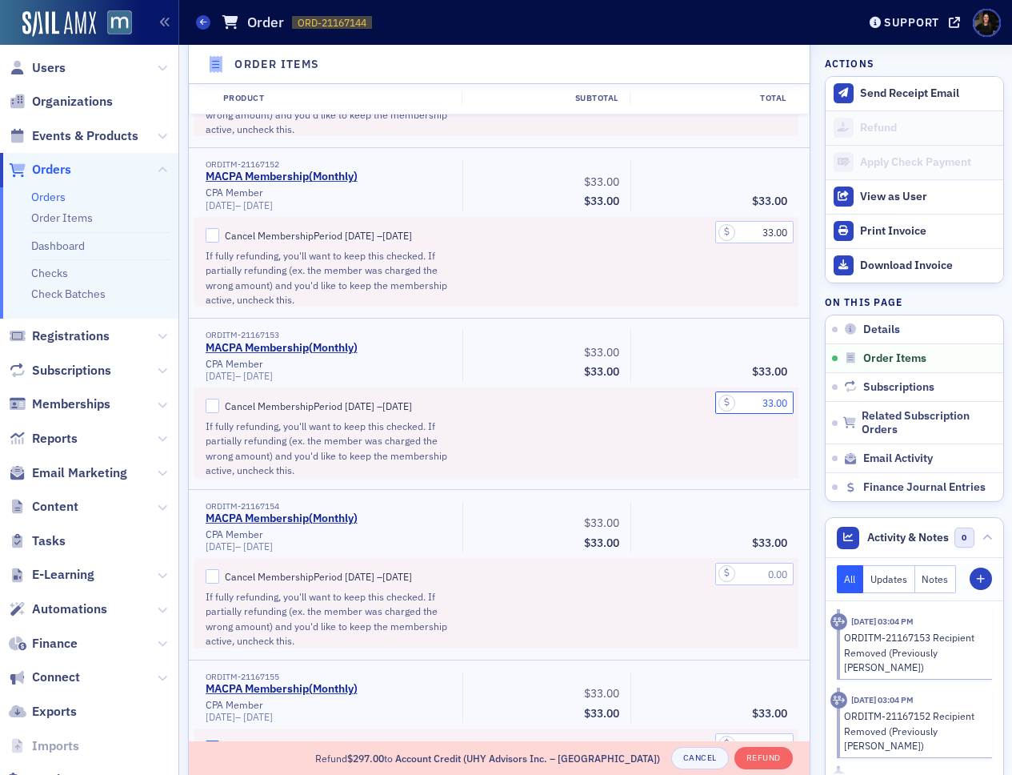
type input "33.00"
click at [756, 585] on input "text" at bounding box center [754, 574] width 78 height 22
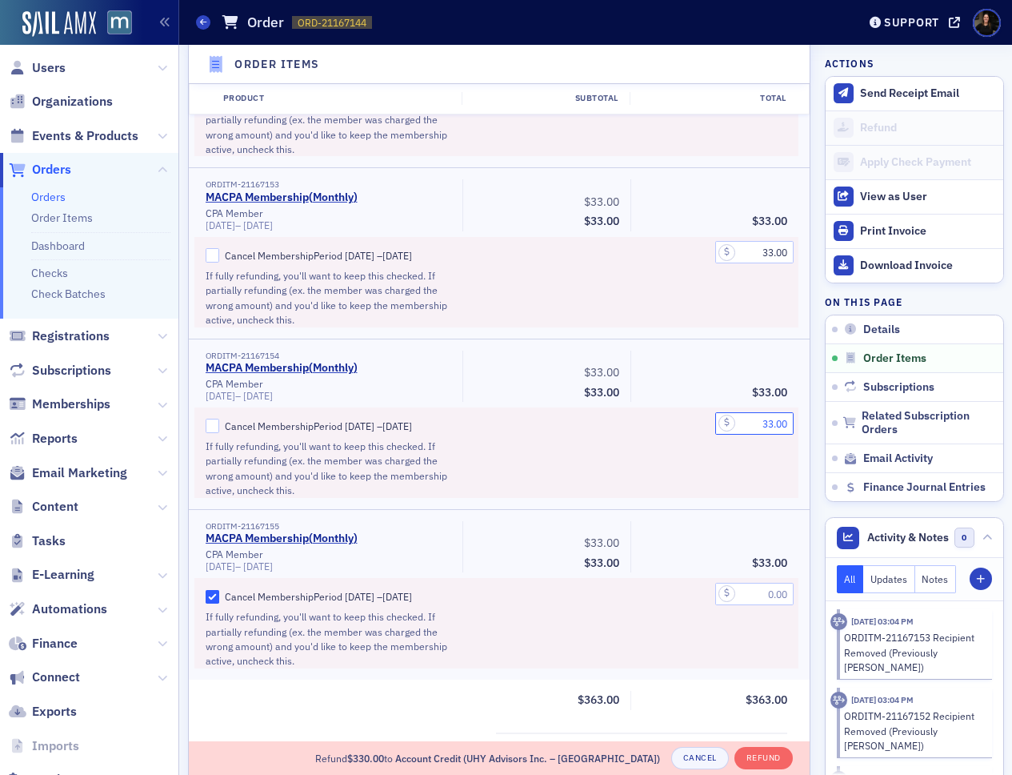
scroll to position [2063, 0]
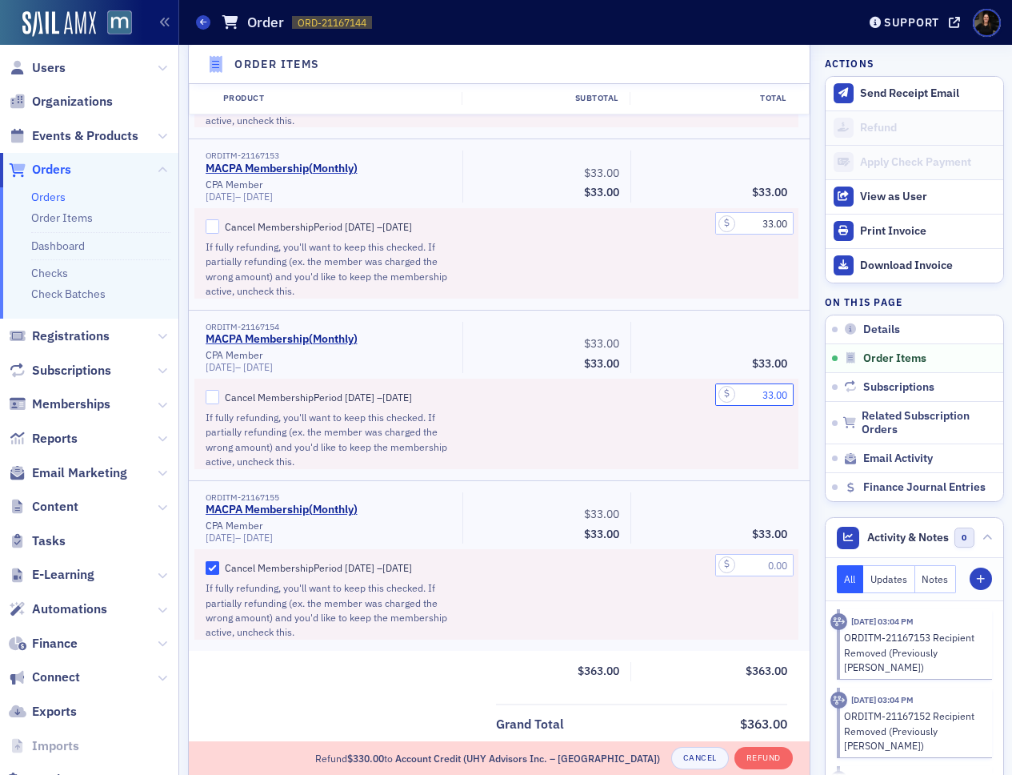
type input "33.00"
click at [759, 576] on input "text" at bounding box center [754, 565] width 78 height 22
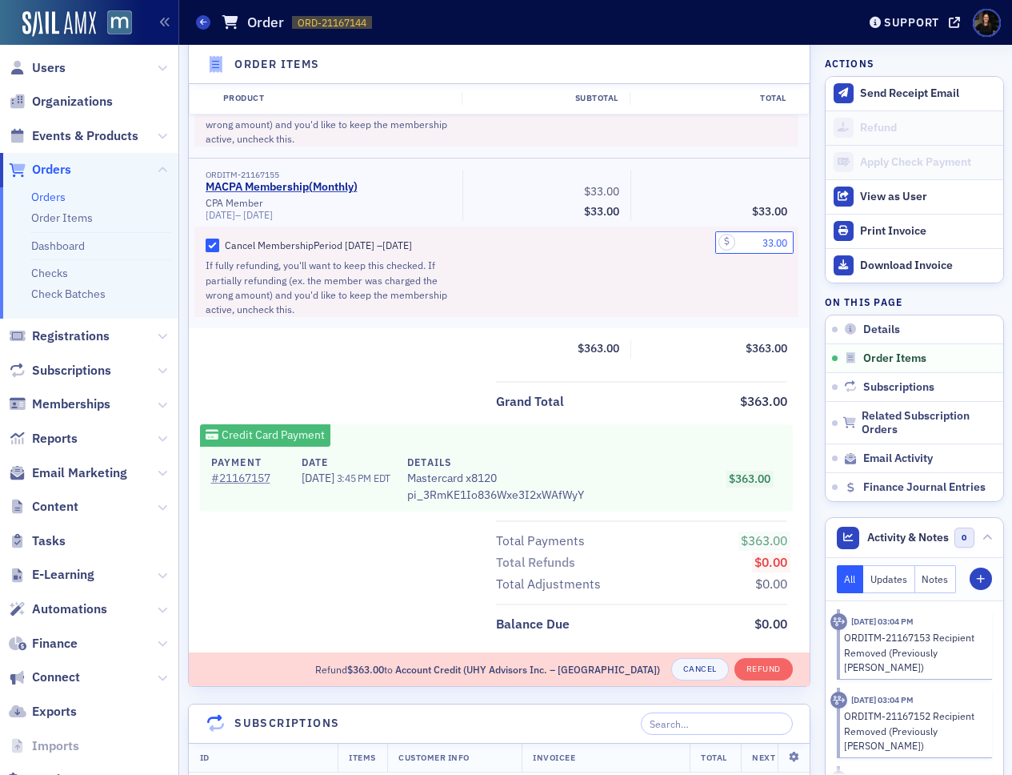
scroll to position [2398, 0]
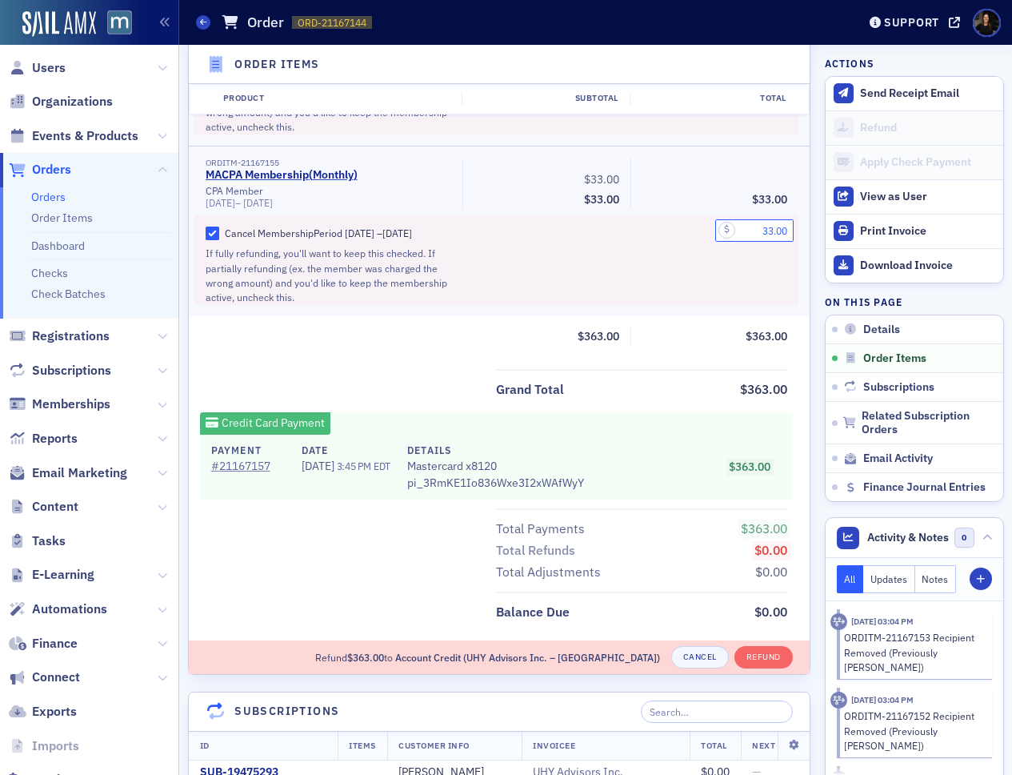
type input "33.00"
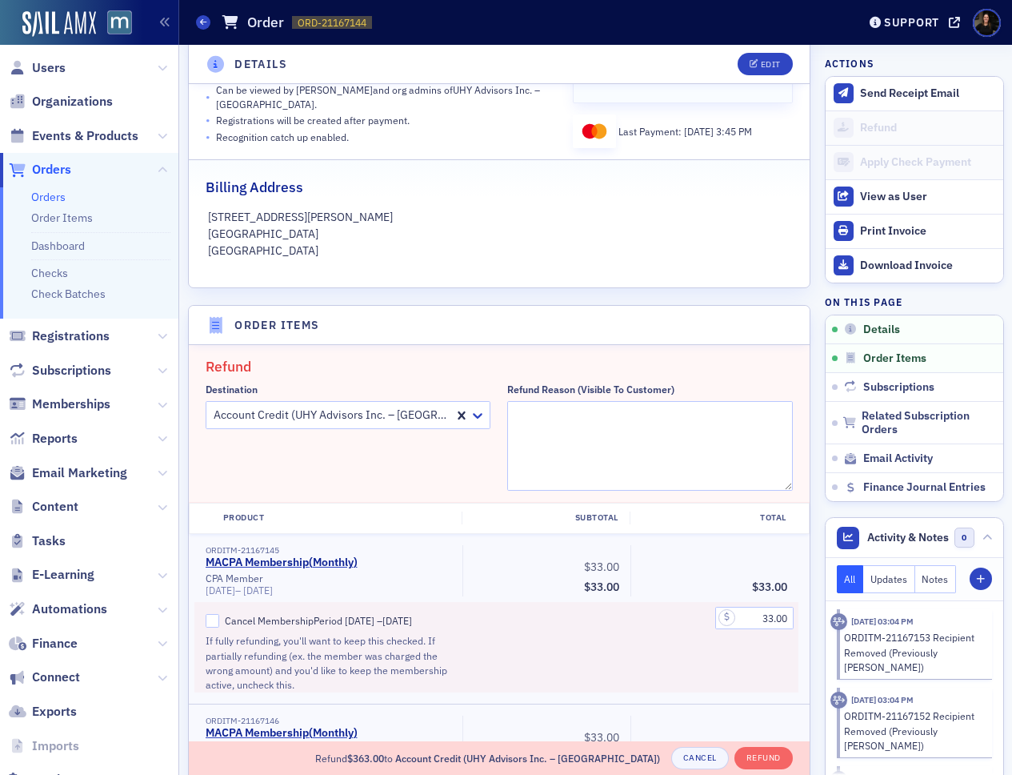
scroll to position [311, 0]
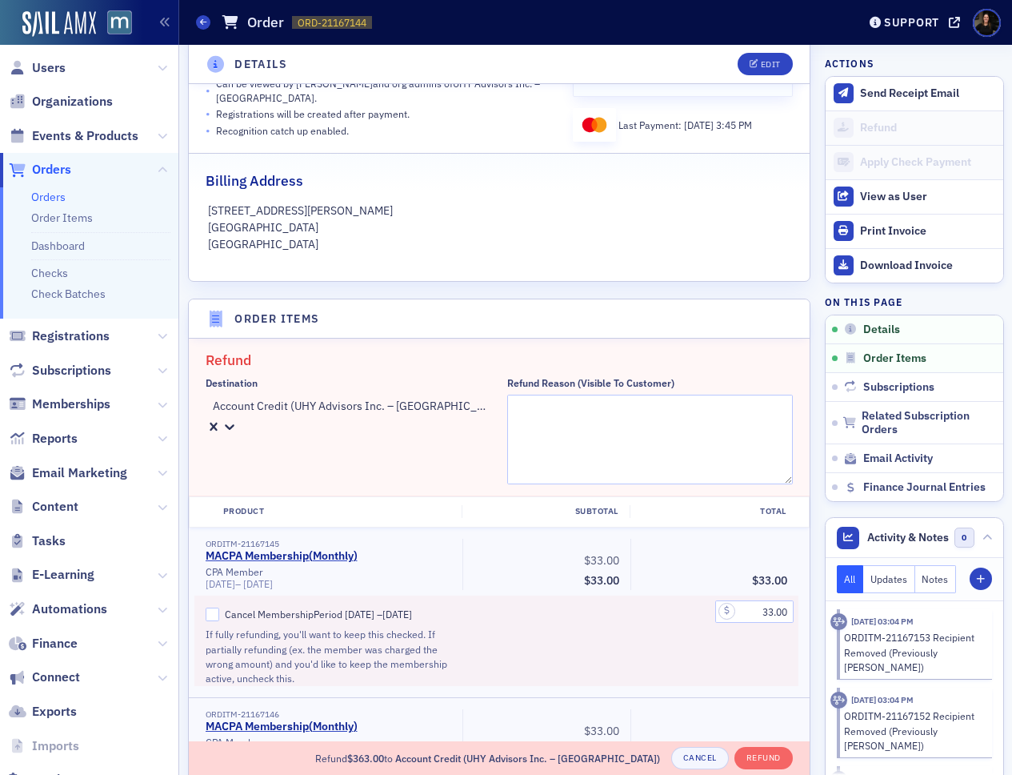
click at [375, 413] on div at bounding box center [350, 406] width 279 height 20
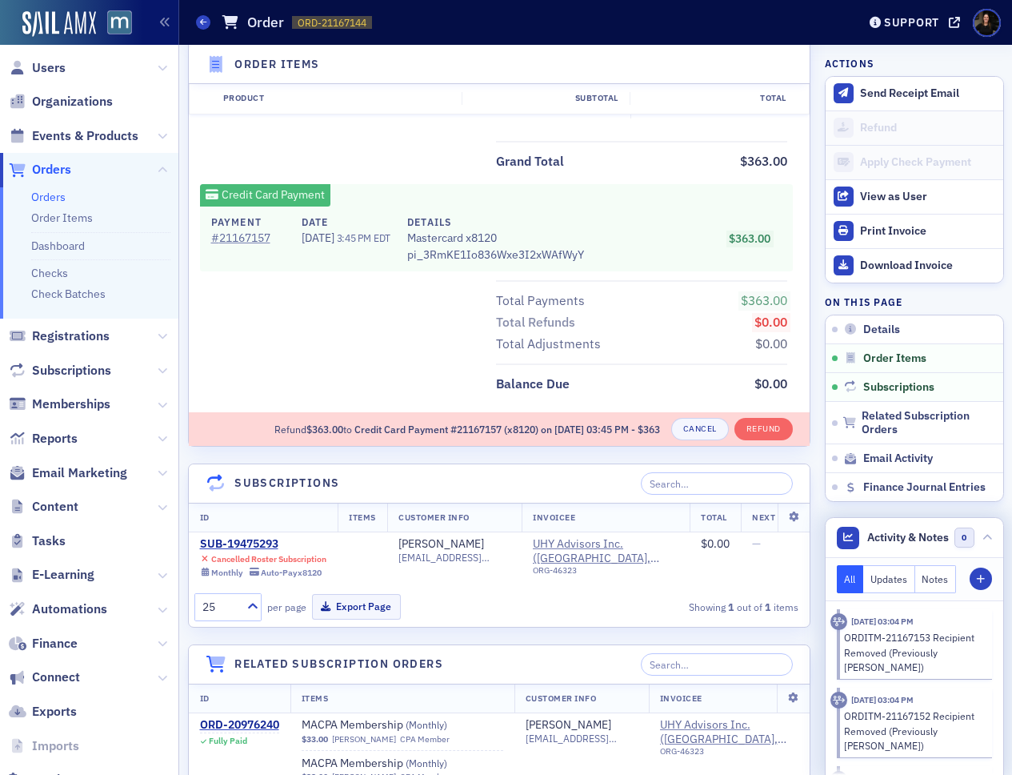
scroll to position [2652, 0]
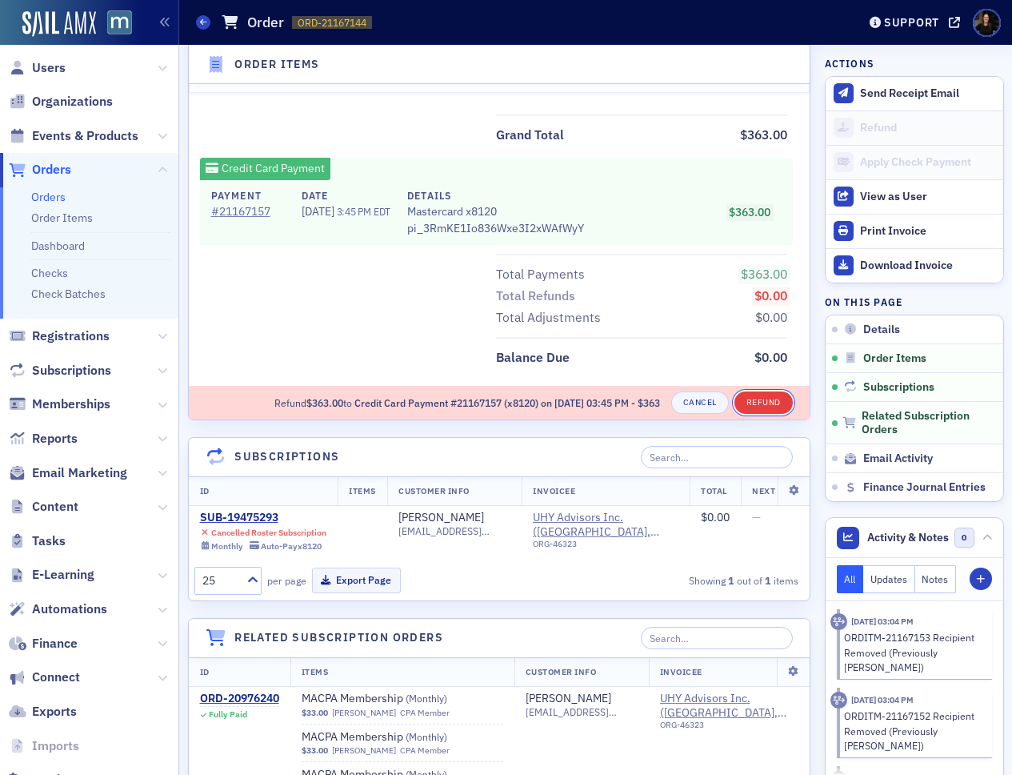
click at [754, 414] on button "Refund" at bounding box center [764, 402] width 58 height 22
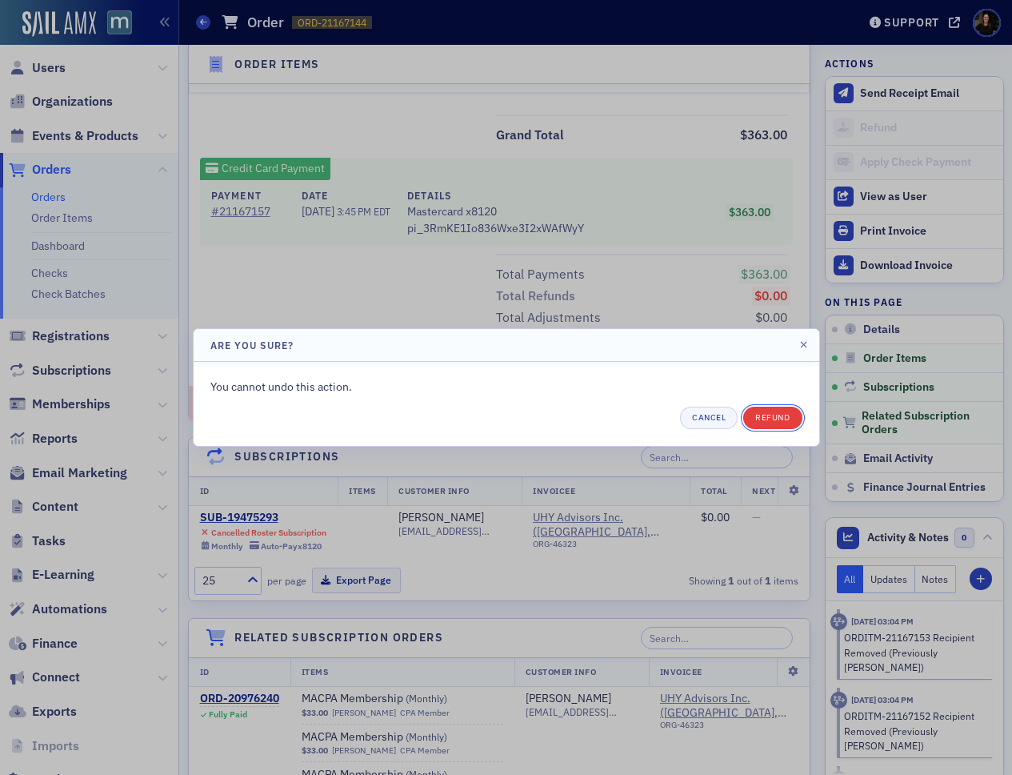
click at [782, 421] on button "Refund" at bounding box center [772, 418] width 58 height 22
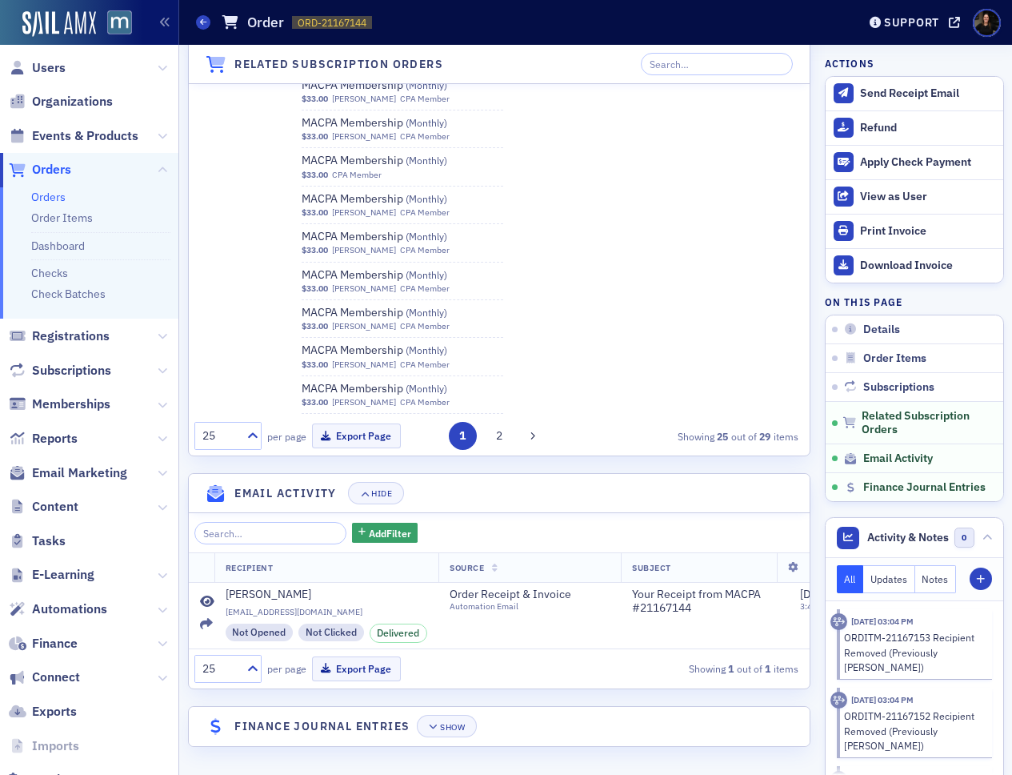
scroll to position [2100, 0]
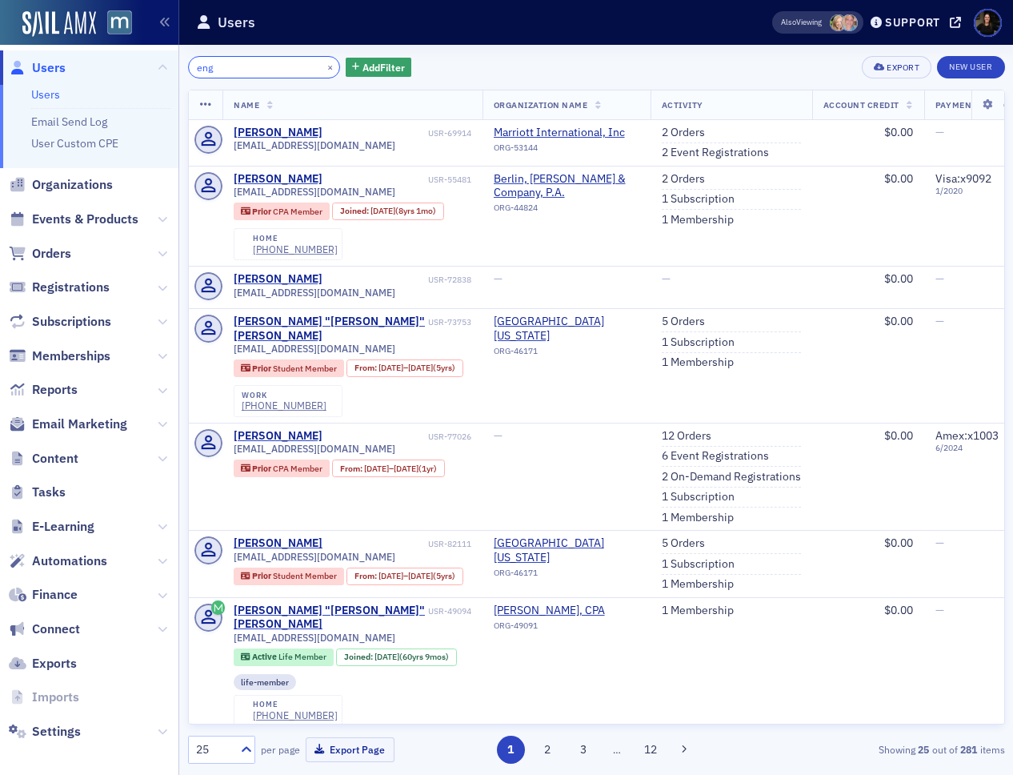
type input "eng"
click at [67, 252] on span "Orders" at bounding box center [51, 254] width 39 height 18
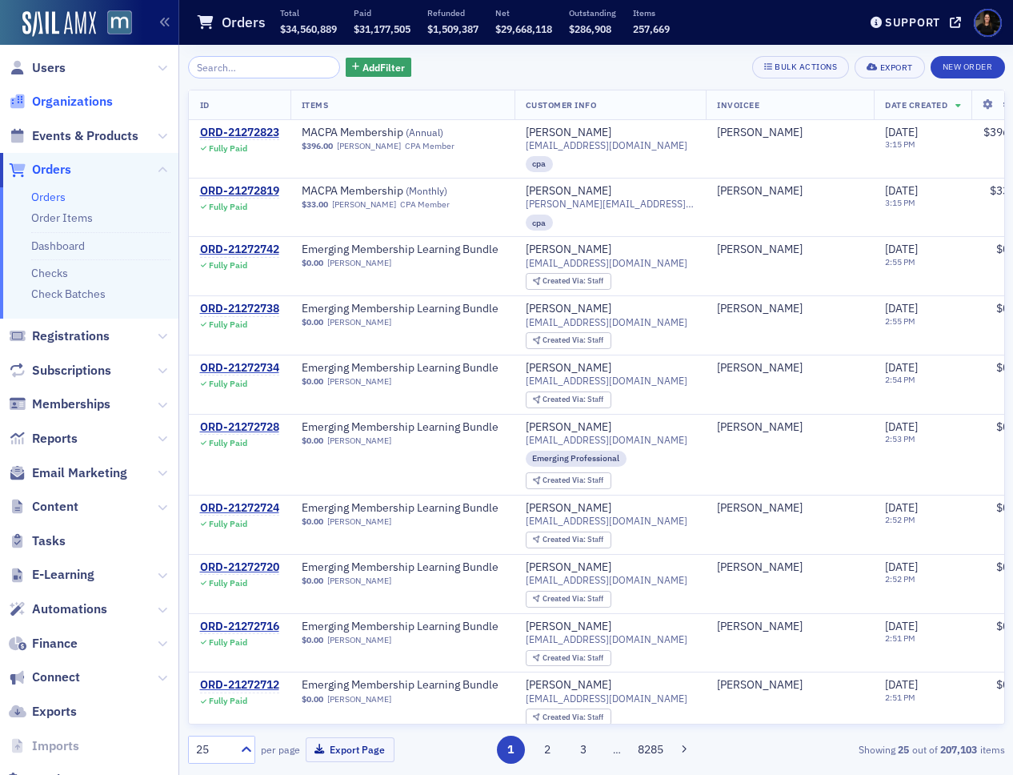
click at [79, 102] on span "Organizations" at bounding box center [72, 102] width 81 height 18
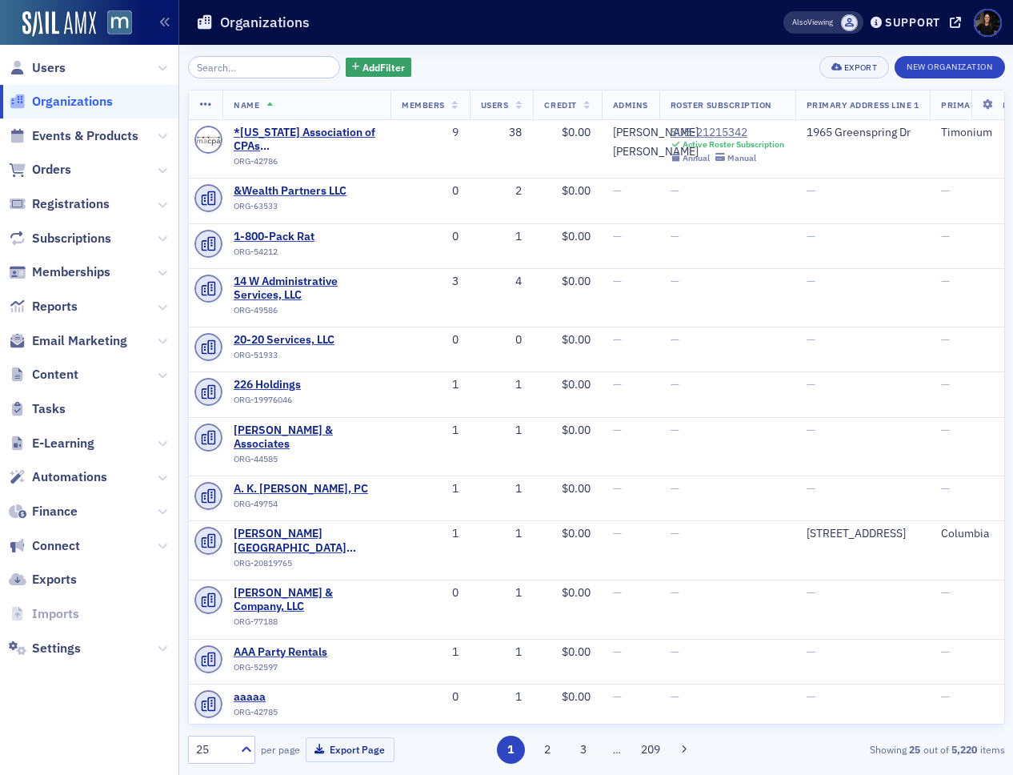
click at [228, 71] on input "search" at bounding box center [264, 67] width 153 height 22
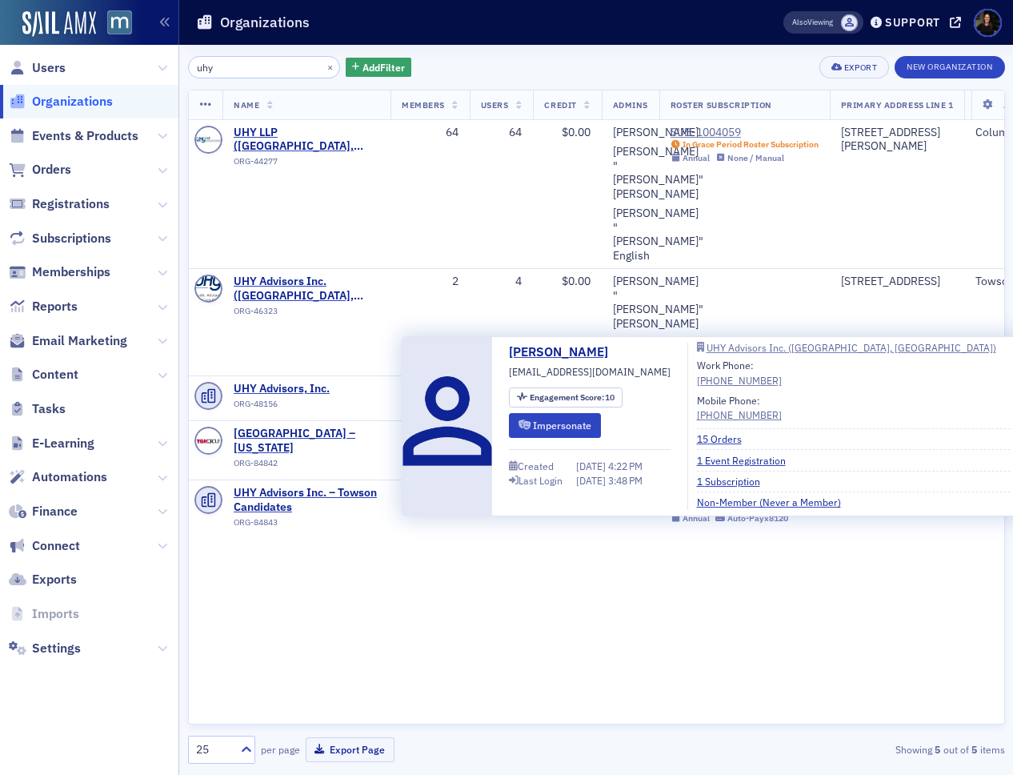
type input "uhy"
drag, startPoint x: 625, startPoint y: 370, endPoint x: 505, endPoint y: 376, distance: 120.2
click at [505, 376] on div "[PERSON_NAME] [EMAIL_ADDRESS][DOMAIN_NAME] Engagement Score : 10 Impersonate Cr…" at bounding box center [710, 426] width 599 height 167
copy div "[EMAIL_ADDRESS][DOMAIN_NAME]"
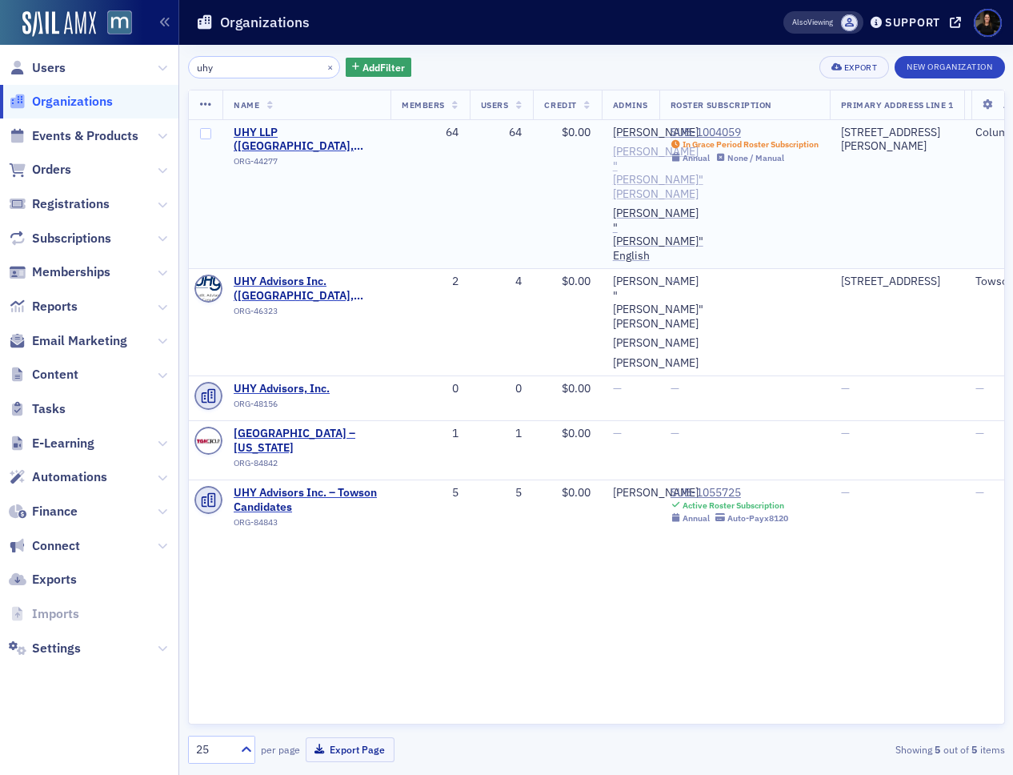
drag, startPoint x: 721, startPoint y: 222, endPoint x: 645, endPoint y: 199, distance: 79.5
click at [670, 206] on td "SUB-1004059 In Grace Period Roster Subscription Annual None / Manual" at bounding box center [744, 194] width 170 height 149
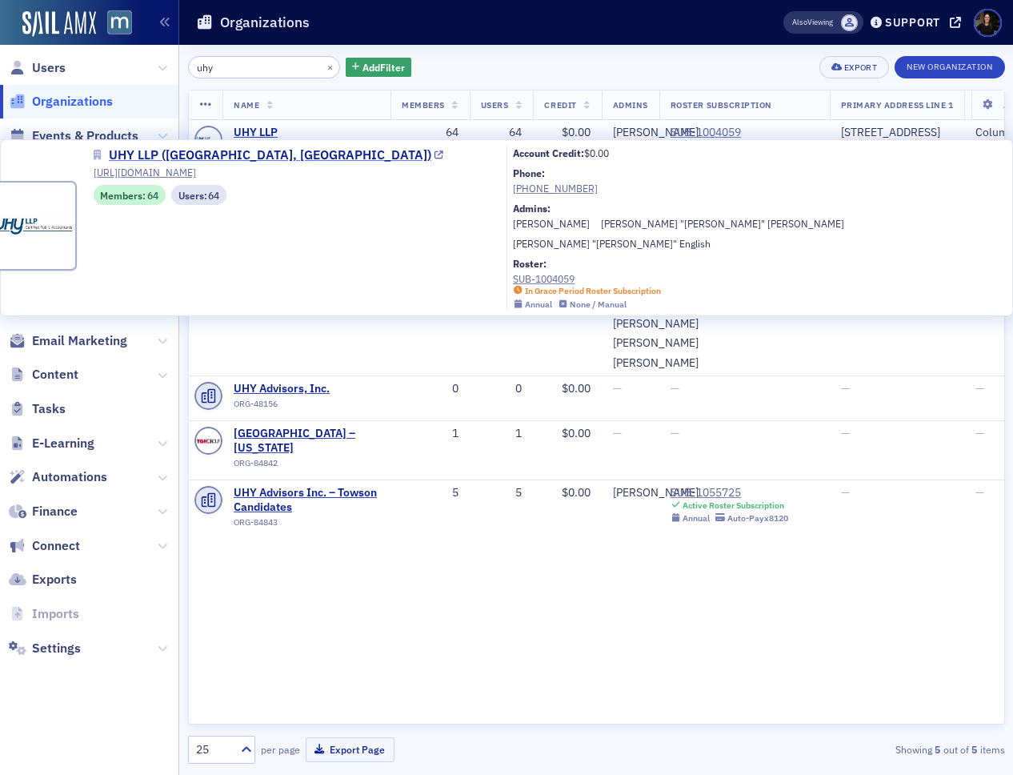
click at [210, 150] on span "UHY LLP ([GEOGRAPHIC_DATA], [GEOGRAPHIC_DATA])" at bounding box center [270, 155] width 323 height 19
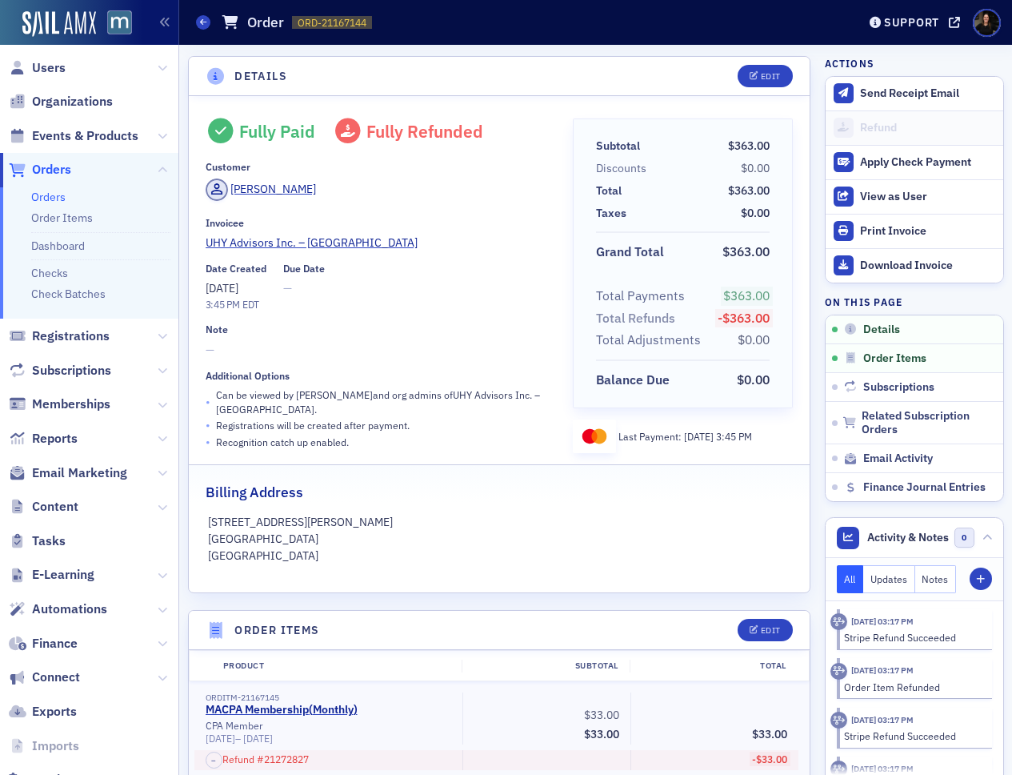
drag, startPoint x: 69, startPoint y: 65, endPoint x: 59, endPoint y: 77, distance: 15.4
click at [69, 65] on span "Users" at bounding box center [89, 67] width 178 height 34
click at [55, 68] on span "Users" at bounding box center [49, 68] width 34 height 18
click at [50, 67] on span "Users" at bounding box center [49, 68] width 34 height 18
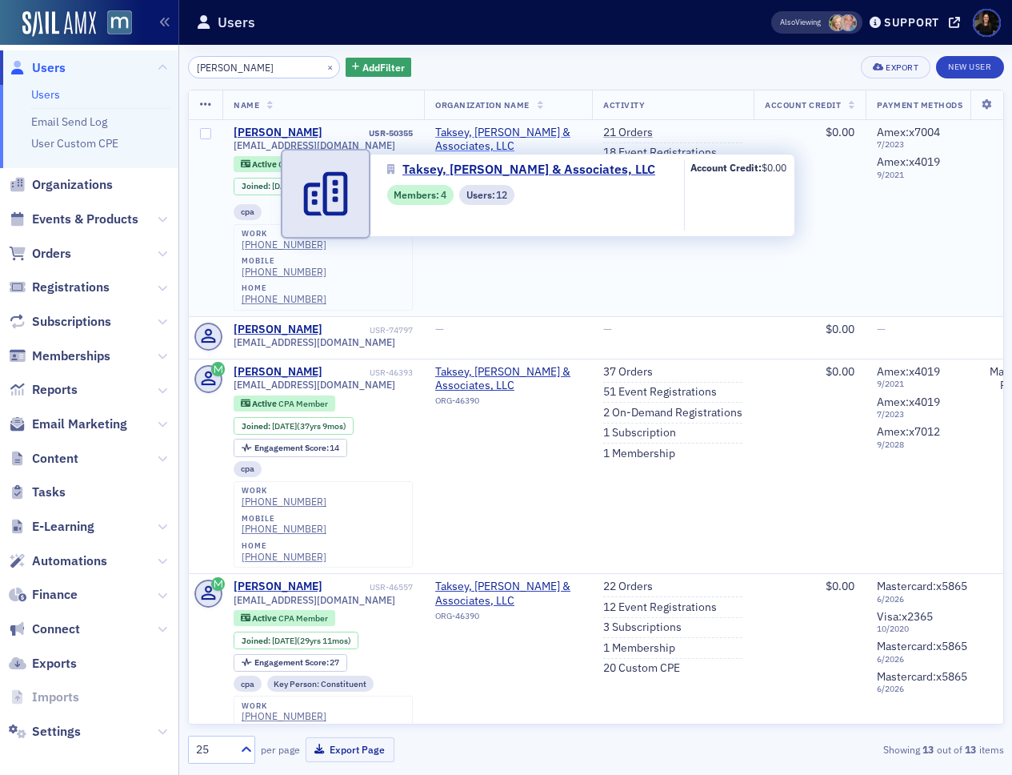
type input "Taksey"
click at [452, 134] on span "Taksey, Neff & Associates, LLC" at bounding box center [508, 140] width 146 height 28
select select "US"
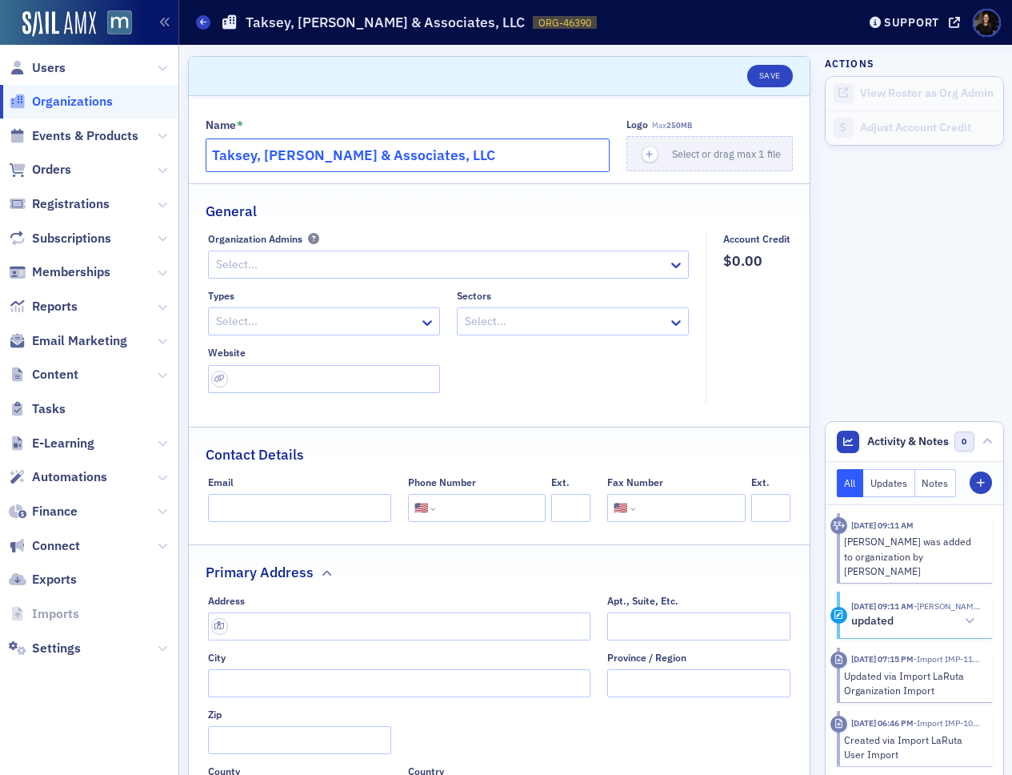
click at [301, 146] on input "Taksey, Neff & Associates, LLC" at bounding box center [408, 155] width 405 height 34
click at [87, 99] on span "Organizations" at bounding box center [72, 102] width 81 height 18
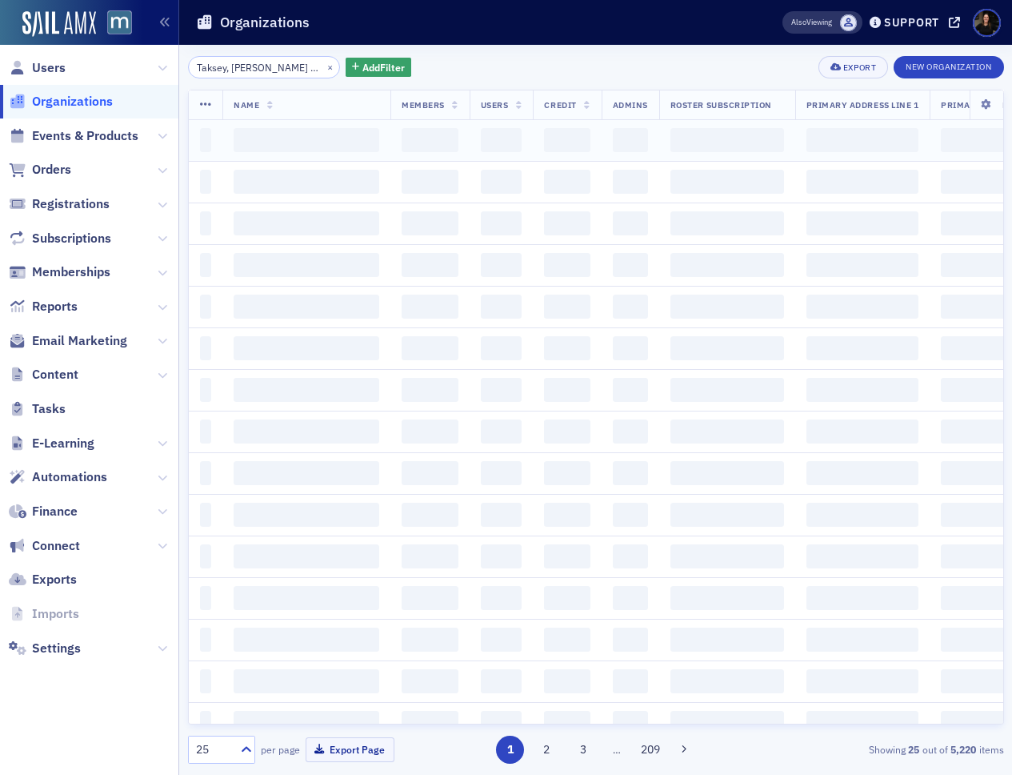
scroll to position [0, 26]
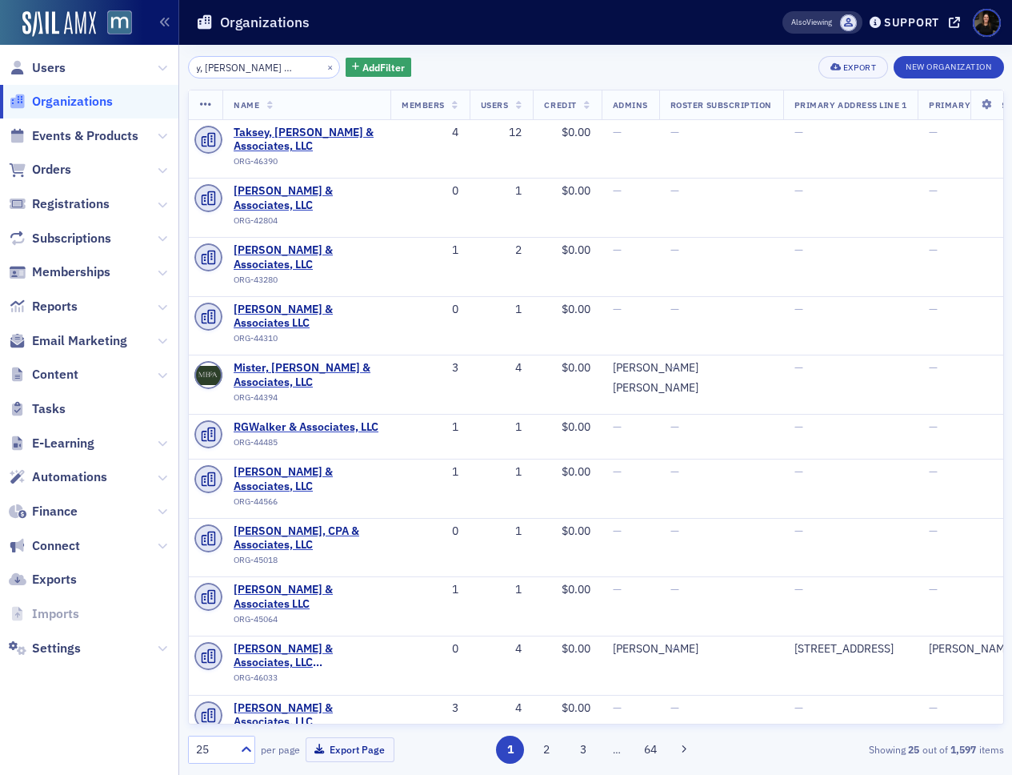
type input "Taksey, Neff & Associates, LLC"
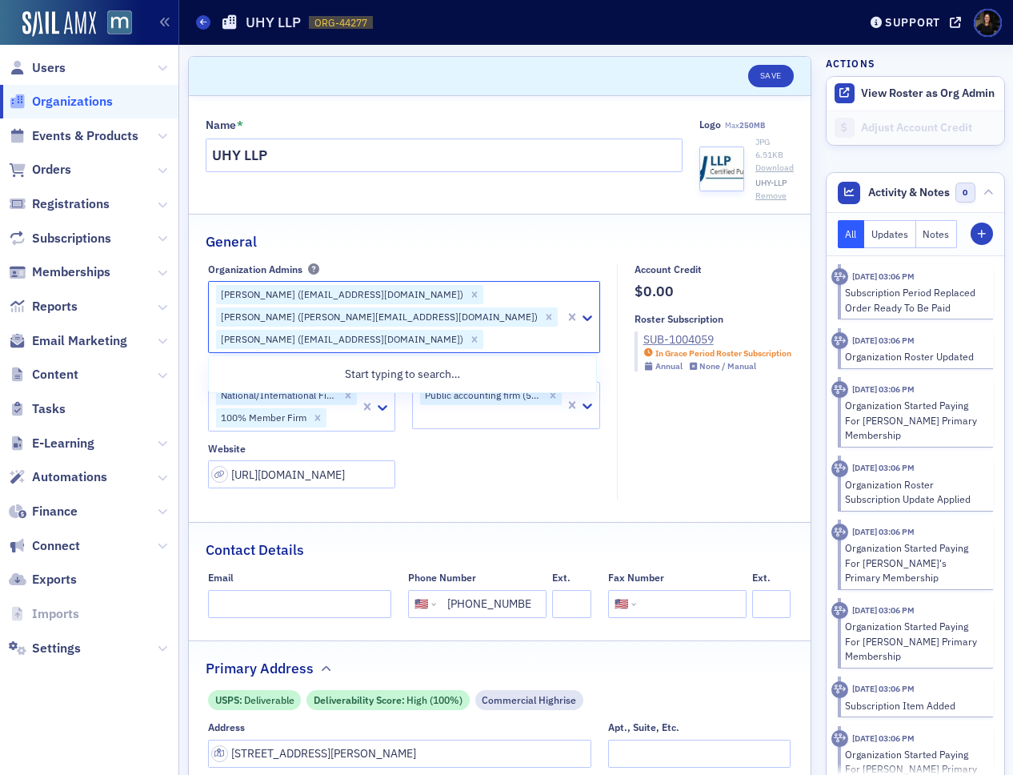
select select "US"
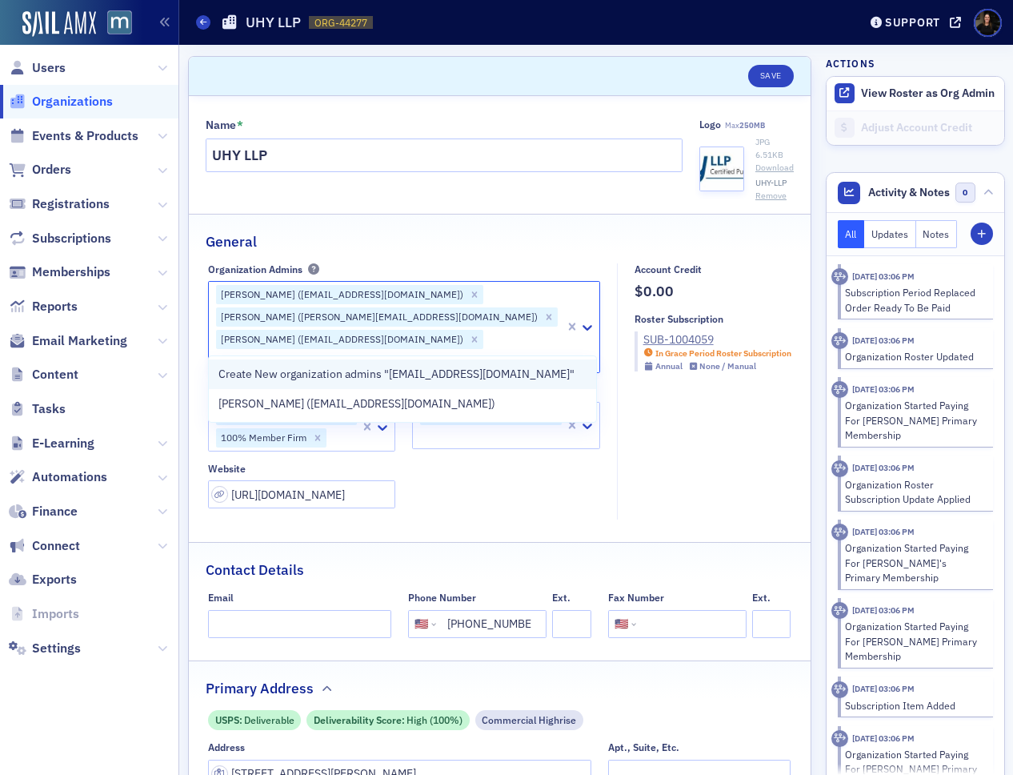
click at [446, 373] on span "Create New organization admins "[EMAIL_ADDRESS][DOMAIN_NAME]"" at bounding box center [396, 374] width 356 height 17
type input "[EMAIL_ADDRESS][DOMAIN_NAME]"
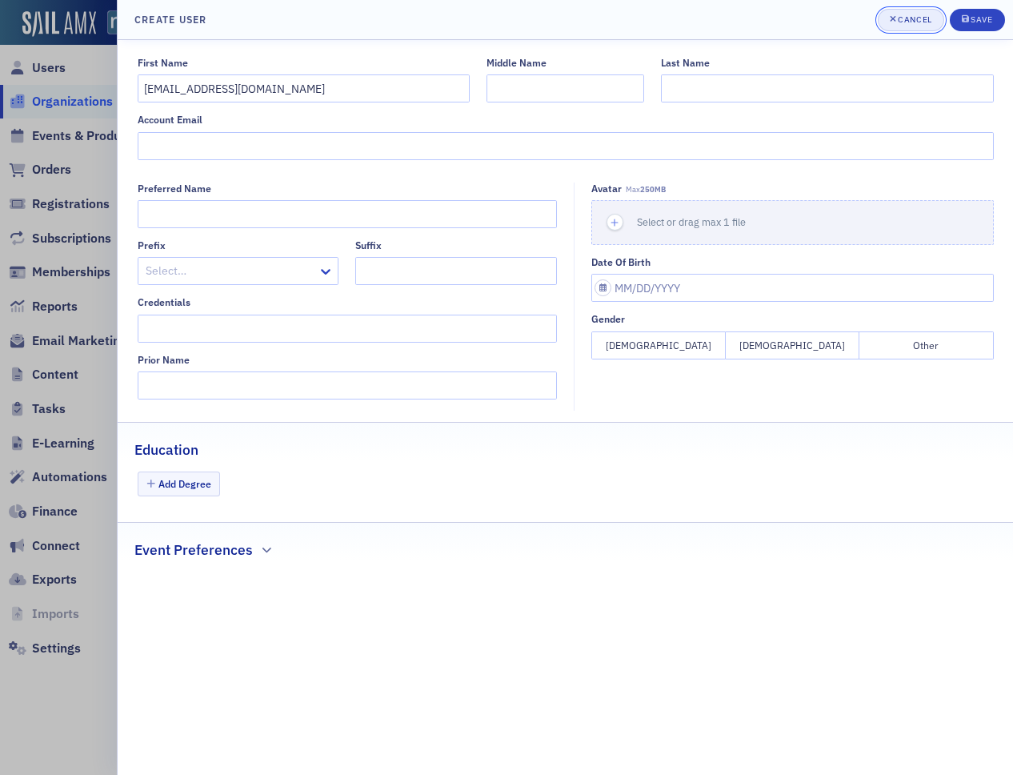
click at [916, 23] on div "Cancel" at bounding box center [915, 19] width 34 height 9
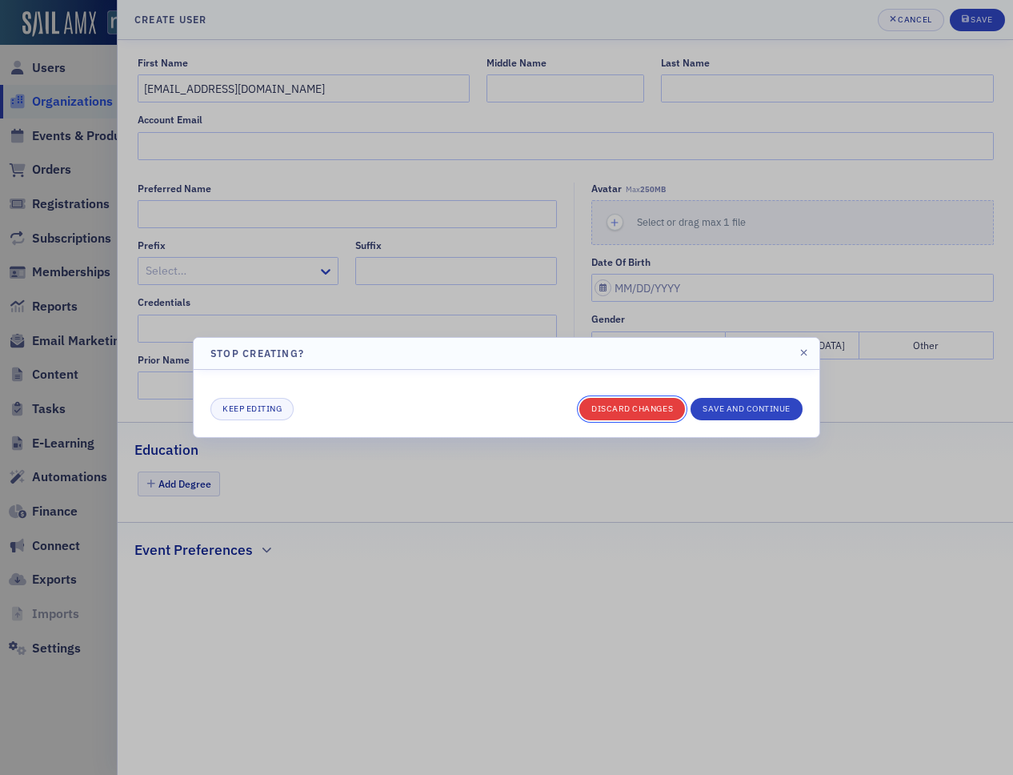
click at [623, 402] on button "Discard changes" at bounding box center [632, 409] width 106 height 22
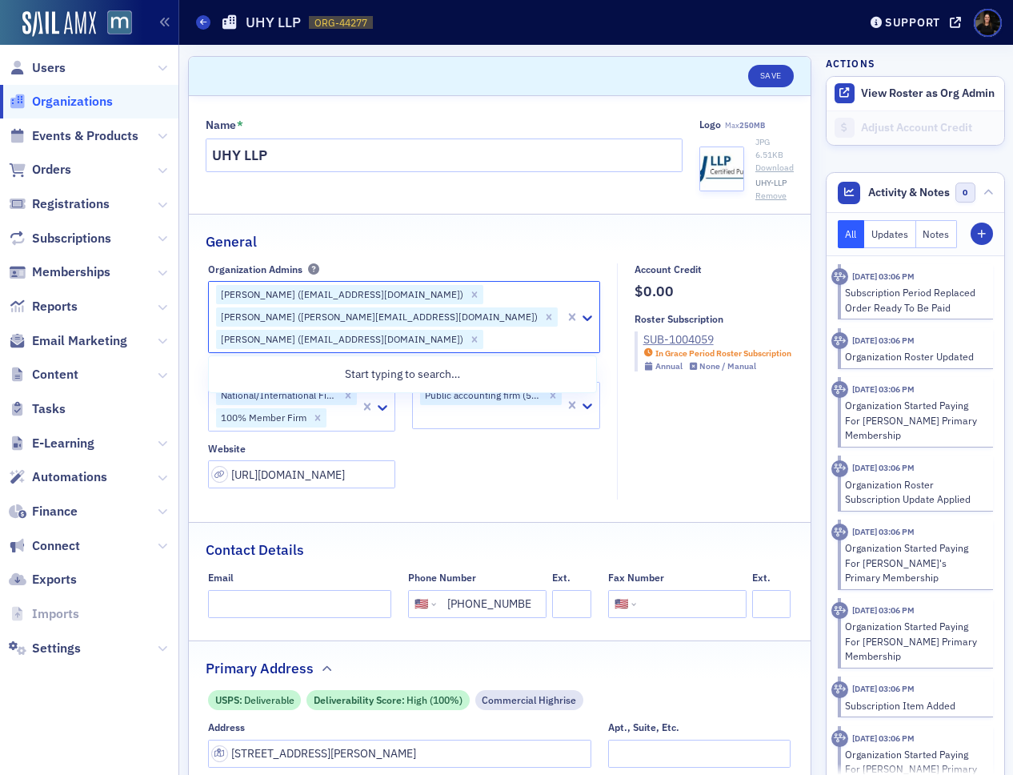
click at [464, 314] on div "[PERSON_NAME] ([EMAIL_ADDRESS][DOMAIN_NAME]) [PERSON_NAME] ([PERSON_NAME][EMAIL…" at bounding box center [387, 317] width 356 height 70
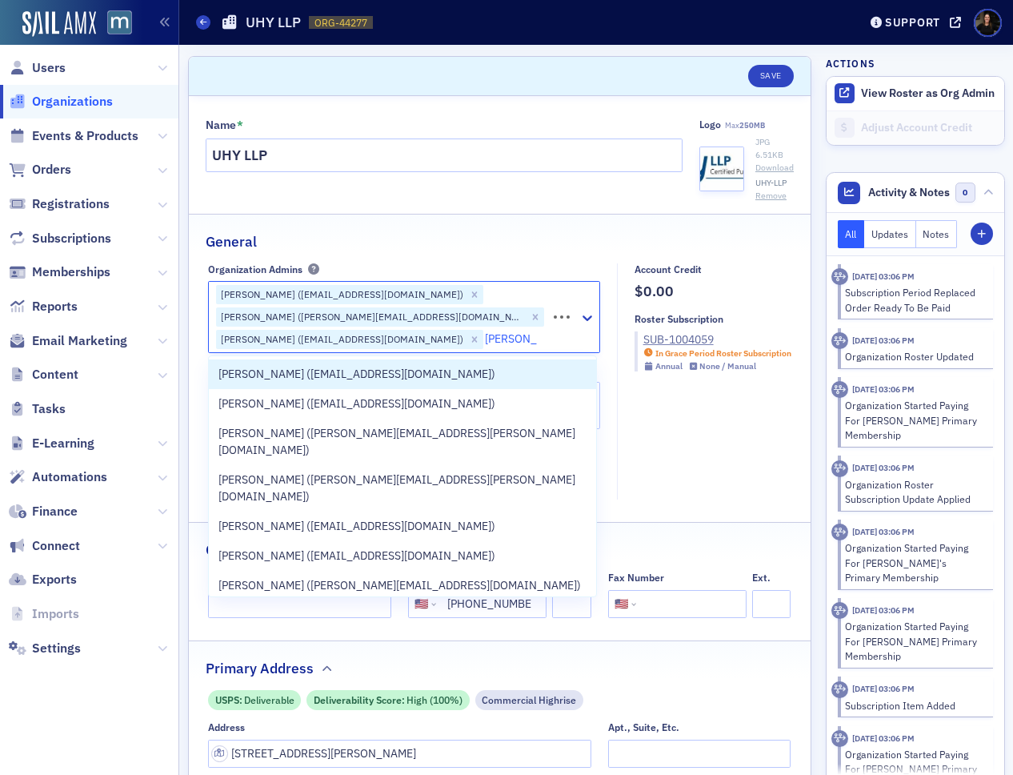
type input "[PERSON_NAME]"
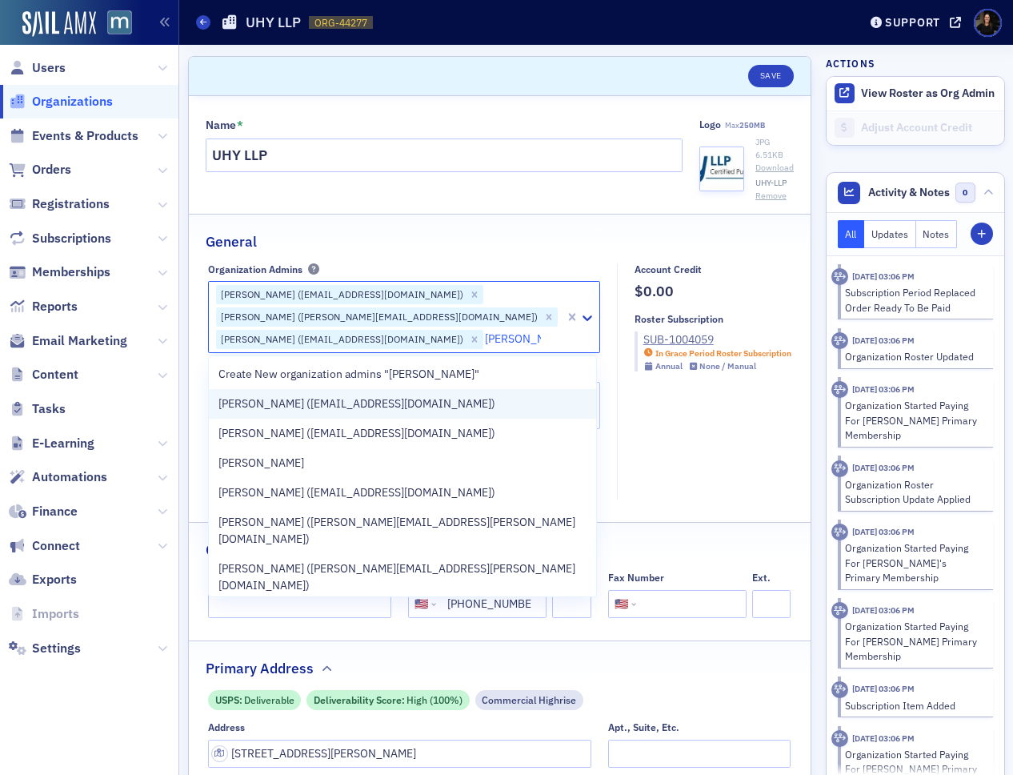
click at [426, 411] on div "[PERSON_NAME] ([EMAIL_ADDRESS][DOMAIN_NAME])" at bounding box center [402, 403] width 368 height 17
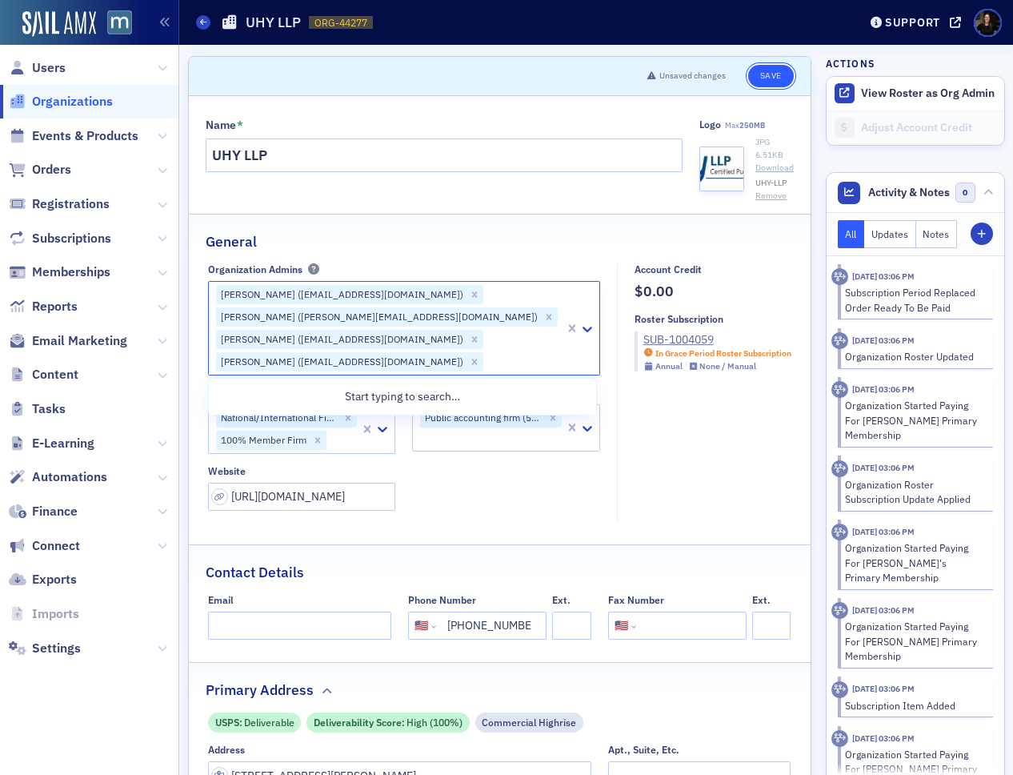
click at [774, 80] on button "Save" at bounding box center [771, 76] width 46 height 22
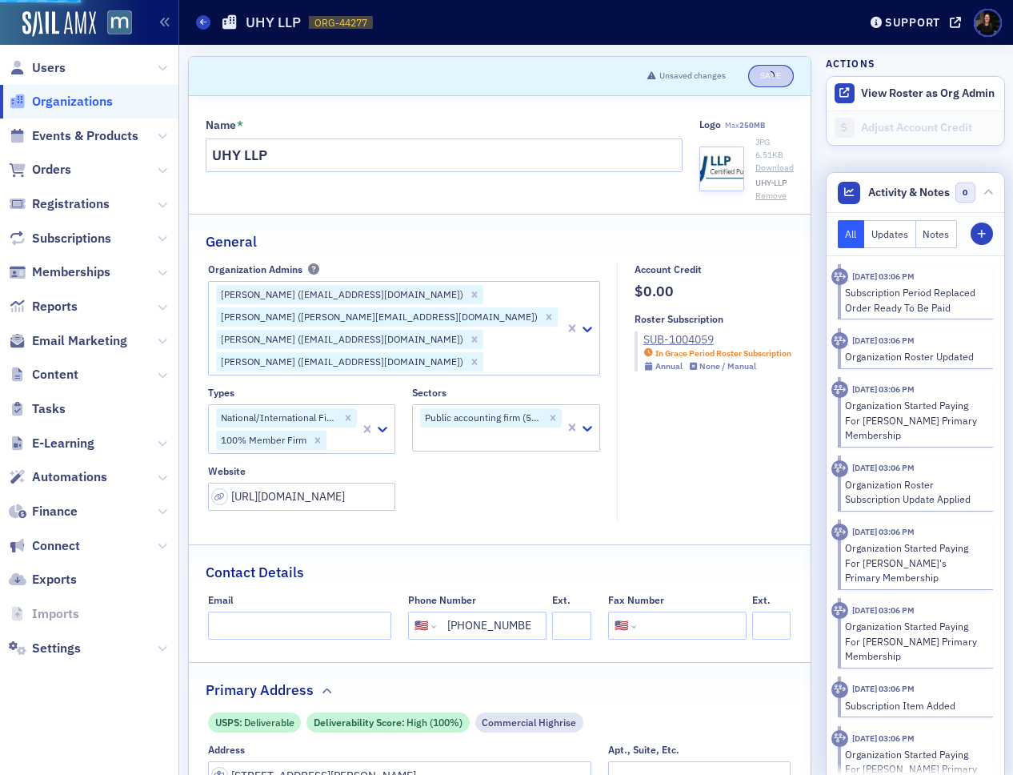
select select "US"
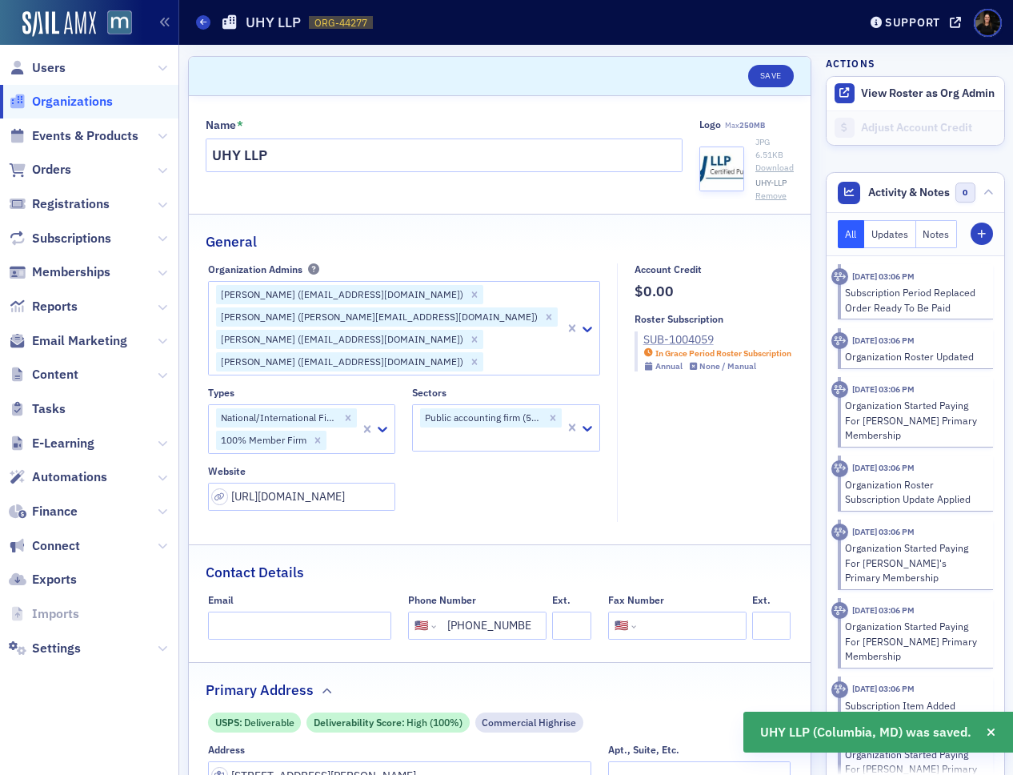
click at [689, 337] on div "SUB-1004059" at bounding box center [717, 339] width 148 height 17
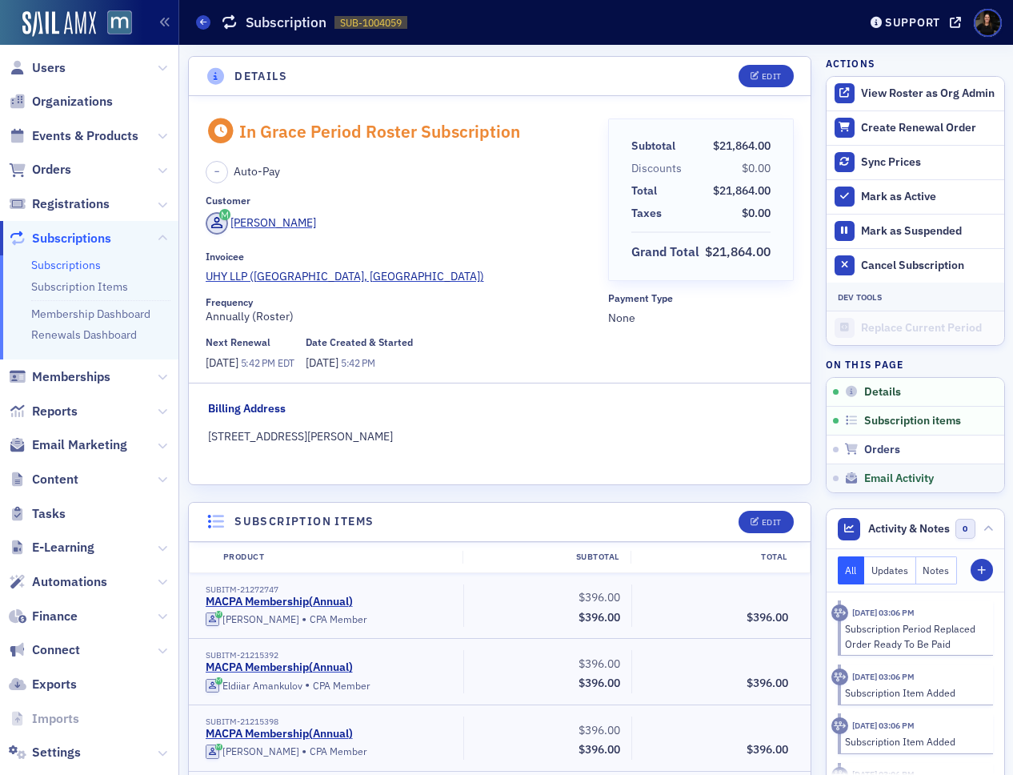
click at [892, 485] on link "Email Activity" at bounding box center [916, 477] width 178 height 29
click at [862, 447] on div "Orders" at bounding box center [920, 450] width 153 height 14
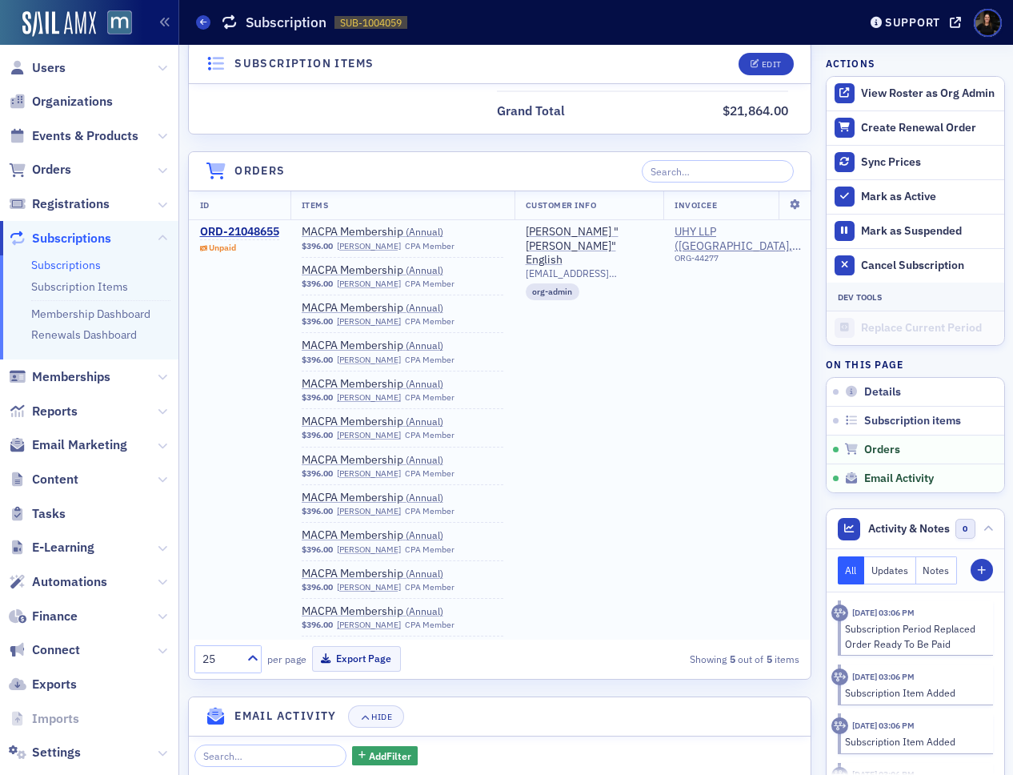
scroll to position [4549, 0]
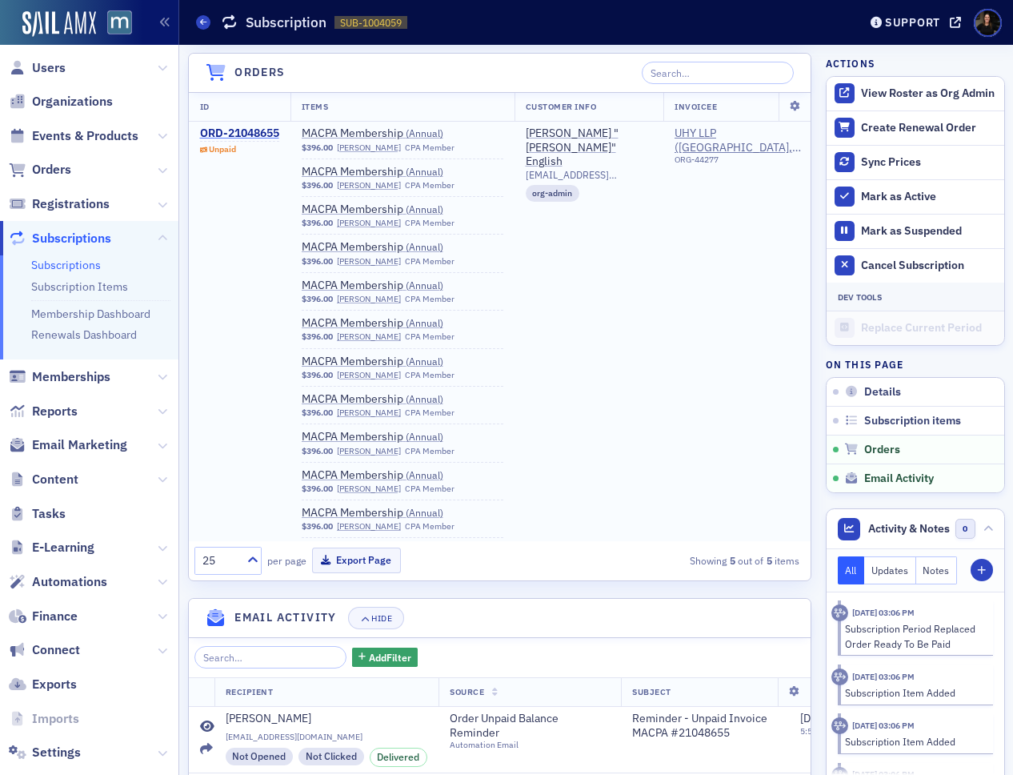
click at [230, 127] on div "ORD-21048655" at bounding box center [239, 133] width 79 height 14
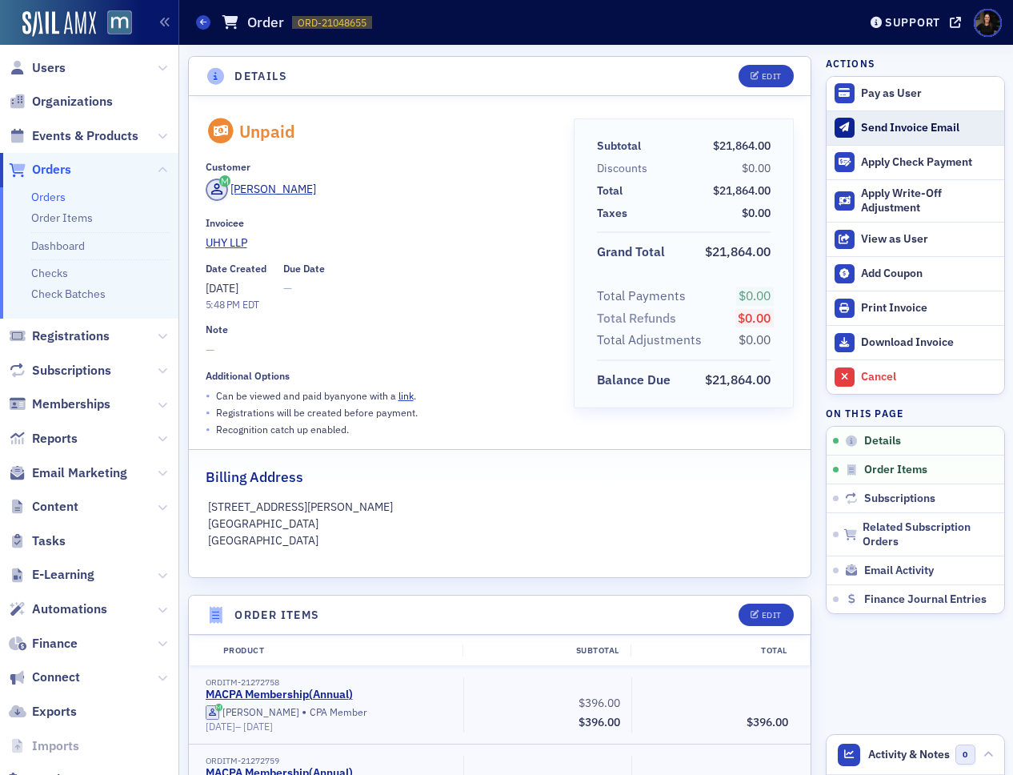
click at [904, 134] on button "Send Invoice Email" at bounding box center [916, 127] width 178 height 34
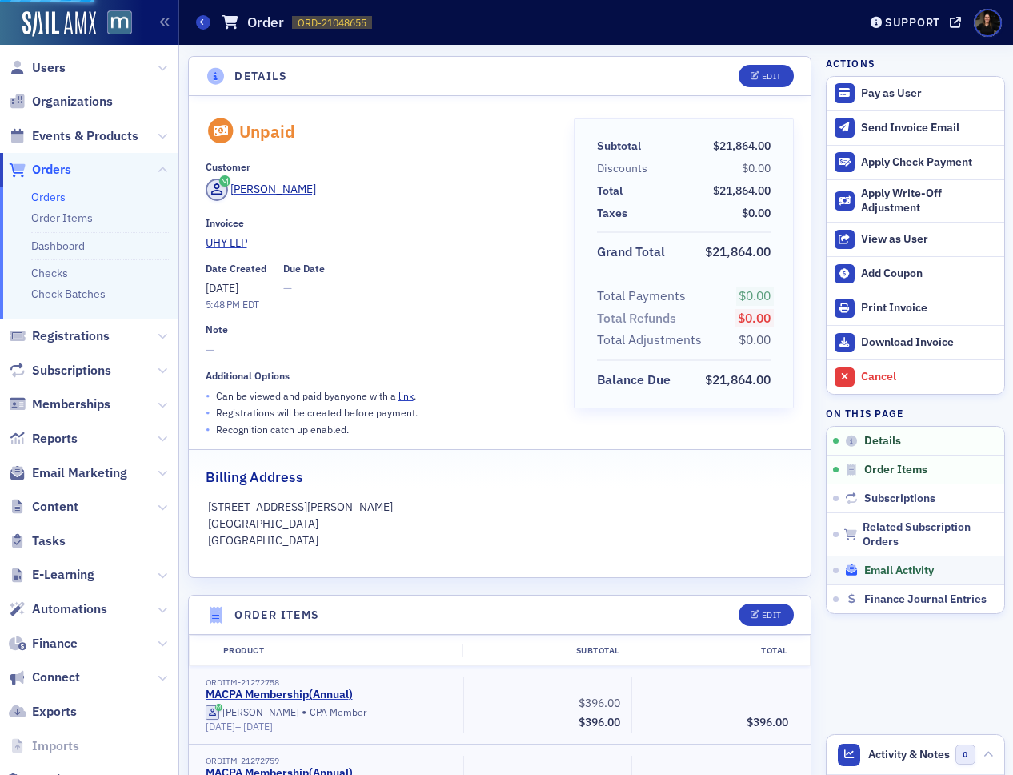
click at [910, 570] on span "Email Activity" at bounding box center [899, 570] width 70 height 14
